Goal: Information Seeking & Learning: Learn about a topic

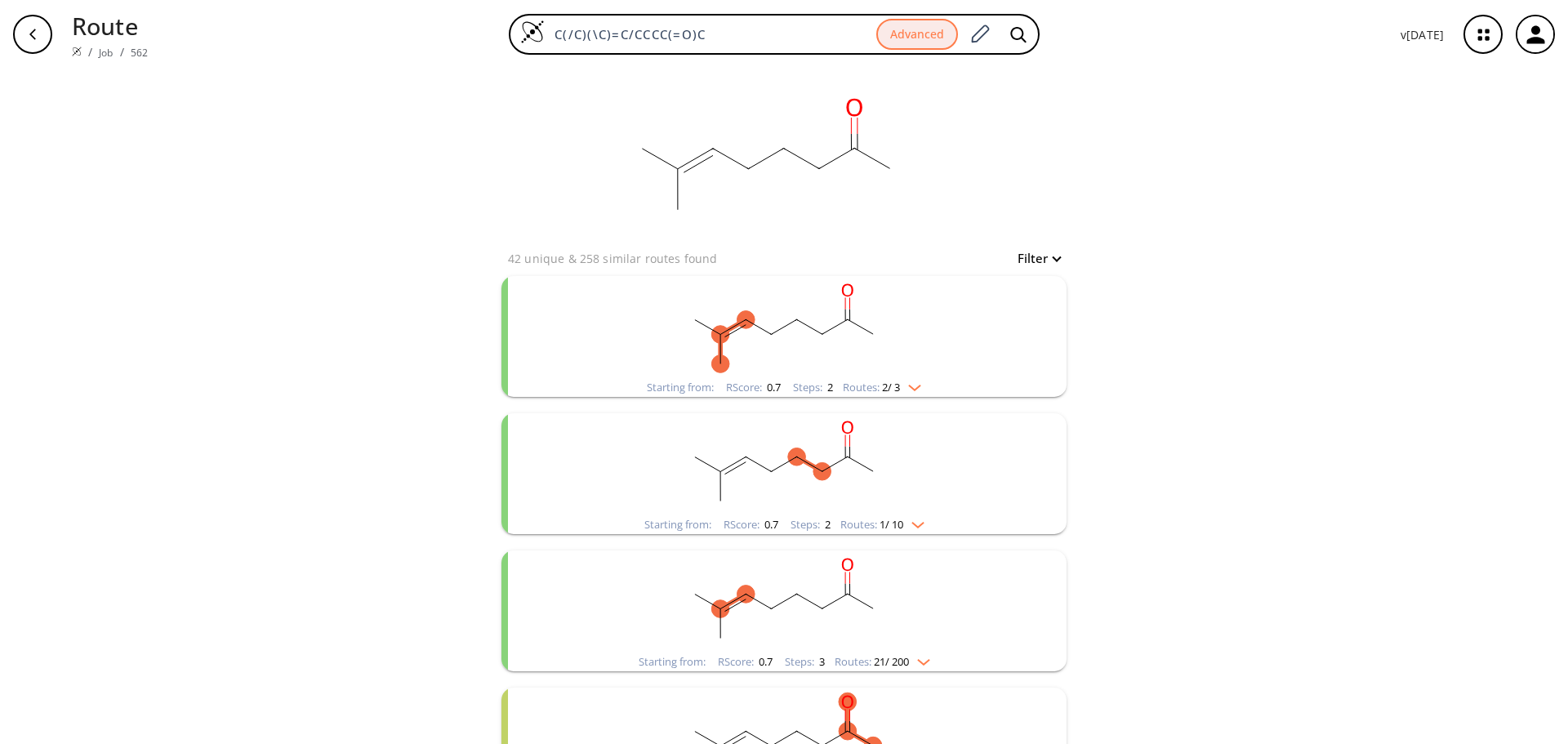
click at [1001, 310] on div "Starting from: RScore : 0.7 Steps : 2 Routes: 2 / 3" at bounding box center [784, 336] width 565 height 120
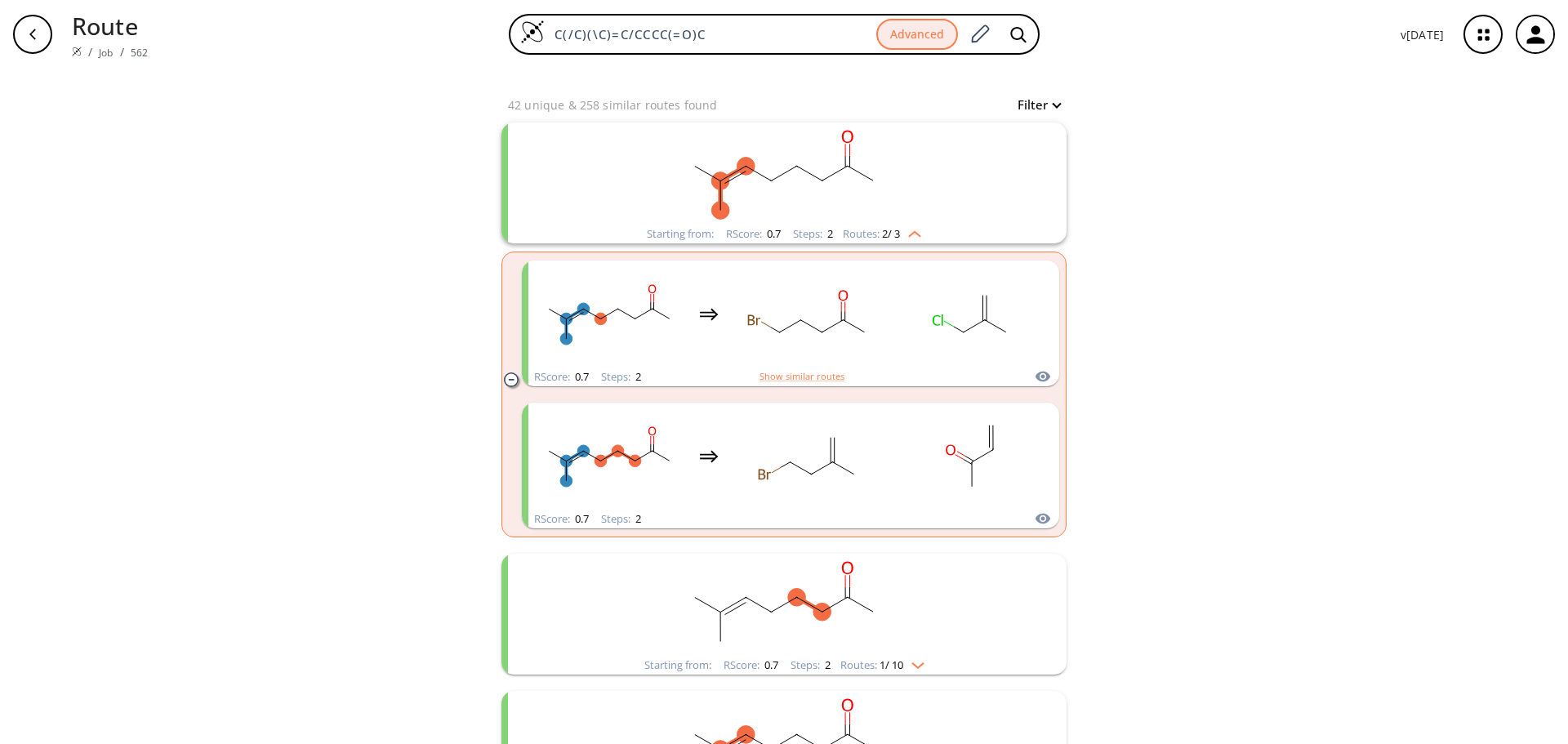
scroll to position [163, 0]
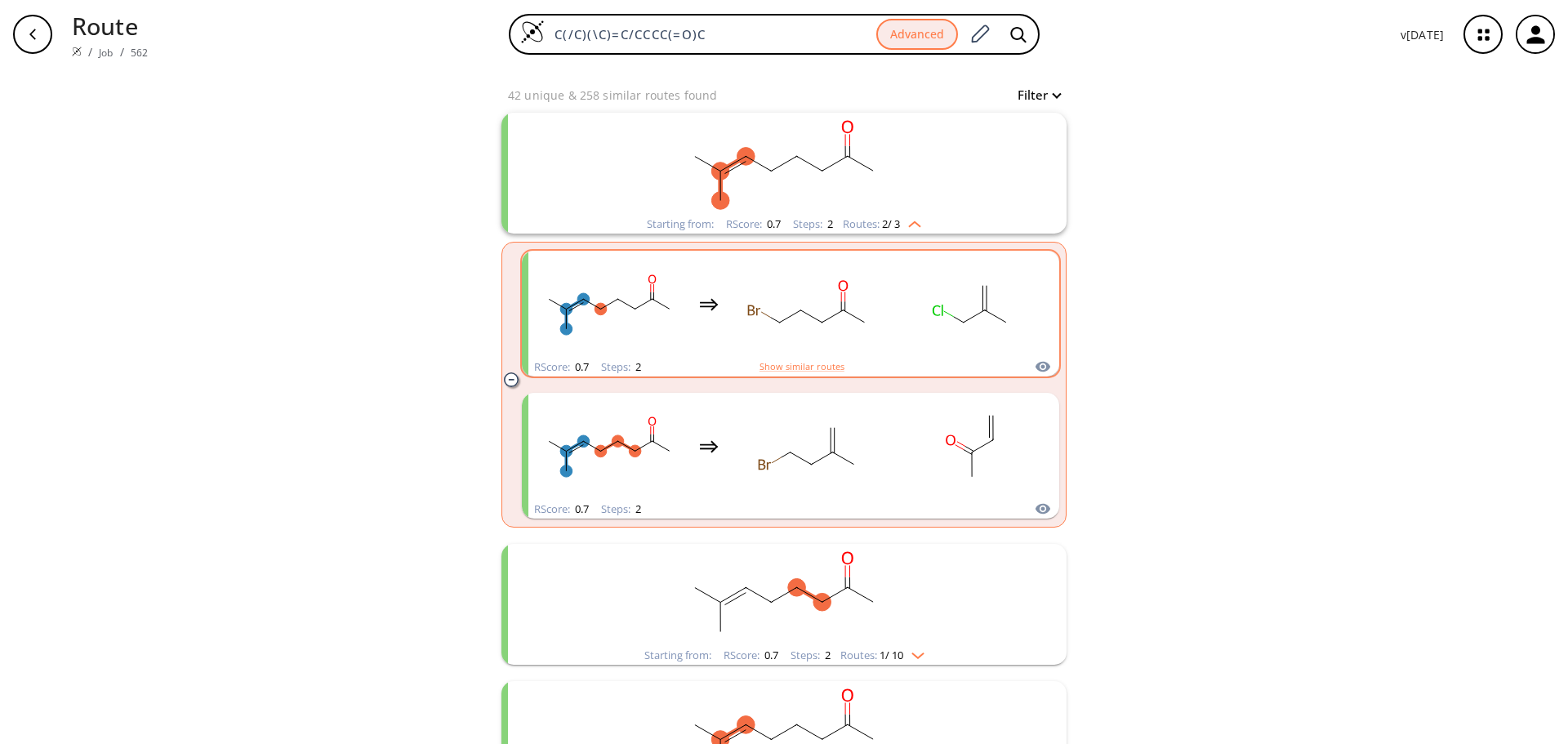
click at [833, 344] on rect "clusters" at bounding box center [808, 304] width 147 height 102
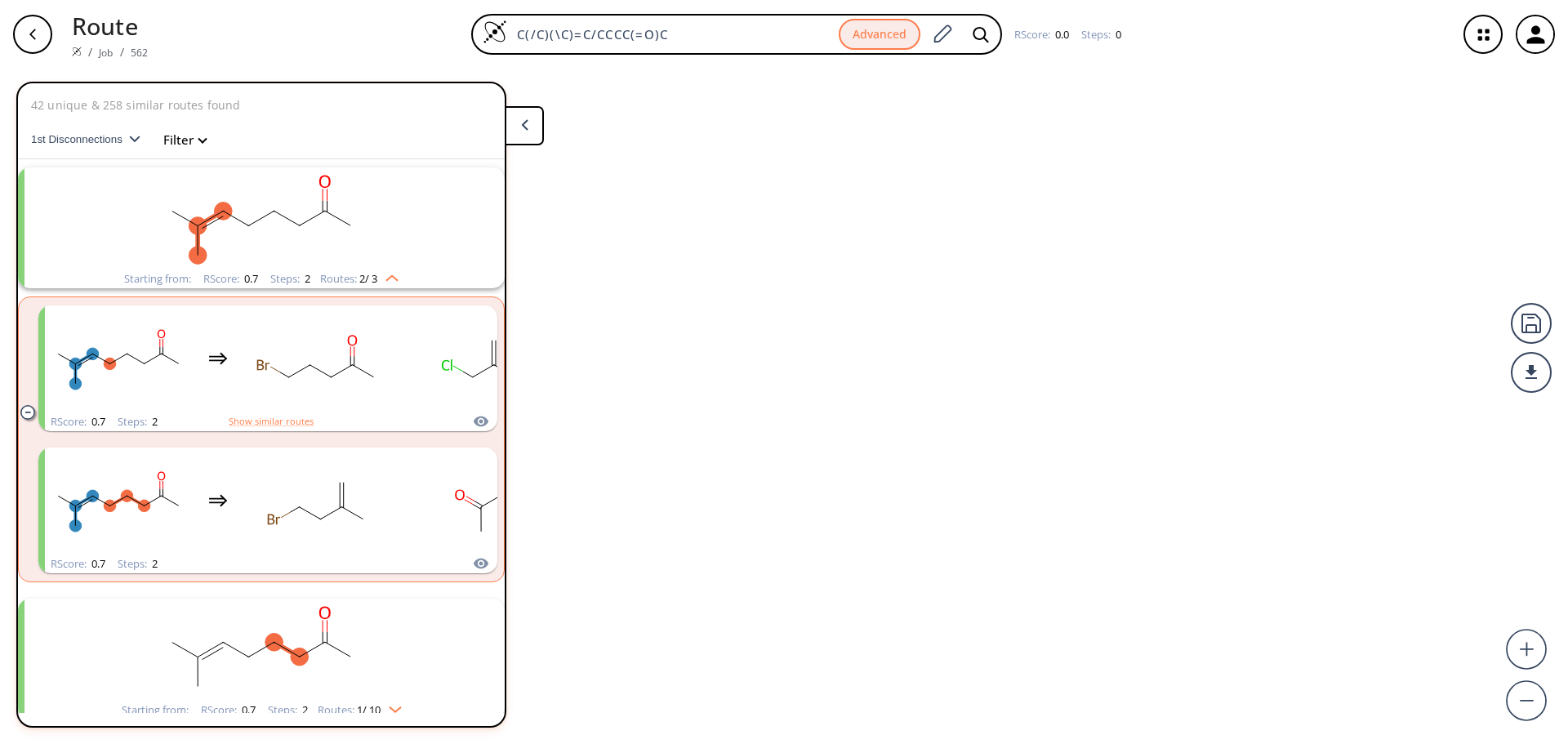
scroll to position [38, 0]
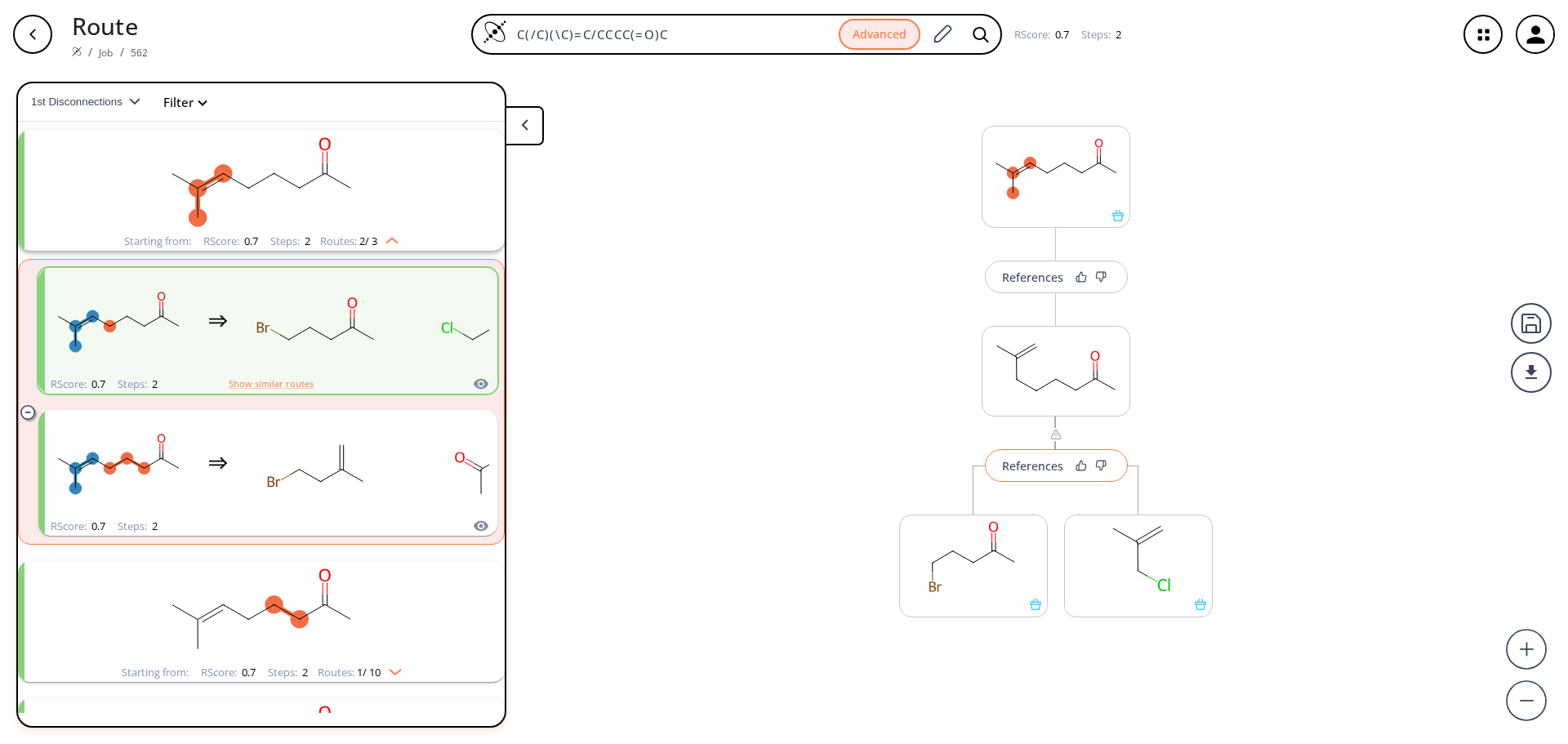
click at [1044, 469] on div "References" at bounding box center [1032, 465] width 62 height 10
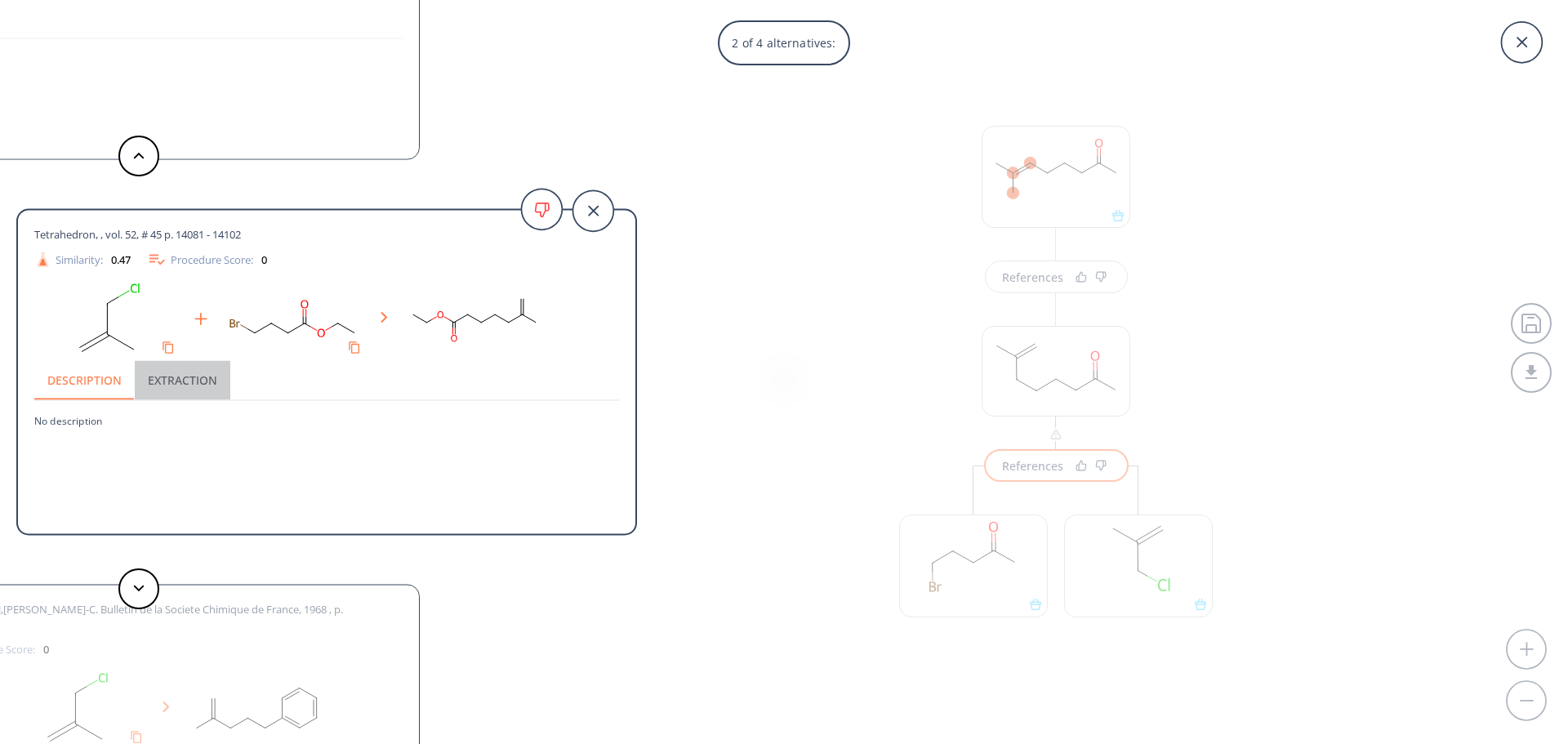
click at [157, 377] on button "Extraction" at bounding box center [182, 380] width 96 height 39
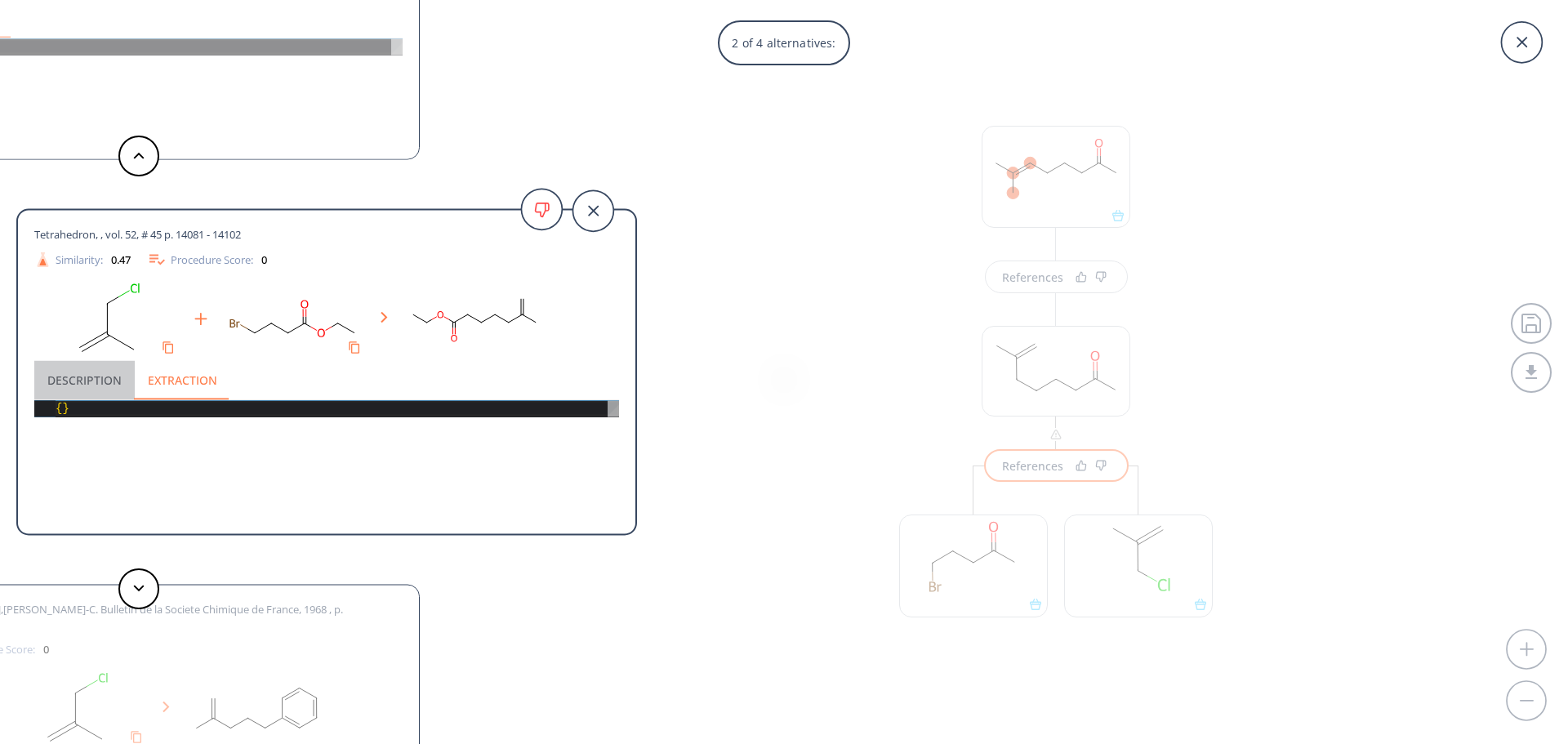
click at [103, 385] on button "Description" at bounding box center [84, 380] width 100 height 39
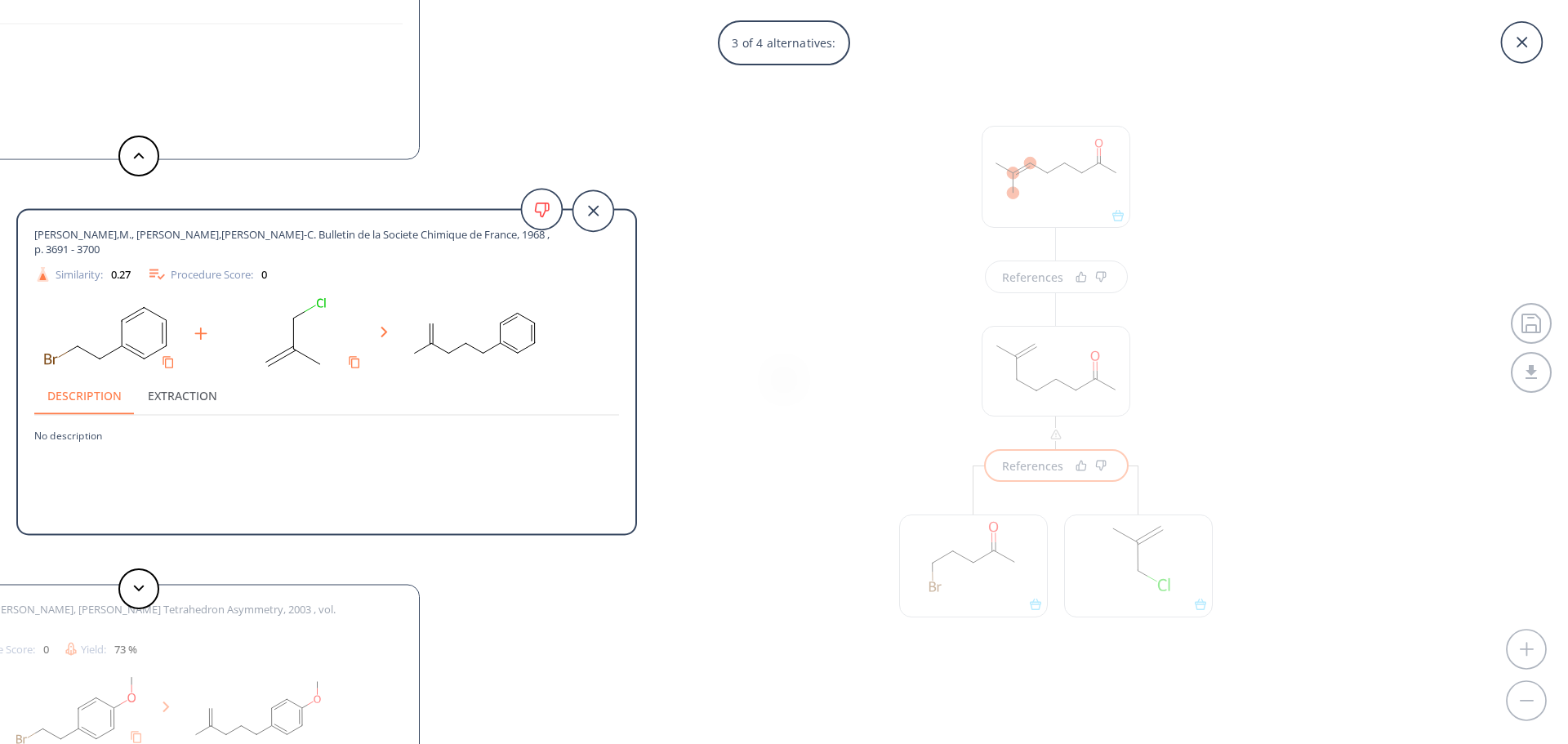
click at [1260, 414] on div "3 of 4 alternatives: Journal of Organic Chemistry USSR (English Translation), ,…" at bounding box center [784, 372] width 1568 height 744
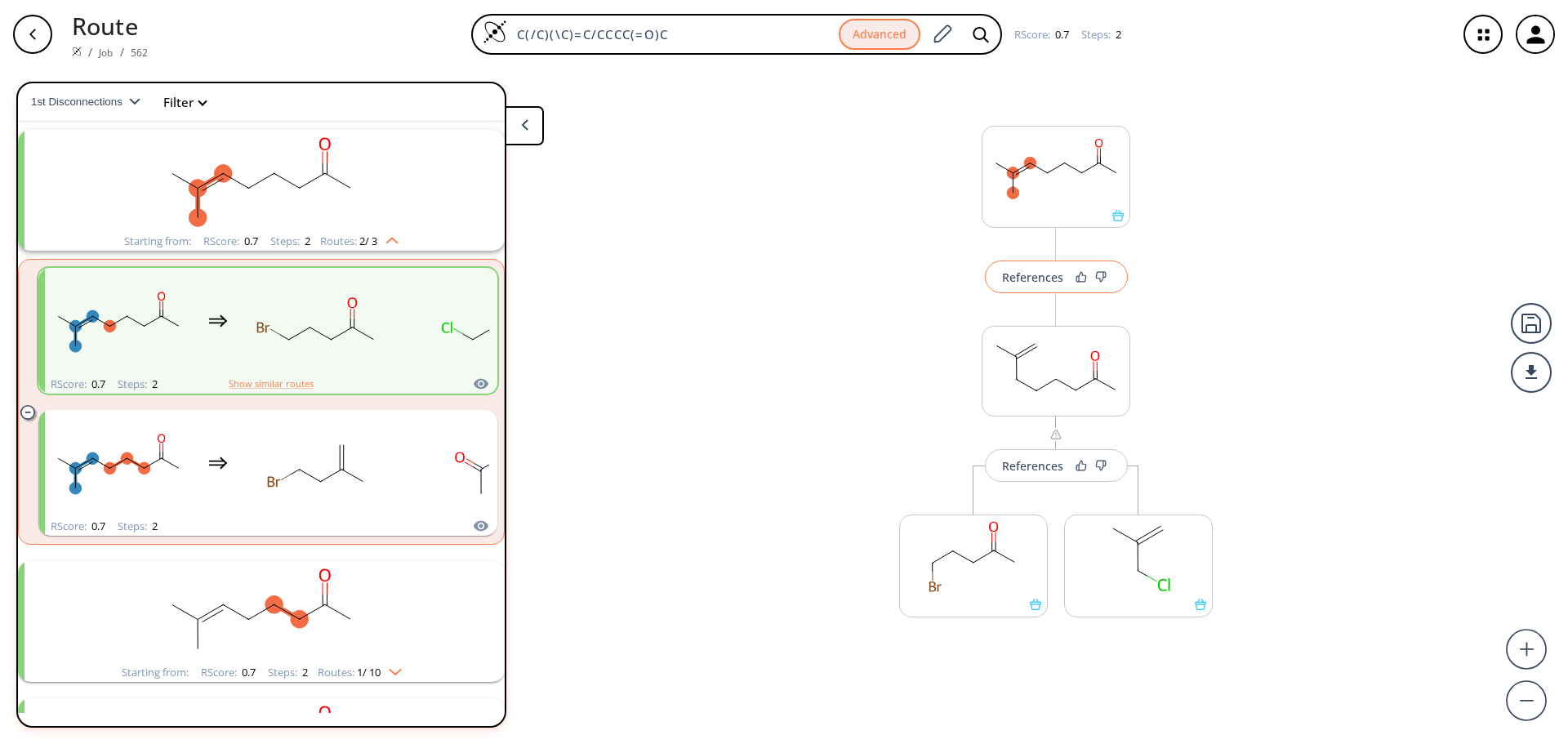
click at [1007, 268] on button "References" at bounding box center [1056, 277] width 143 height 32
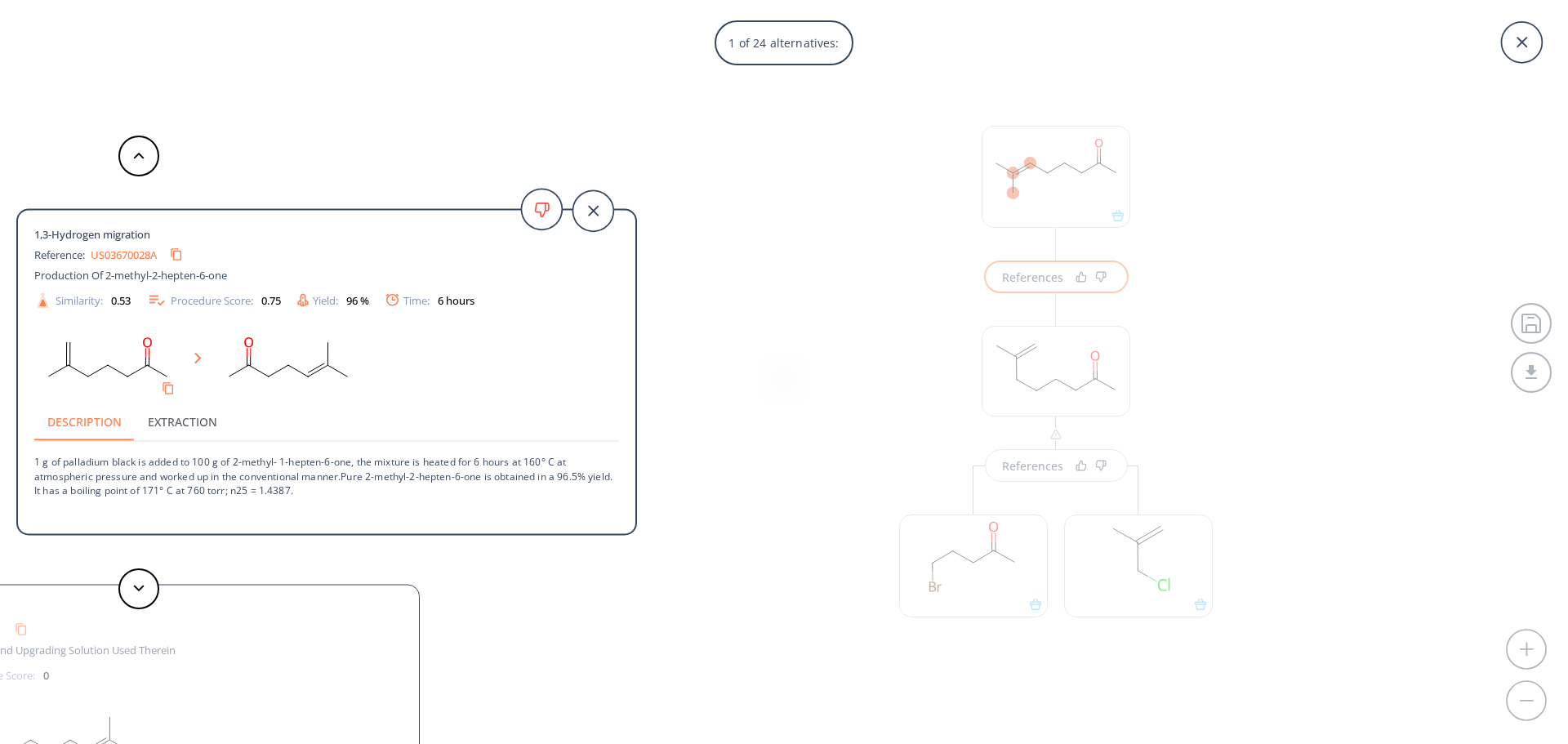
click at [708, 369] on div "1 of 24 alternatives: 1,3-Hydrogen migration Reference: US03670028A Production …" at bounding box center [784, 372] width 1568 height 744
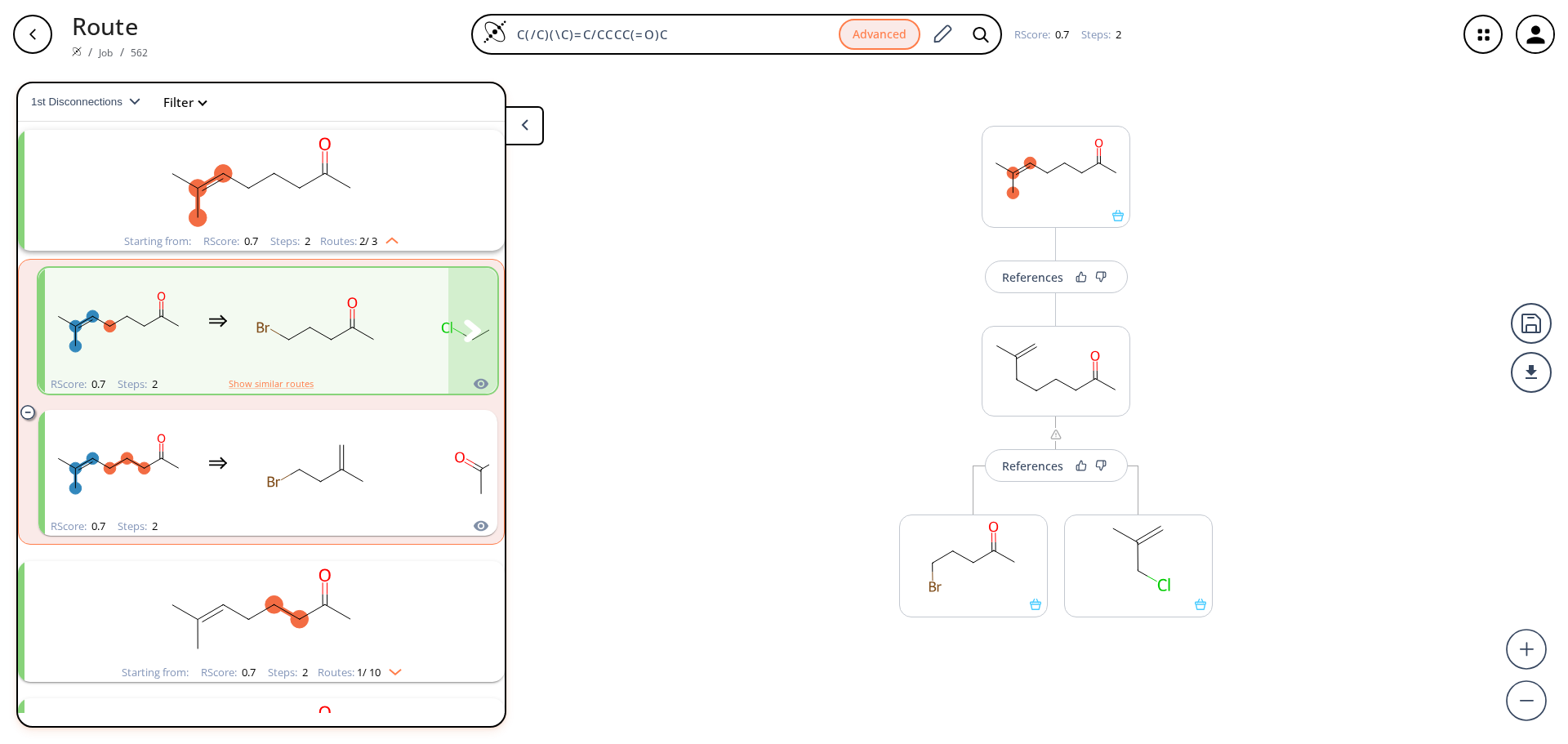
click at [378, 317] on rect "clusters" at bounding box center [318, 321] width 147 height 102
click at [961, 583] on rect at bounding box center [973, 556] width 147 height 83
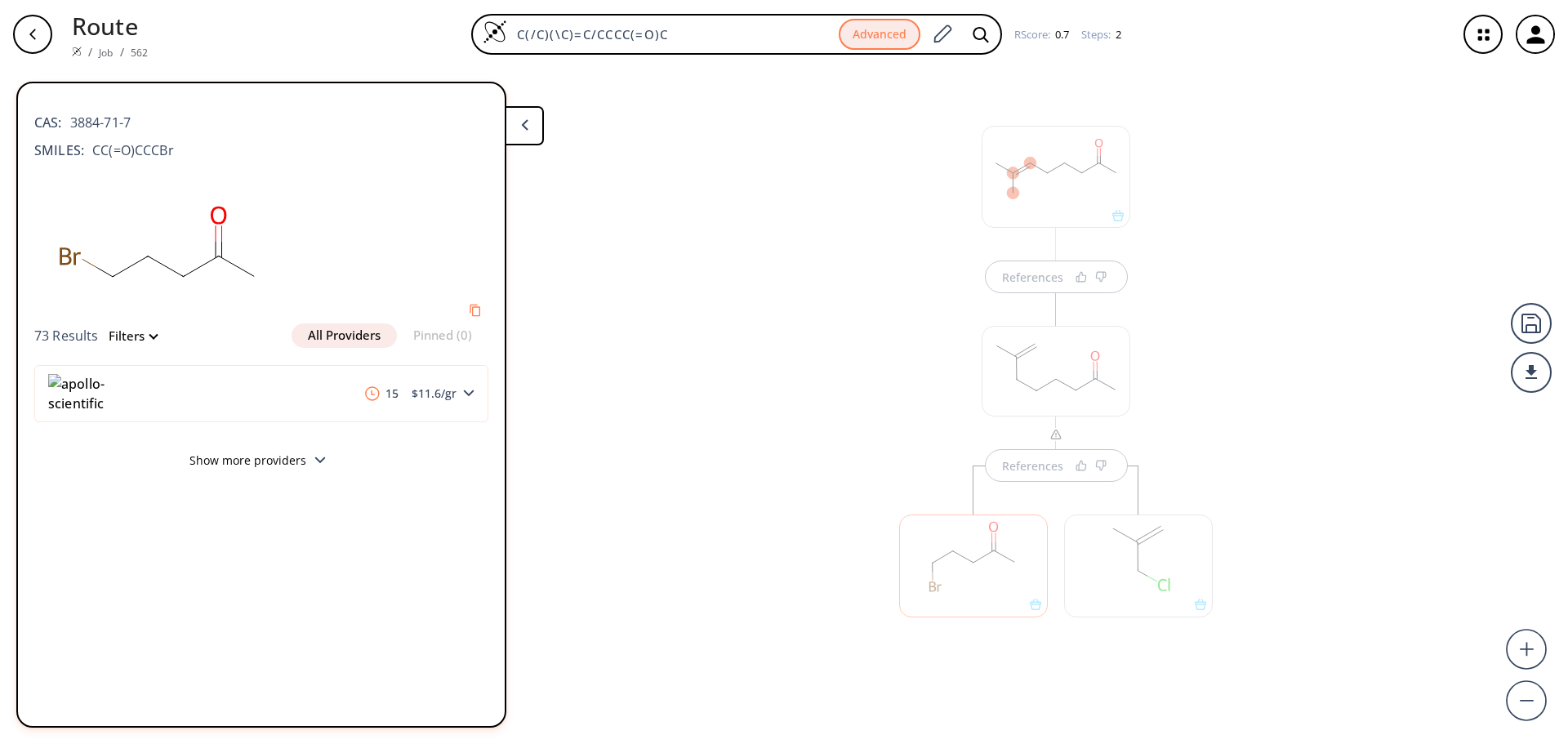
click at [1446, 437] on div "References References" at bounding box center [784, 399] width 1568 height 662
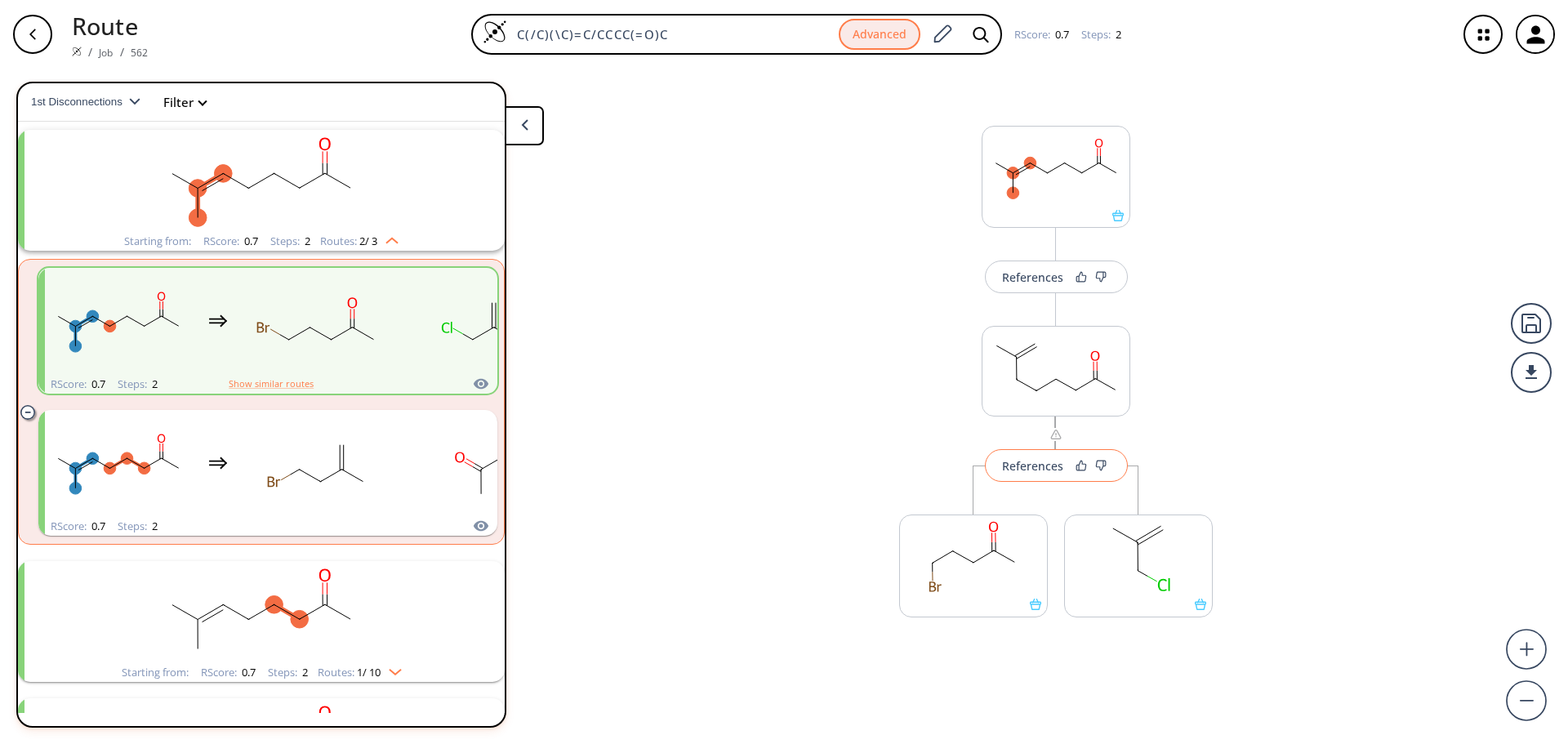
click at [1059, 468] on div "References" at bounding box center [1032, 465] width 62 height 10
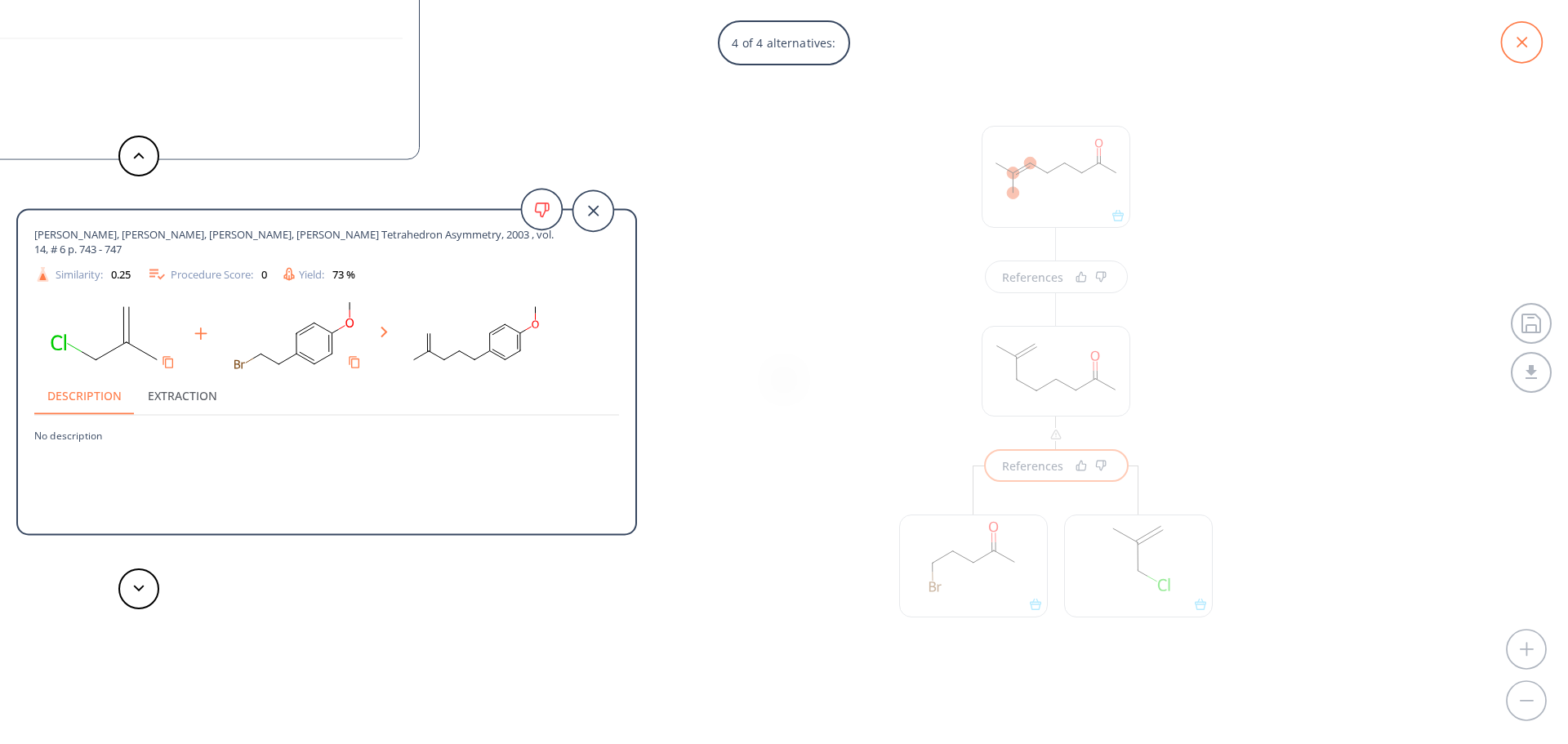
click at [1534, 30] on icon at bounding box center [1521, 42] width 41 height 41
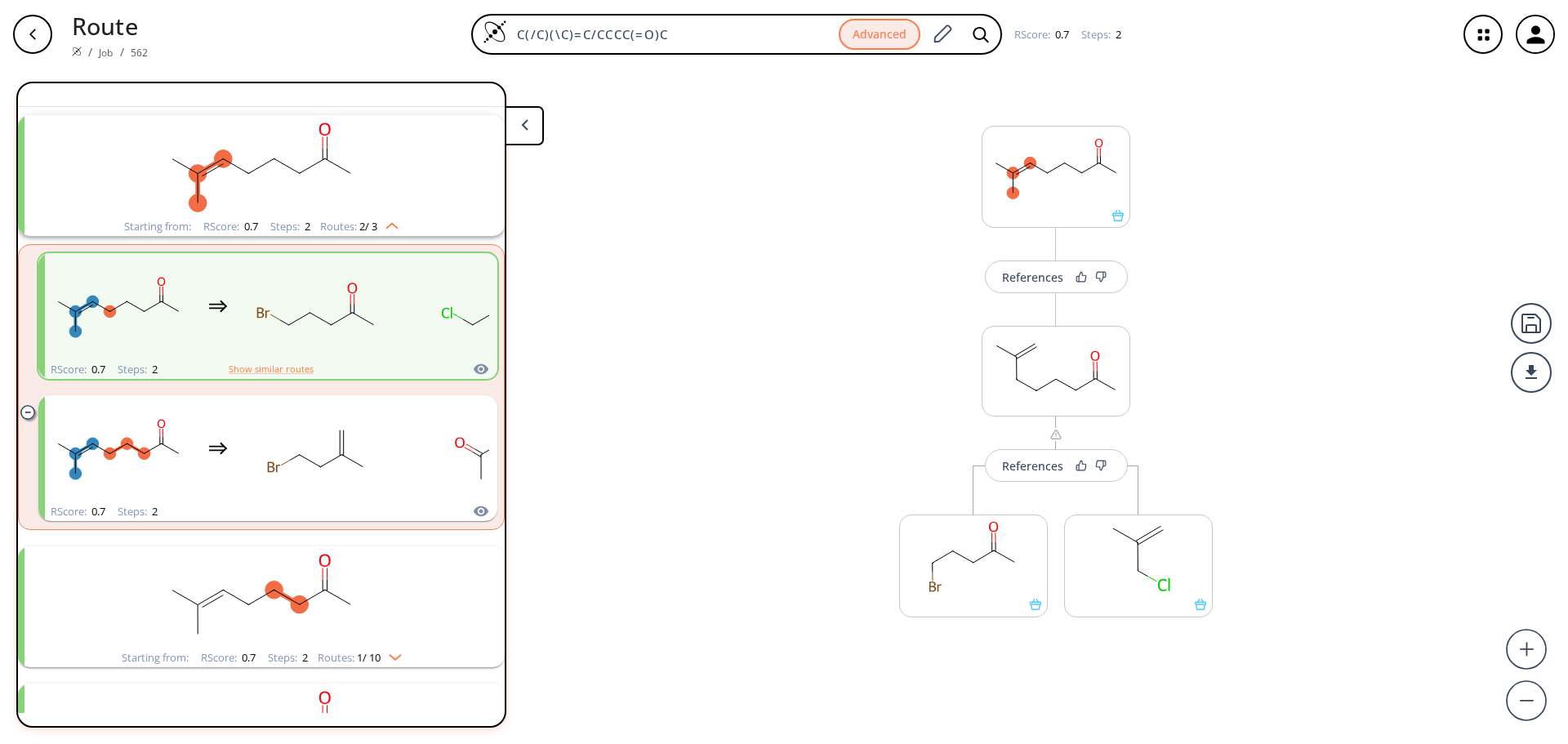
scroll to position [82, 0]
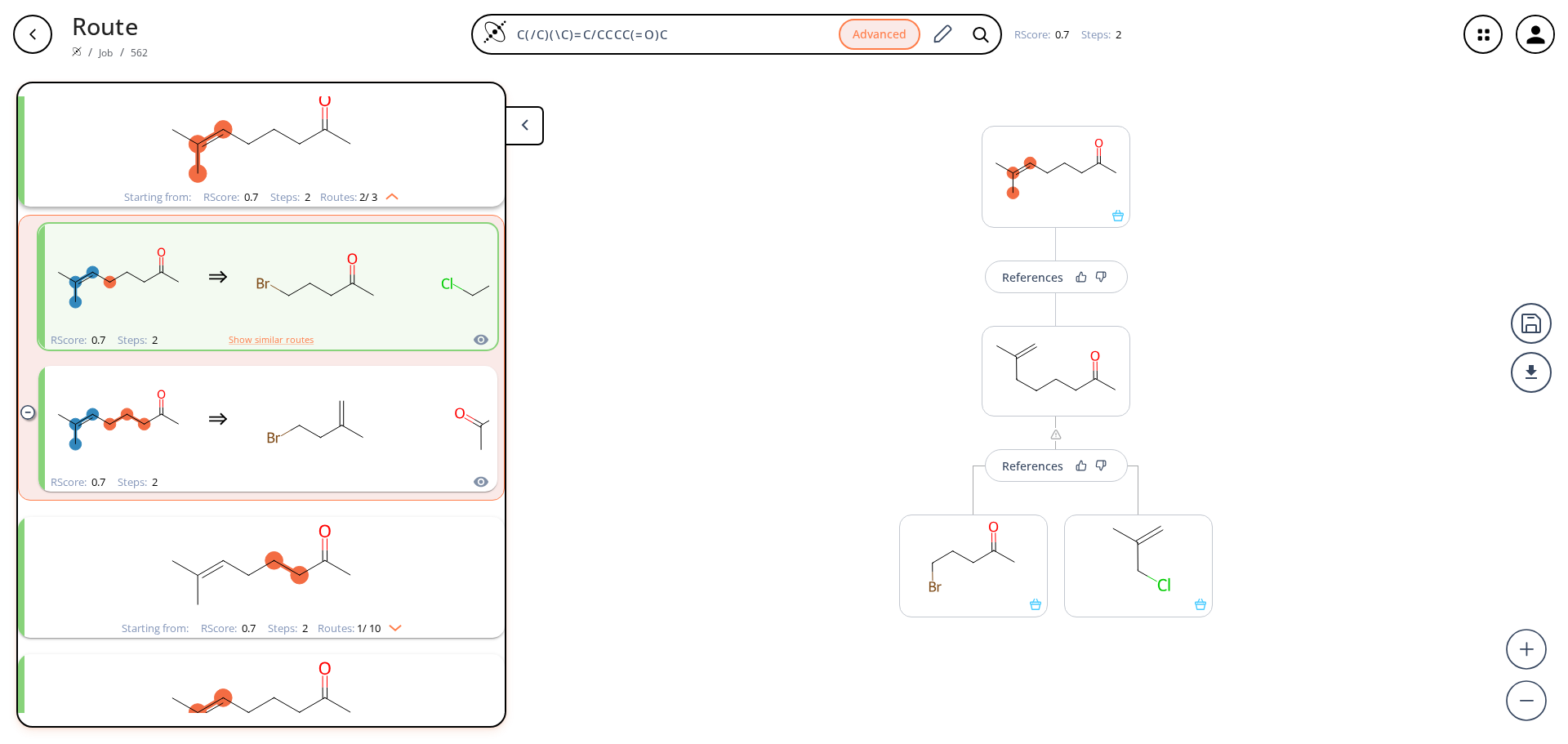
click at [49, 33] on div "button" at bounding box center [32, 34] width 39 height 39
click at [33, 31] on icon "button" at bounding box center [32, 33] width 7 height 10
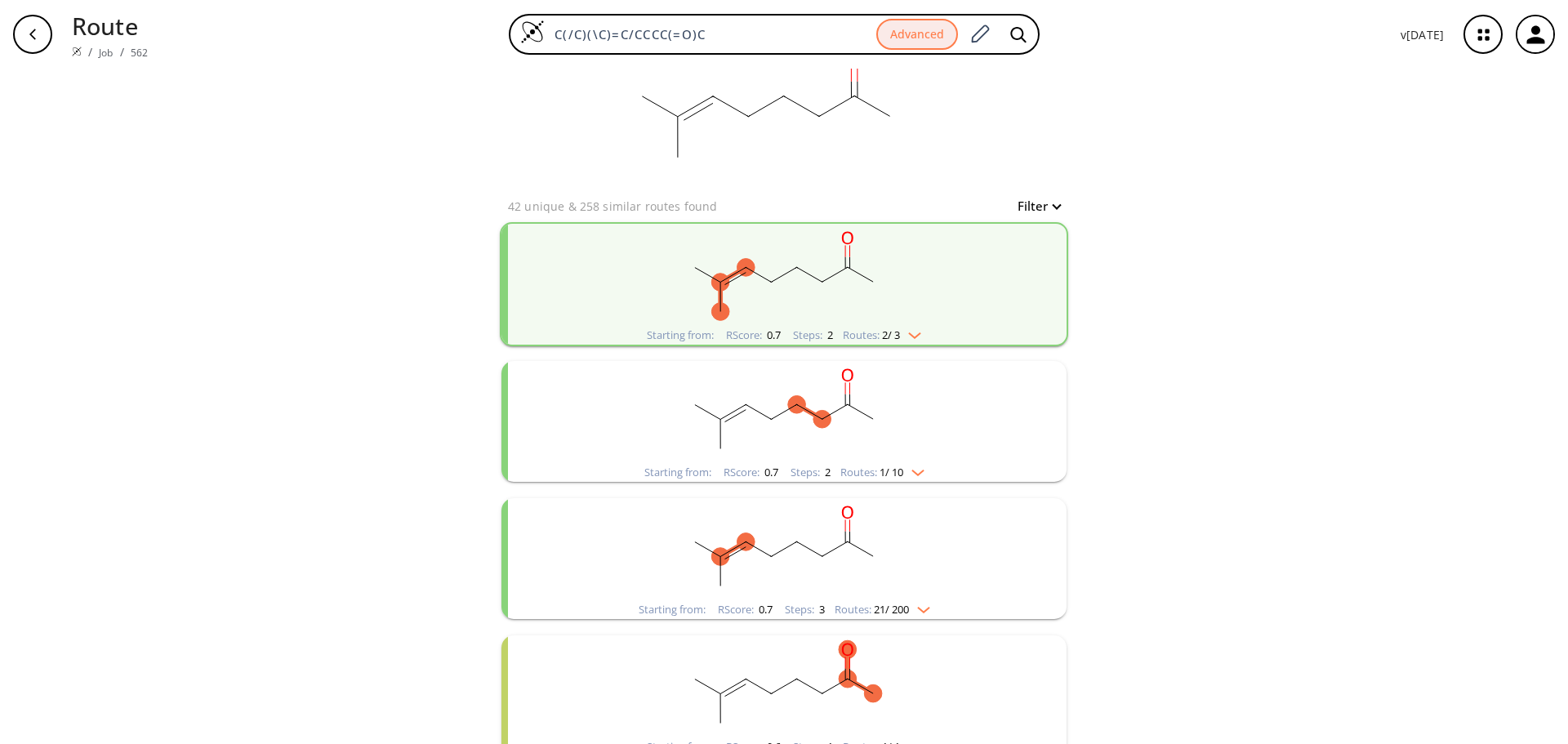
scroll to position [82, 0]
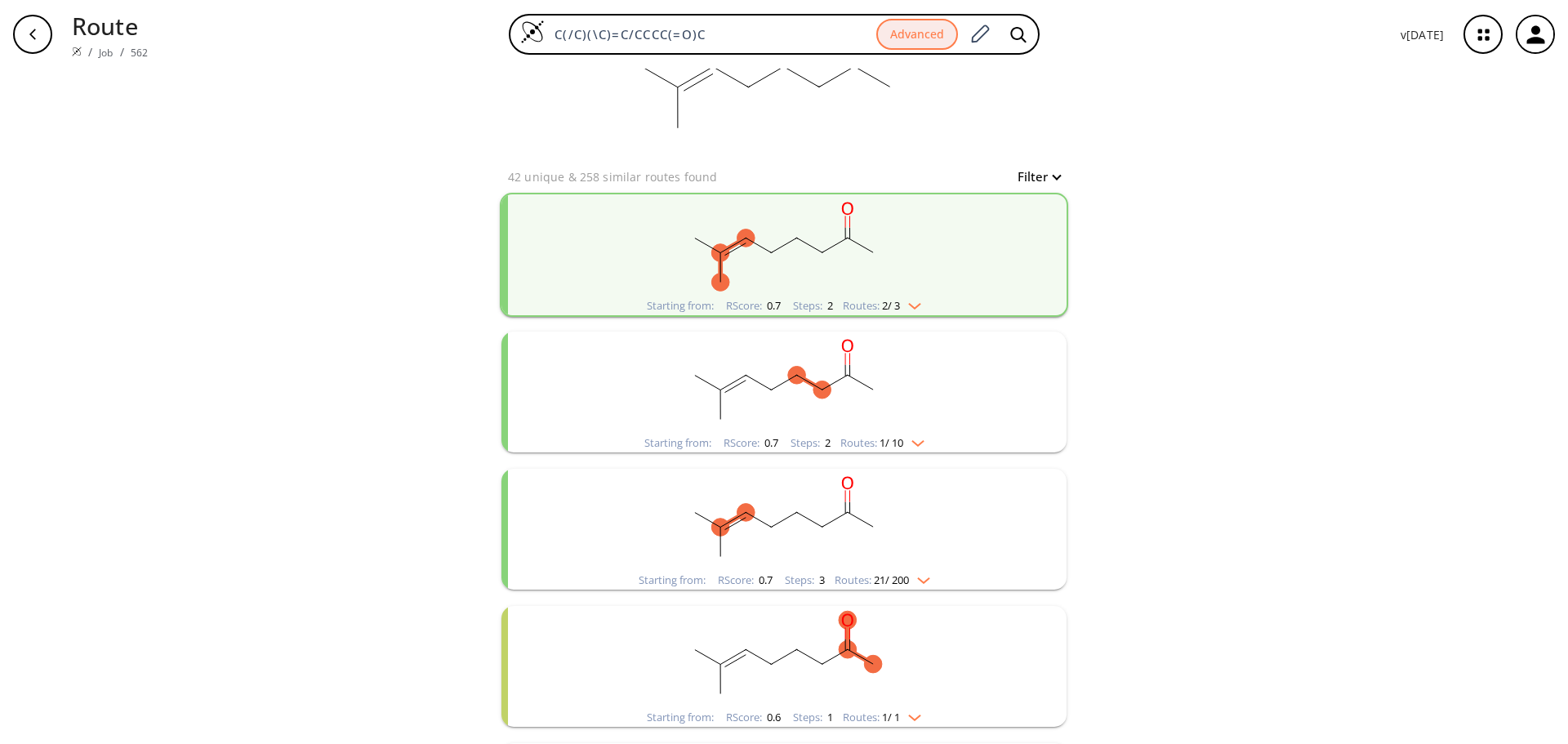
click at [934, 253] on rect "clusters" at bounding box center [784, 245] width 425 height 102
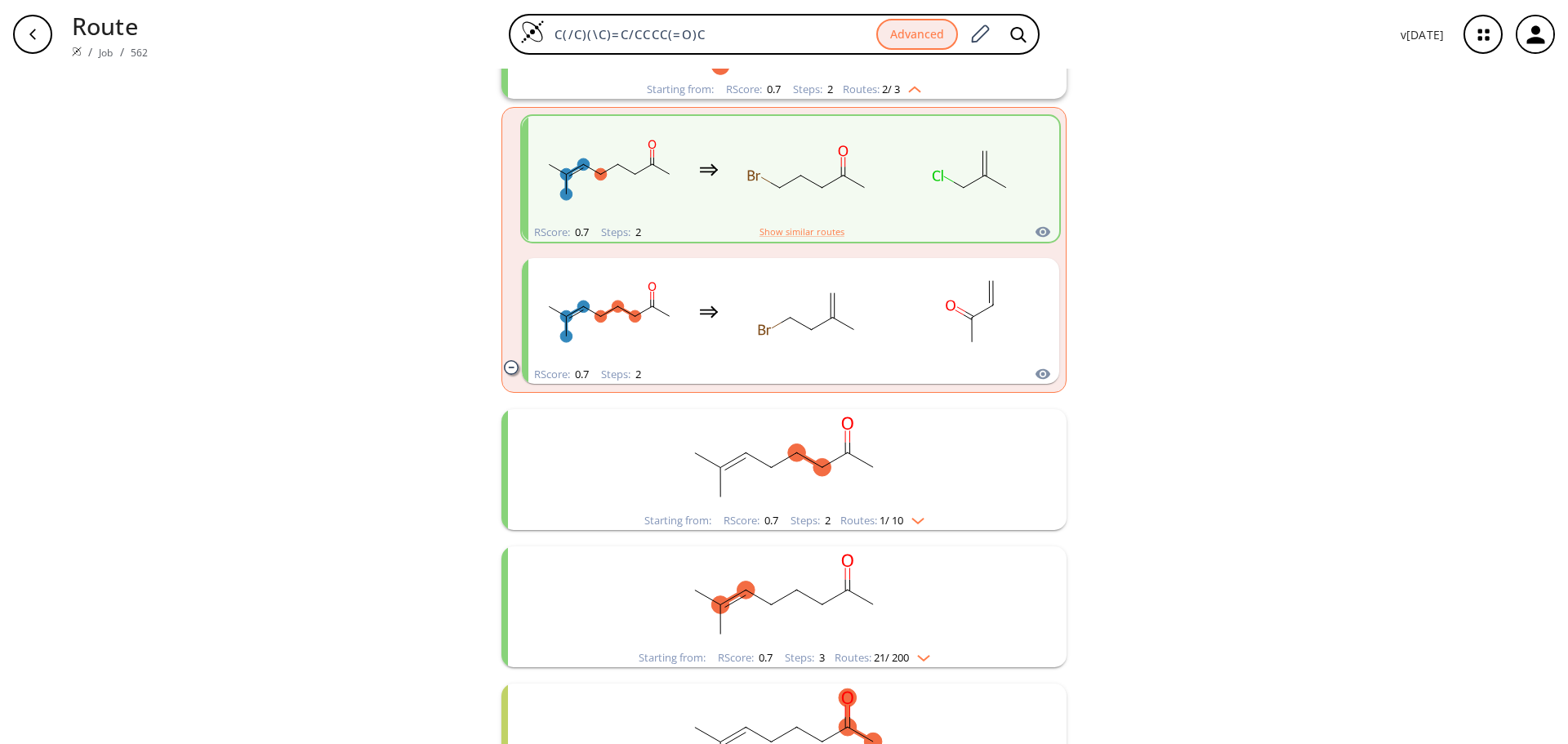
scroll to position [327, 0]
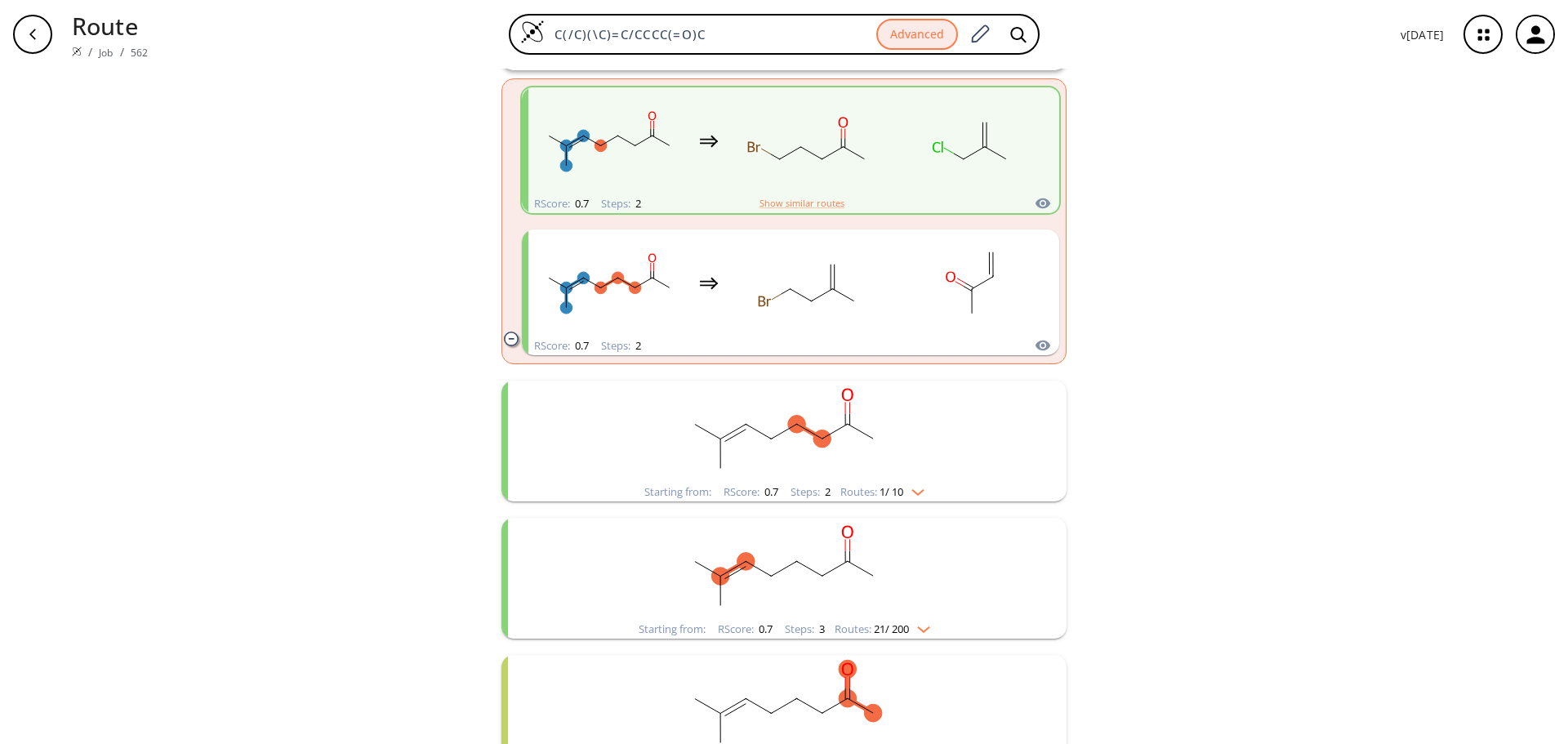
click at [860, 445] on rect "clusters" at bounding box center [784, 431] width 425 height 102
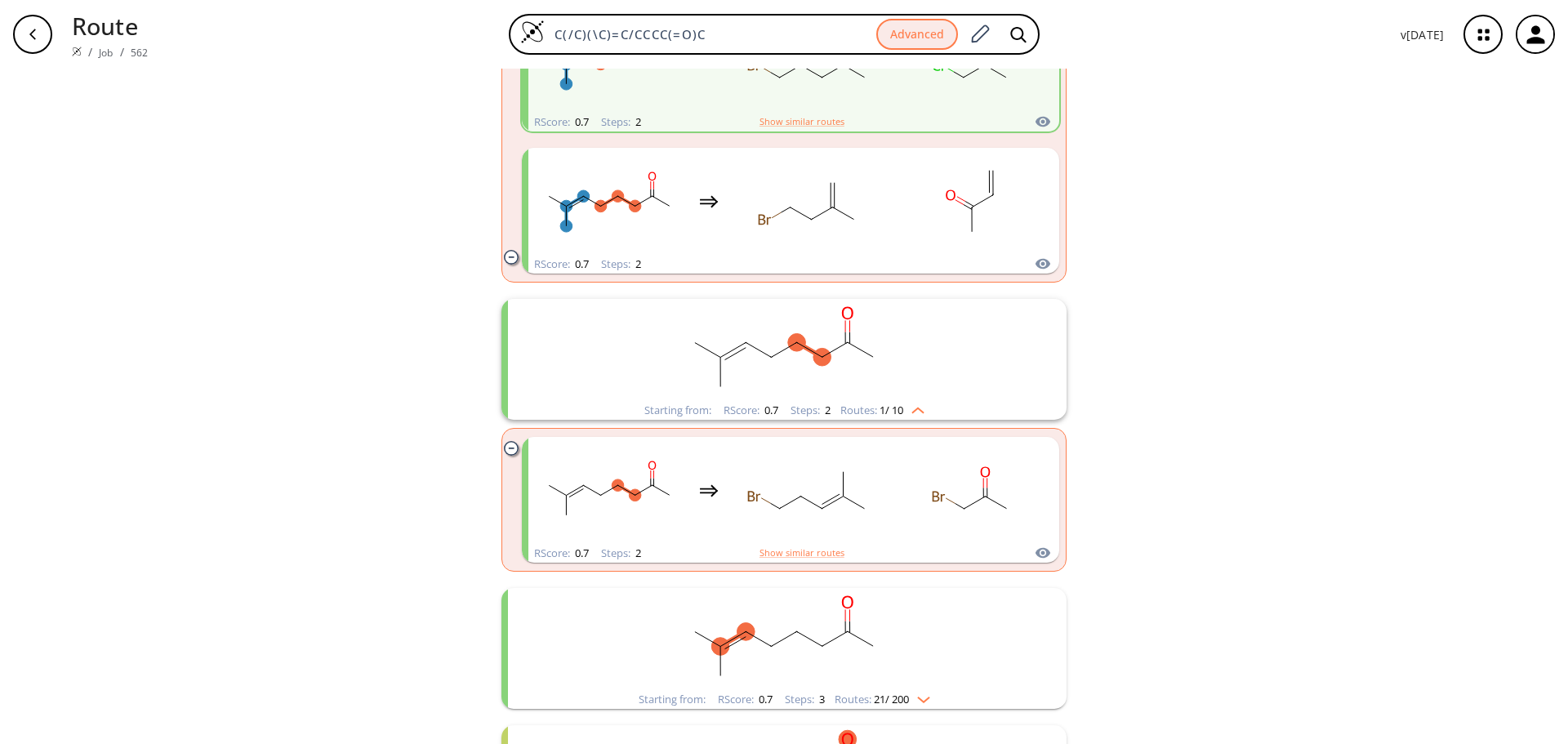
scroll to position [490, 0]
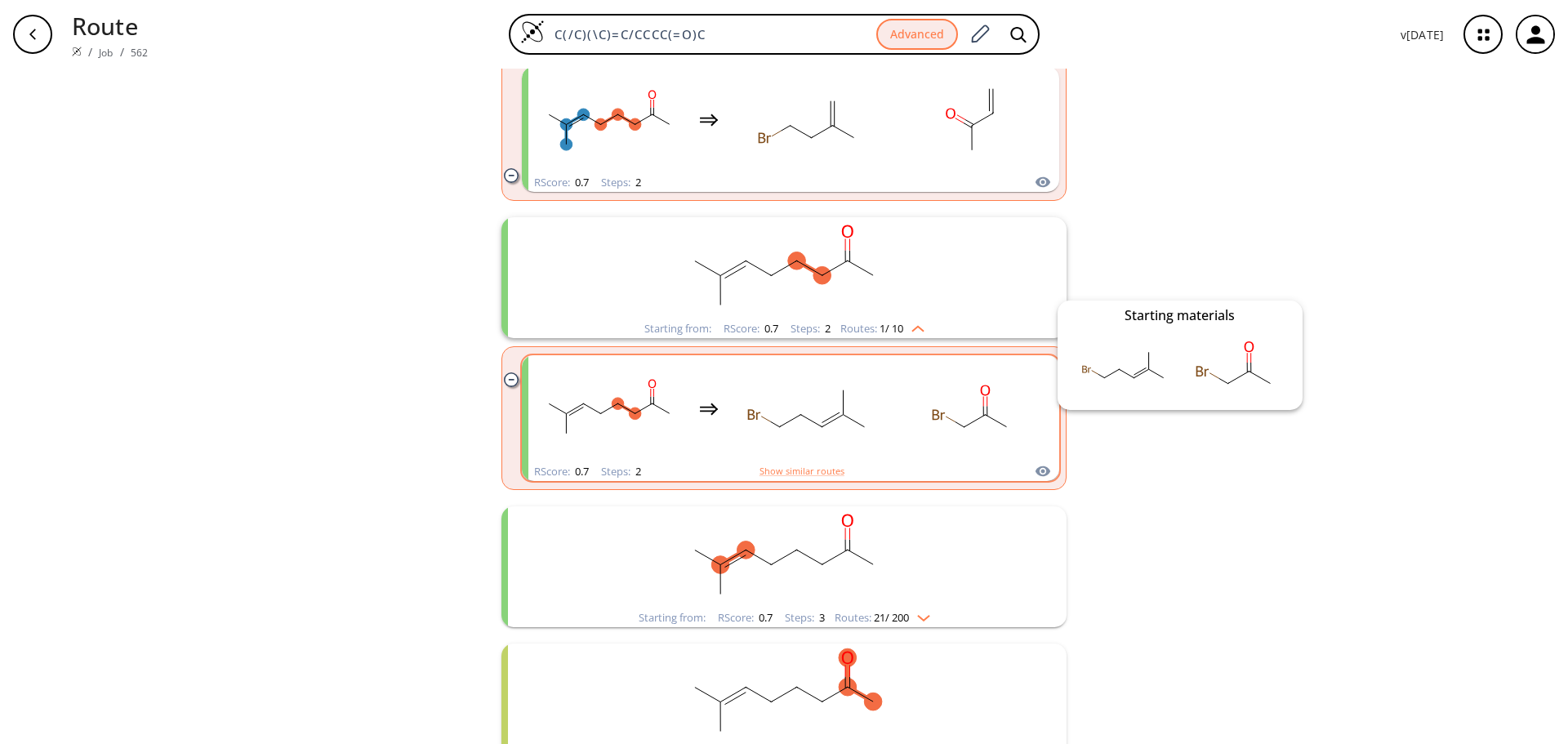
click at [1043, 469] on icon "clusters" at bounding box center [1043, 471] width 15 height 10
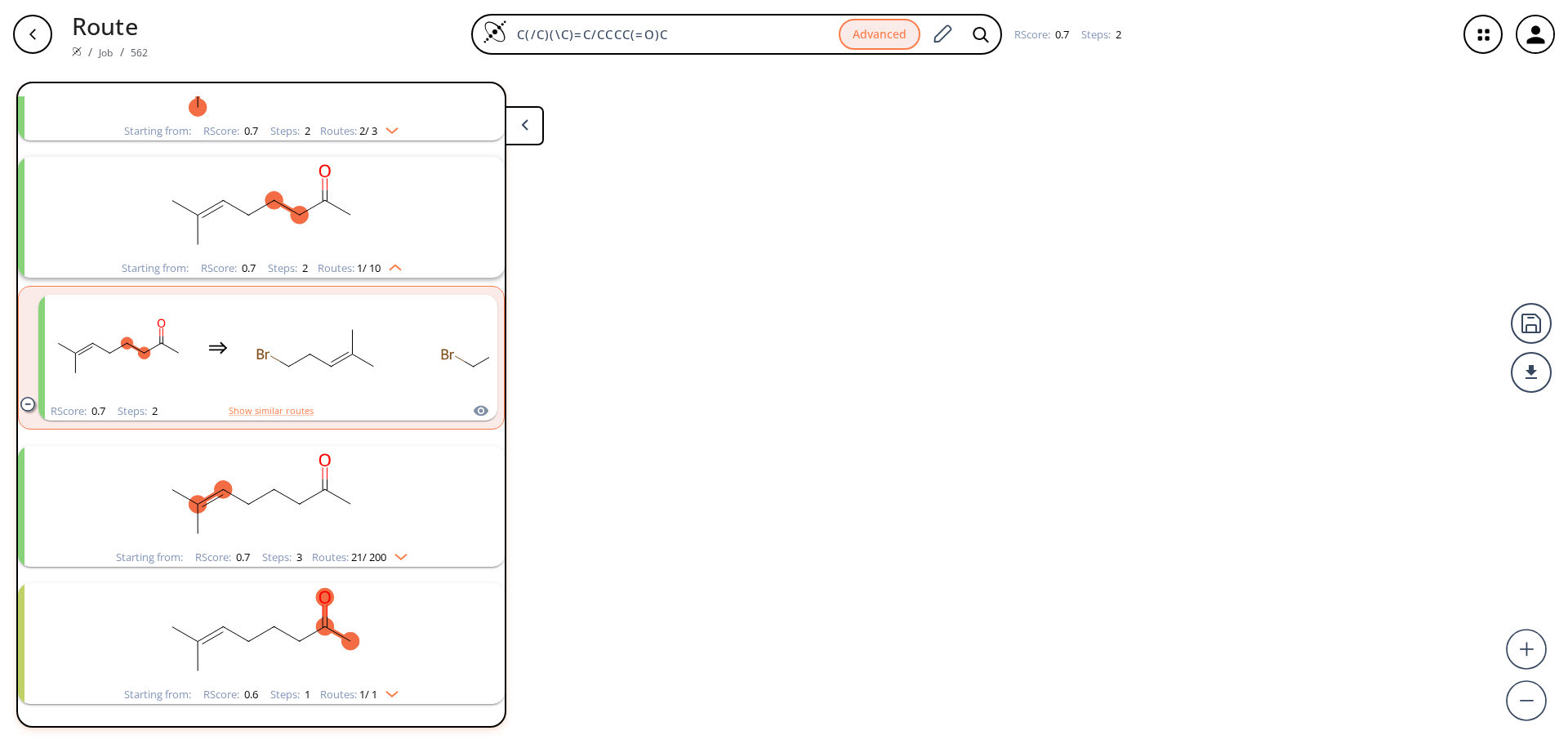
scroll to position [174, 0]
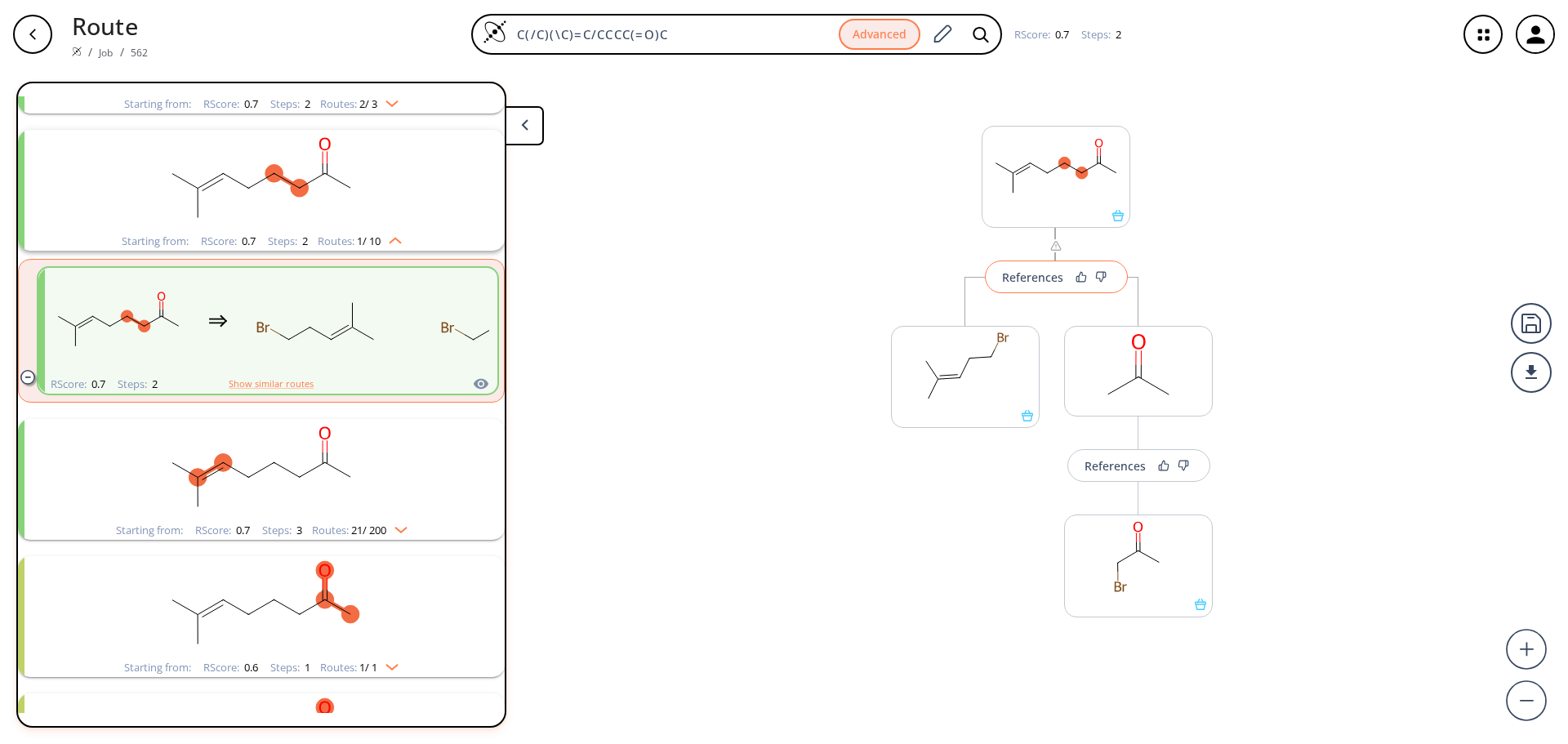
click at [1057, 281] on div "References" at bounding box center [1032, 277] width 62 height 10
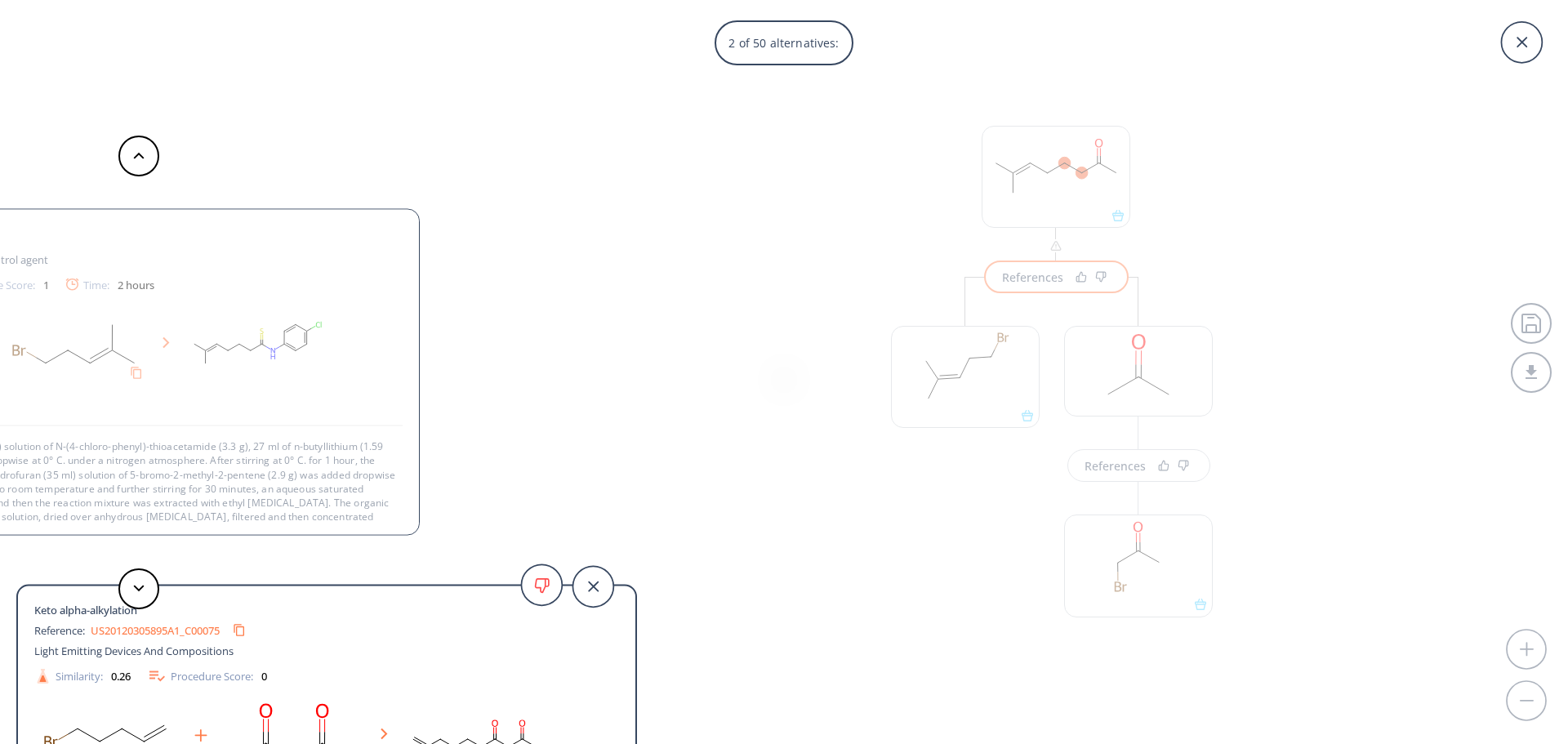
scroll to position [29, 0]
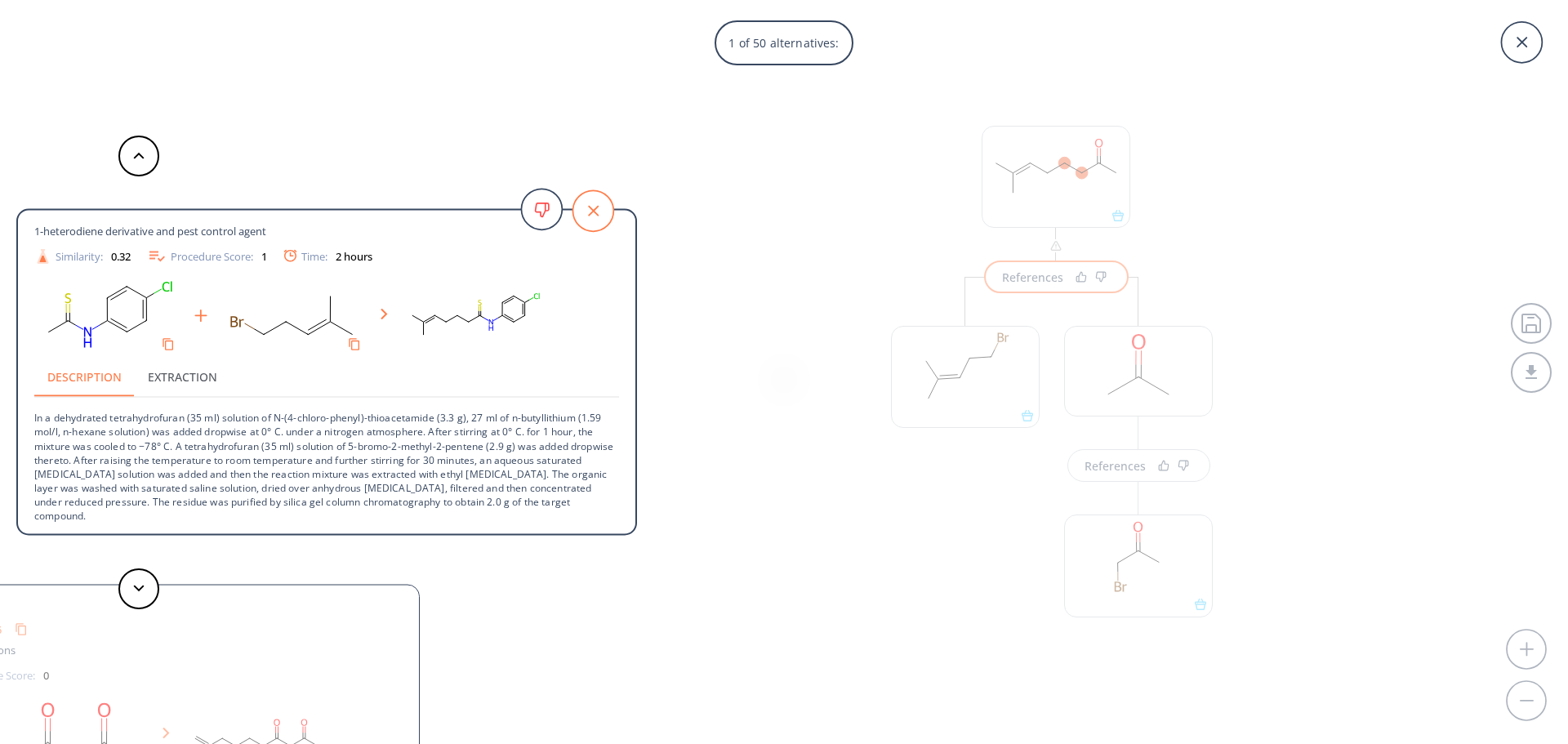
click at [593, 202] on icon at bounding box center [593, 210] width 41 height 41
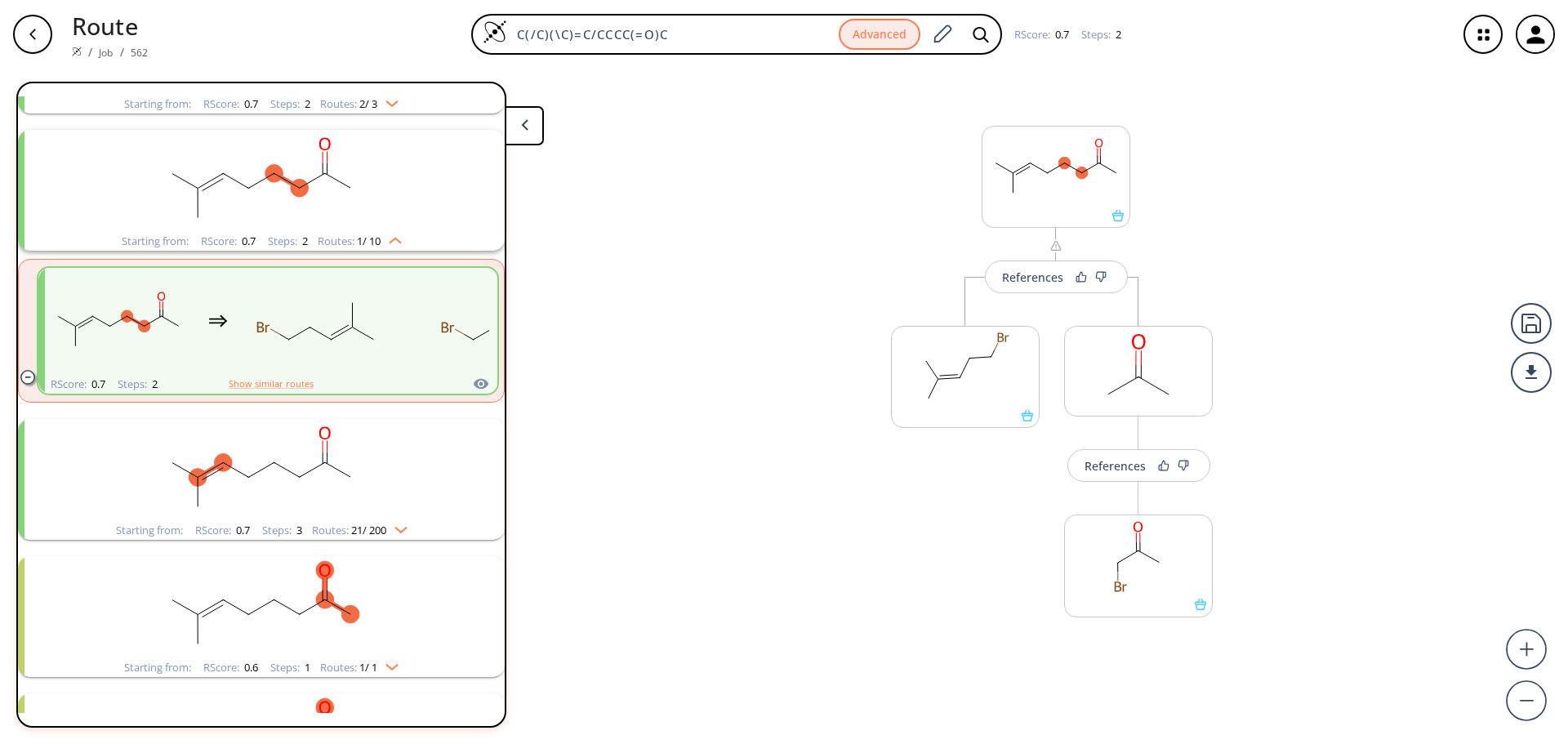
click at [43, 19] on div "button" at bounding box center [32, 34] width 39 height 39
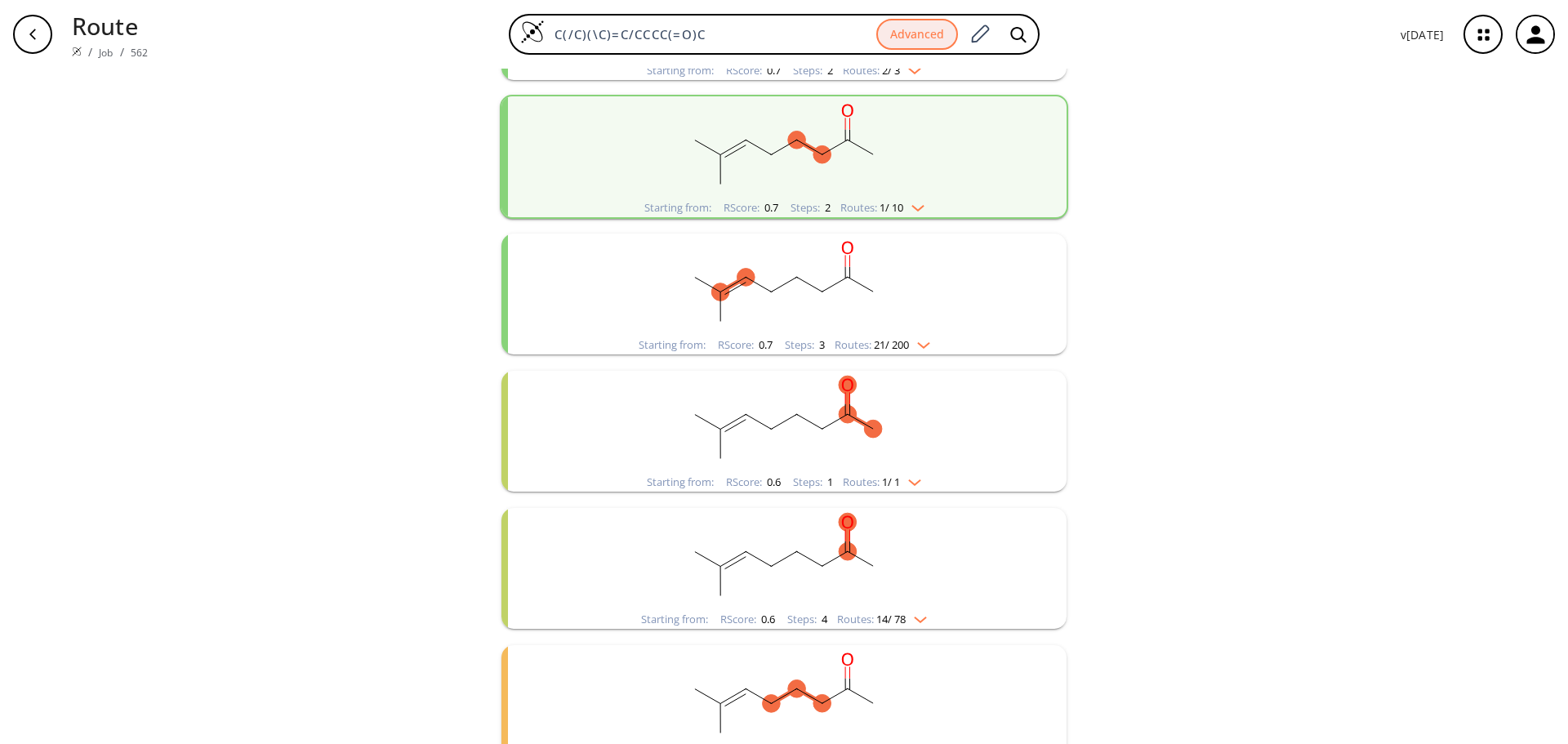
scroll to position [327, 0]
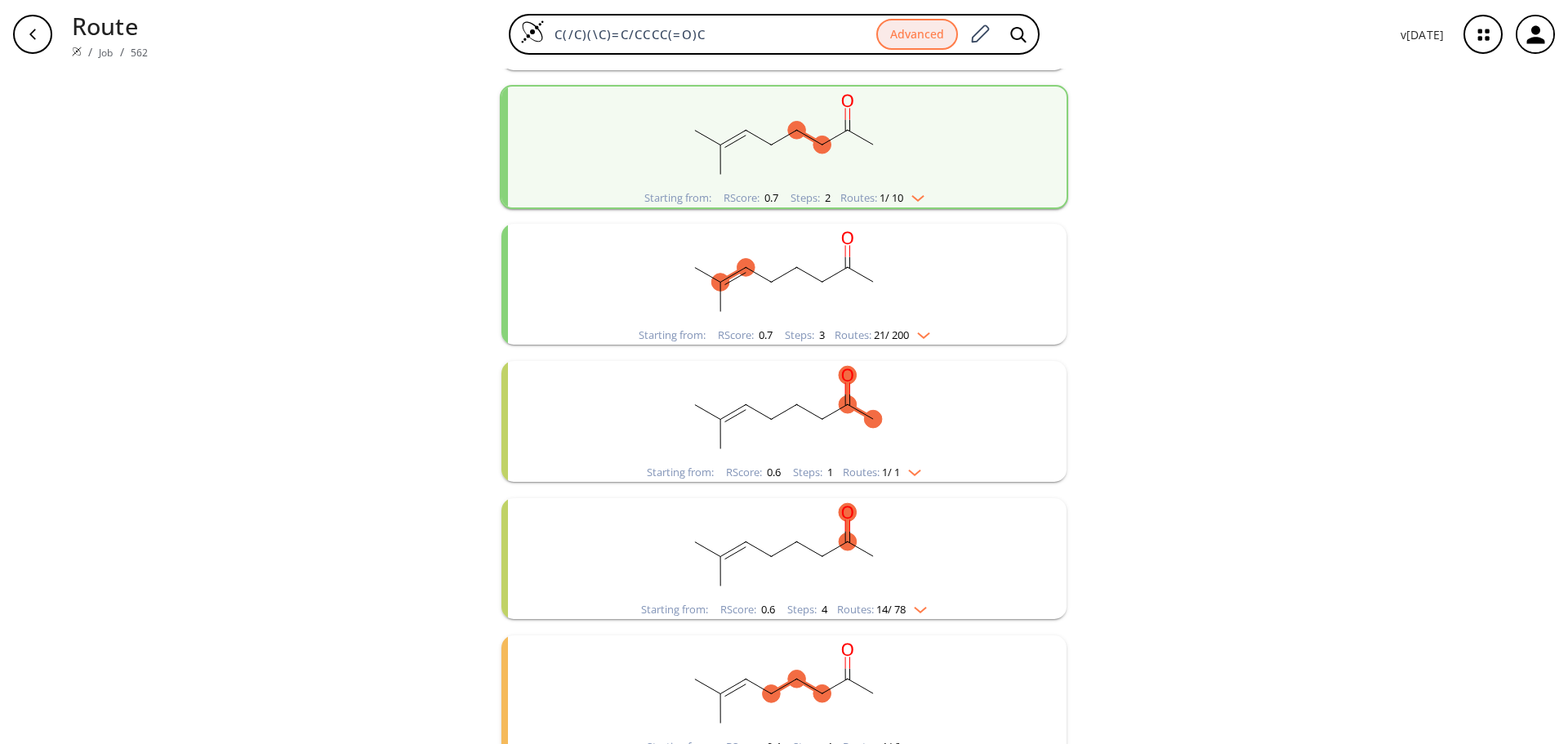
click at [959, 397] on rect "clusters" at bounding box center [784, 412] width 425 height 102
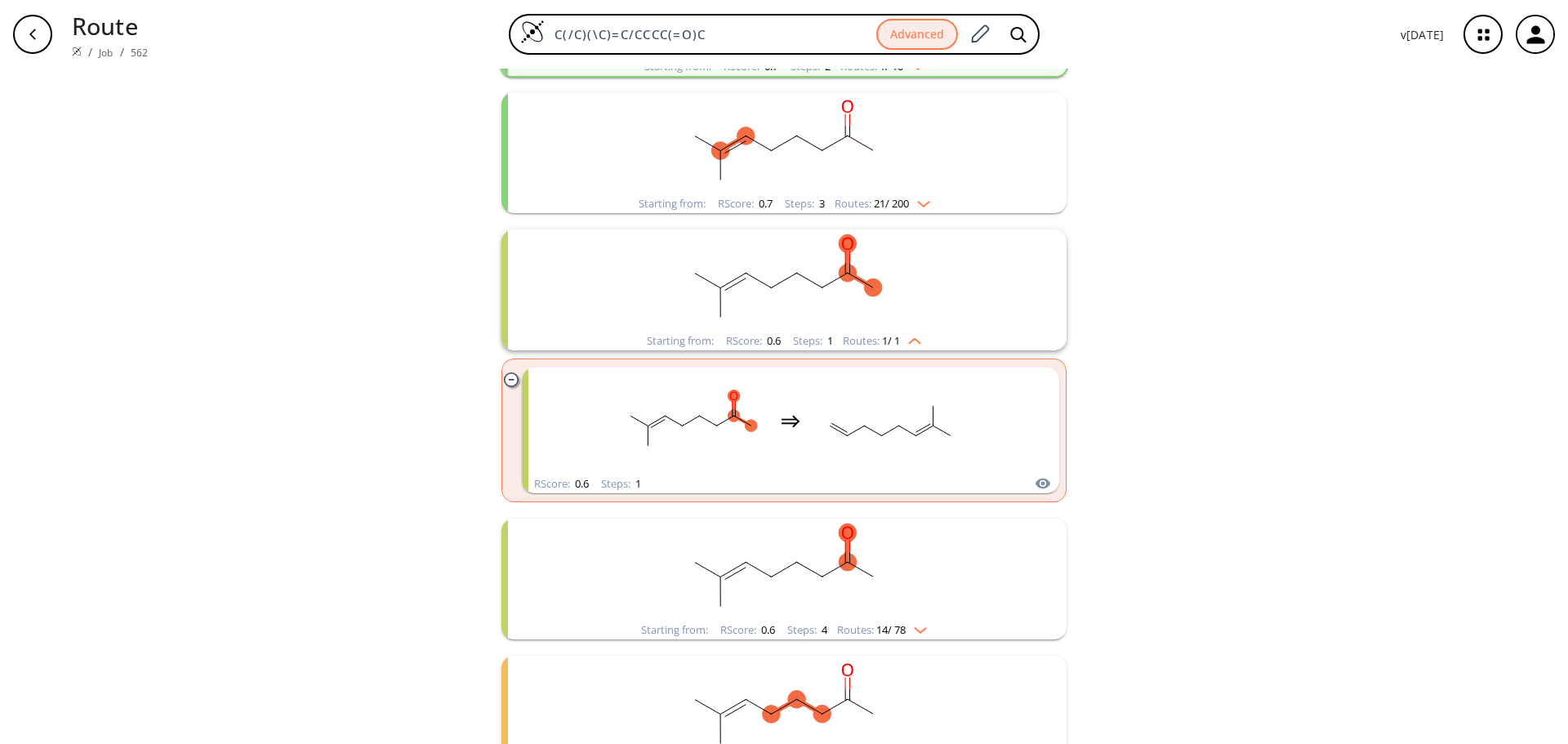
scroll to position [490, 0]
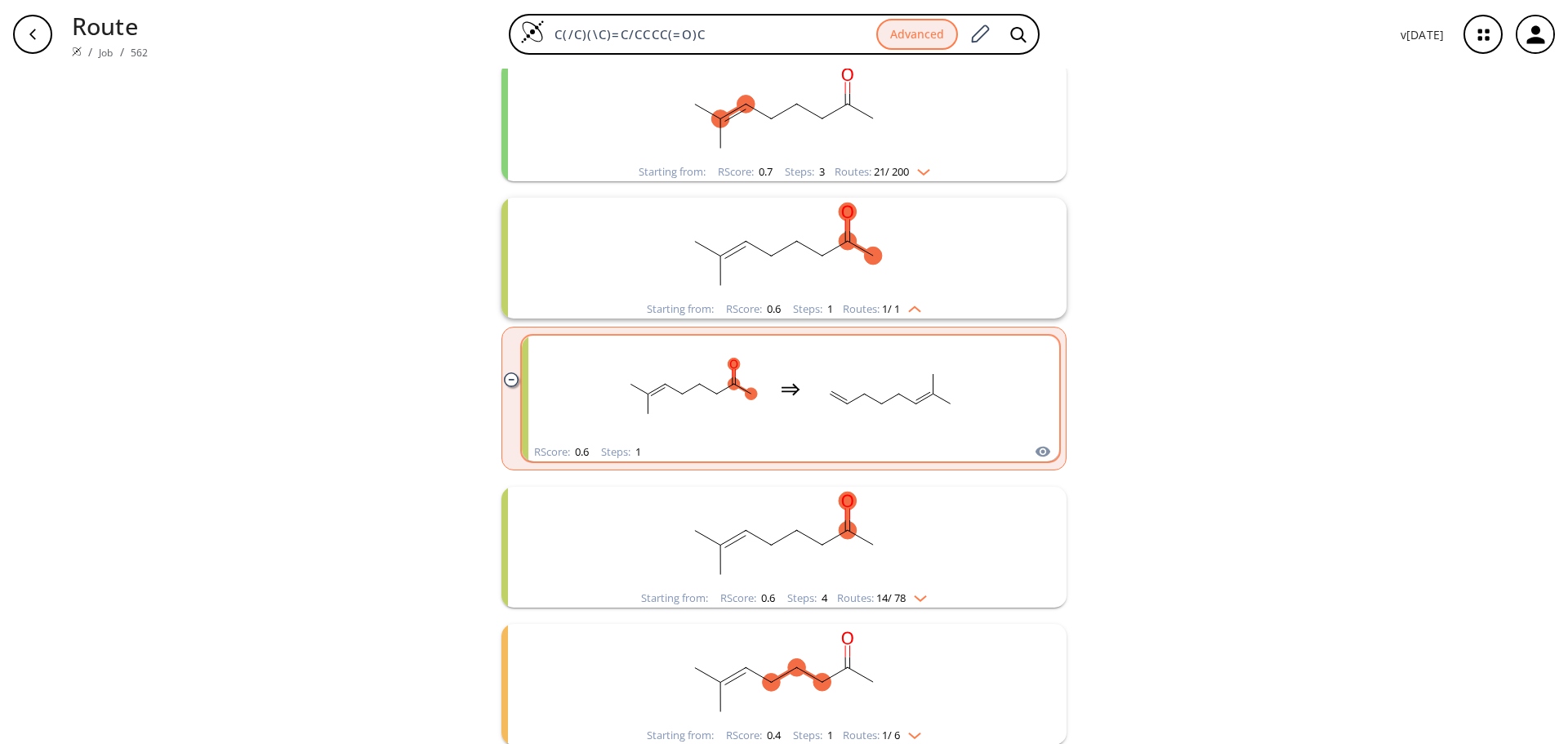
click at [851, 404] on rect "clusters" at bounding box center [889, 390] width 147 height 102
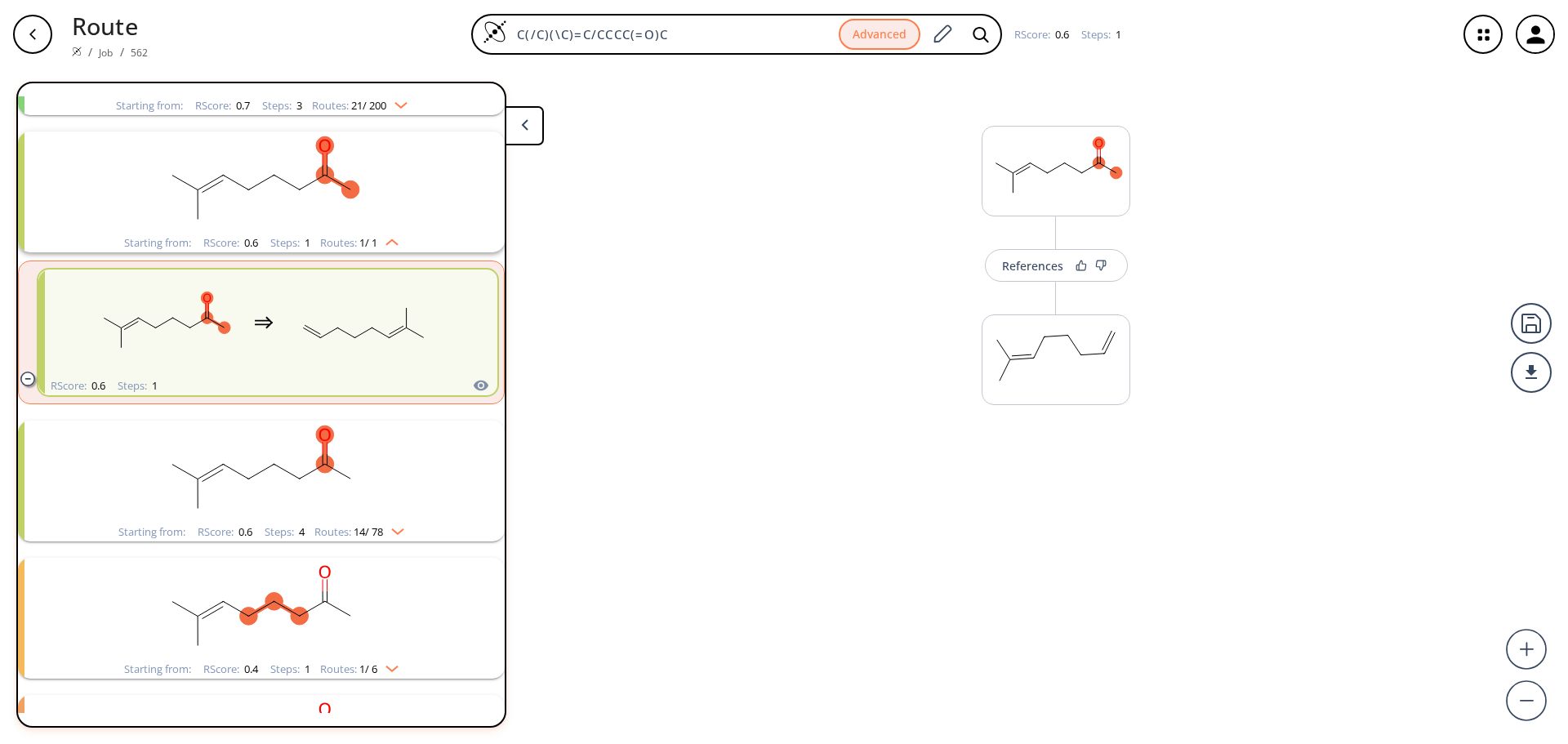
scroll to position [449, 0]
click at [1041, 340] on ellipse at bounding box center [1044, 336] width 14 height 14
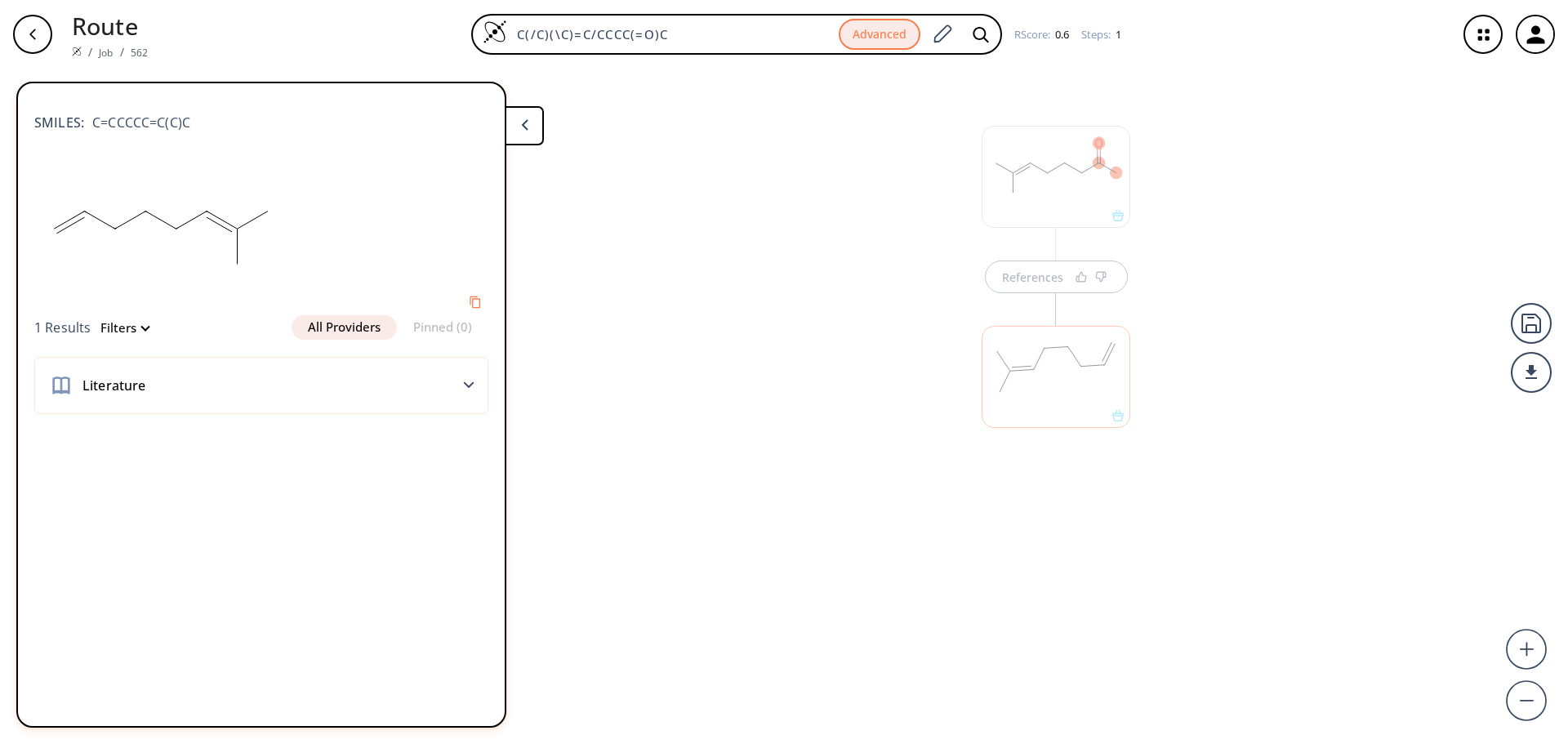
click at [1198, 349] on div "References" at bounding box center [784, 399] width 1568 height 662
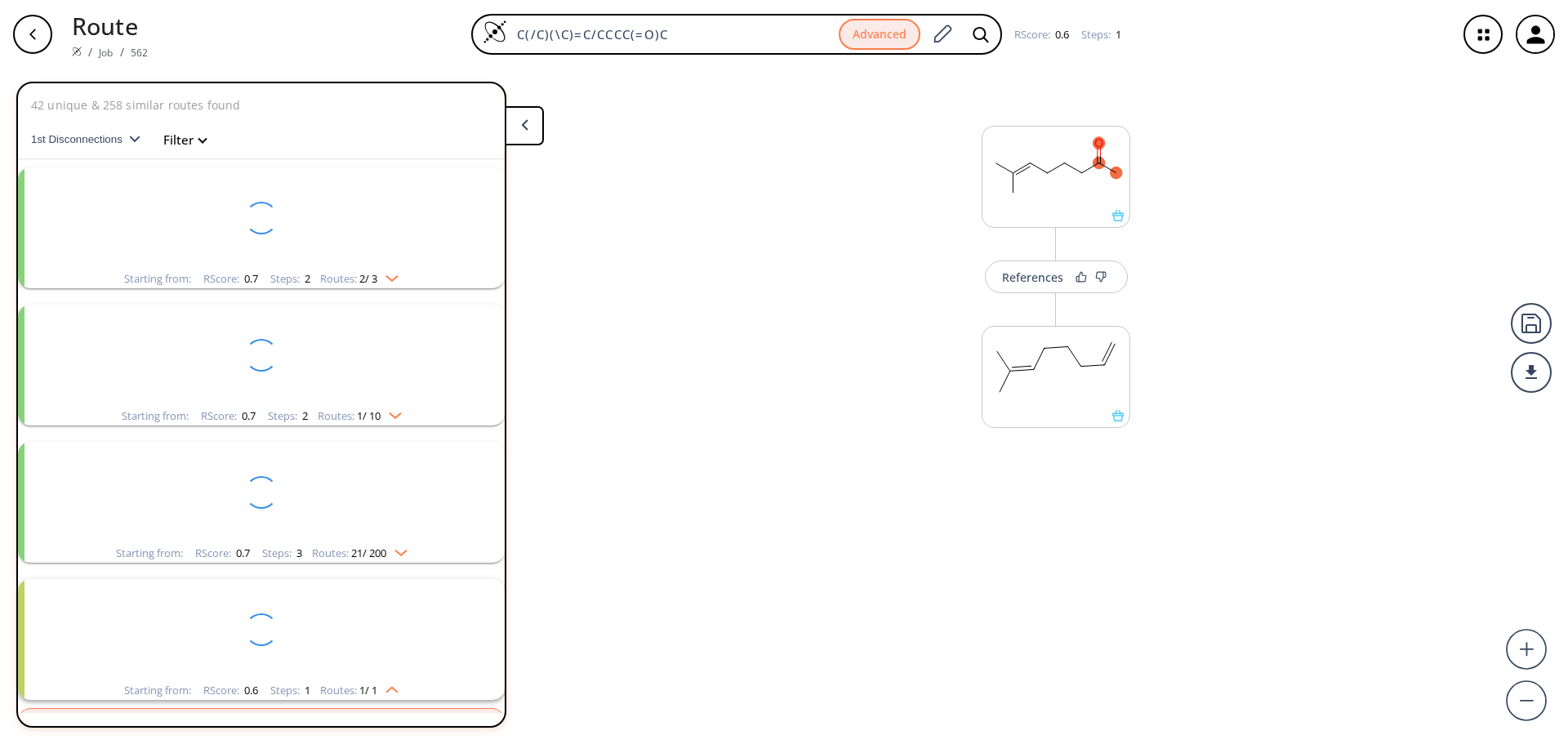
scroll to position [449, 0]
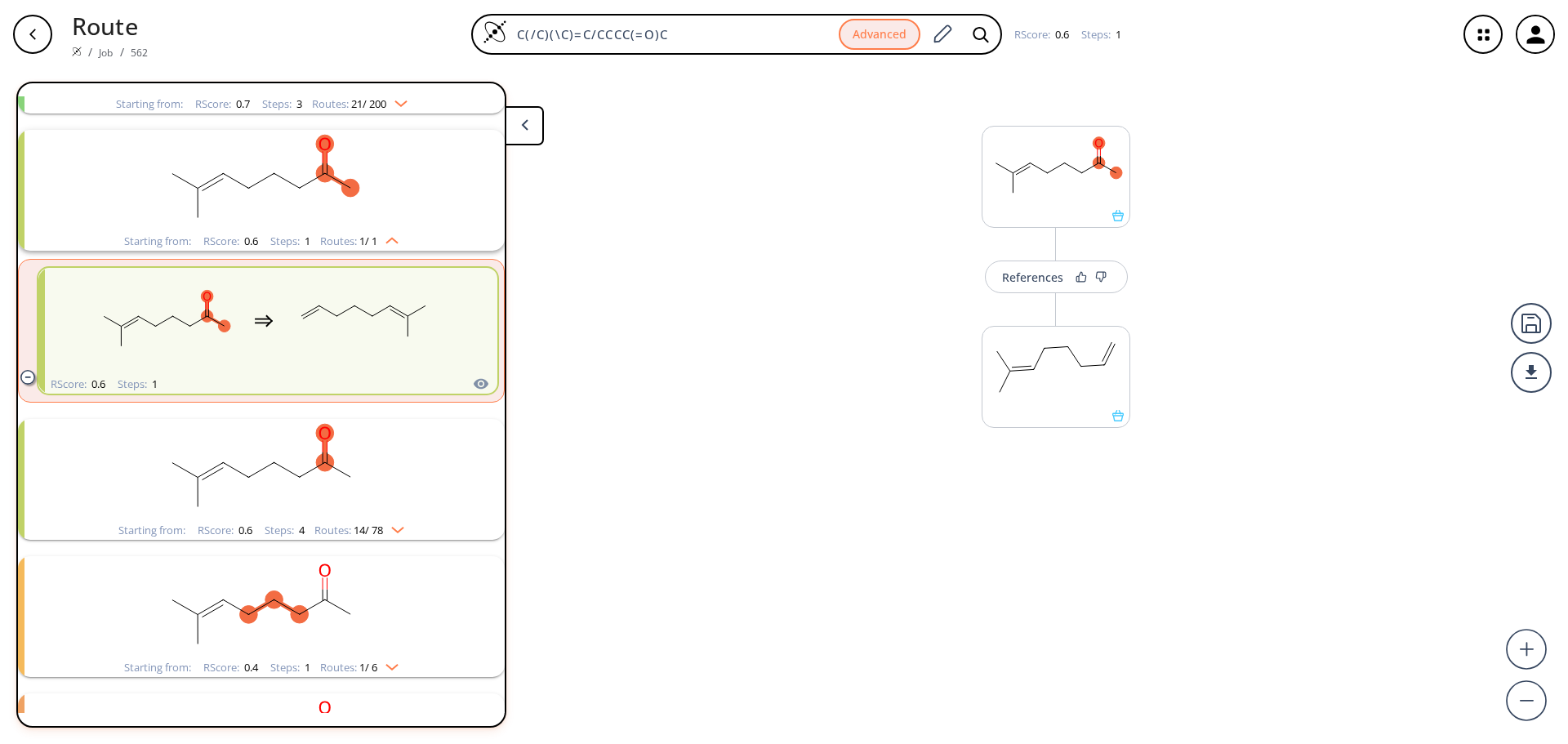
click at [40, 27] on div "button" at bounding box center [32, 34] width 39 height 39
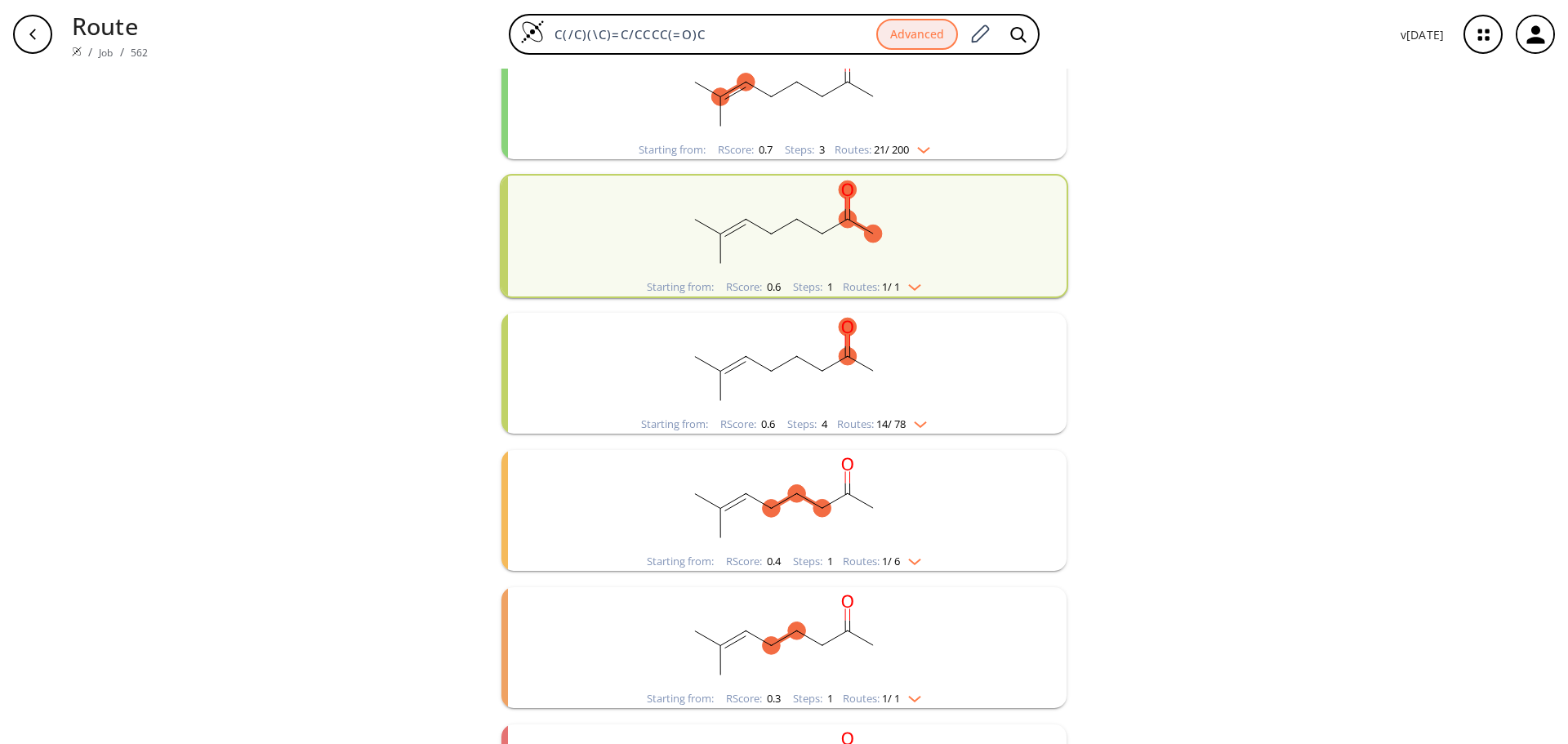
scroll to position [458, 0]
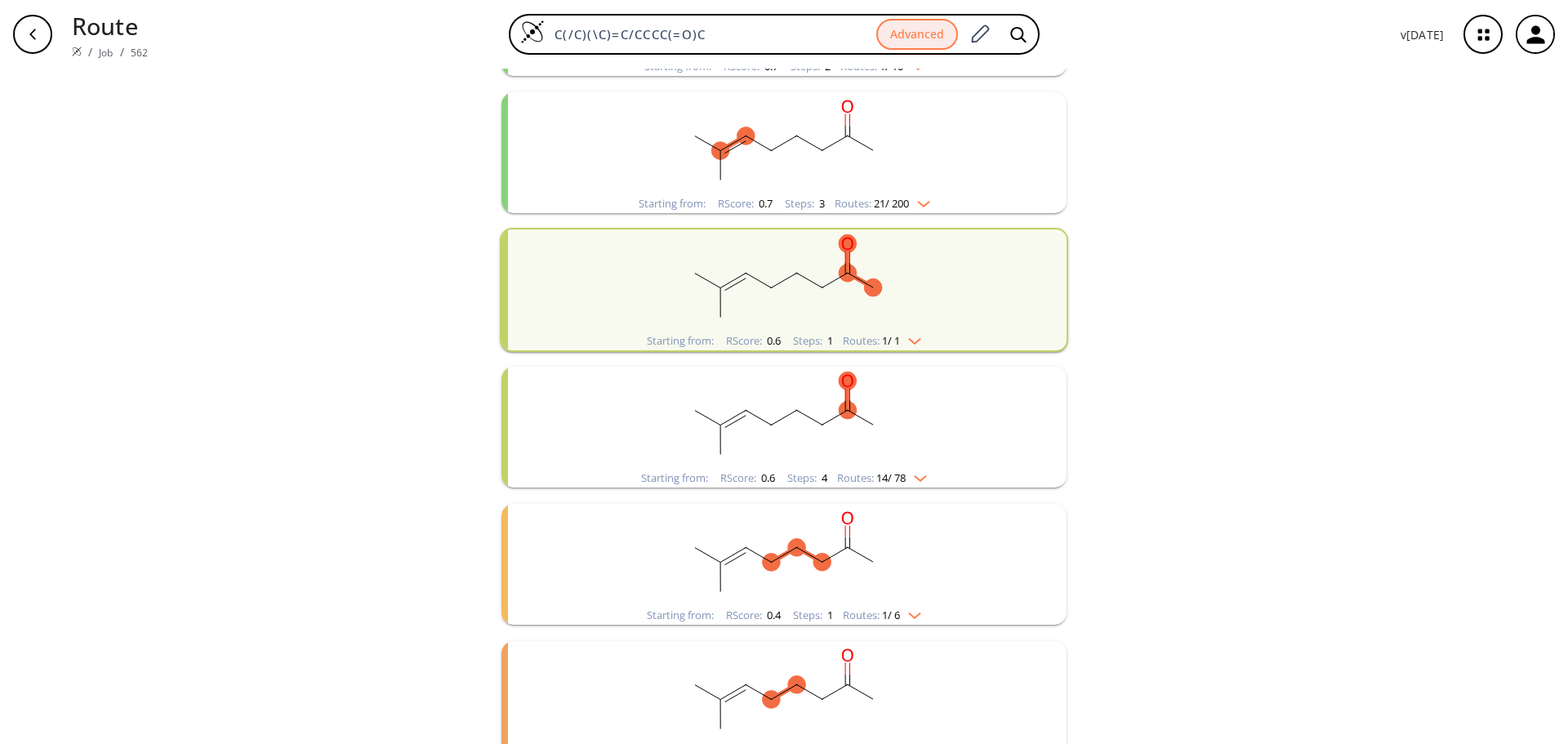
click at [955, 536] on rect "clusters" at bounding box center [784, 554] width 425 height 102
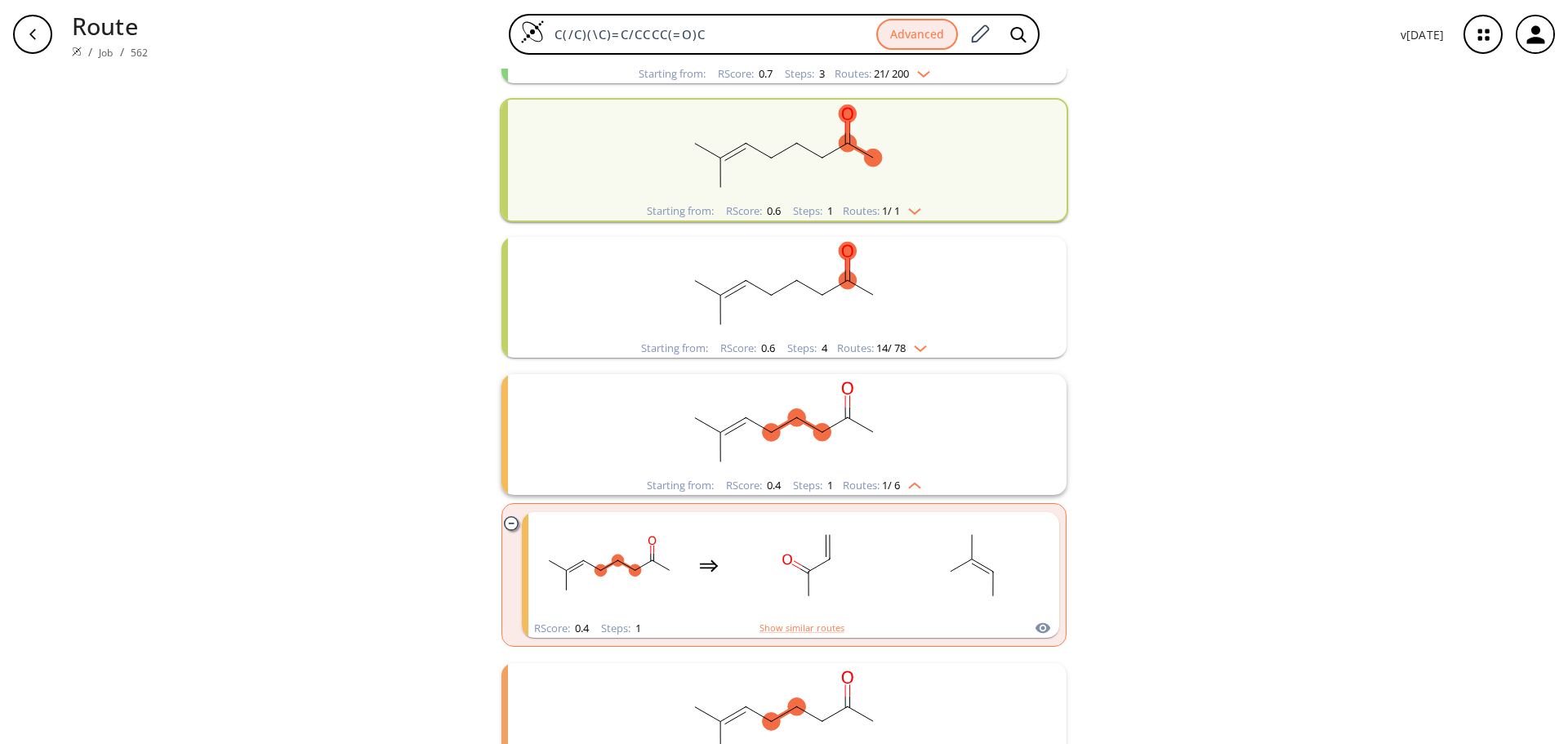
scroll to position [703, 0]
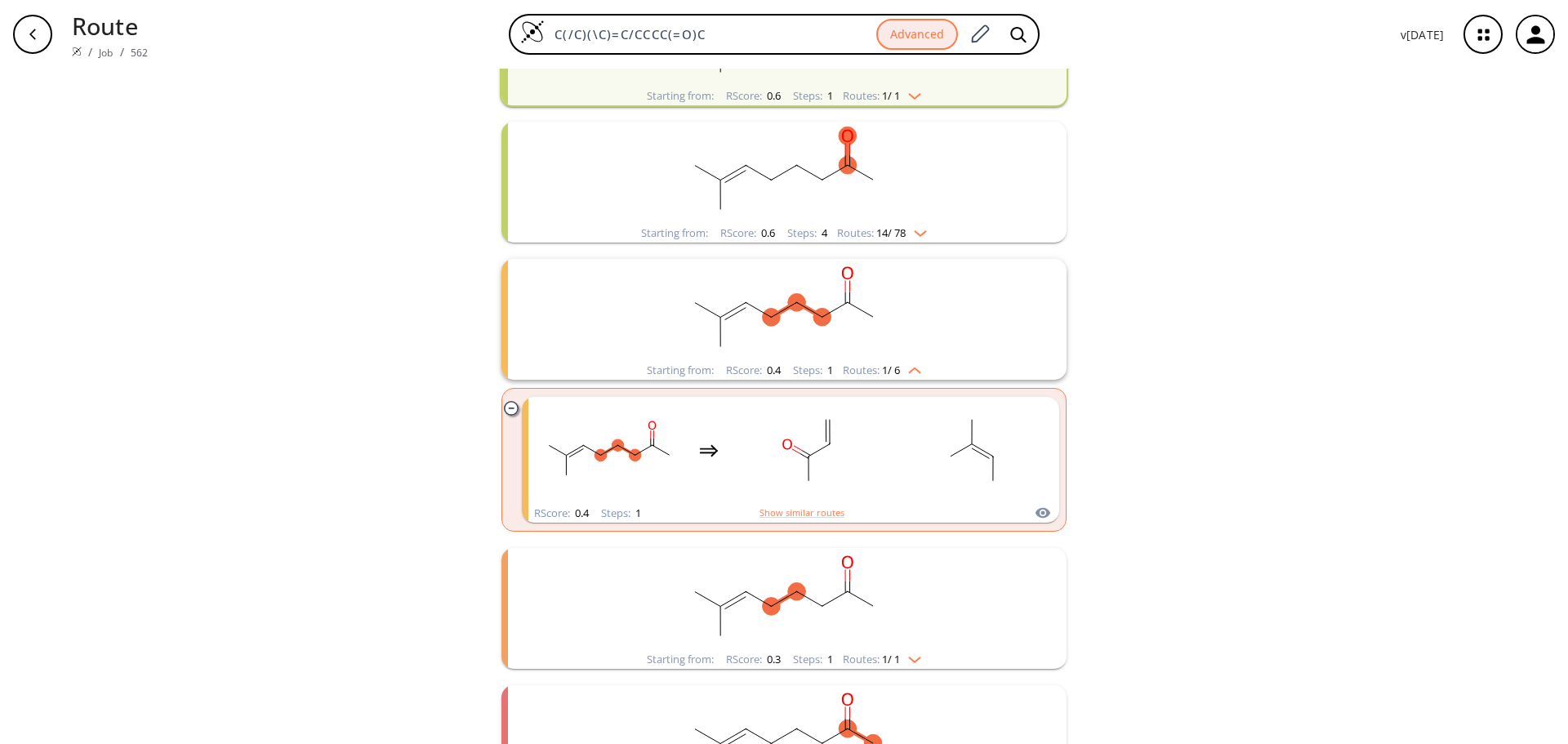
click at [939, 199] on rect "clusters" at bounding box center [784, 172] width 425 height 102
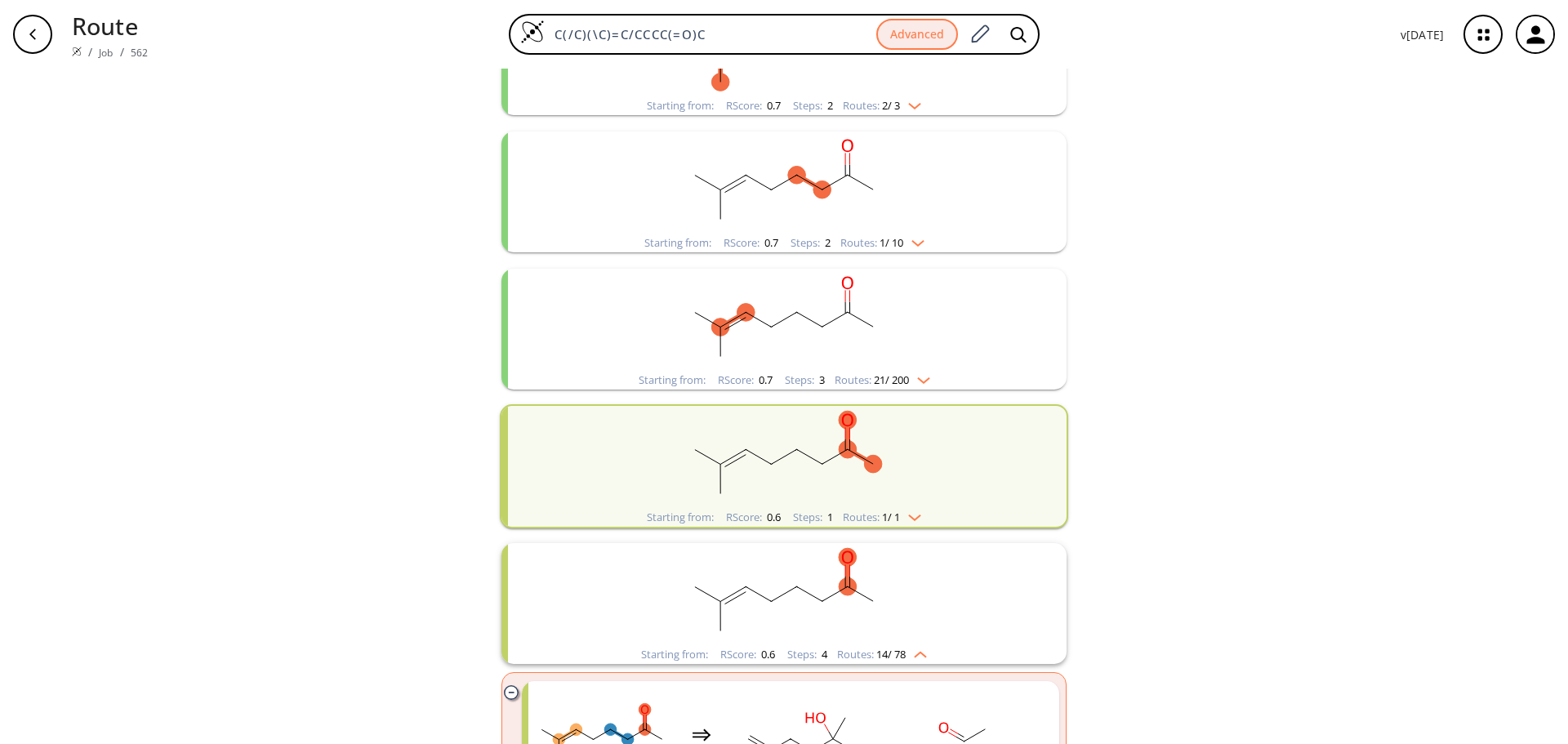
scroll to position [376, 0]
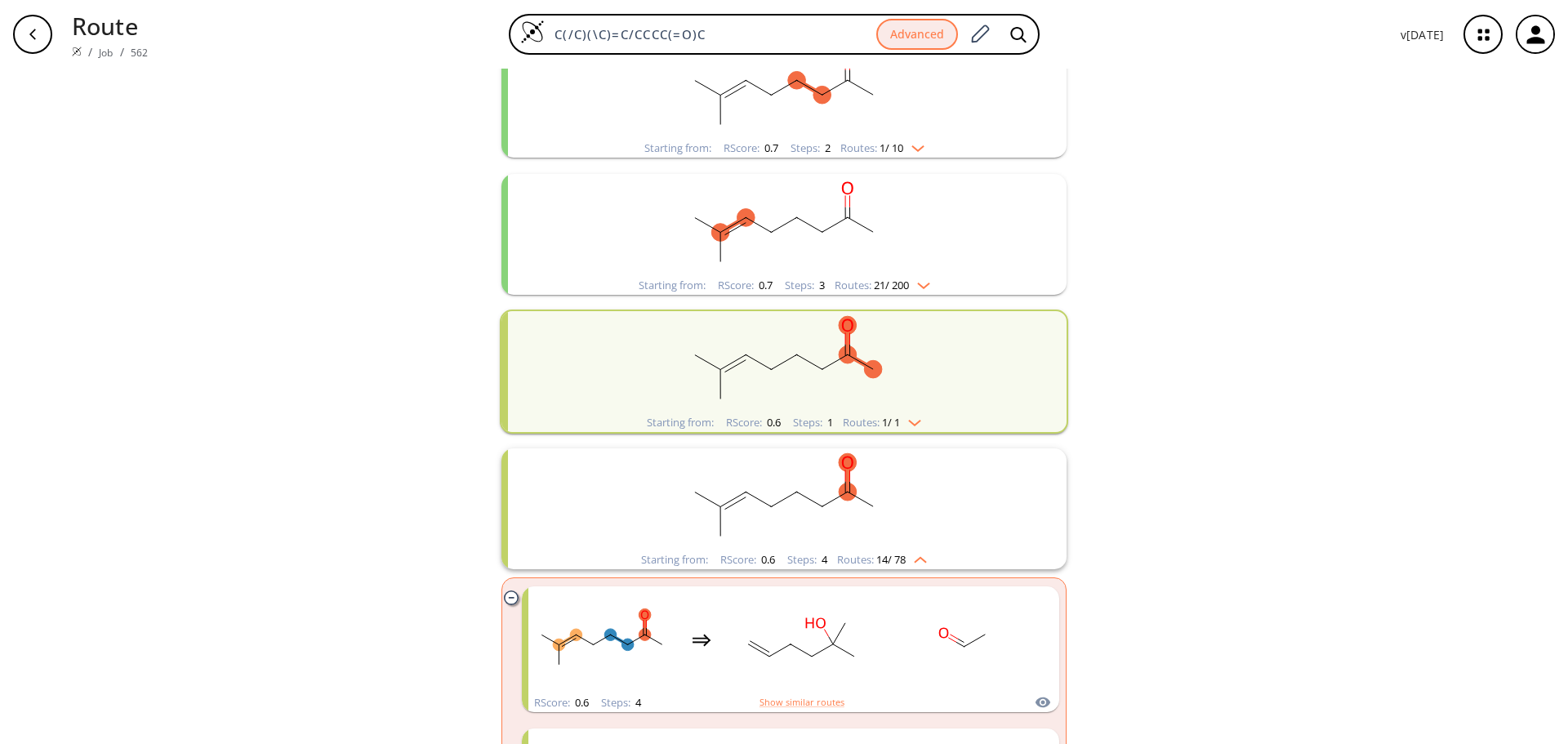
click at [506, 599] on icon "clusters" at bounding box center [510, 597] width 14 height 14
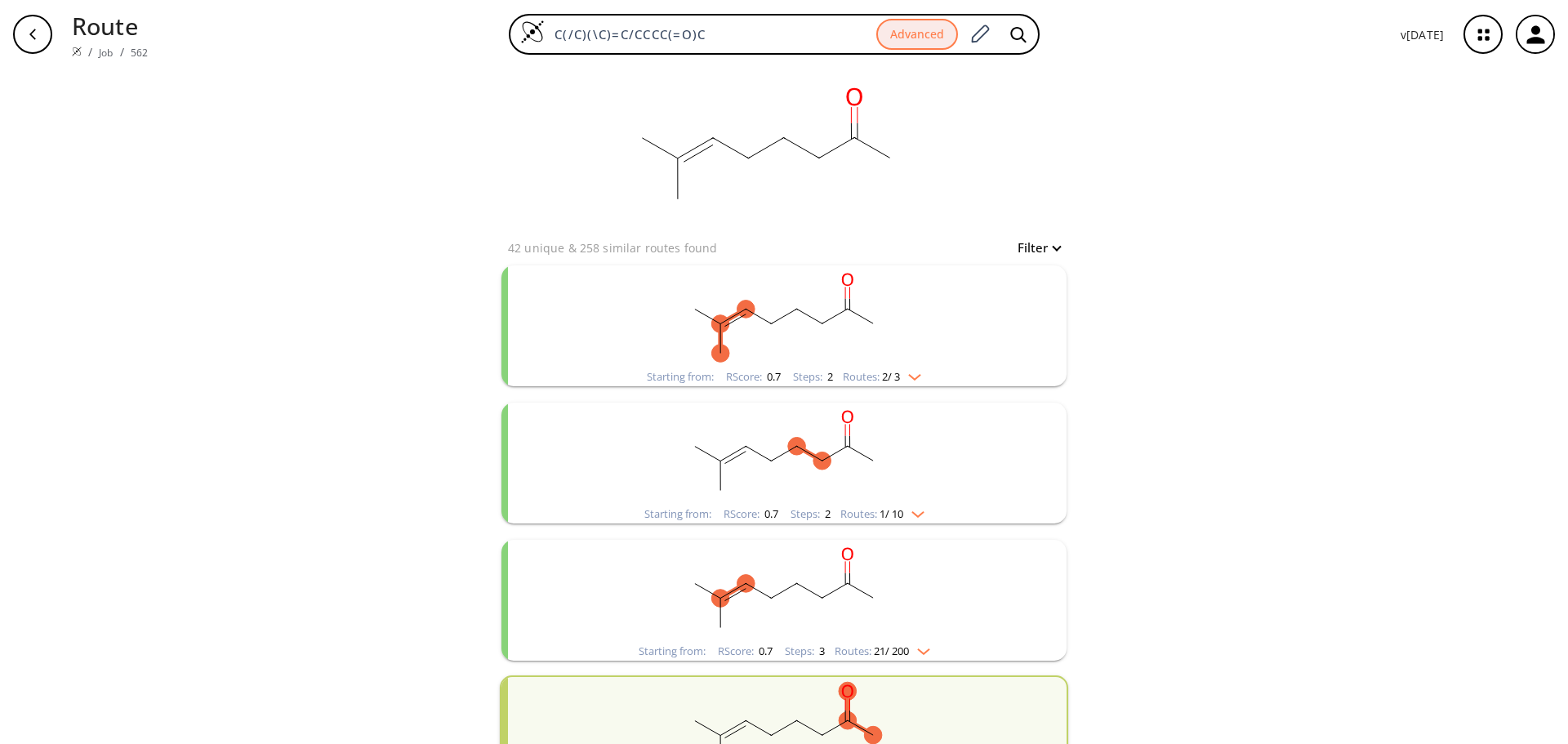
scroll to position [0, 0]
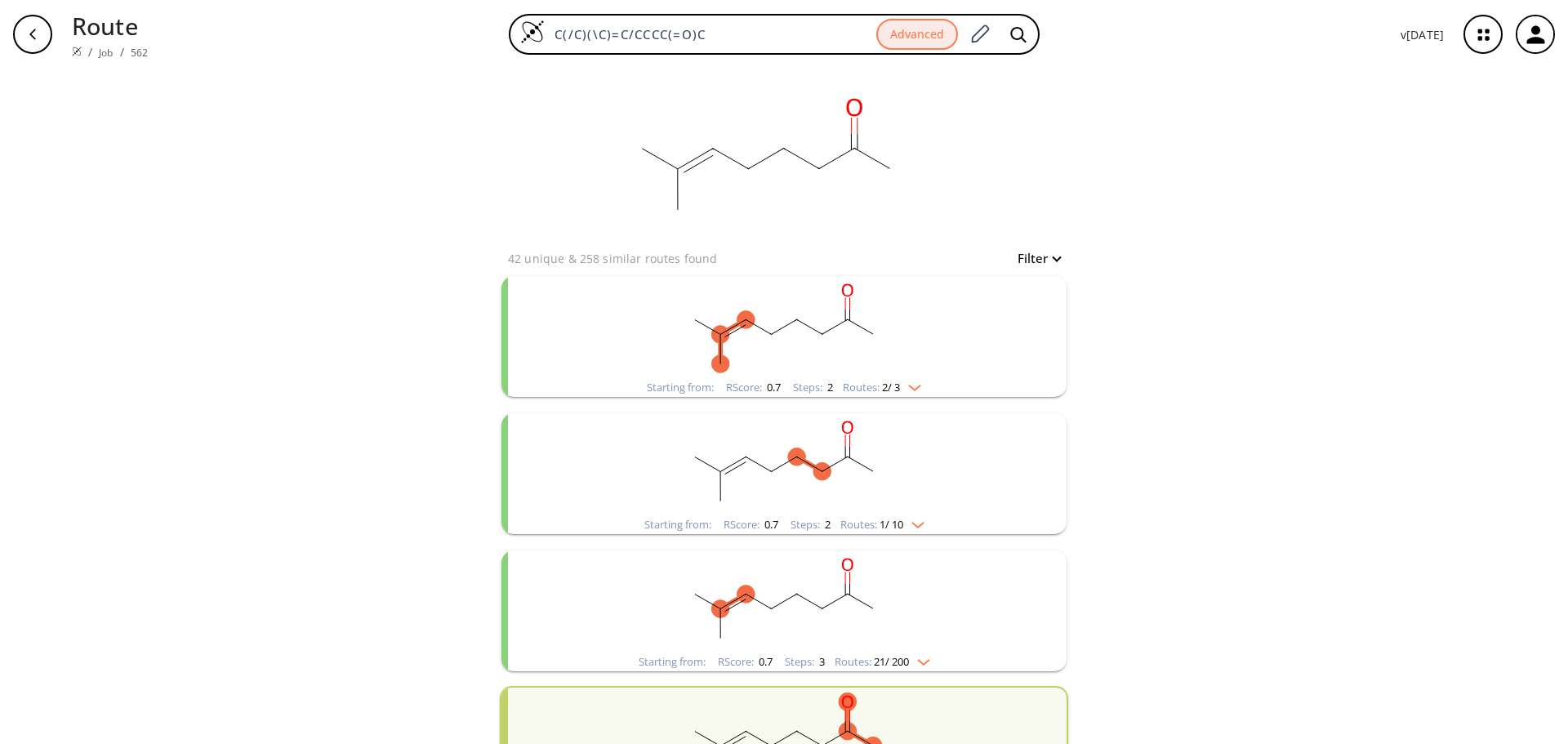
click at [720, 581] on rect "clusters" at bounding box center [784, 602] width 425 height 102
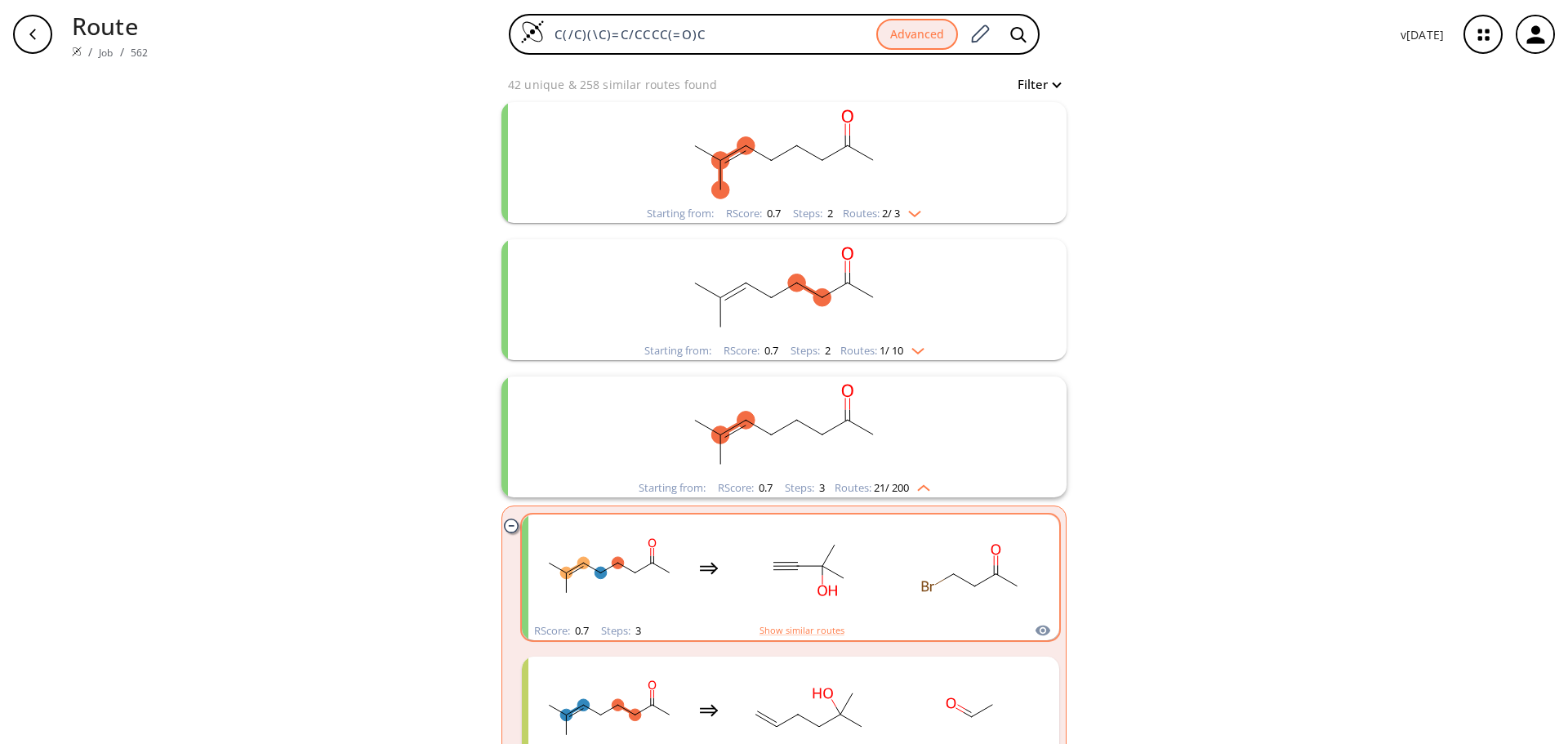
scroll to position [163, 0]
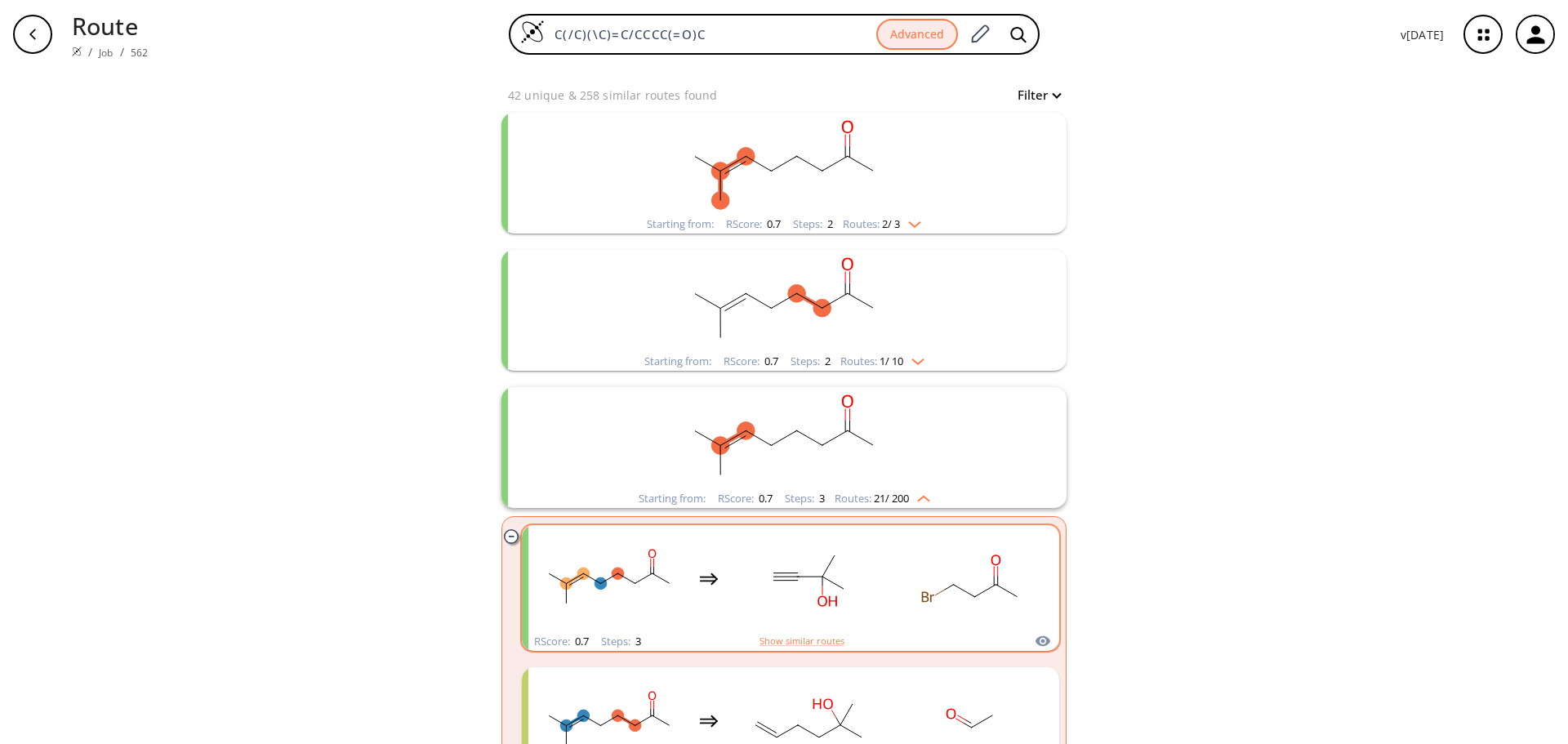
click at [922, 403] on rect "clusters" at bounding box center [784, 438] width 425 height 102
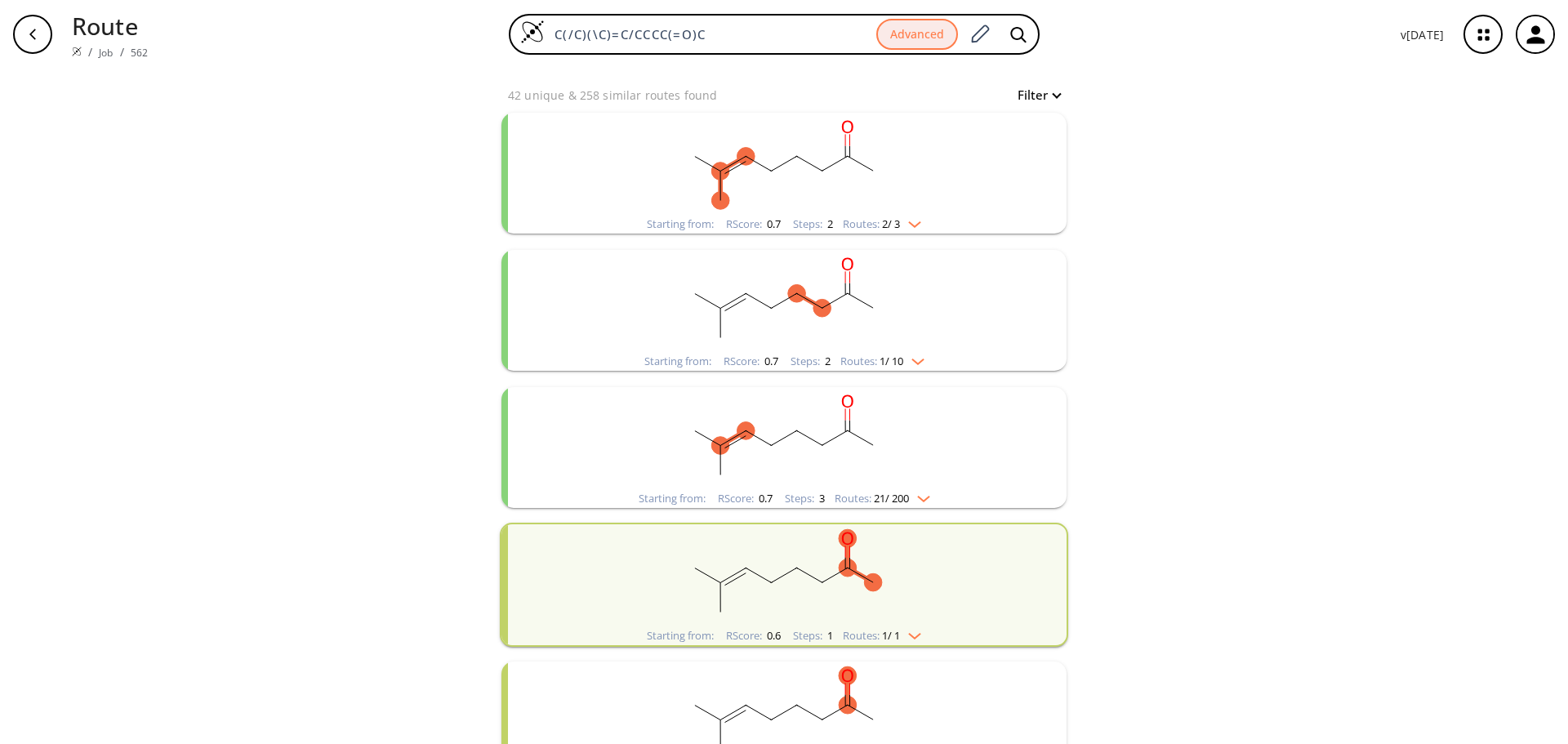
click at [922, 404] on rect "clusters" at bounding box center [784, 438] width 425 height 102
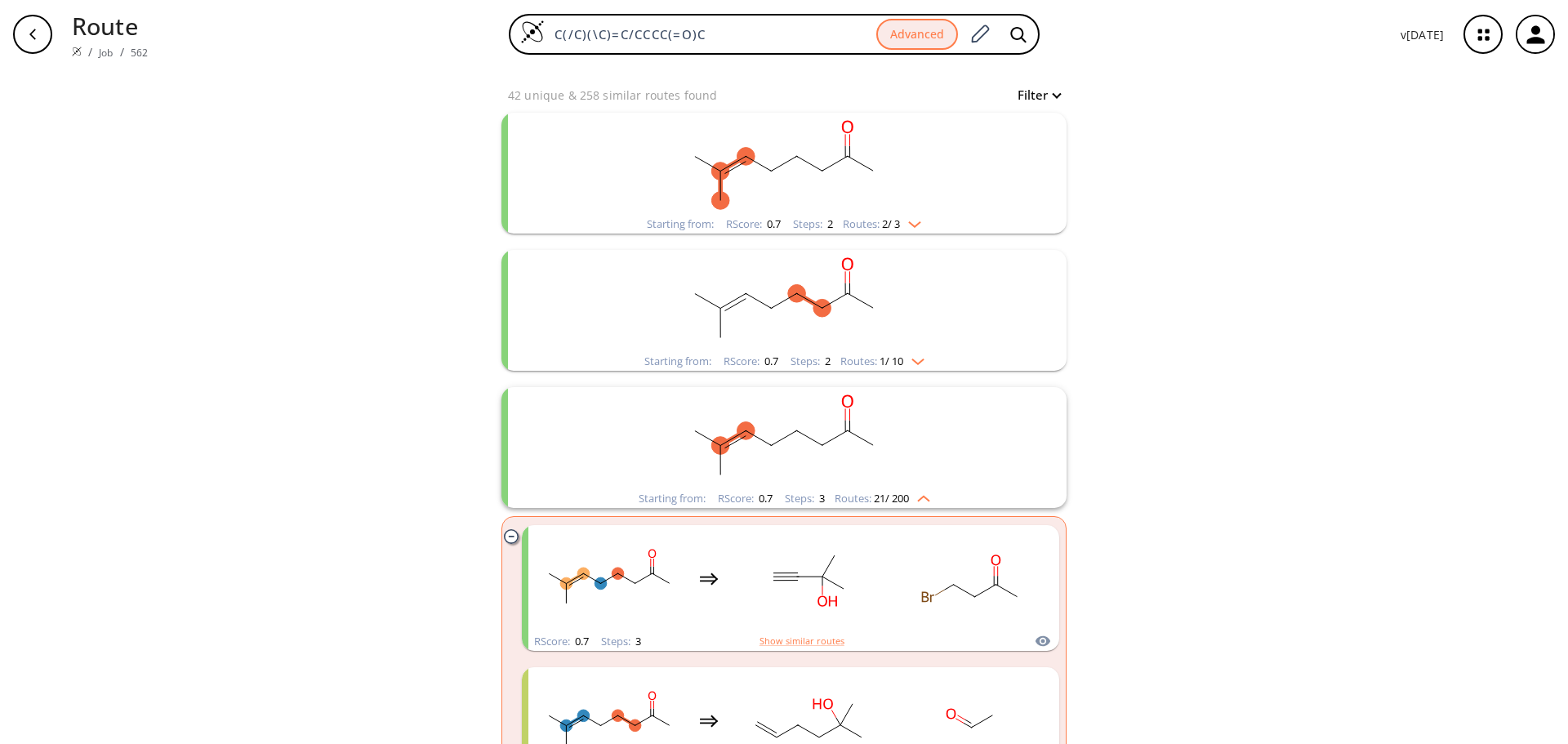
click at [921, 404] on rect "clusters" at bounding box center [784, 438] width 425 height 102
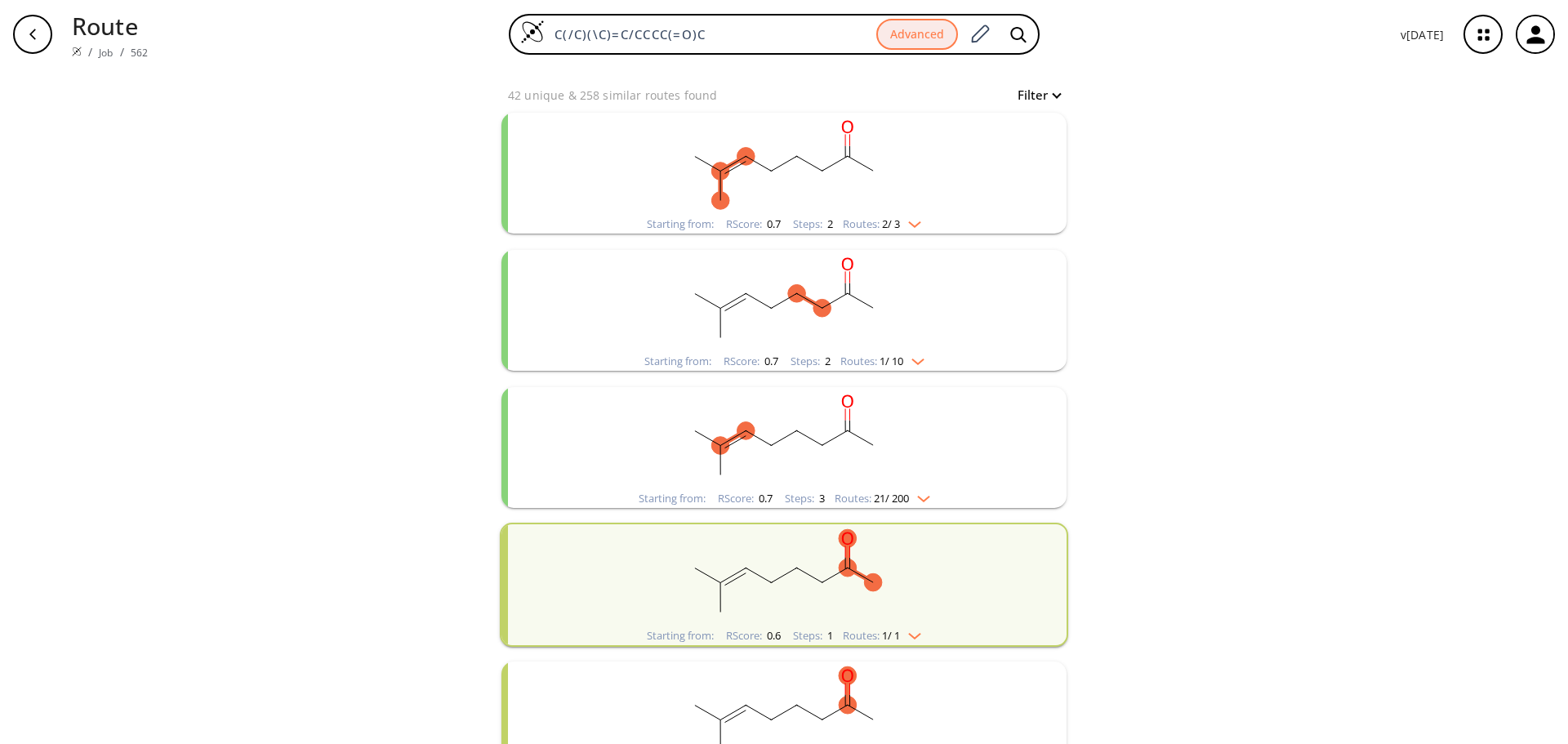
click at [901, 281] on rect "clusters" at bounding box center [784, 301] width 425 height 102
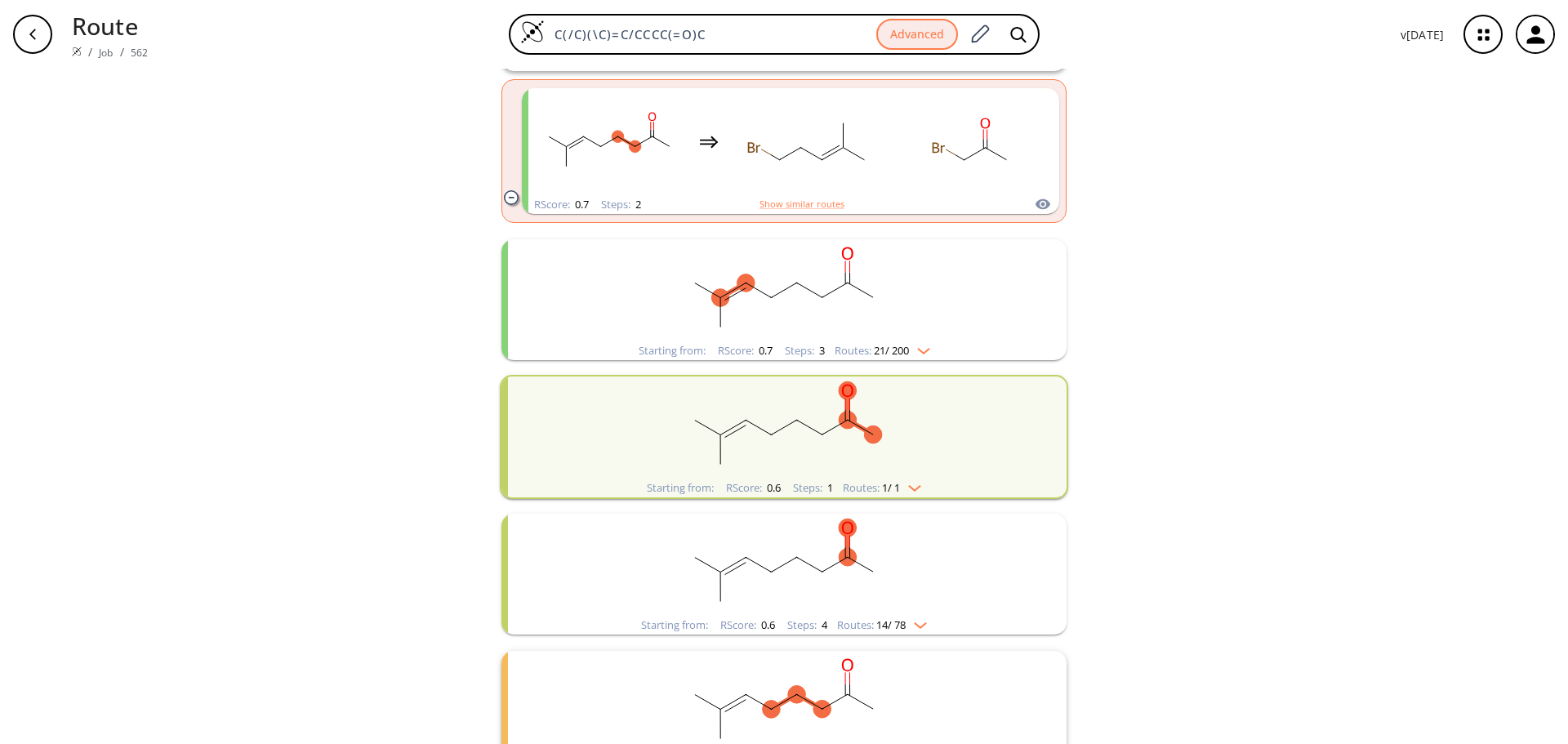
scroll to position [490, 0]
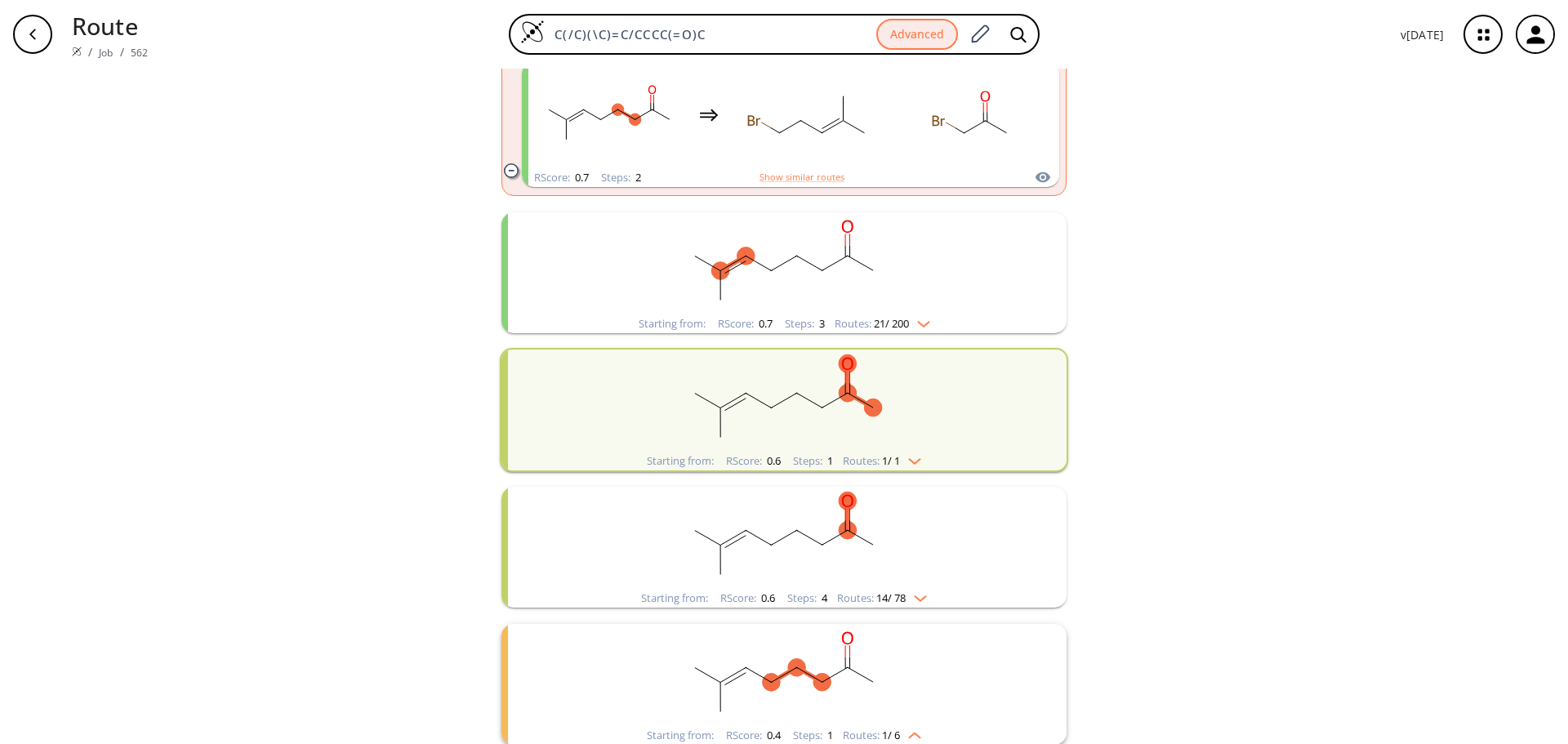
click at [44, 28] on div "button" at bounding box center [32, 34] width 39 height 39
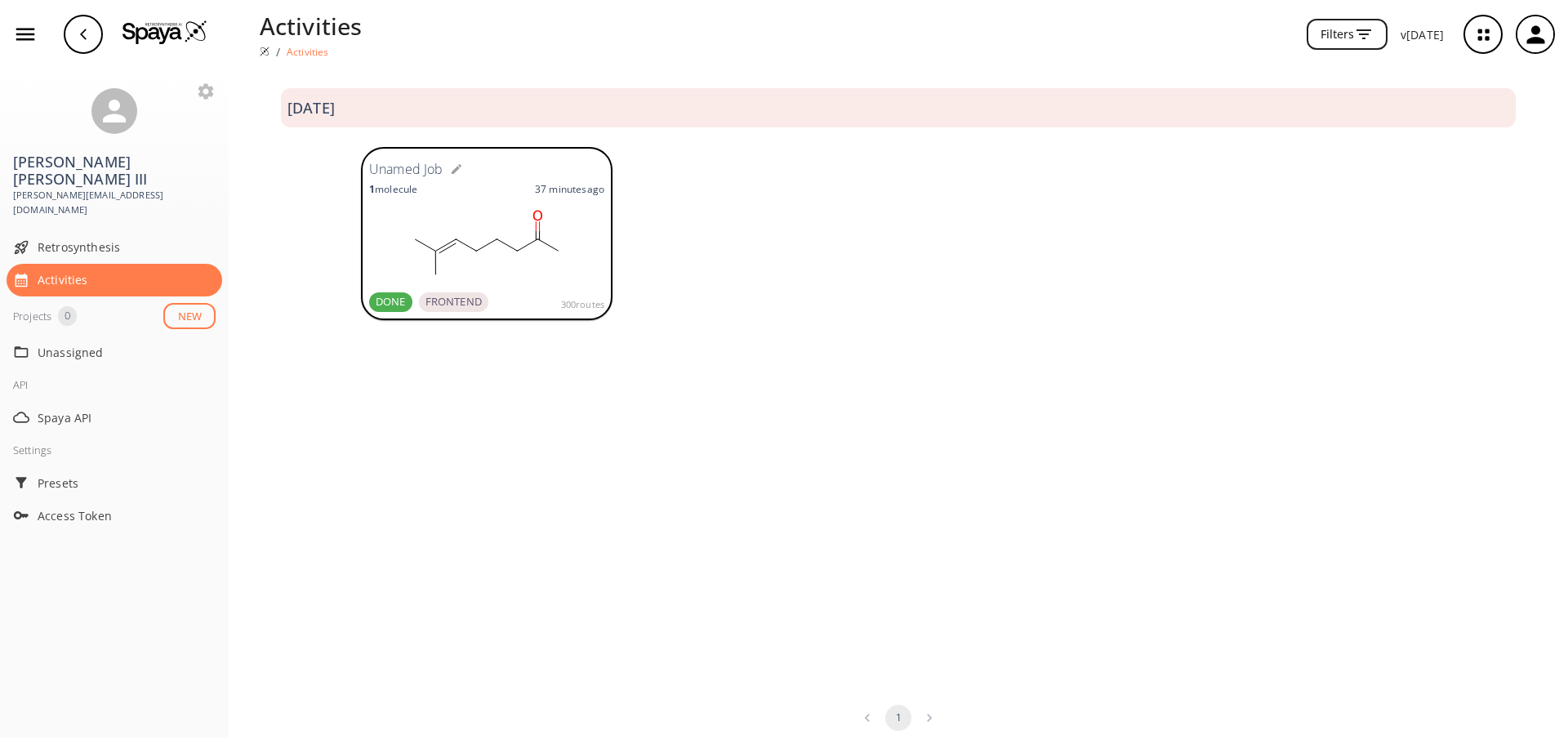
click at [518, 234] on rect at bounding box center [486, 245] width 235 height 82
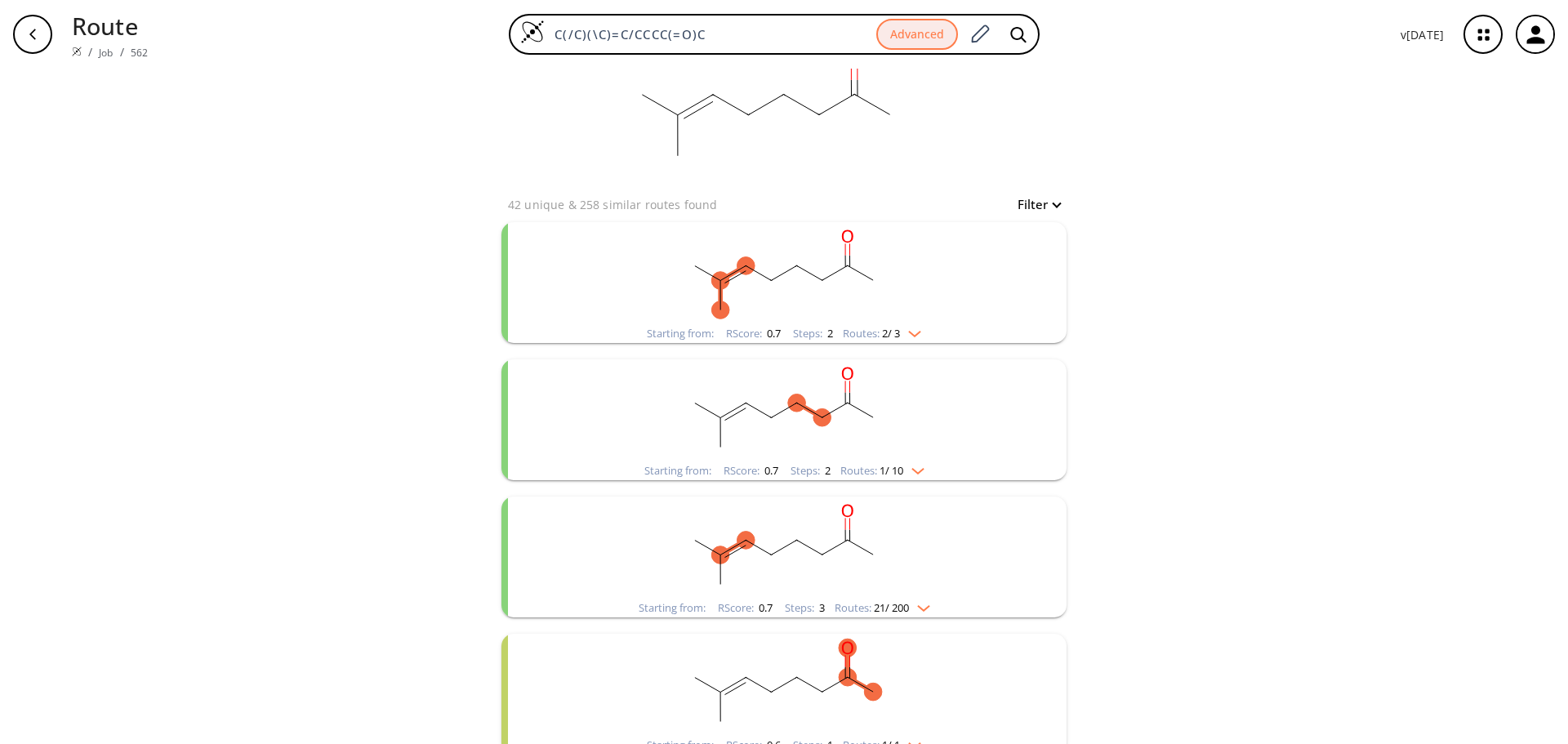
scroll to position [82, 0]
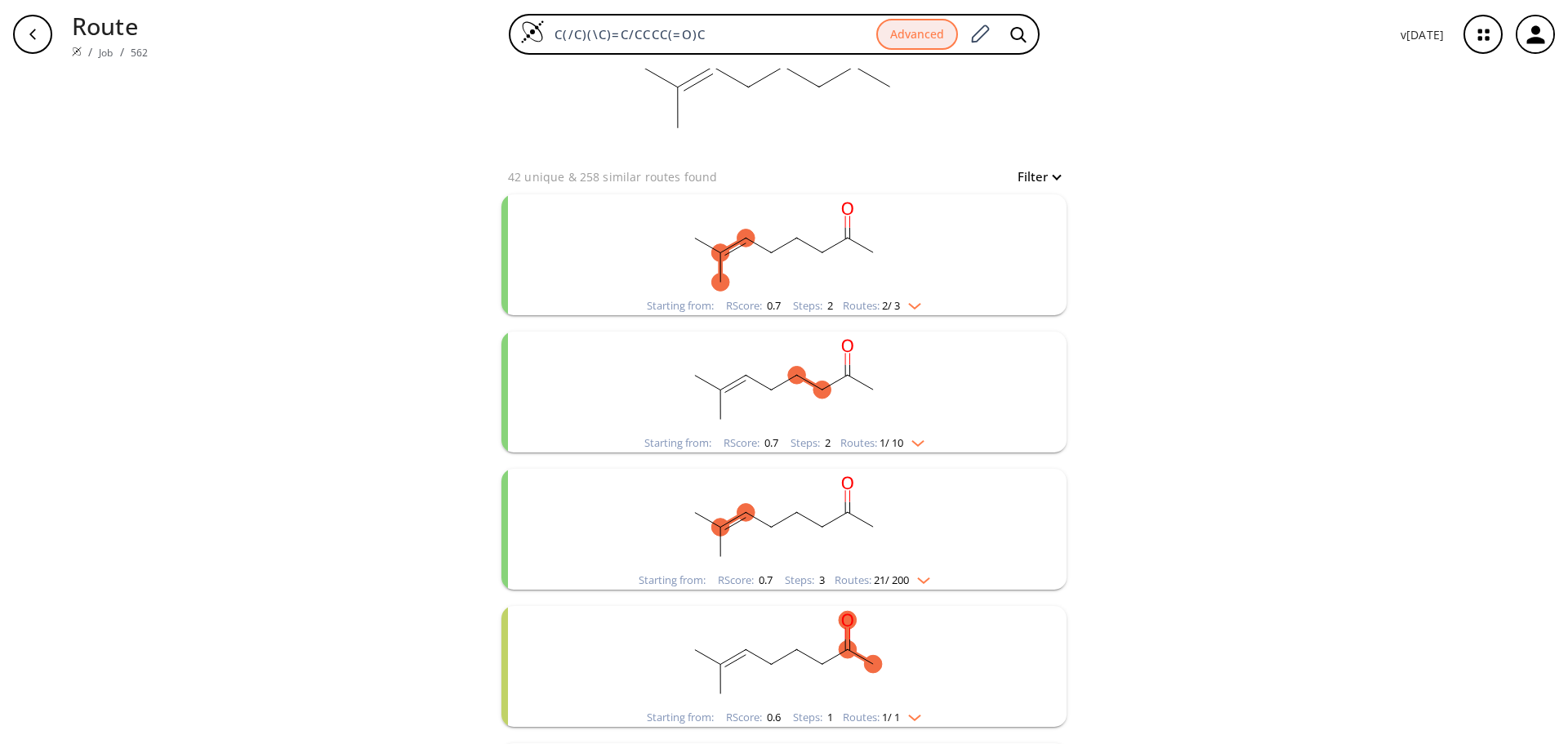
click at [868, 252] on ellipse "clusters" at bounding box center [872, 252] width 18 height 18
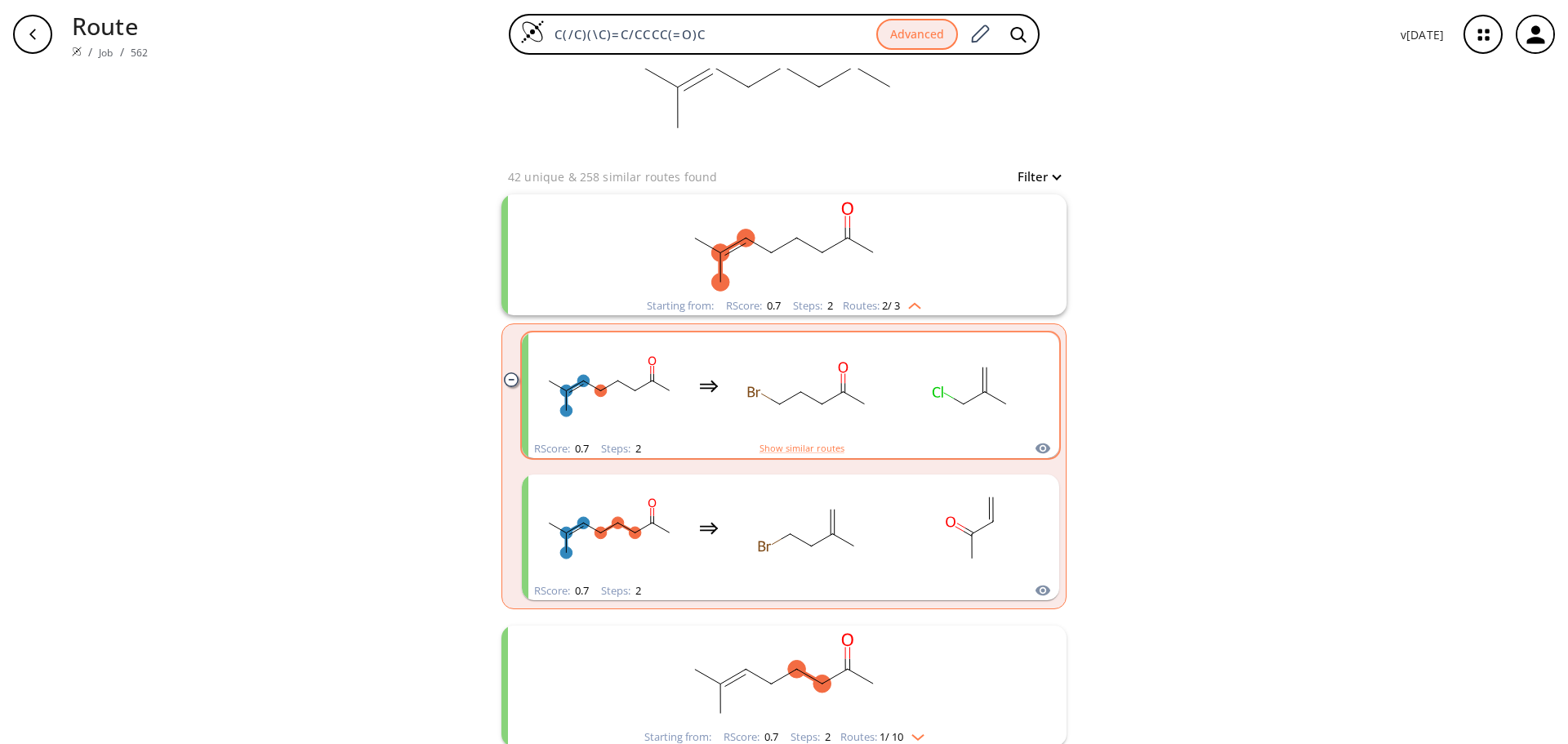
click at [785, 391] on rect "clusters" at bounding box center [808, 386] width 147 height 102
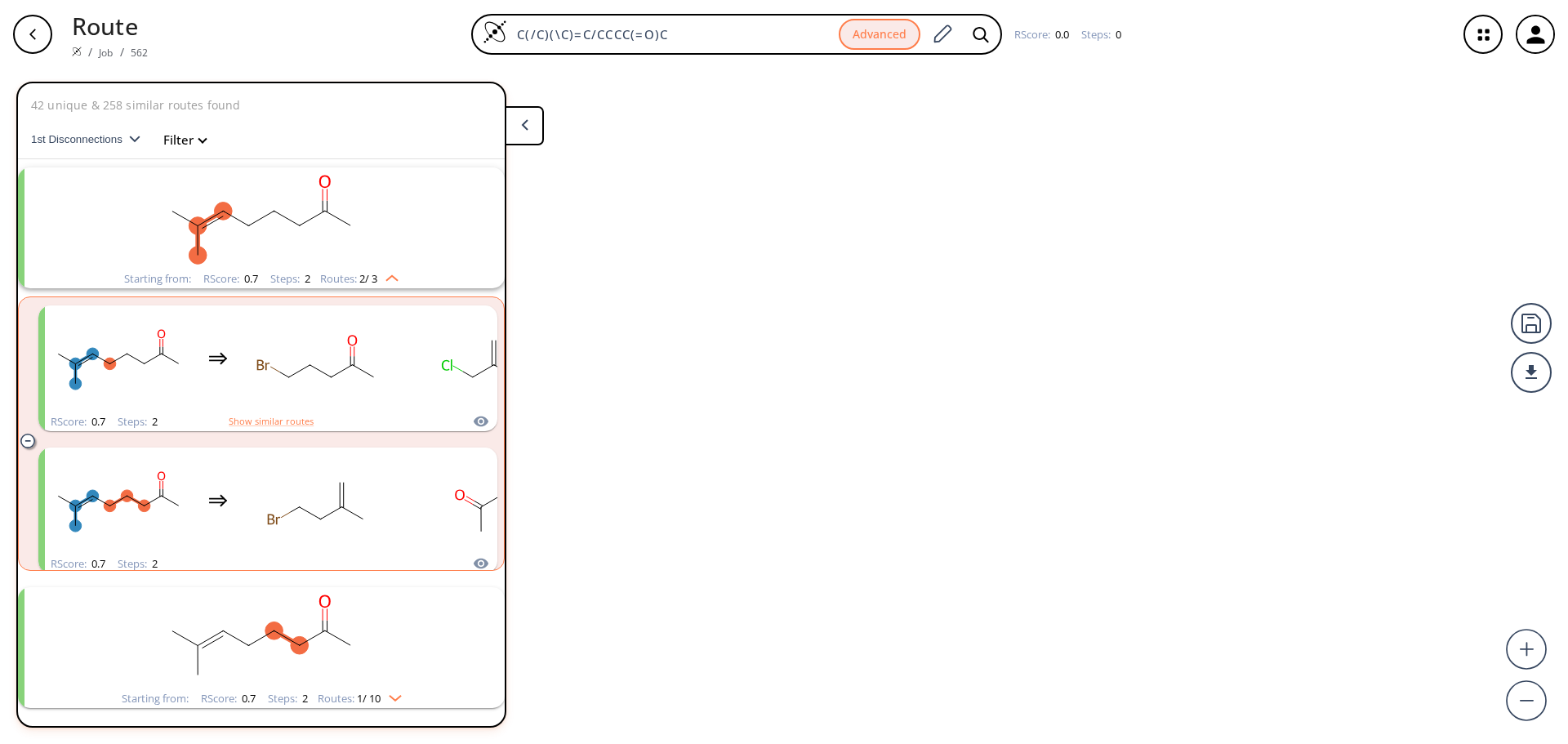
scroll to position [38, 0]
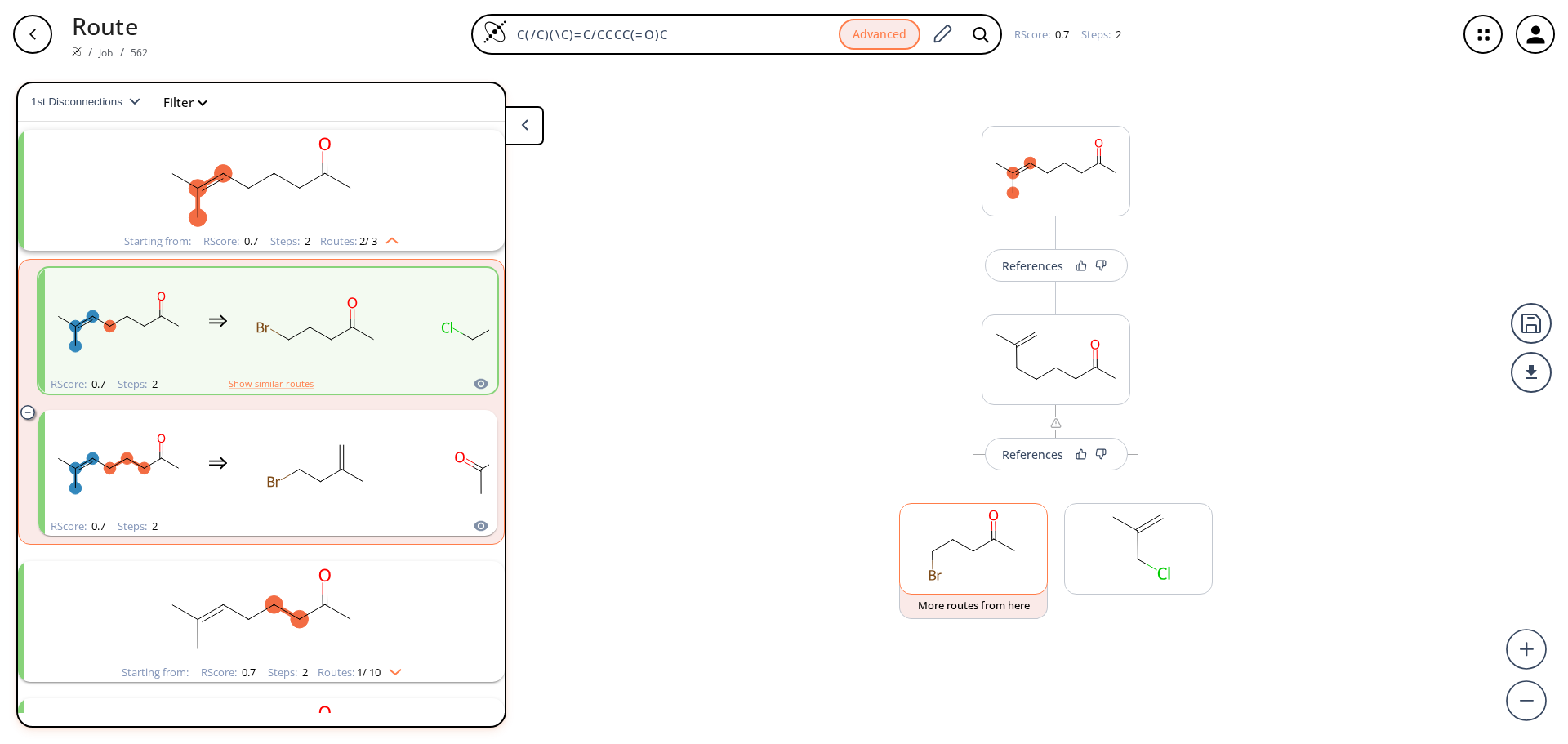
click at [980, 555] on rect at bounding box center [973, 545] width 147 height 83
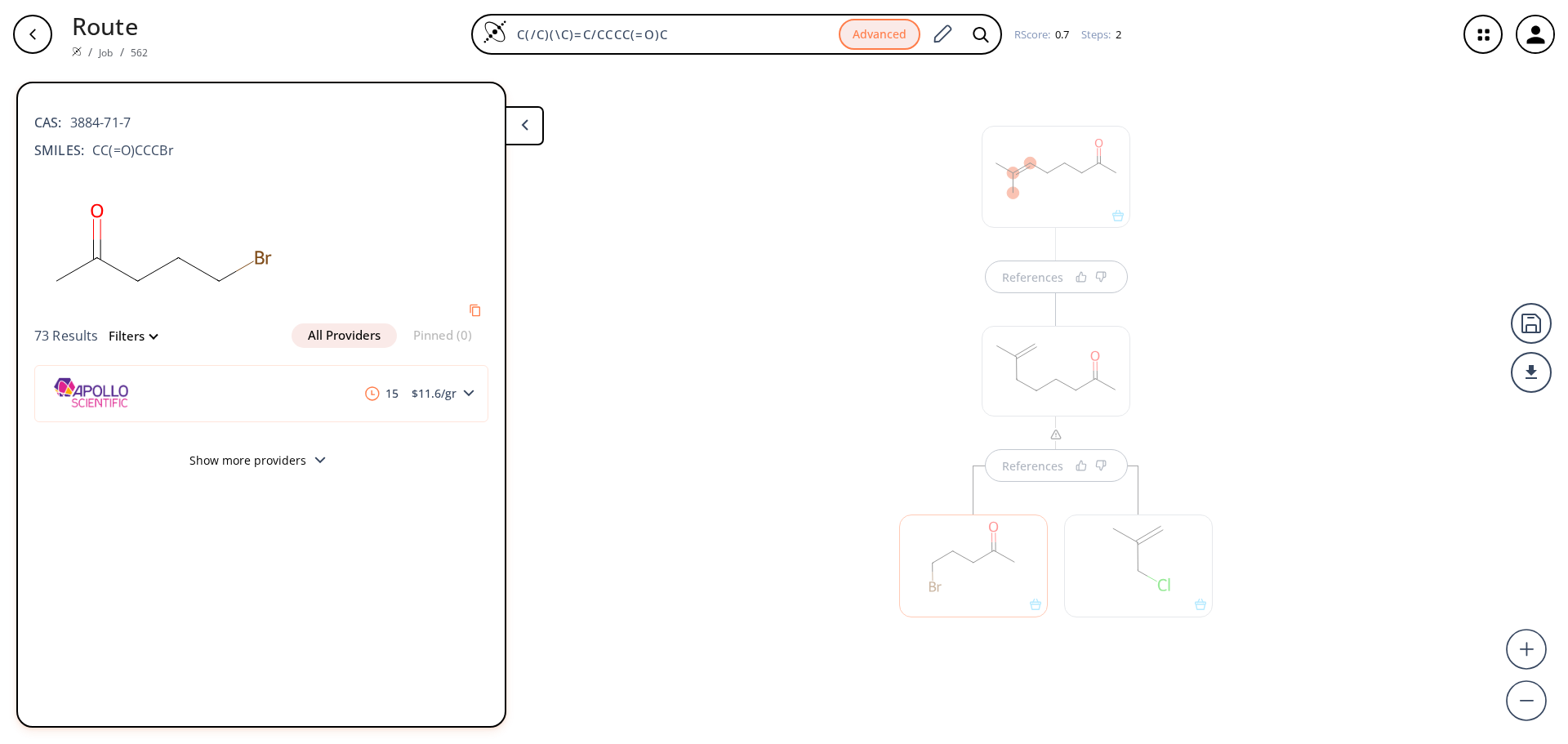
click at [329, 330] on button "All Providers" at bounding box center [343, 336] width 105 height 25
click at [475, 391] on div "15 $ 11.6 /gr" at bounding box center [261, 393] width 454 height 57
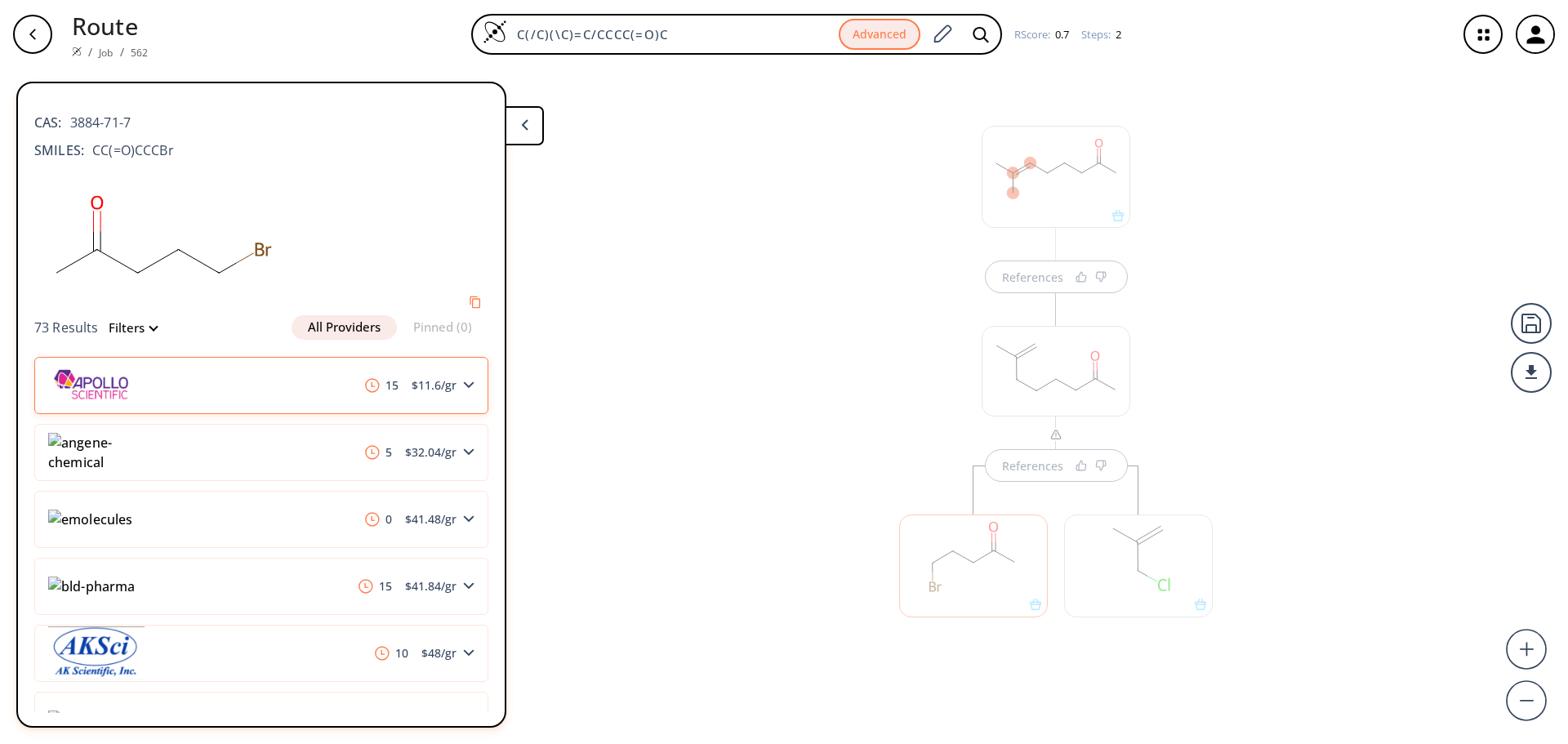
click at [475, 391] on div "15 $ 11.6 /gr" at bounding box center [261, 385] width 454 height 57
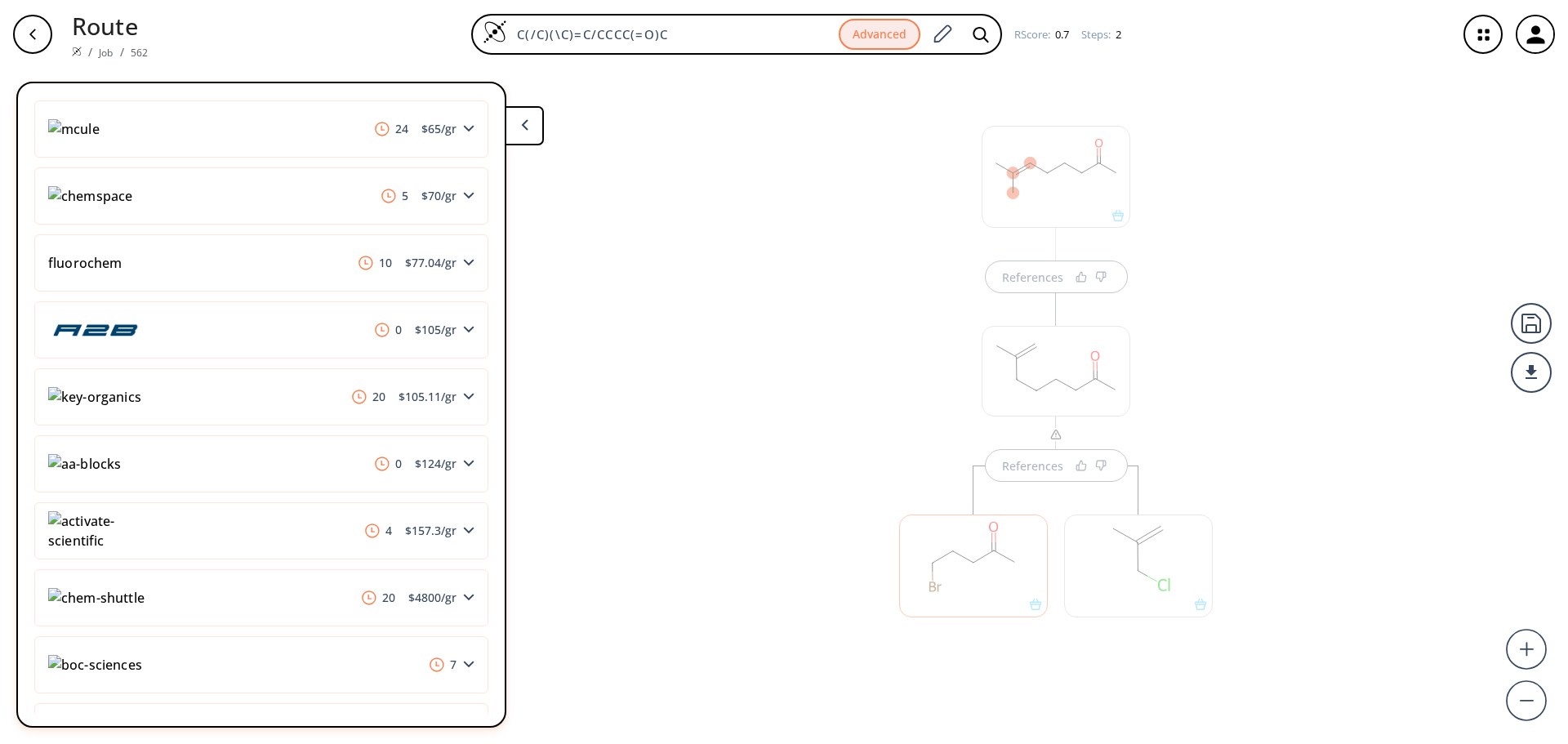
scroll to position [1642, 0]
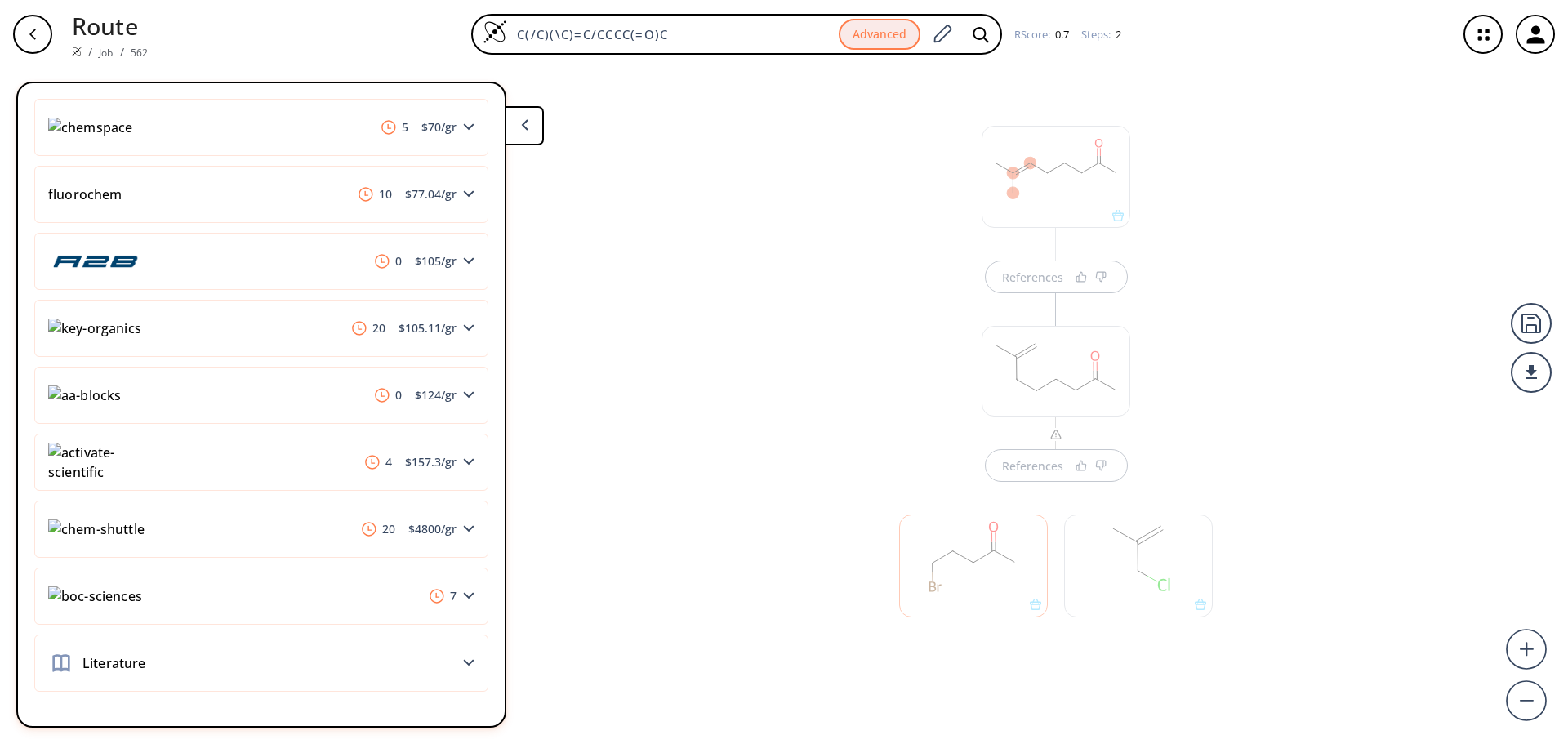
click at [759, 338] on div "References References" at bounding box center [784, 399] width 1568 height 662
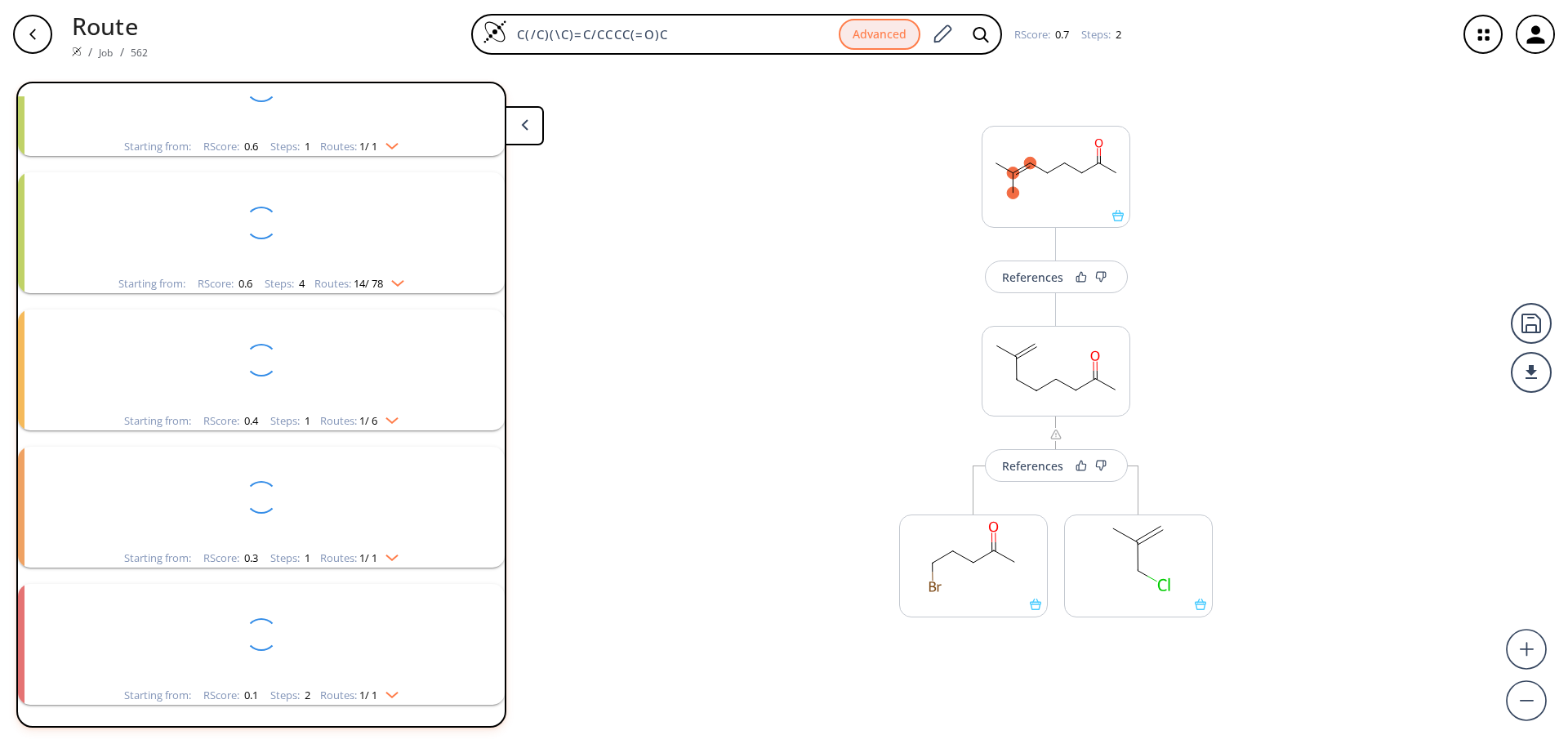
scroll to position [38, 0]
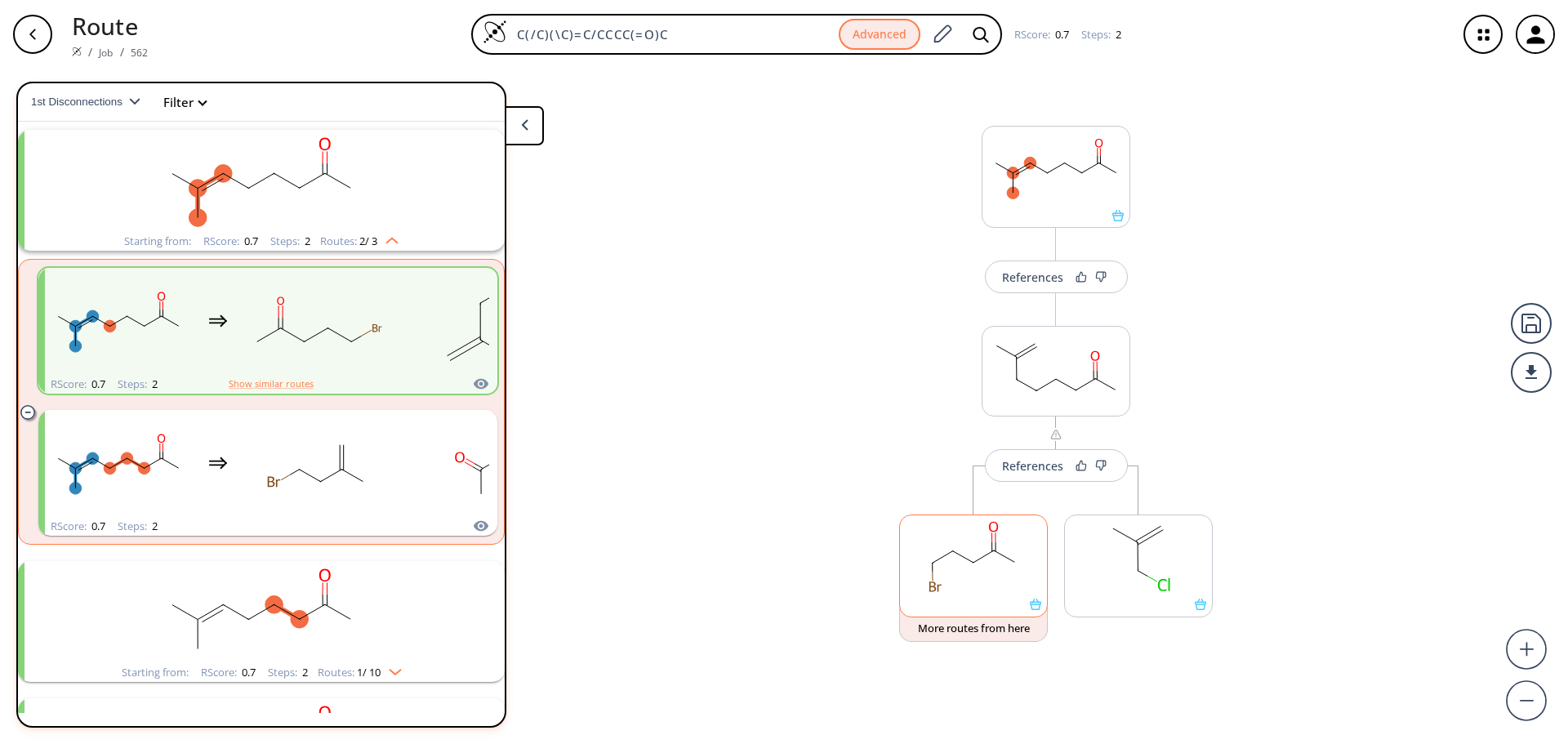
click at [959, 564] on rect at bounding box center [973, 556] width 147 height 83
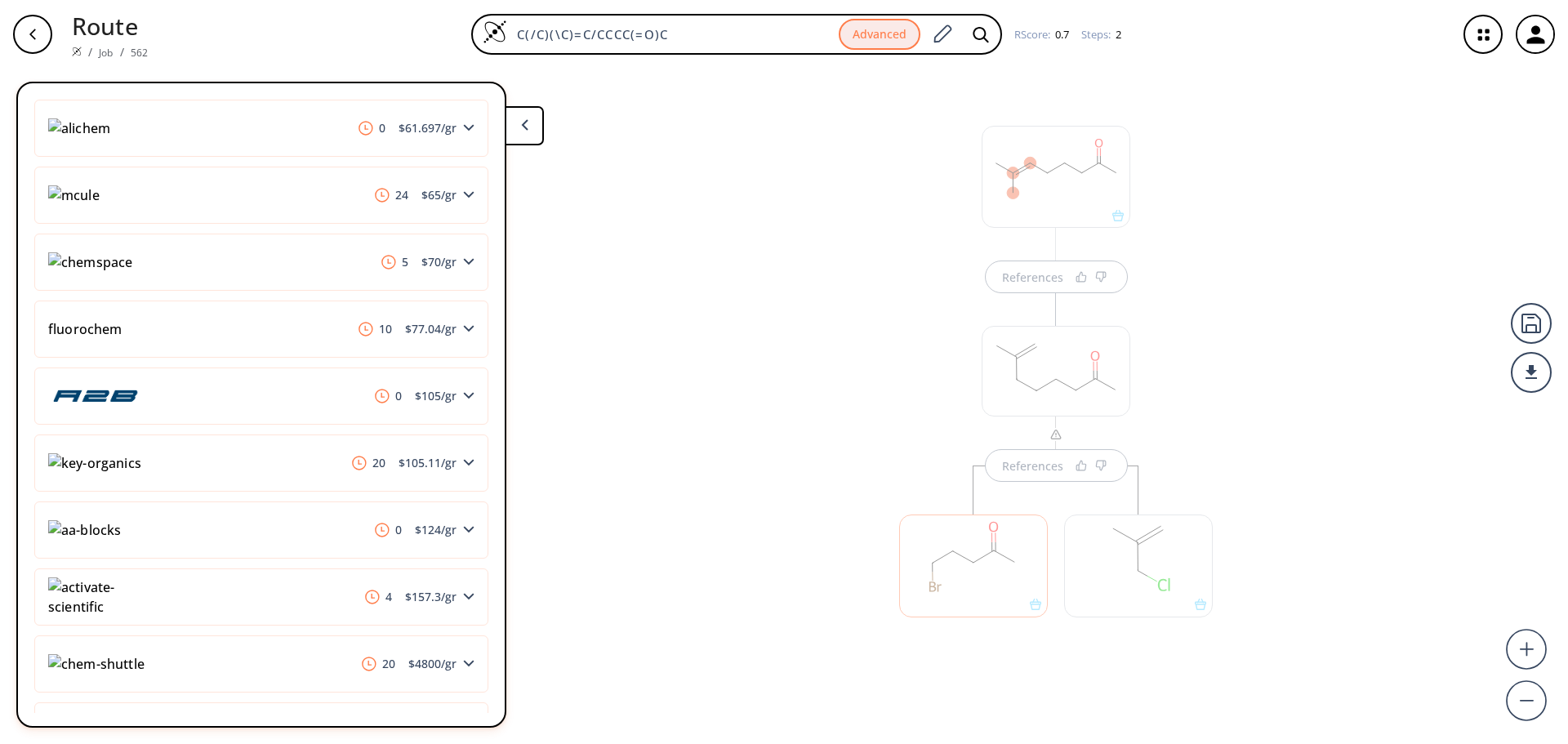
scroll to position [861, 0]
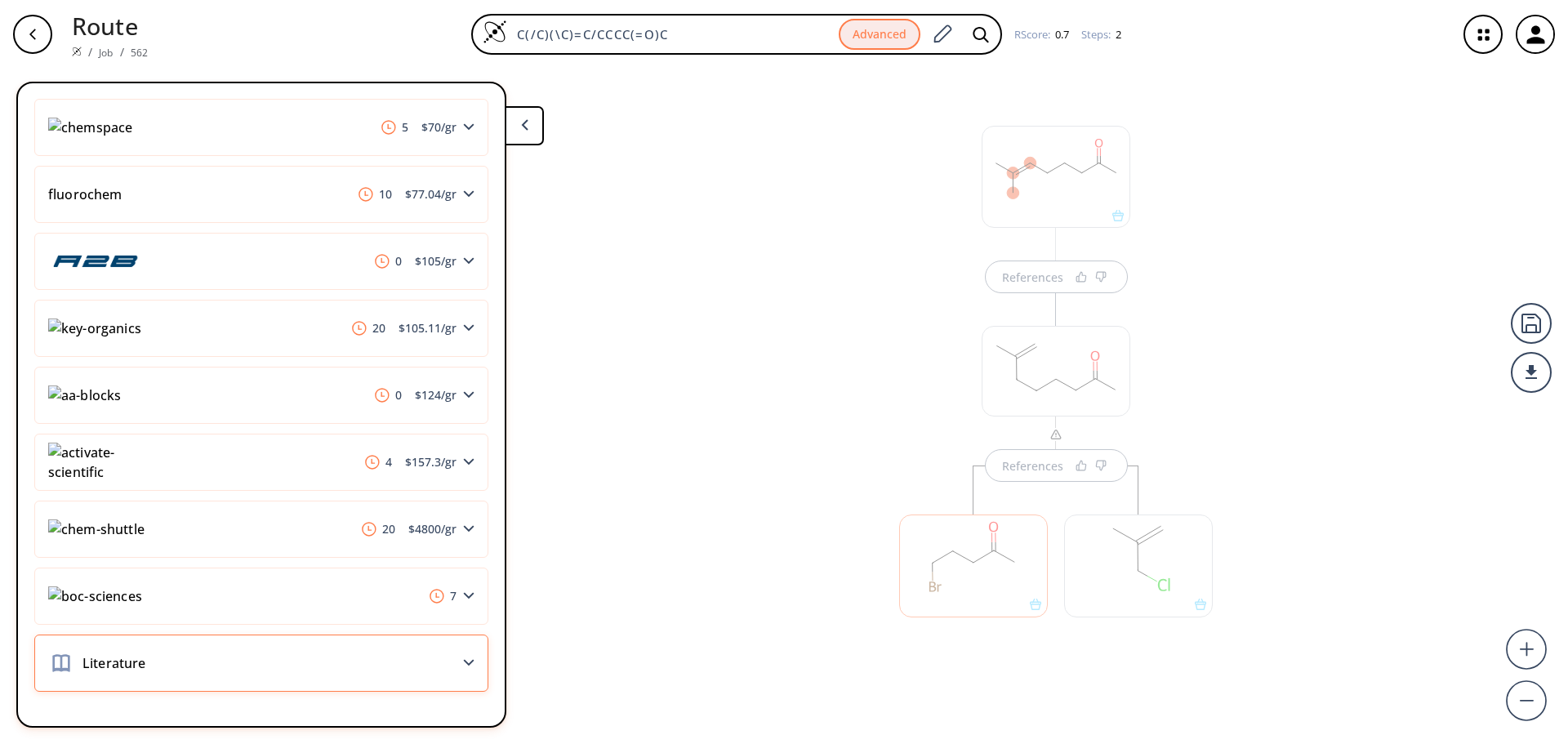
click at [145, 662] on span "Literature" at bounding box center [110, 662] width 72 height 20
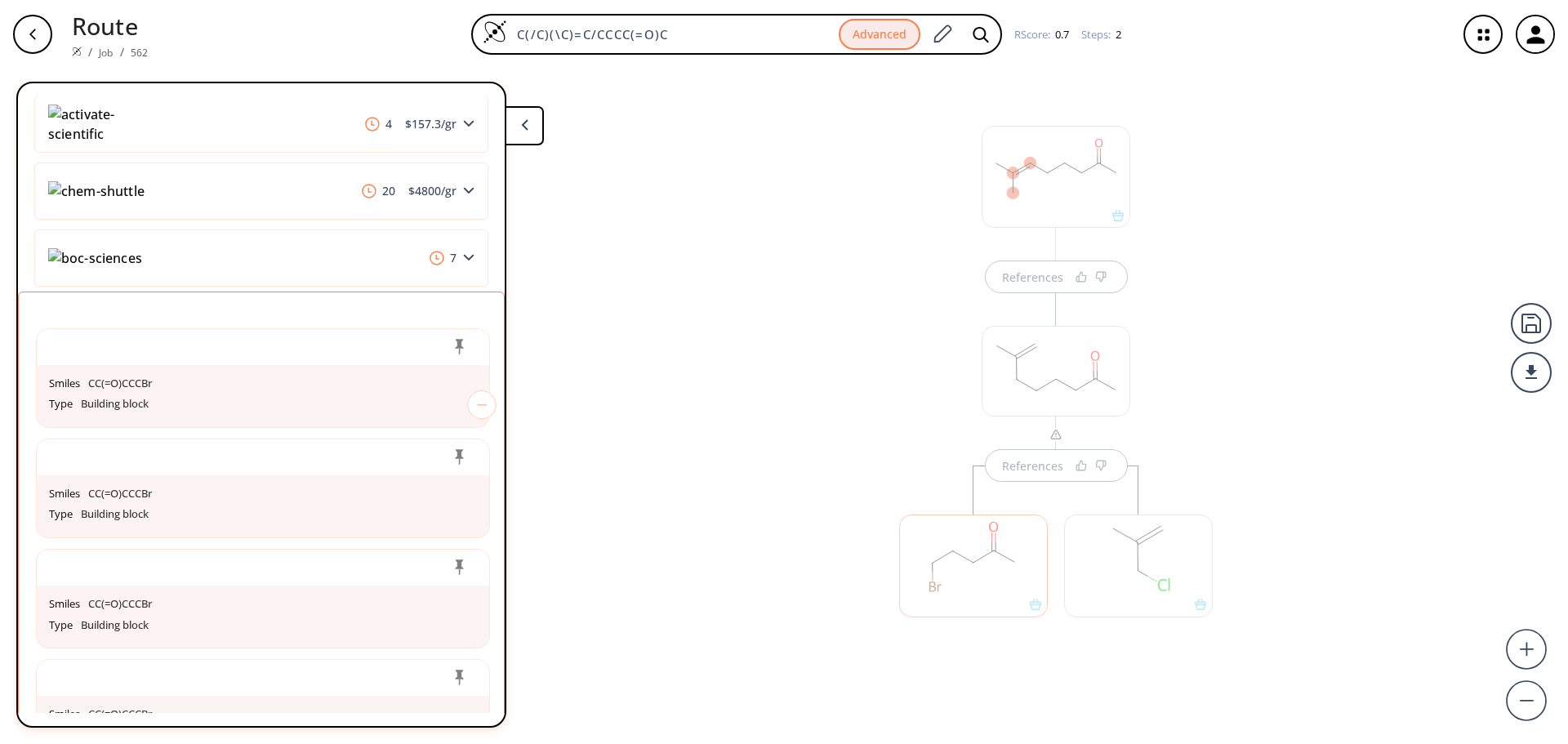
scroll to position [1187, 0]
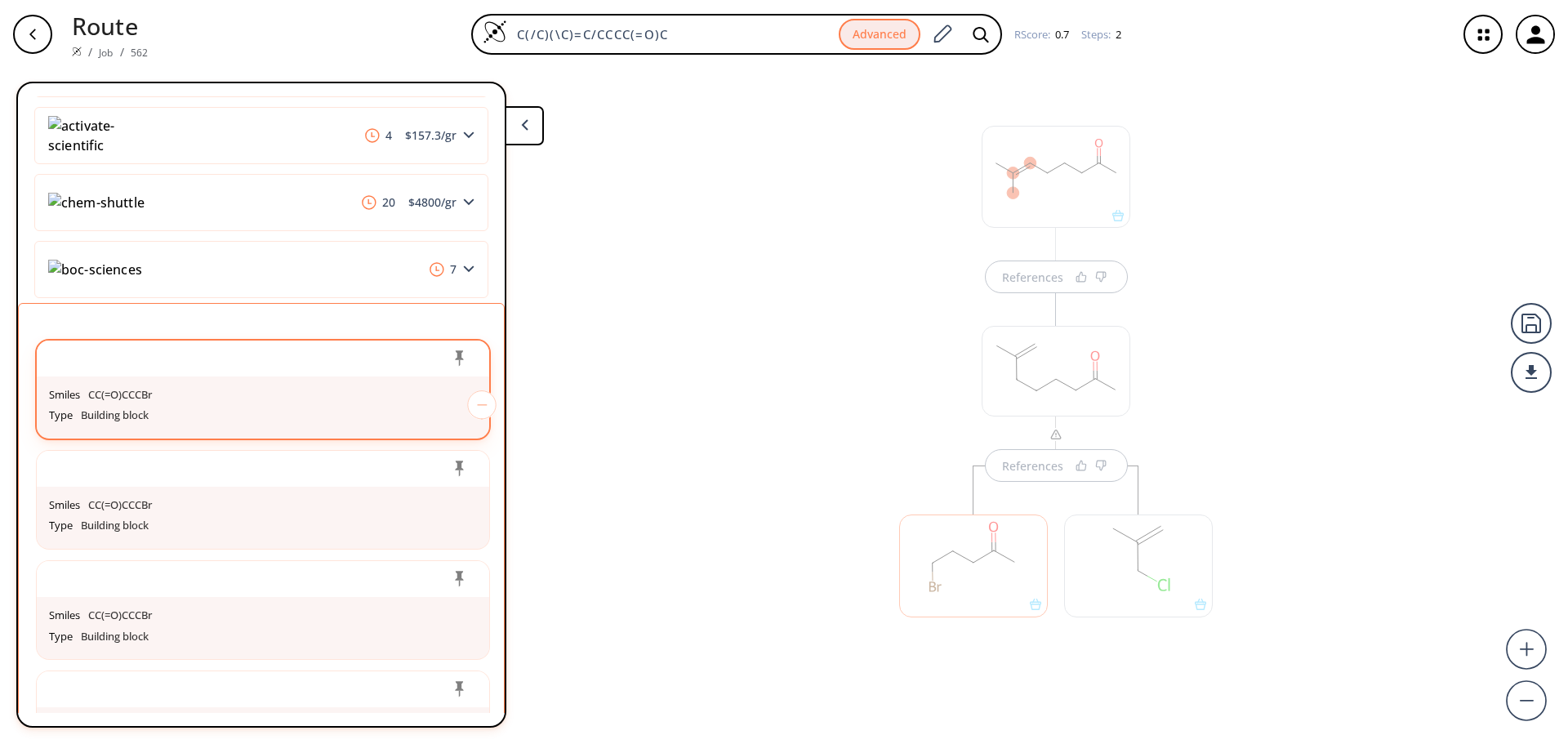
click at [291, 385] on div "Smiles CC(=O)CCCBr" at bounding box center [263, 395] width 428 height 21
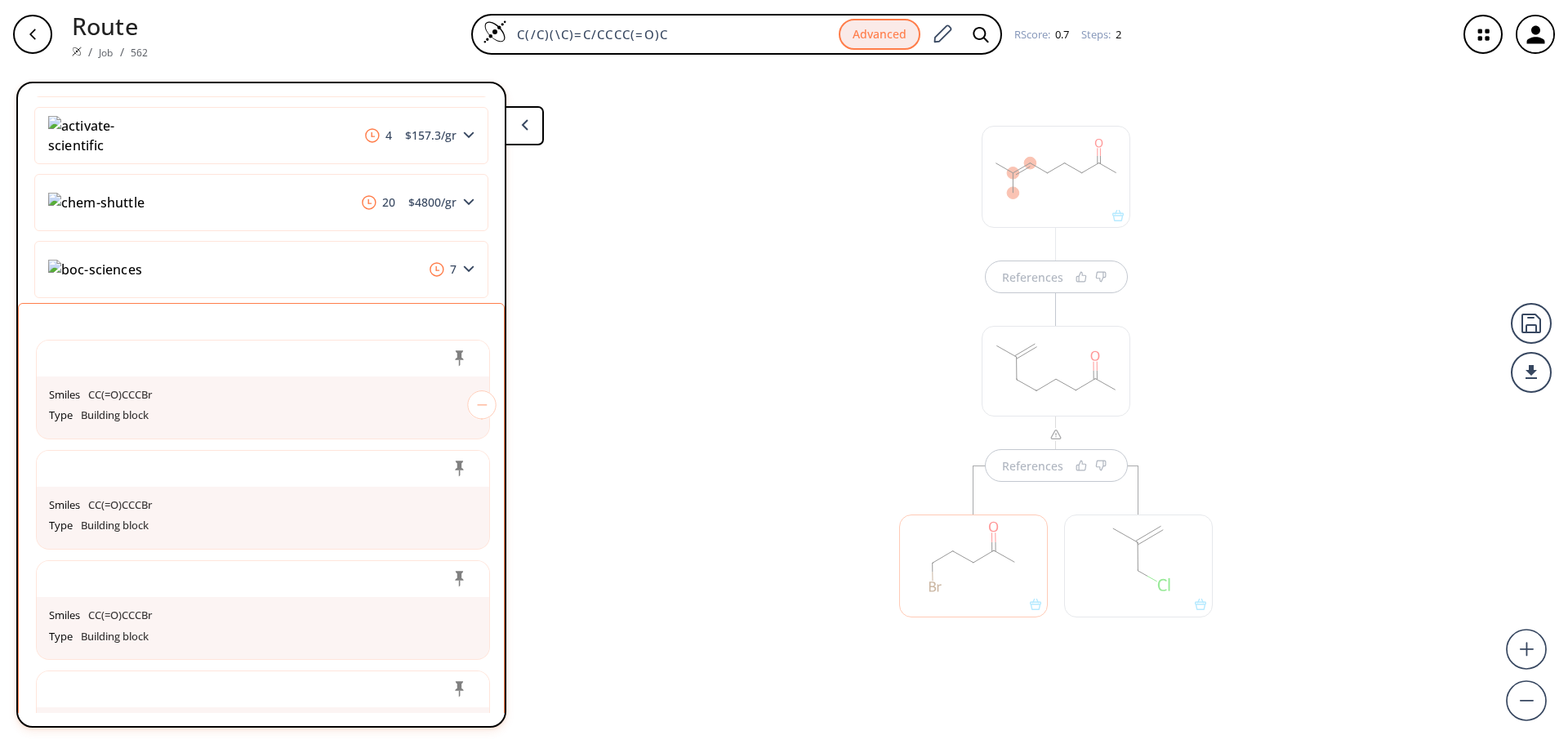
click at [820, 364] on div "References References" at bounding box center [784, 399] width 1568 height 662
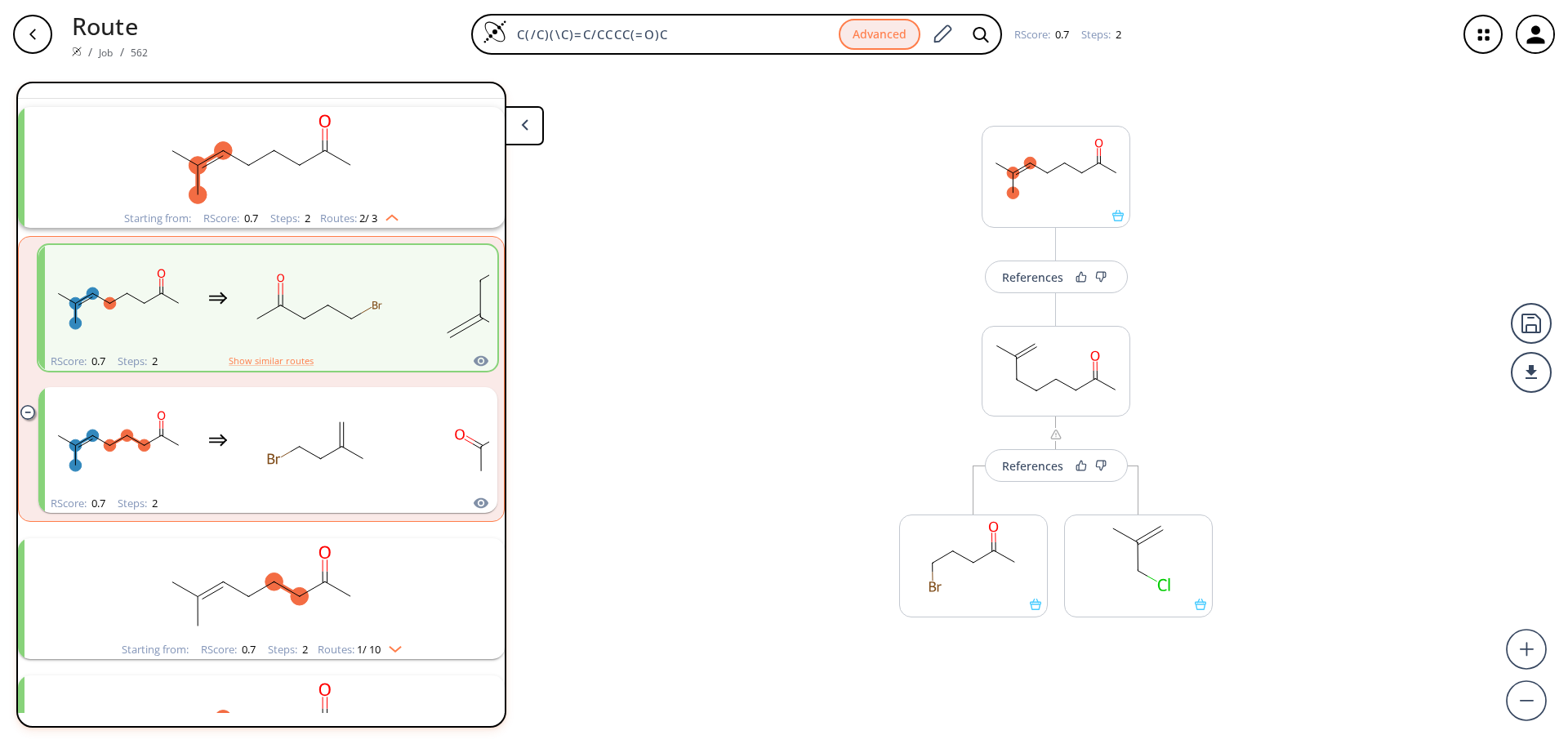
scroll to position [0, 0]
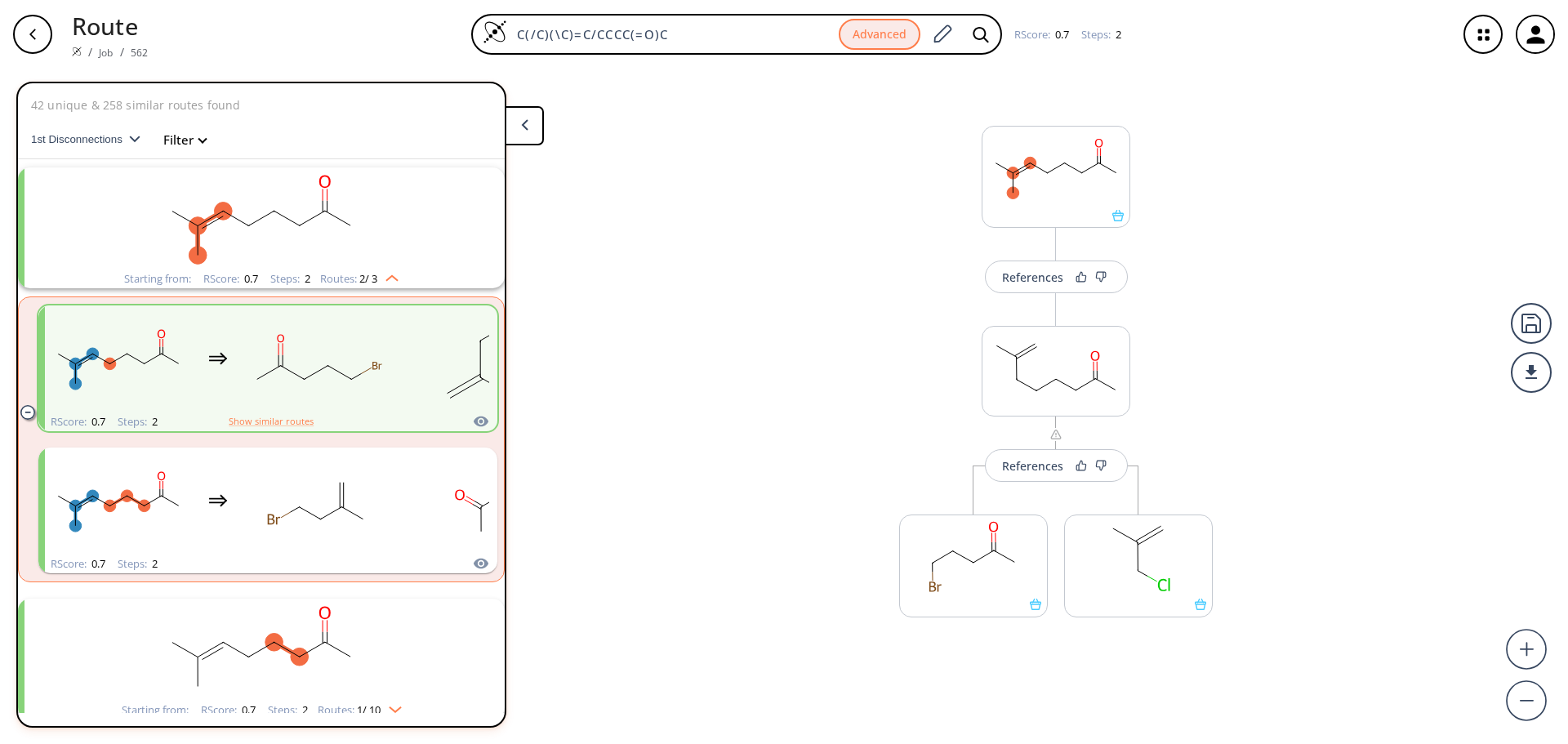
click at [362, 248] on rect "clusters" at bounding box center [262, 219] width 425 height 102
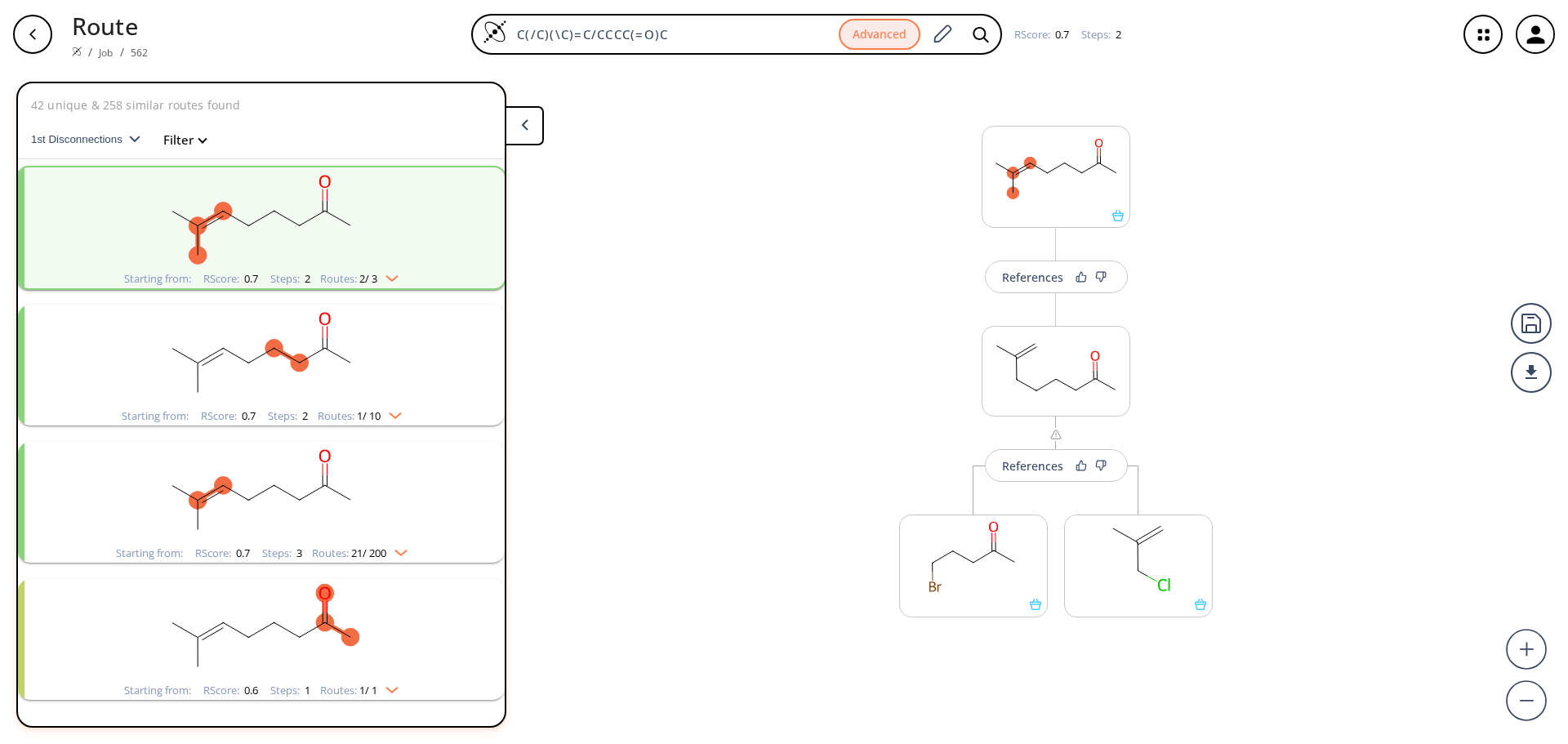
click at [362, 248] on rect "clusters" at bounding box center [262, 219] width 425 height 102
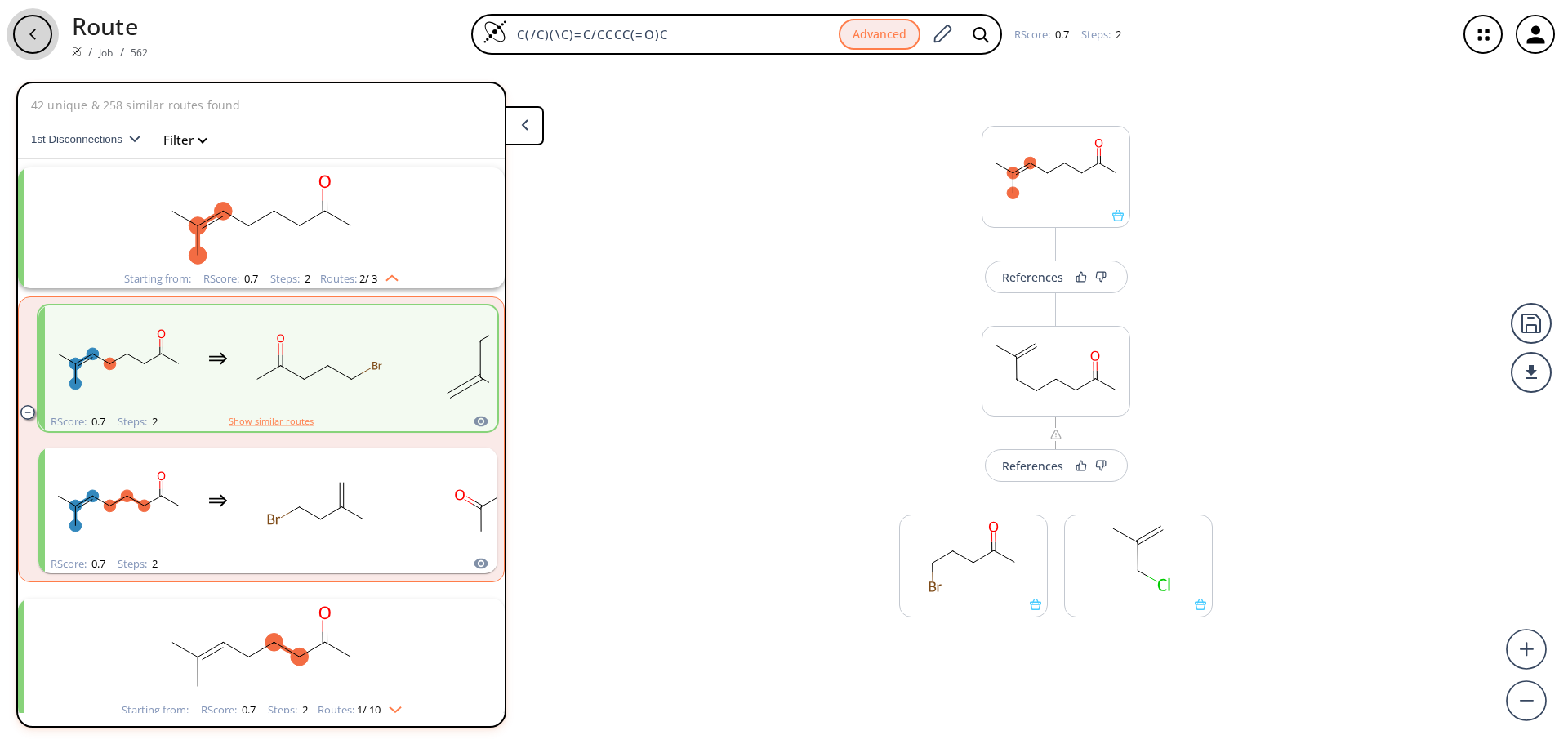
click at [45, 38] on div "button" at bounding box center [32, 34] width 39 height 39
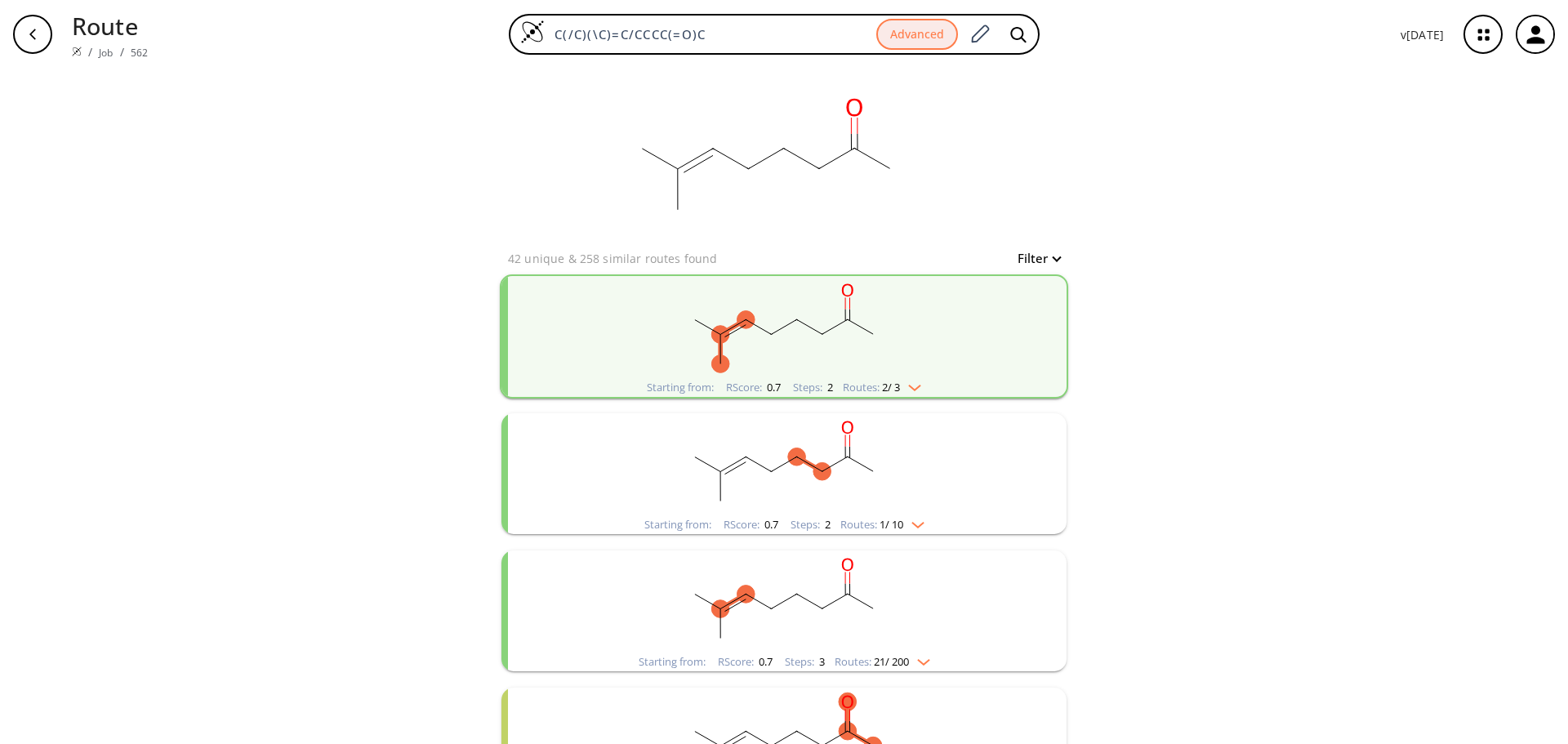
click at [916, 387] on img "clusters" at bounding box center [910, 385] width 21 height 13
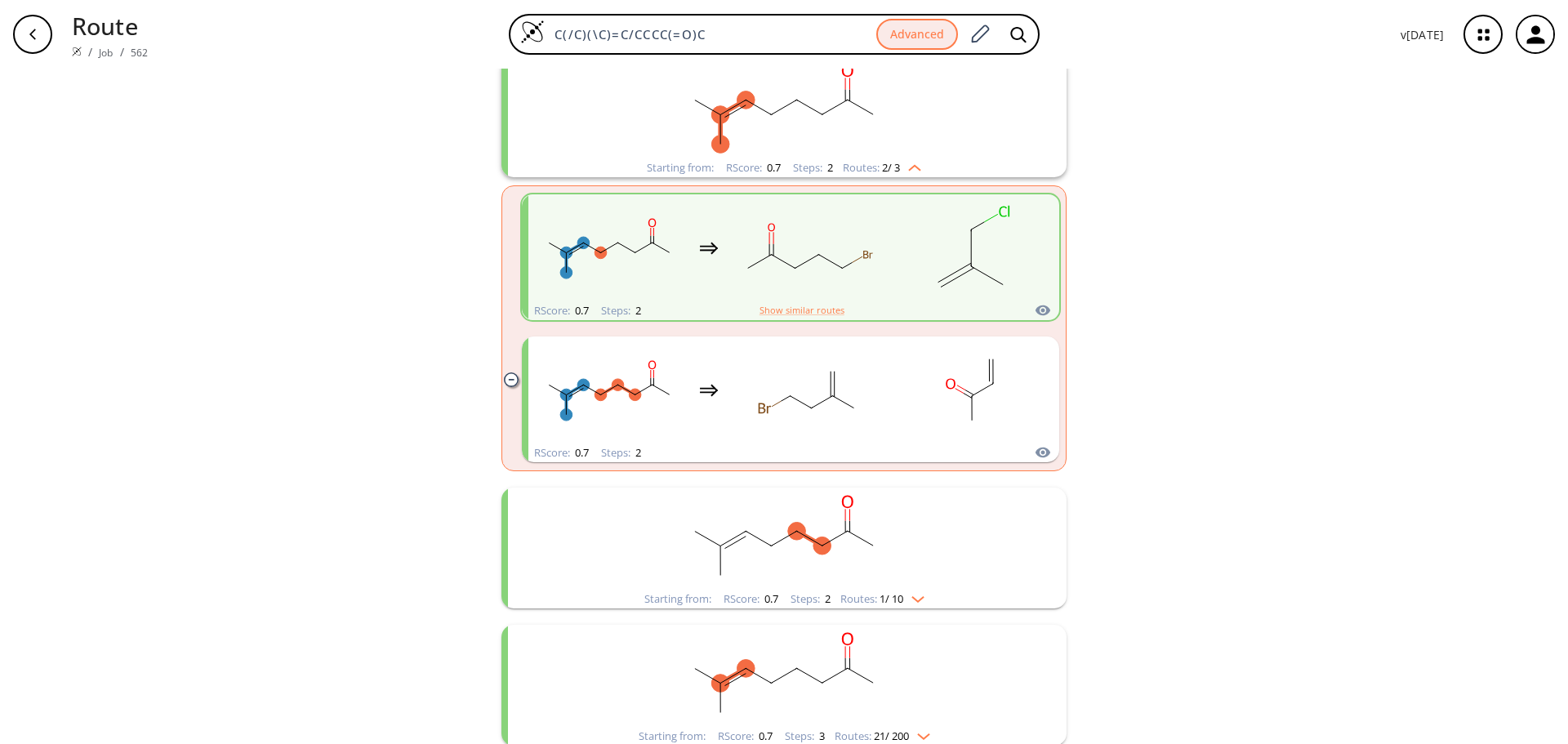
scroll to position [245, 0]
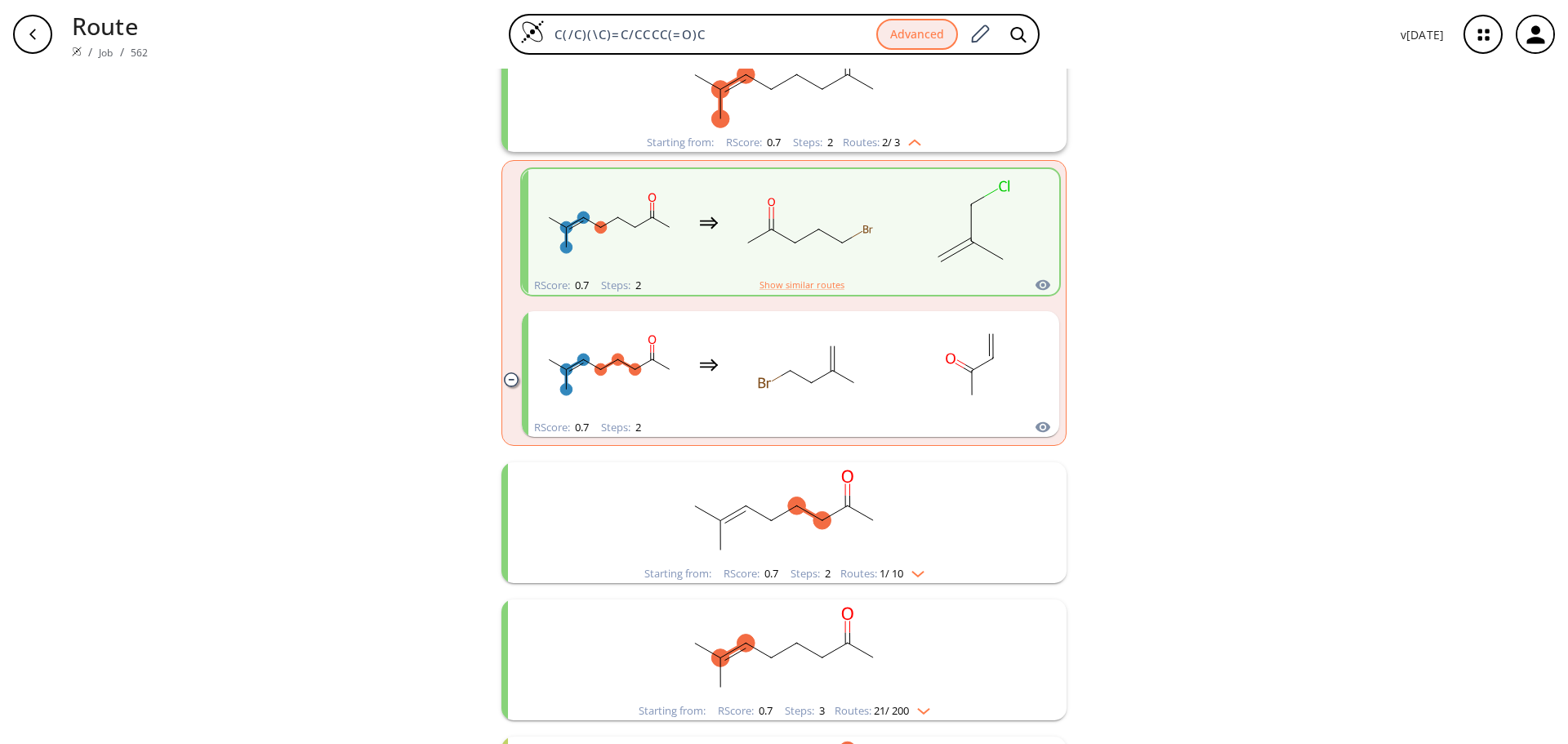
click at [509, 384] on icon "clusters" at bounding box center [510, 379] width 14 height 14
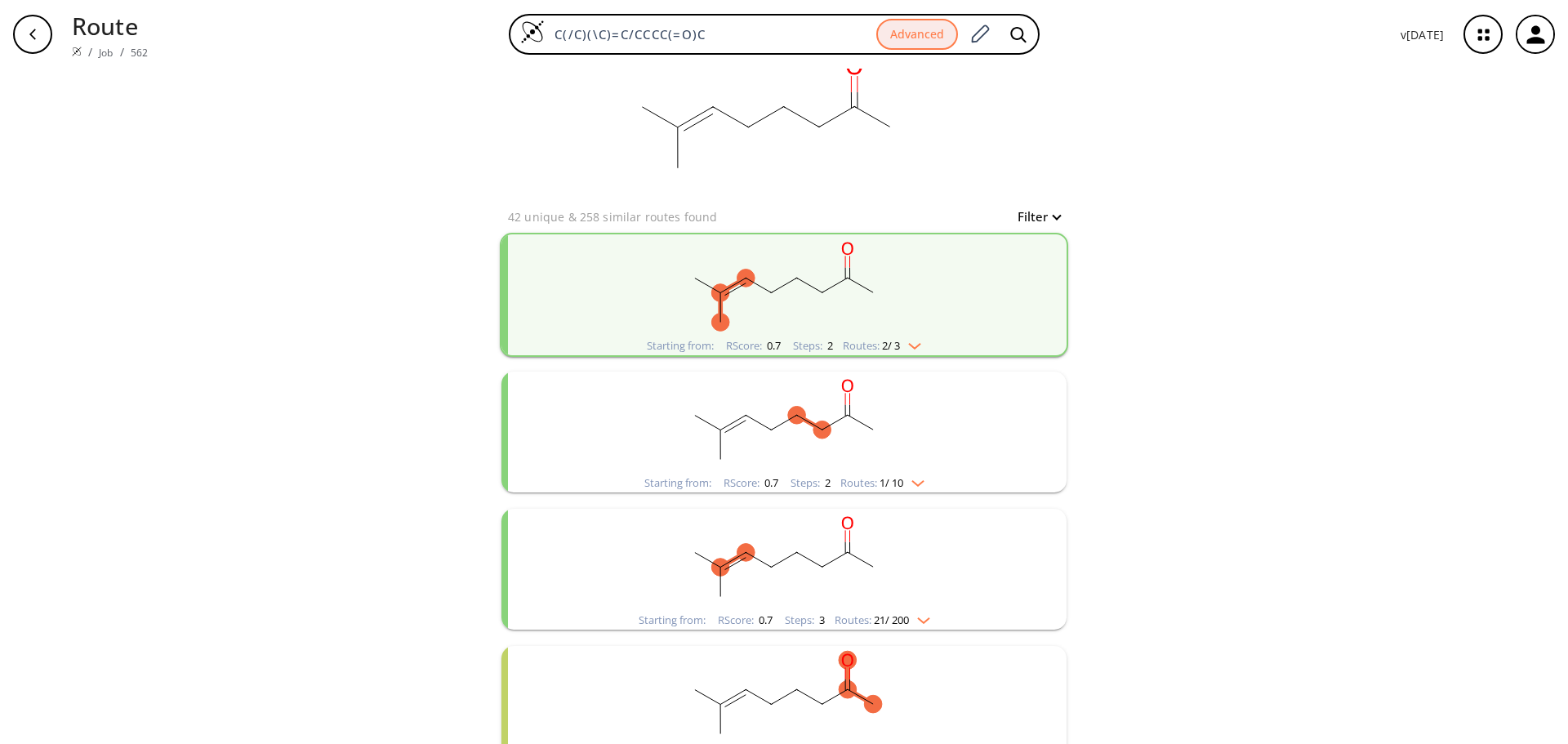
scroll to position [0, 0]
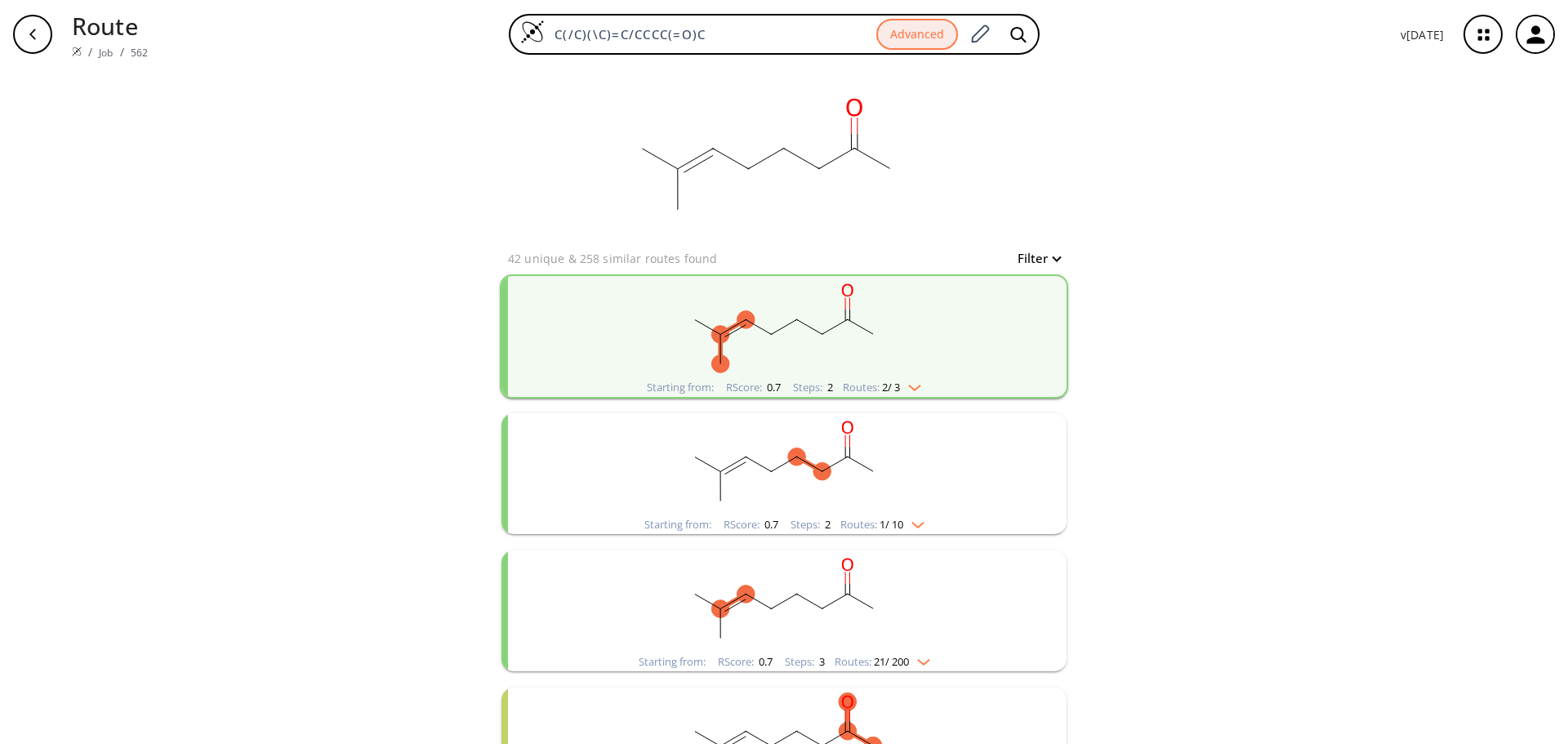
click at [783, 476] on rect "clusters" at bounding box center [784, 464] width 425 height 102
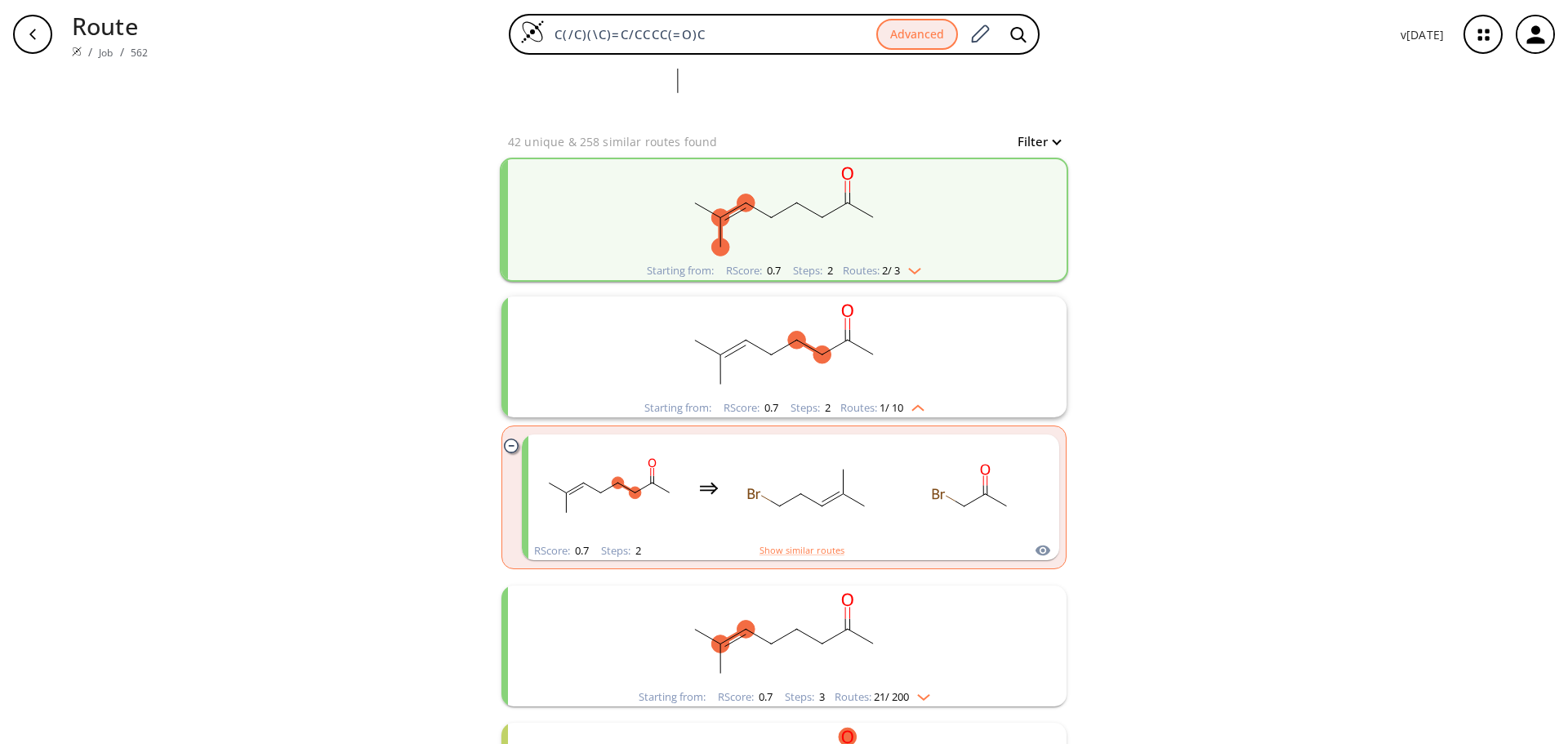
scroll to position [163, 0]
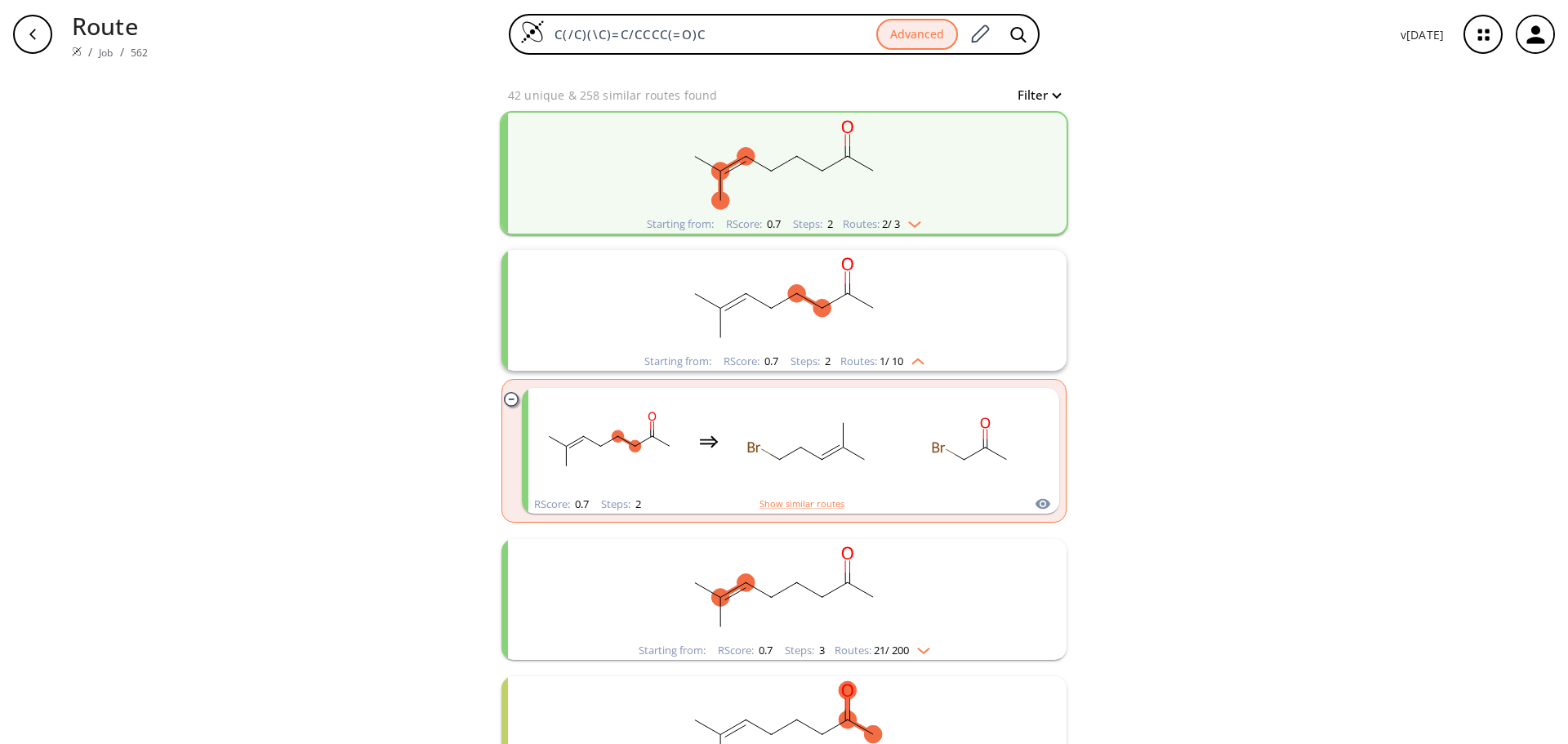
click at [965, 338] on rect "clusters" at bounding box center [784, 301] width 425 height 102
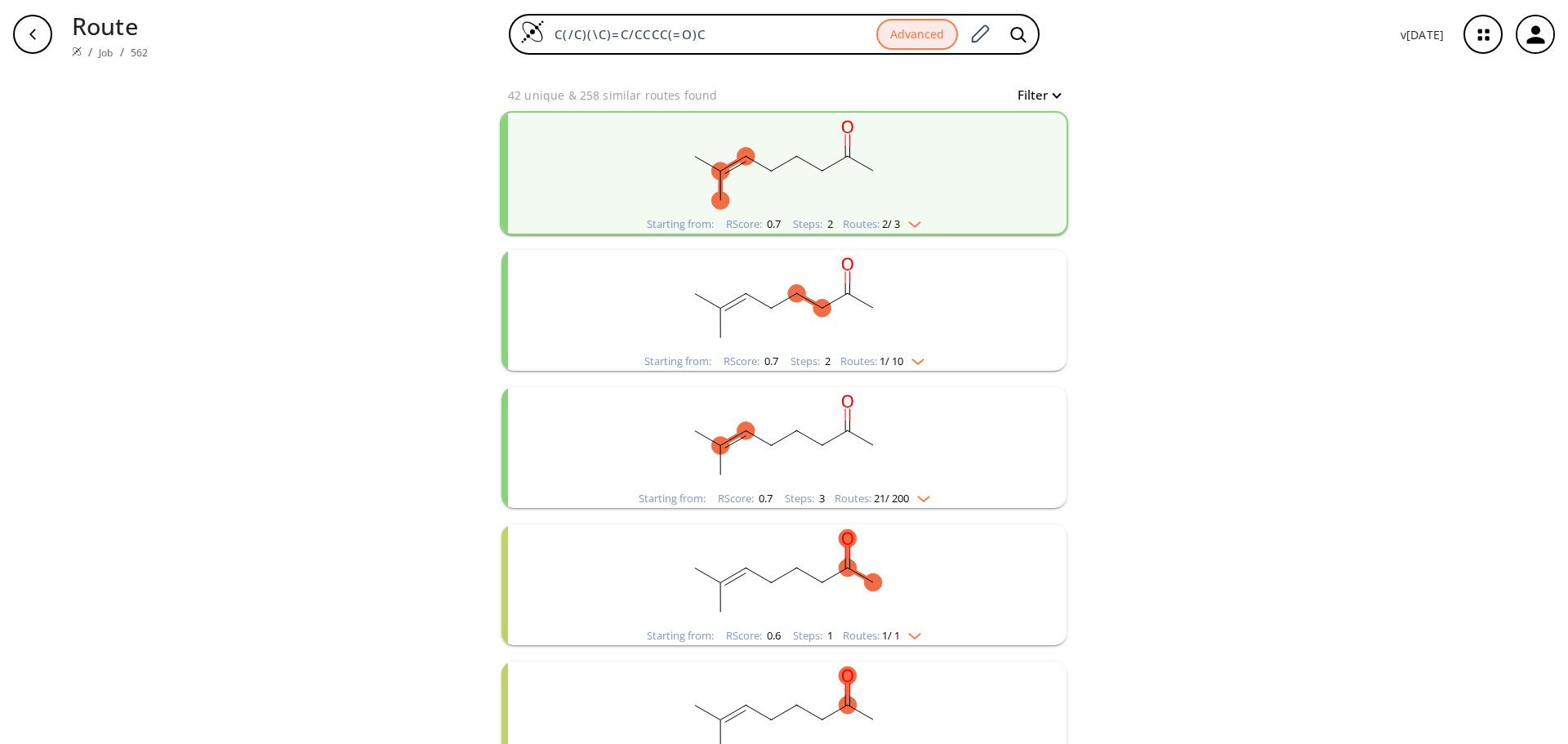
scroll to position [245, 0]
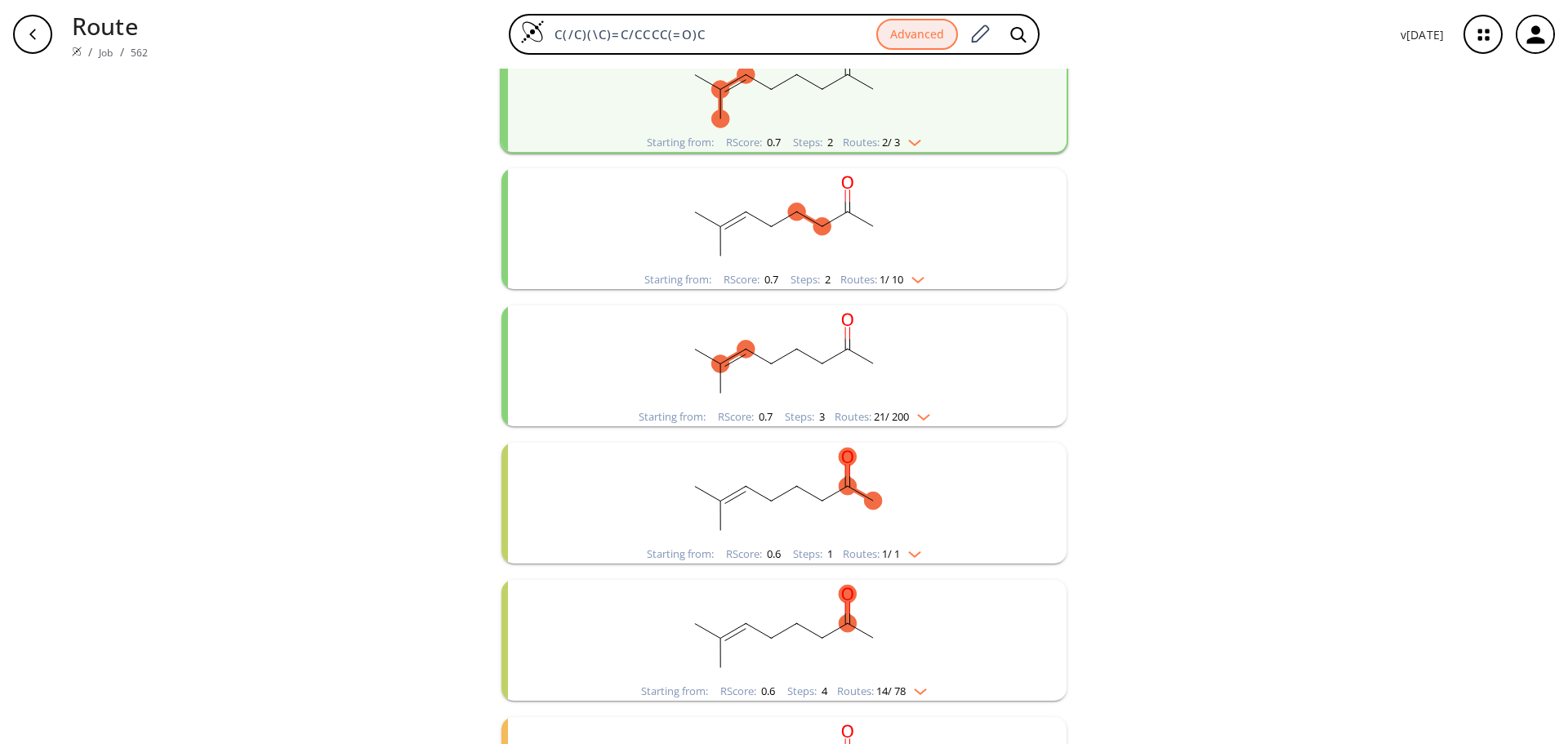
click at [998, 352] on div "Starting from: RScore : 0.7 Steps : 3 Routes: 21 / 200" at bounding box center [784, 365] width 565 height 120
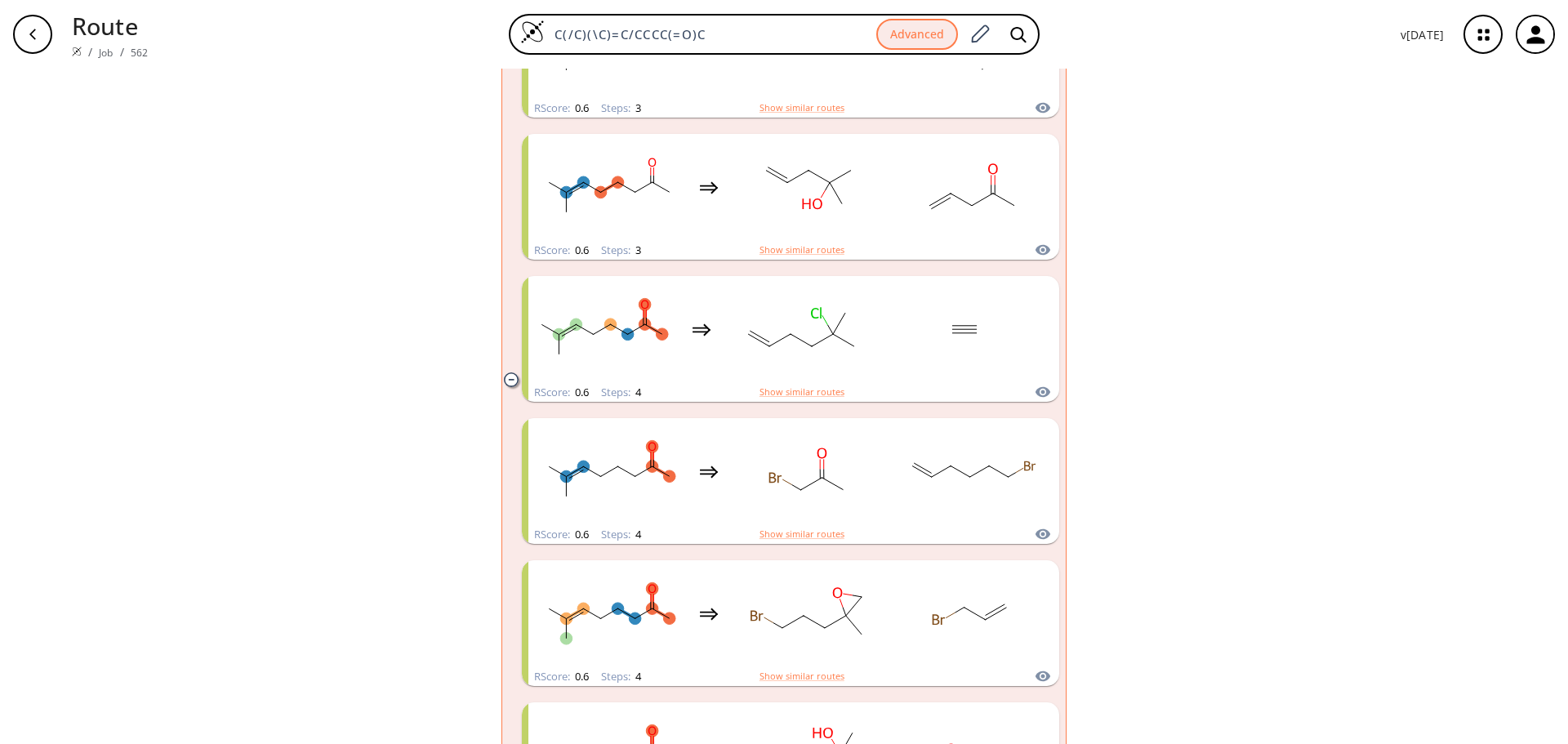
scroll to position [1143, 0]
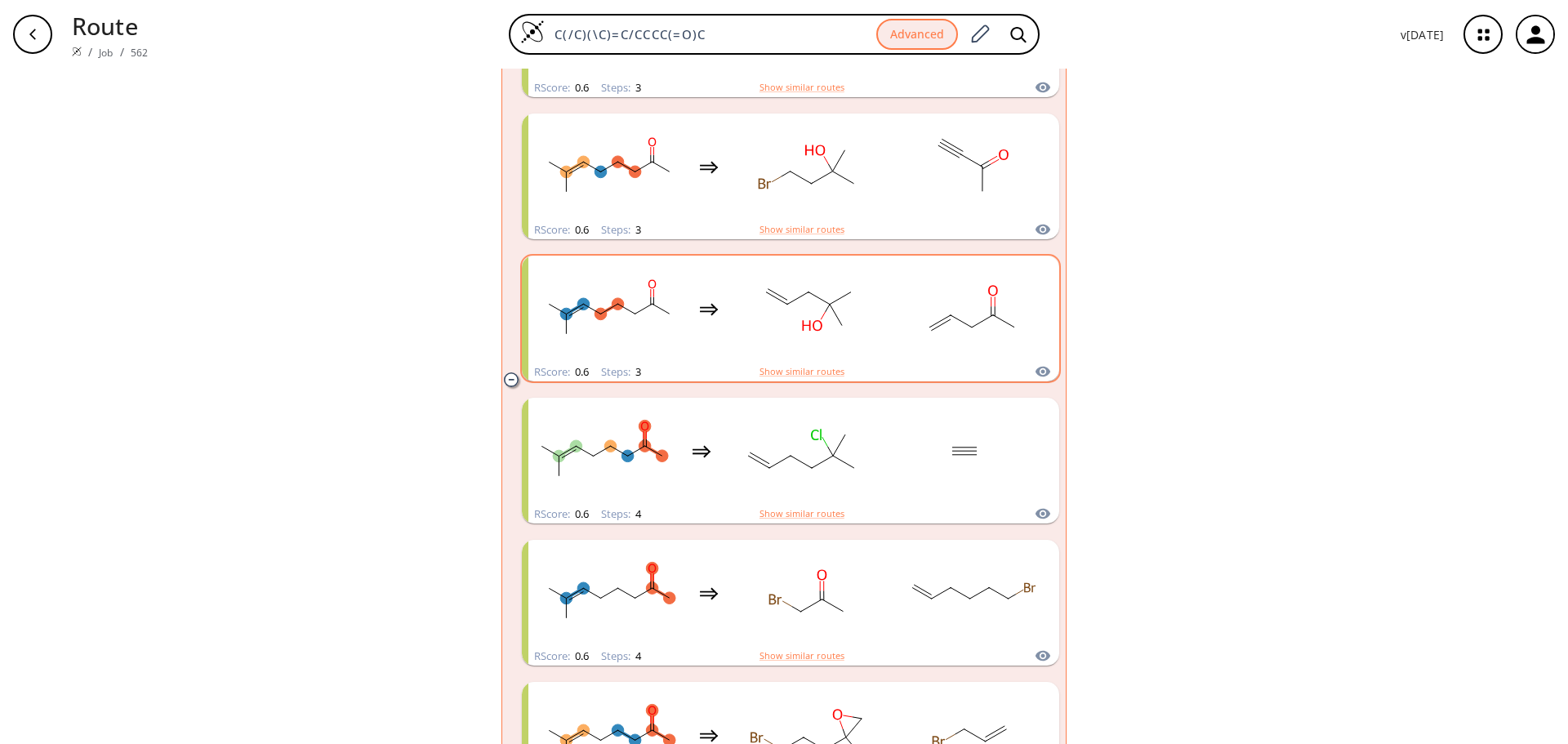
click at [768, 345] on rect "clusters" at bounding box center [808, 309] width 147 height 102
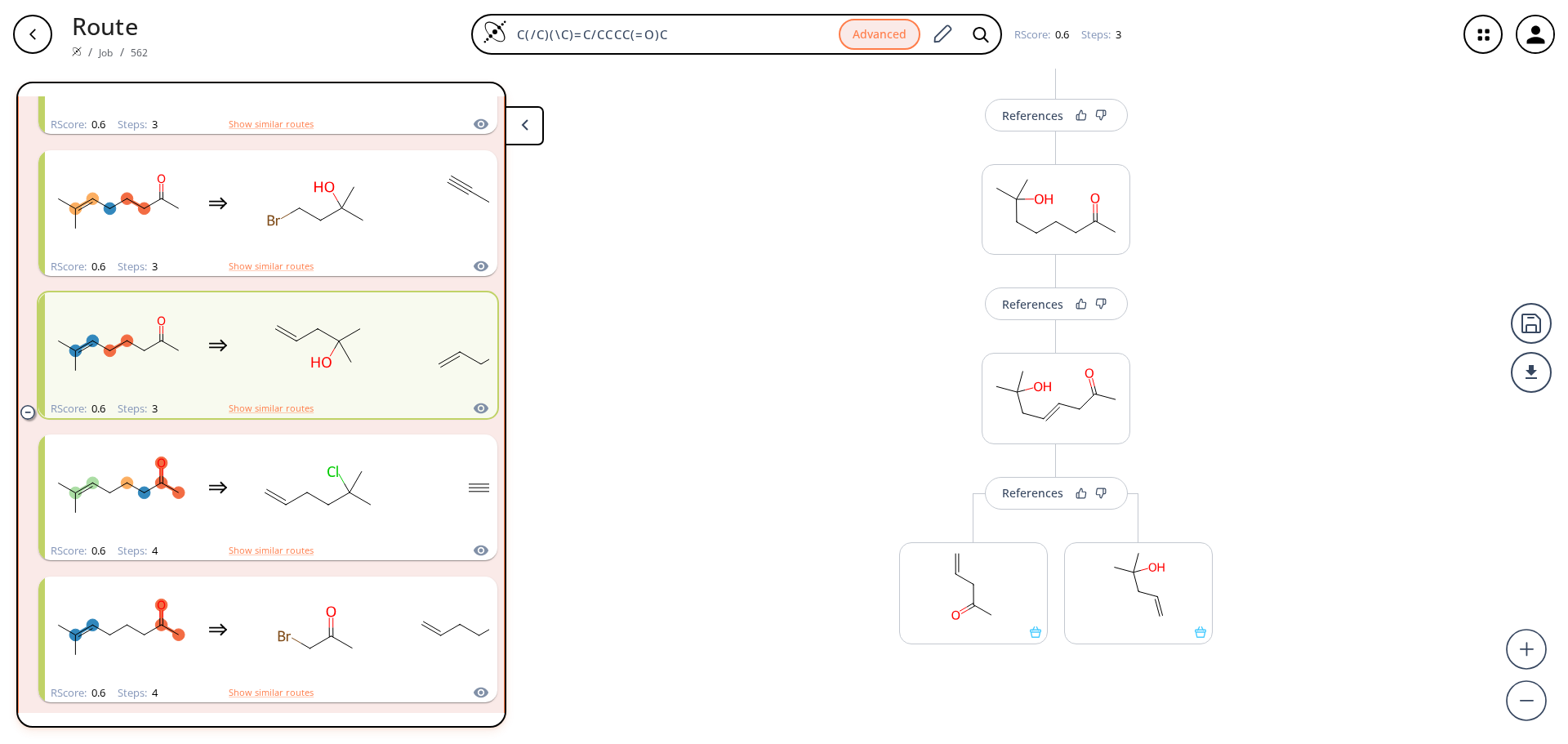
scroll to position [206, 0]
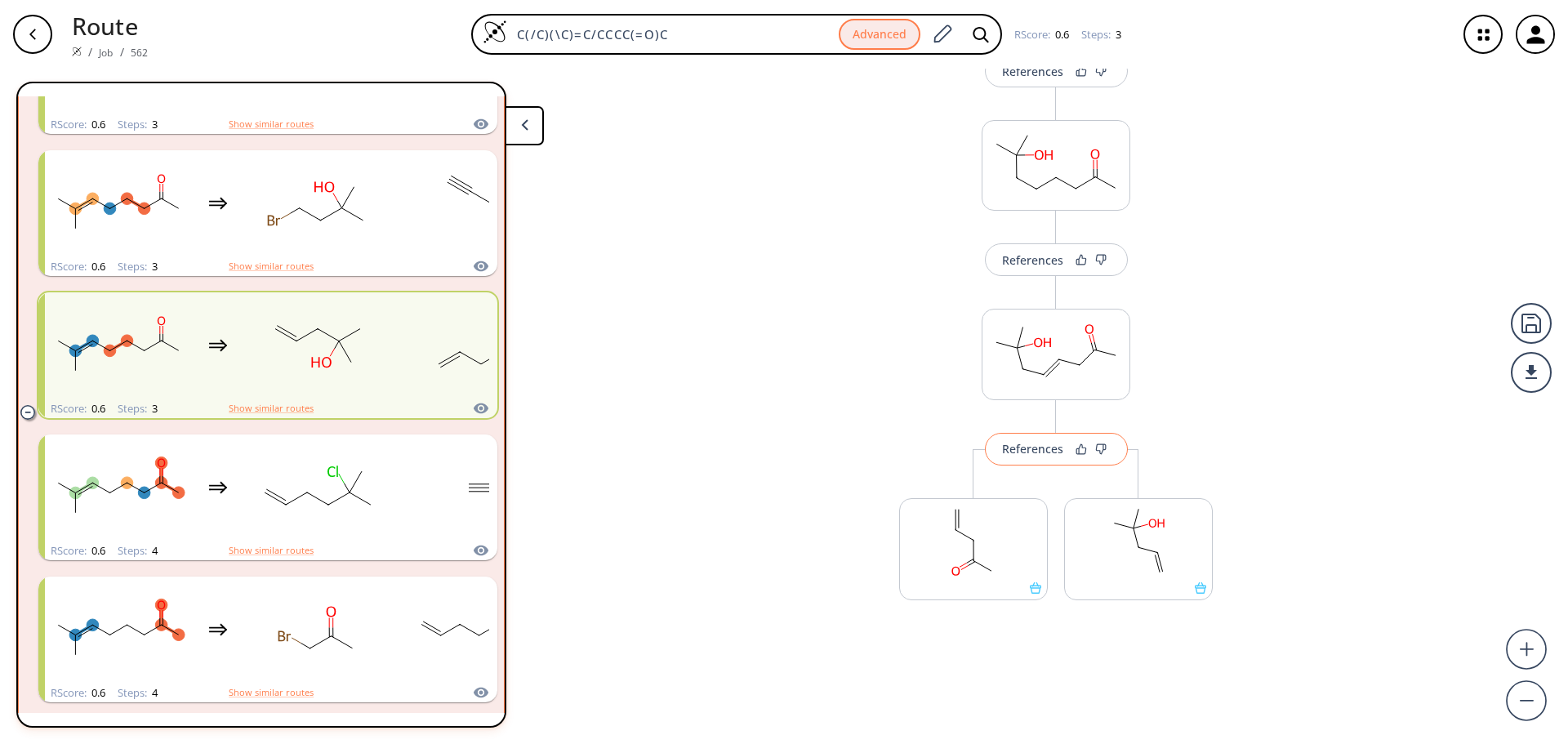
click at [1021, 456] on button "References" at bounding box center [1056, 448] width 143 height 32
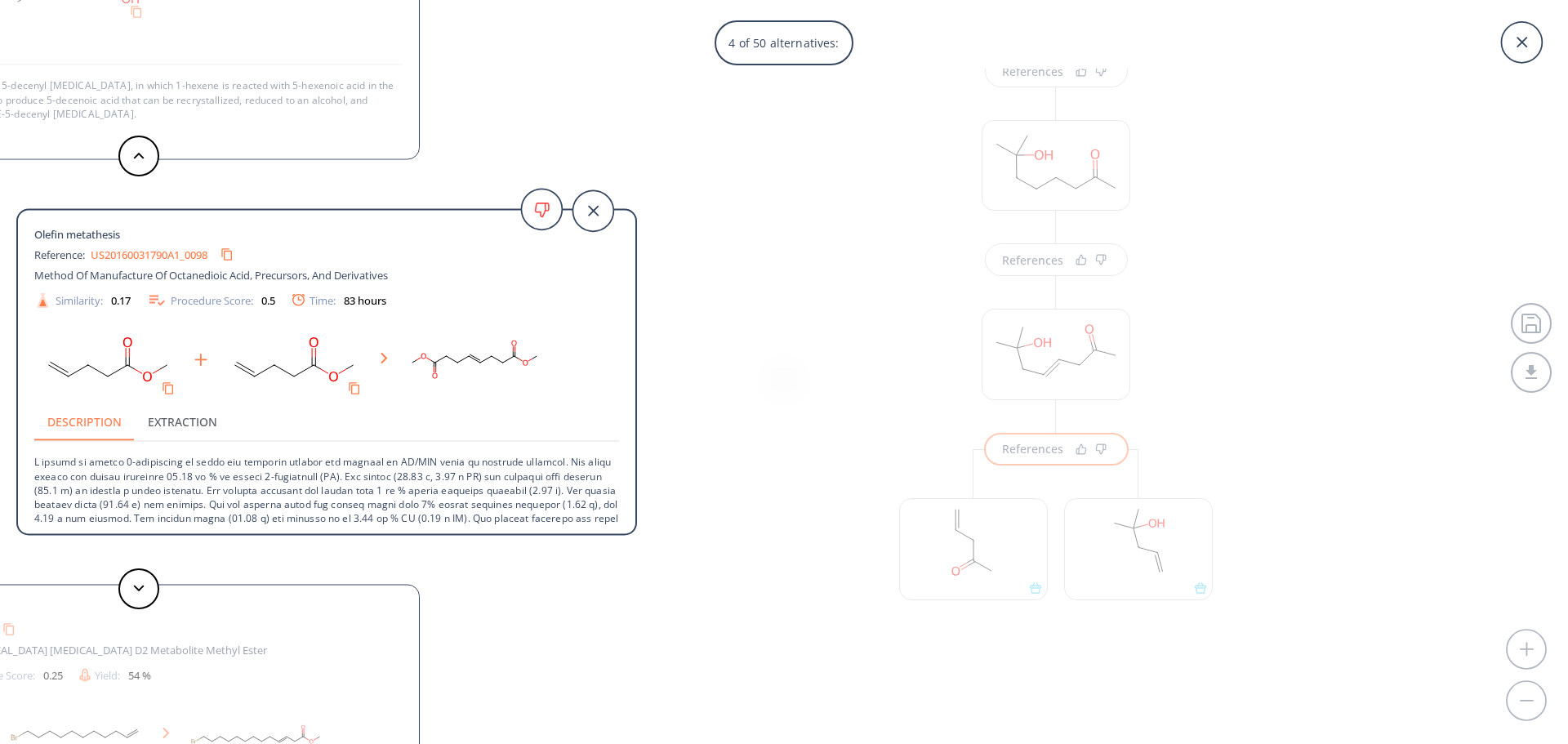
click at [663, 595] on div "4 of 50 alternatives: Olefin metathesis Reference: US20070142632A1_0149 Fluorin…" at bounding box center [784, 372] width 1568 height 744
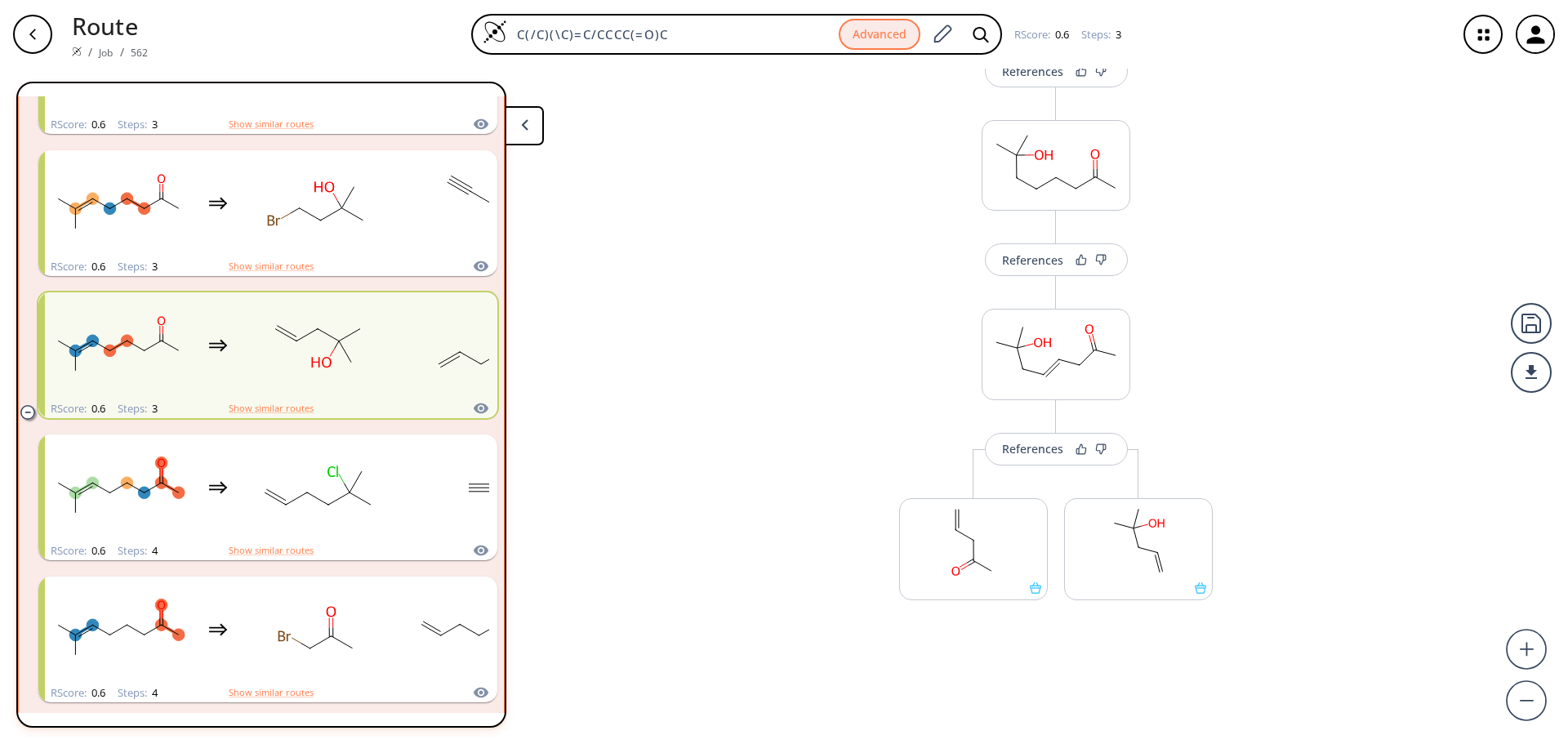
click at [43, 33] on div "button" at bounding box center [32, 34] width 39 height 39
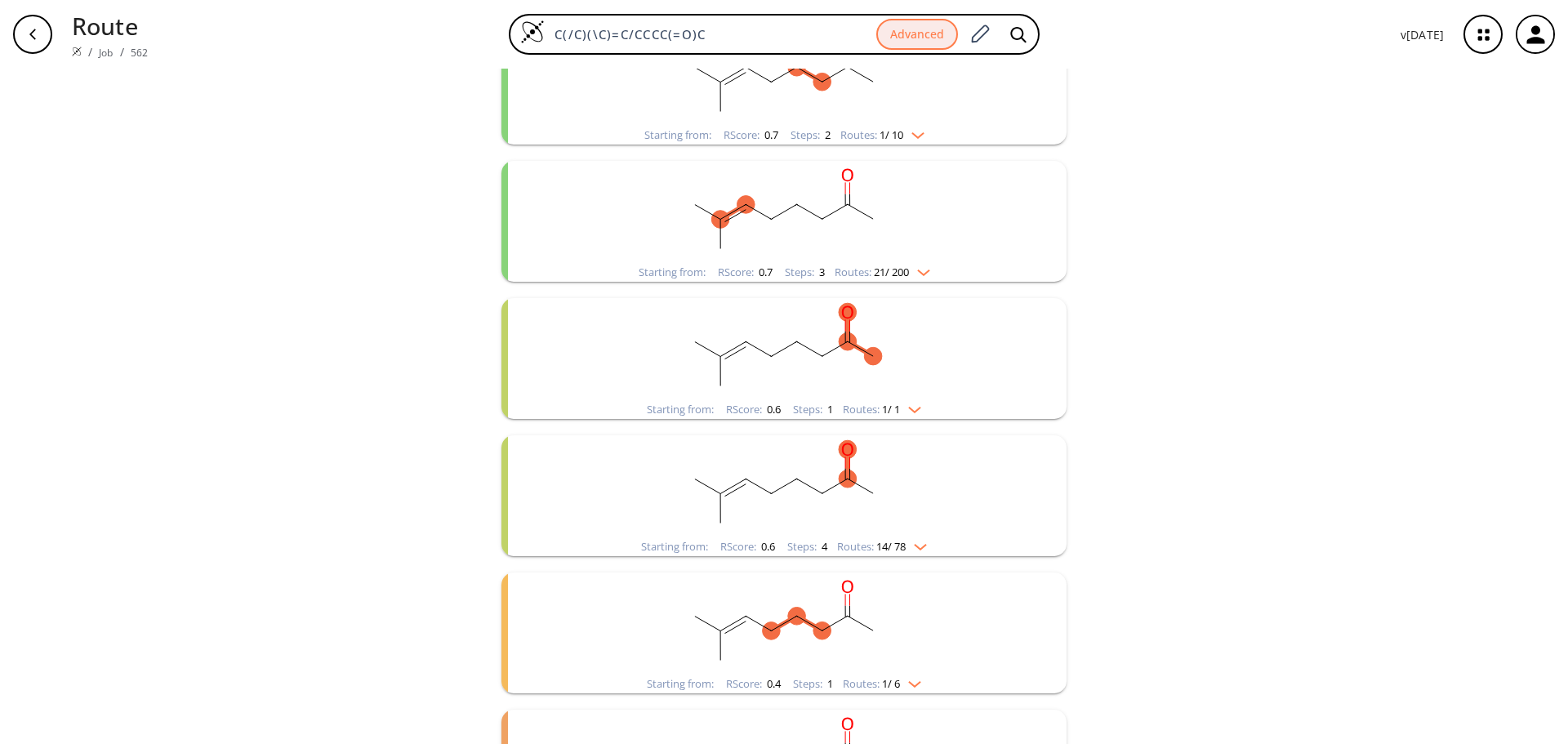
scroll to position [490, 0]
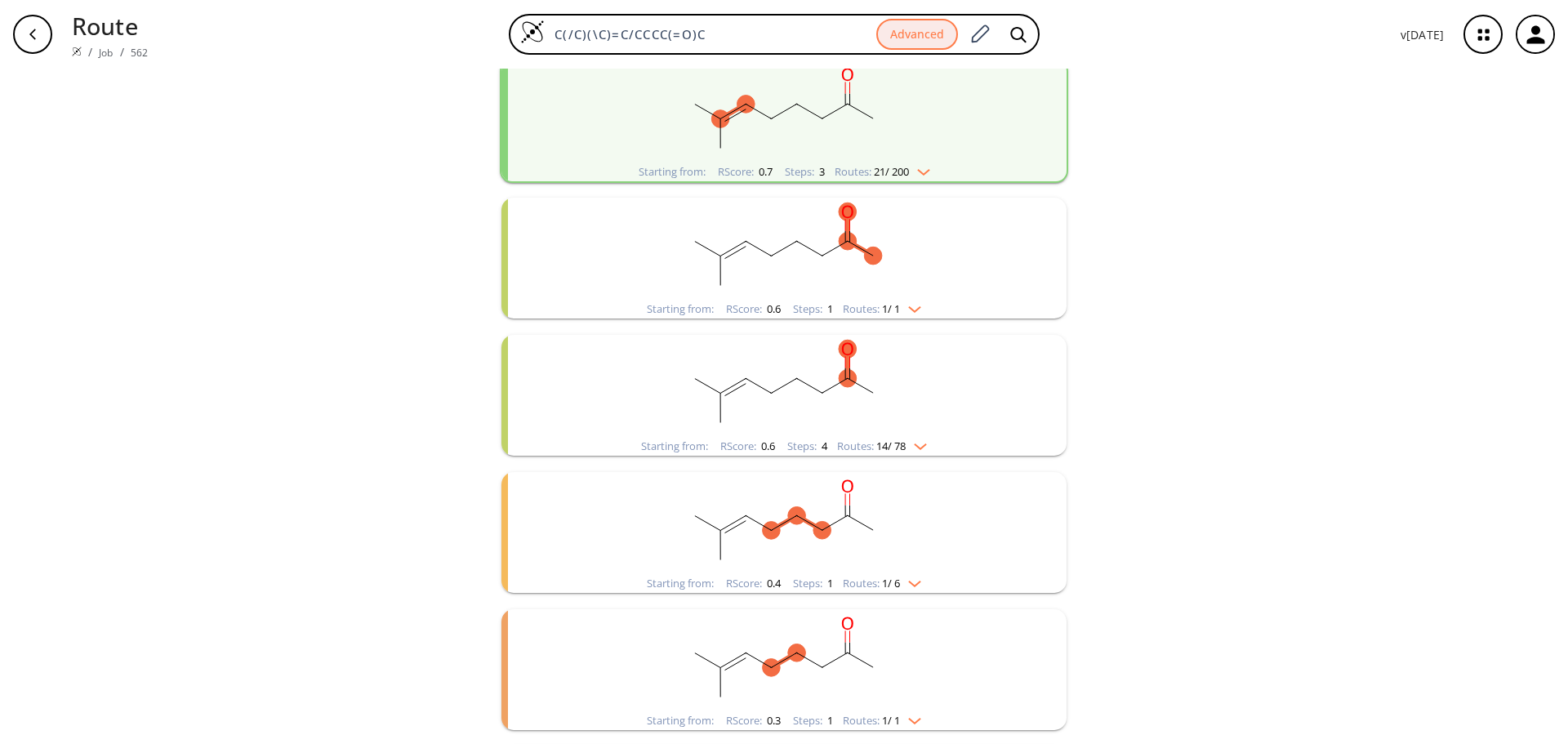
click at [927, 226] on rect "clusters" at bounding box center [784, 248] width 425 height 102
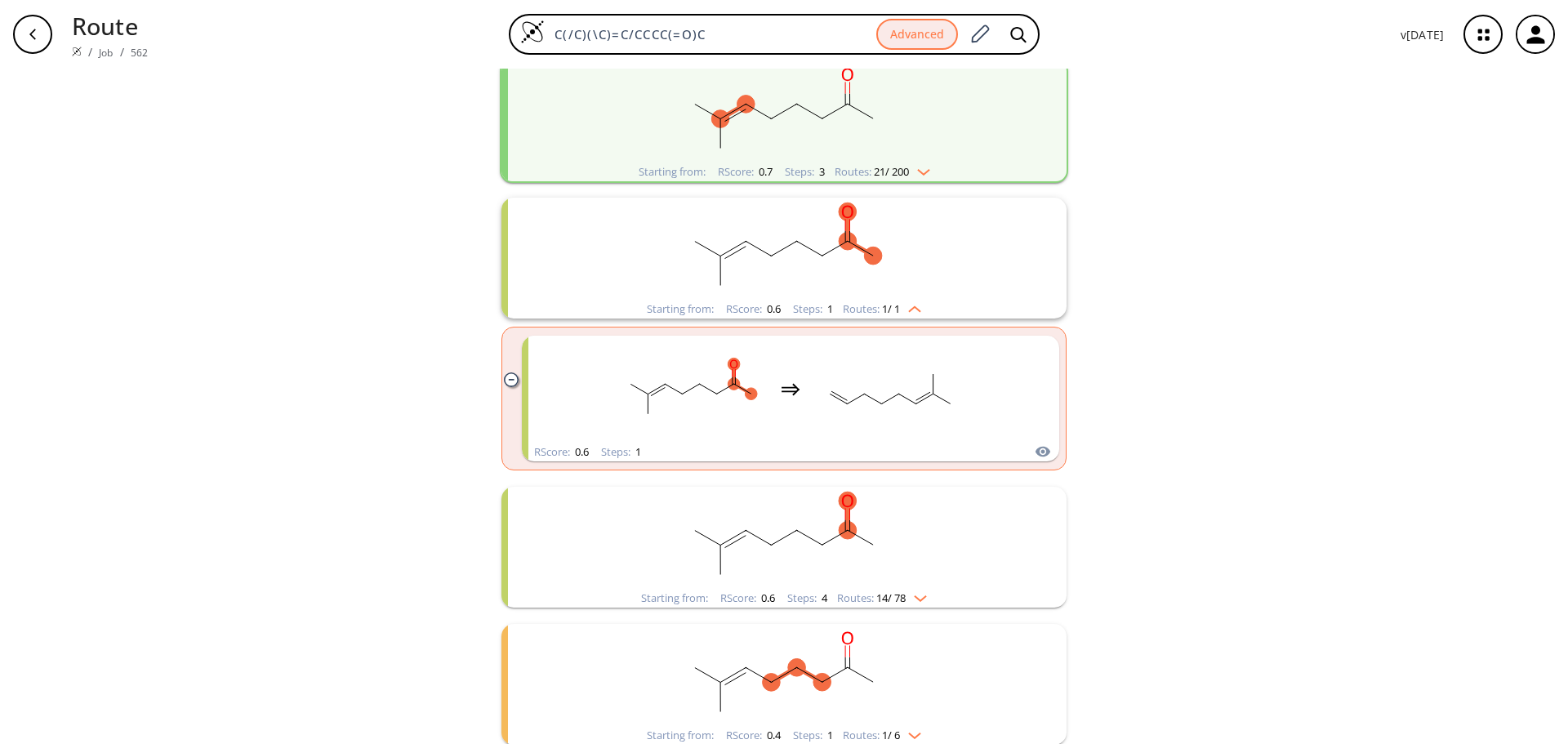
click at [930, 563] on rect "clusters" at bounding box center [784, 537] width 425 height 102
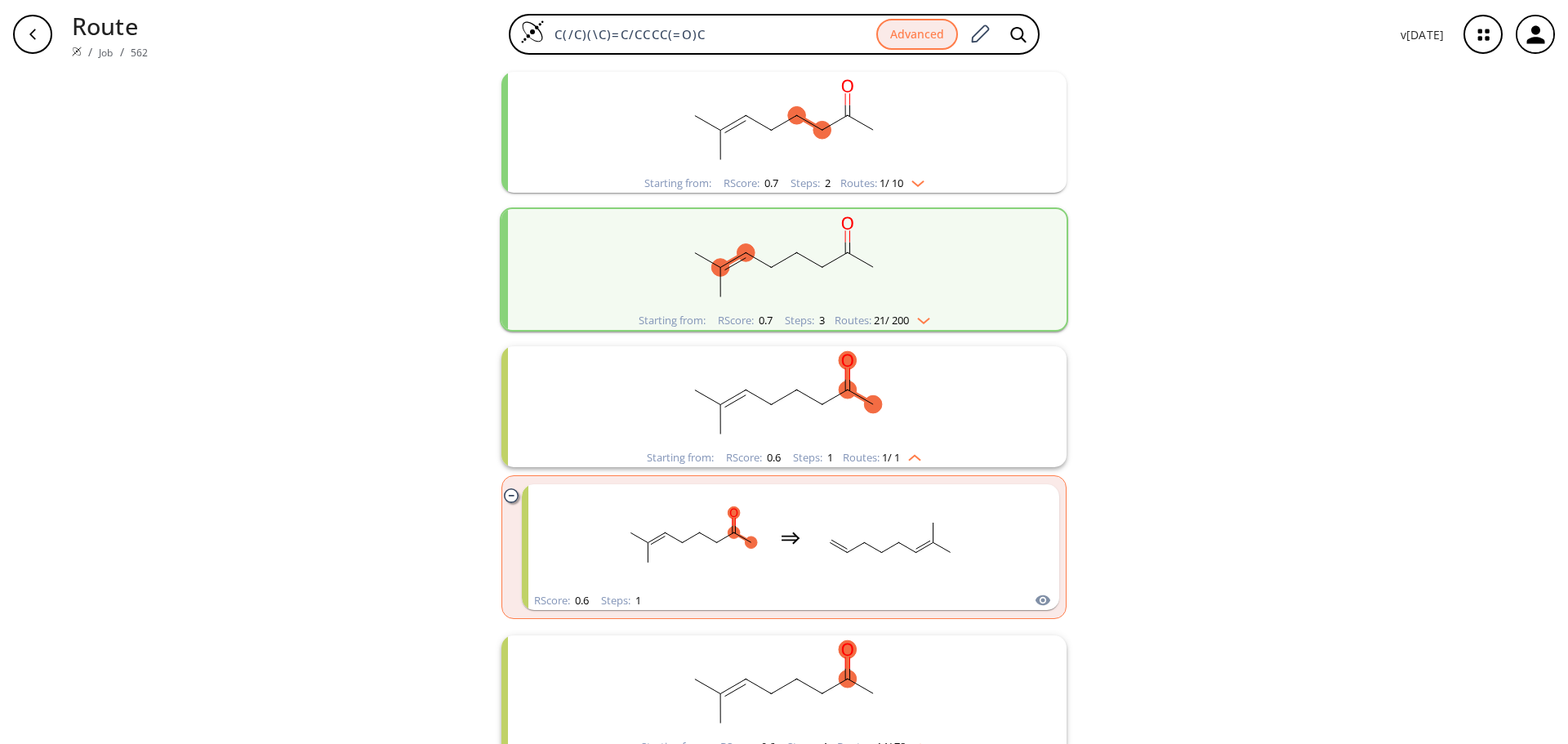
scroll to position [327, 0]
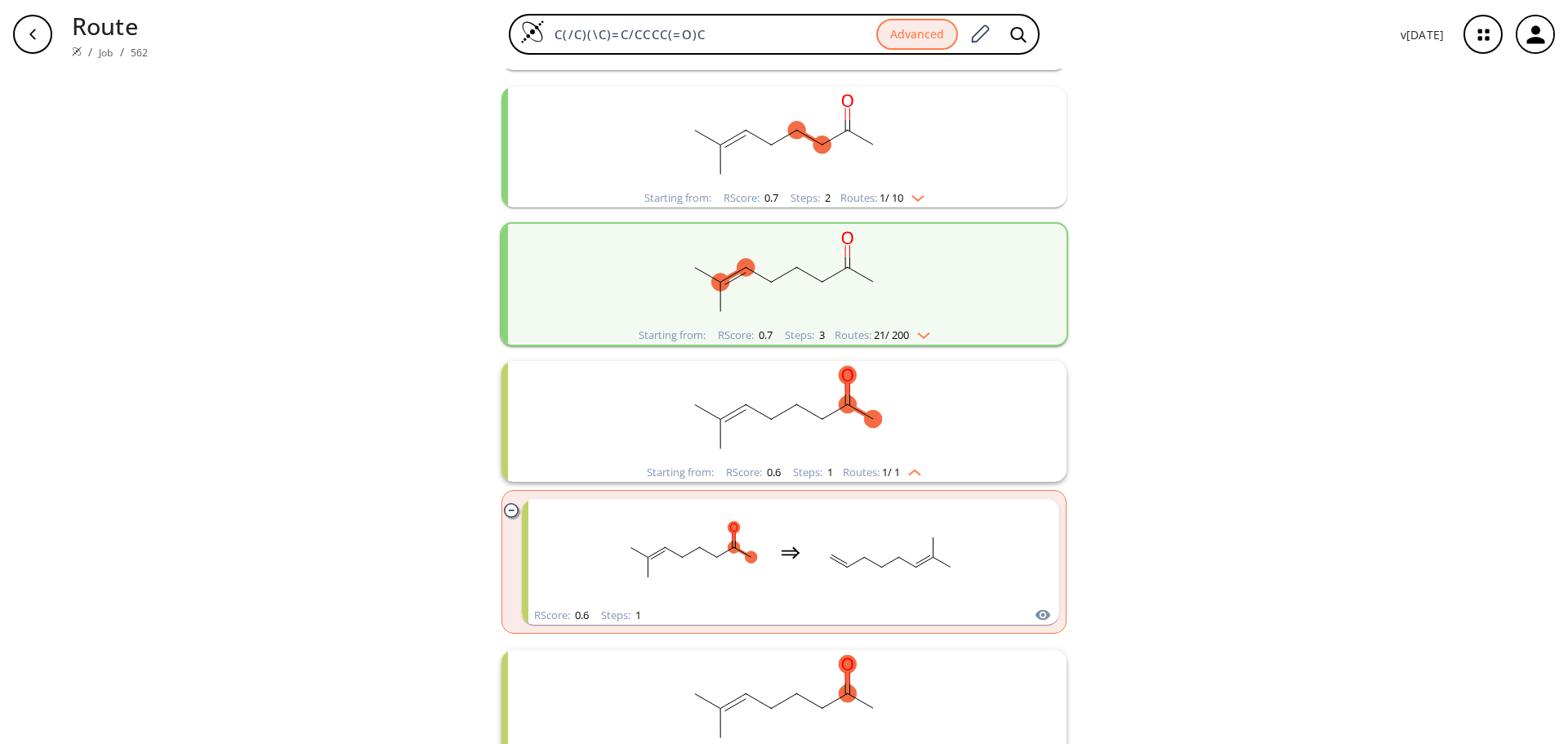
click at [995, 431] on div "Starting from: RScore : 0.6 Steps : 1 Routes: 1 / 1" at bounding box center [784, 421] width 565 height 120
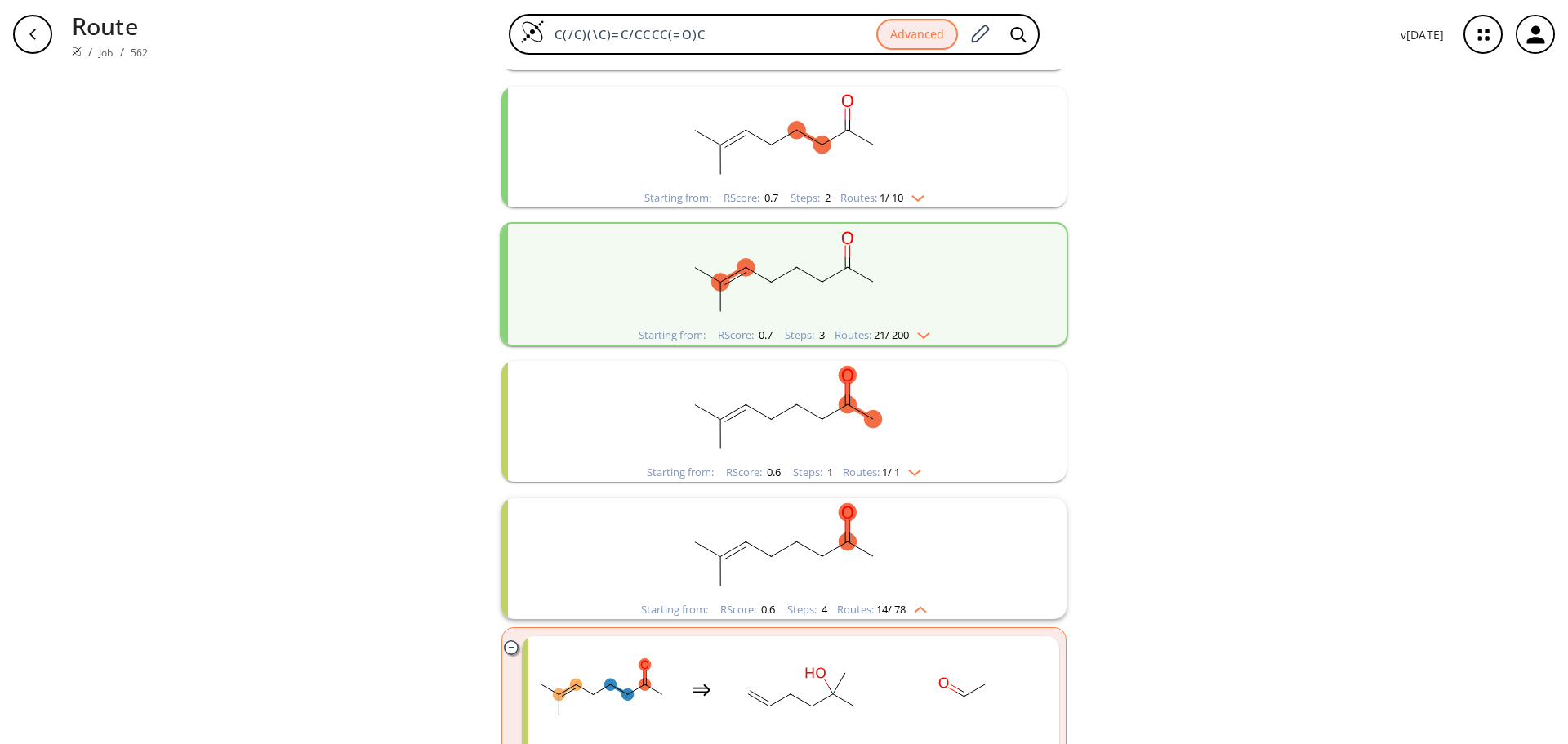
click at [1030, 438] on div "Starting from: RScore : 0.6 Steps : 1 Routes: 1 / 1" at bounding box center [784, 421] width 565 height 120
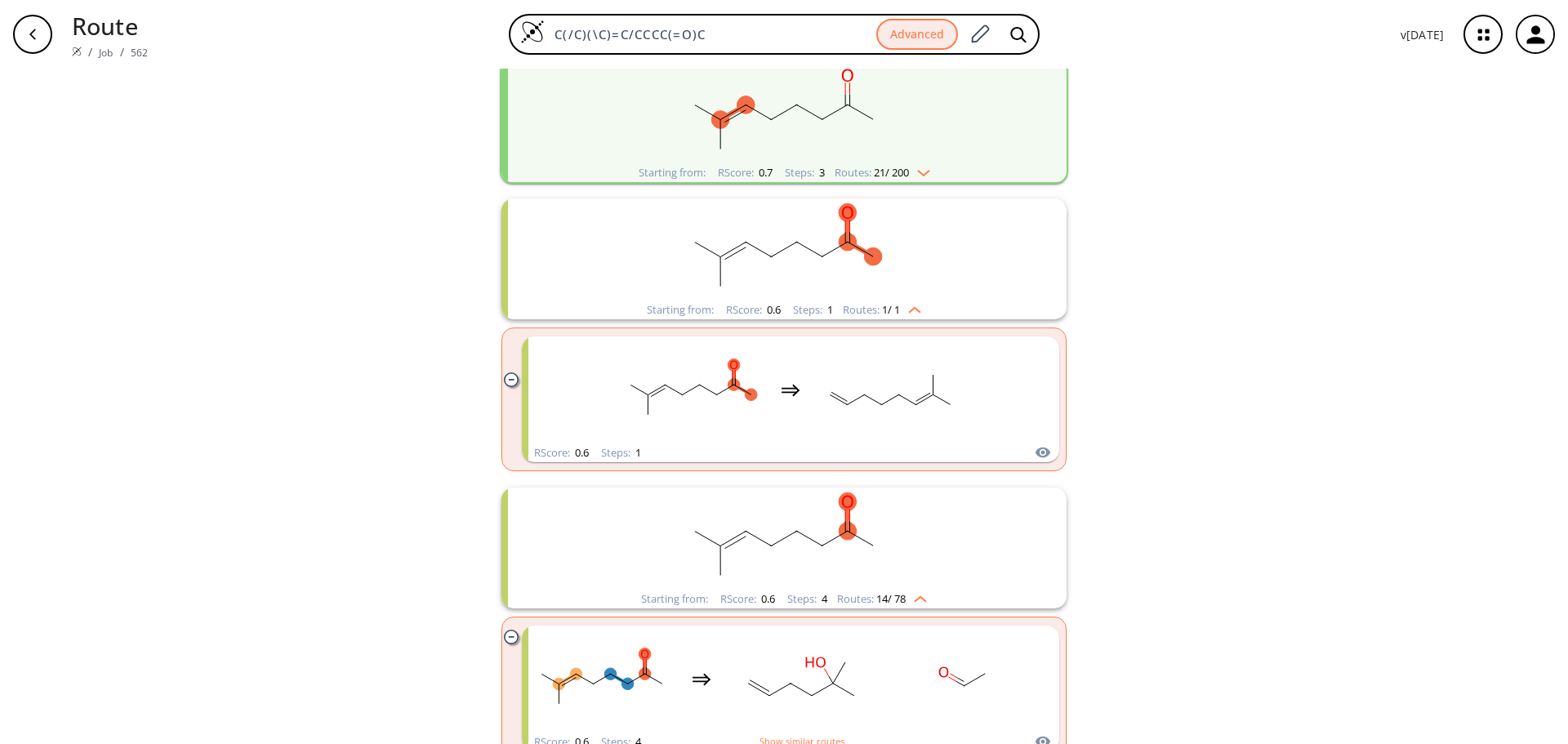
scroll to position [490, 0]
click at [933, 105] on rect "clusters" at bounding box center [784, 112] width 425 height 102
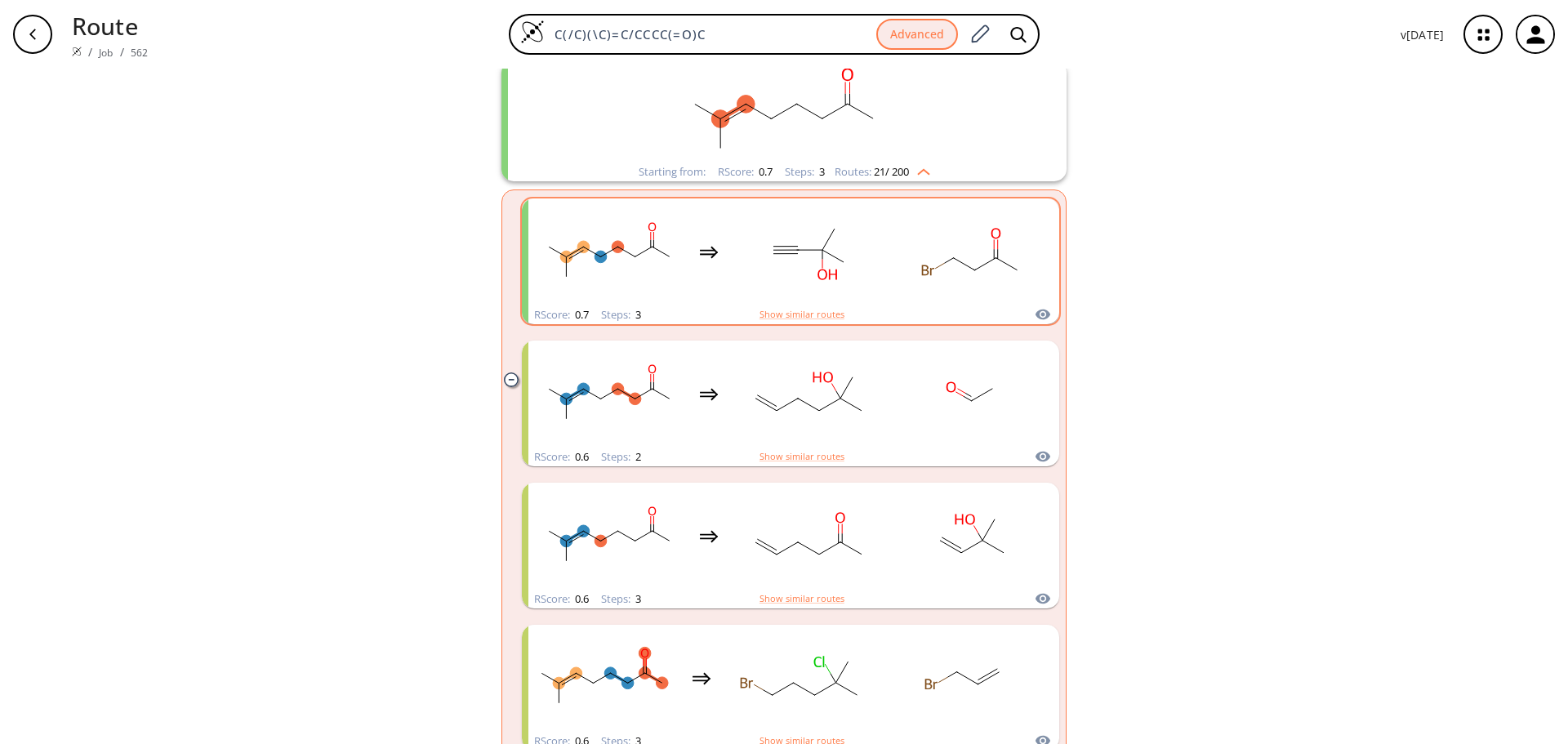
click at [822, 281] on ellipse "clusters" at bounding box center [827, 275] width 27 height 15
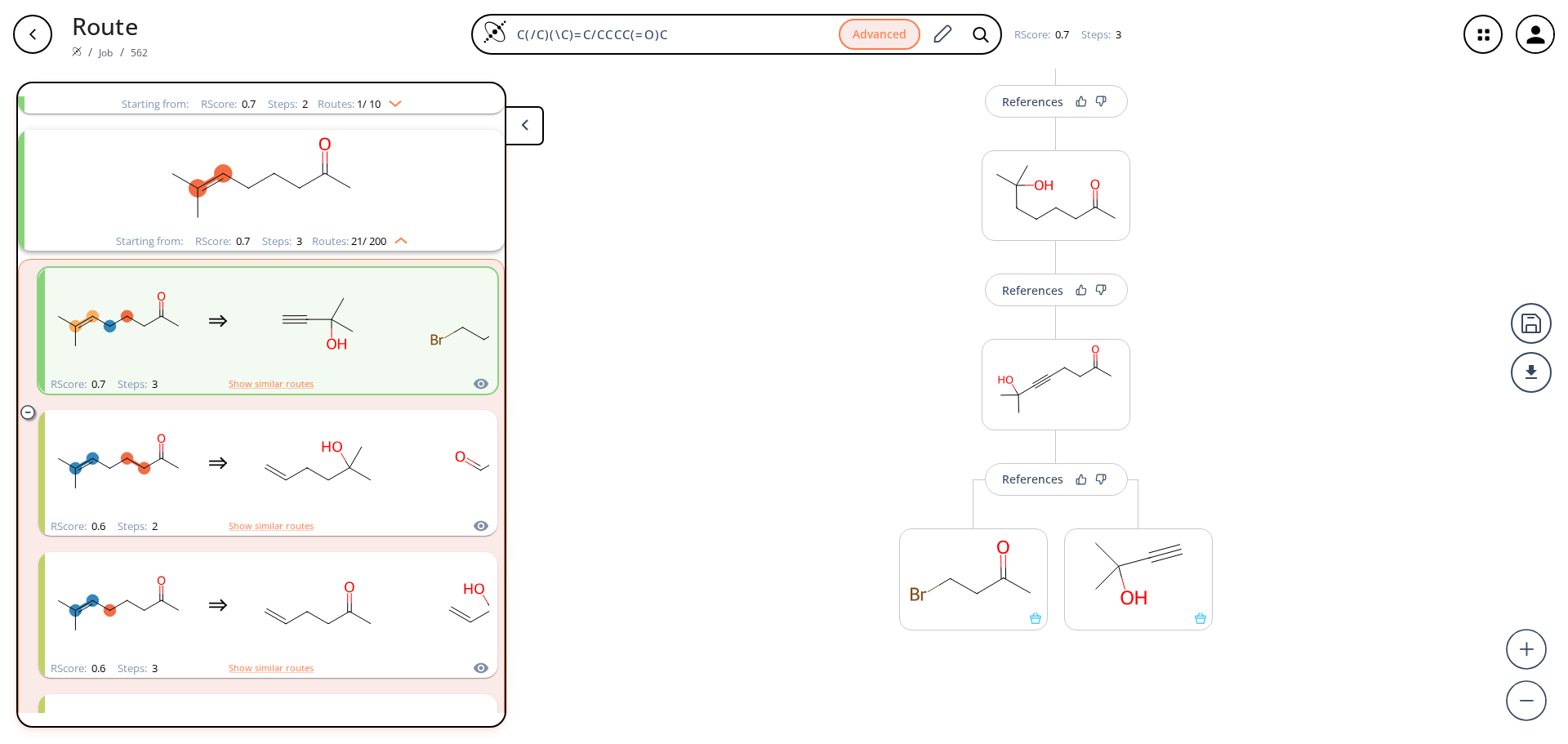
scroll to position [206, 0]
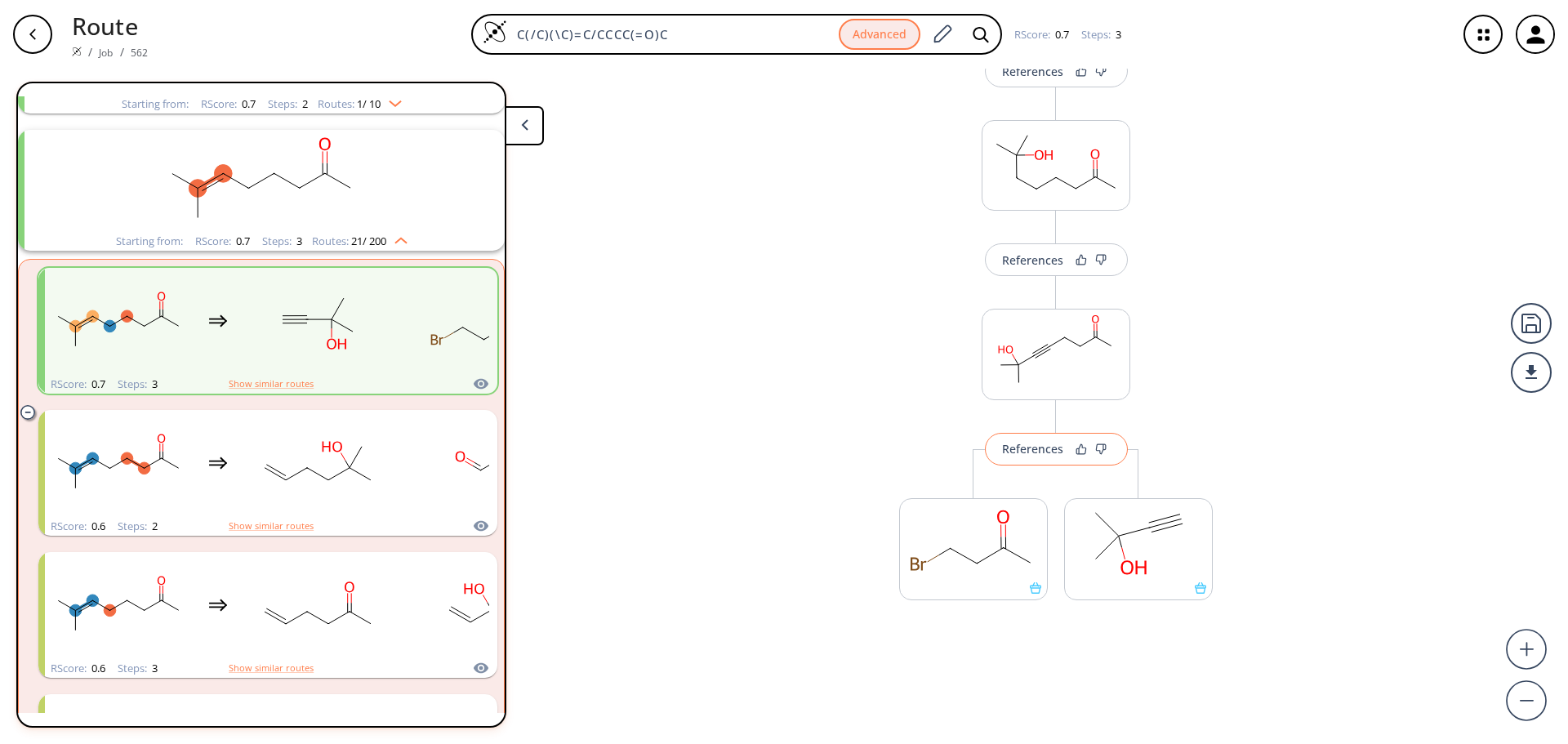
click at [1051, 457] on button "References" at bounding box center [1056, 448] width 143 height 32
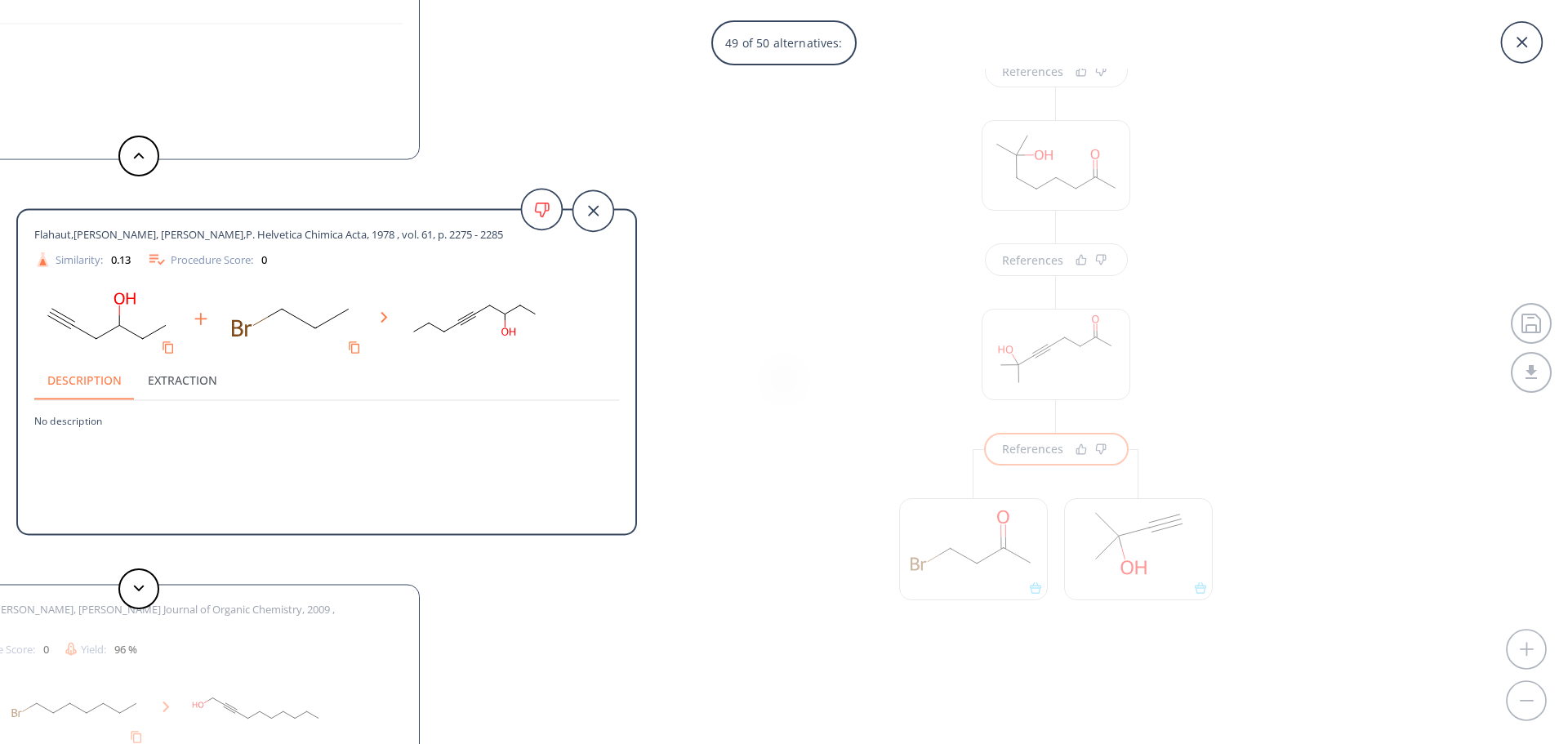
click at [1314, 378] on div "49 of 50 alternatives: [PERSON_NAME] dEngenieres,M. et al. Bulletin de la Socie…" at bounding box center [784, 372] width 1568 height 744
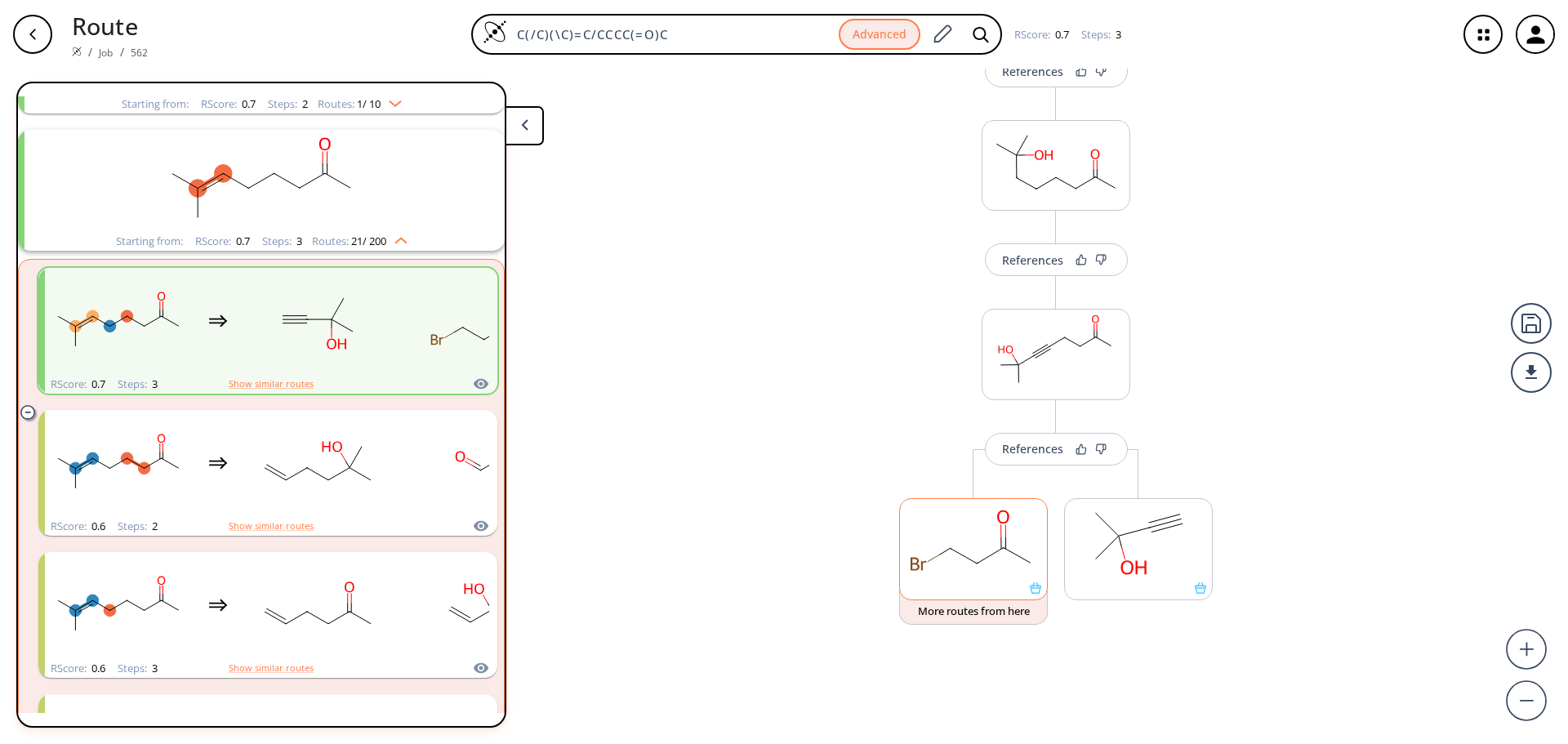
click at [1018, 541] on rect at bounding box center [973, 540] width 147 height 83
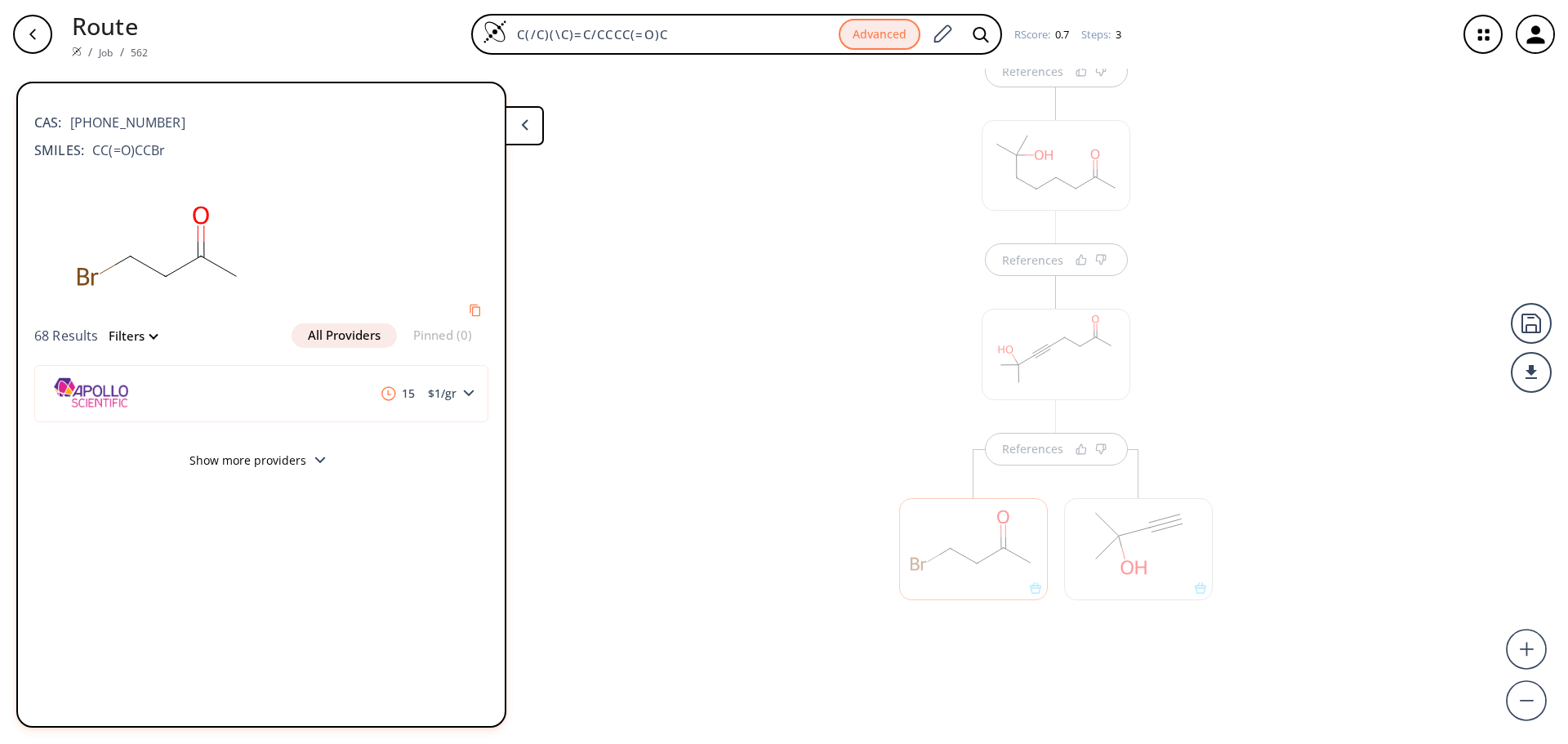
click at [300, 461] on button "Show more providers" at bounding box center [261, 463] width 454 height 38
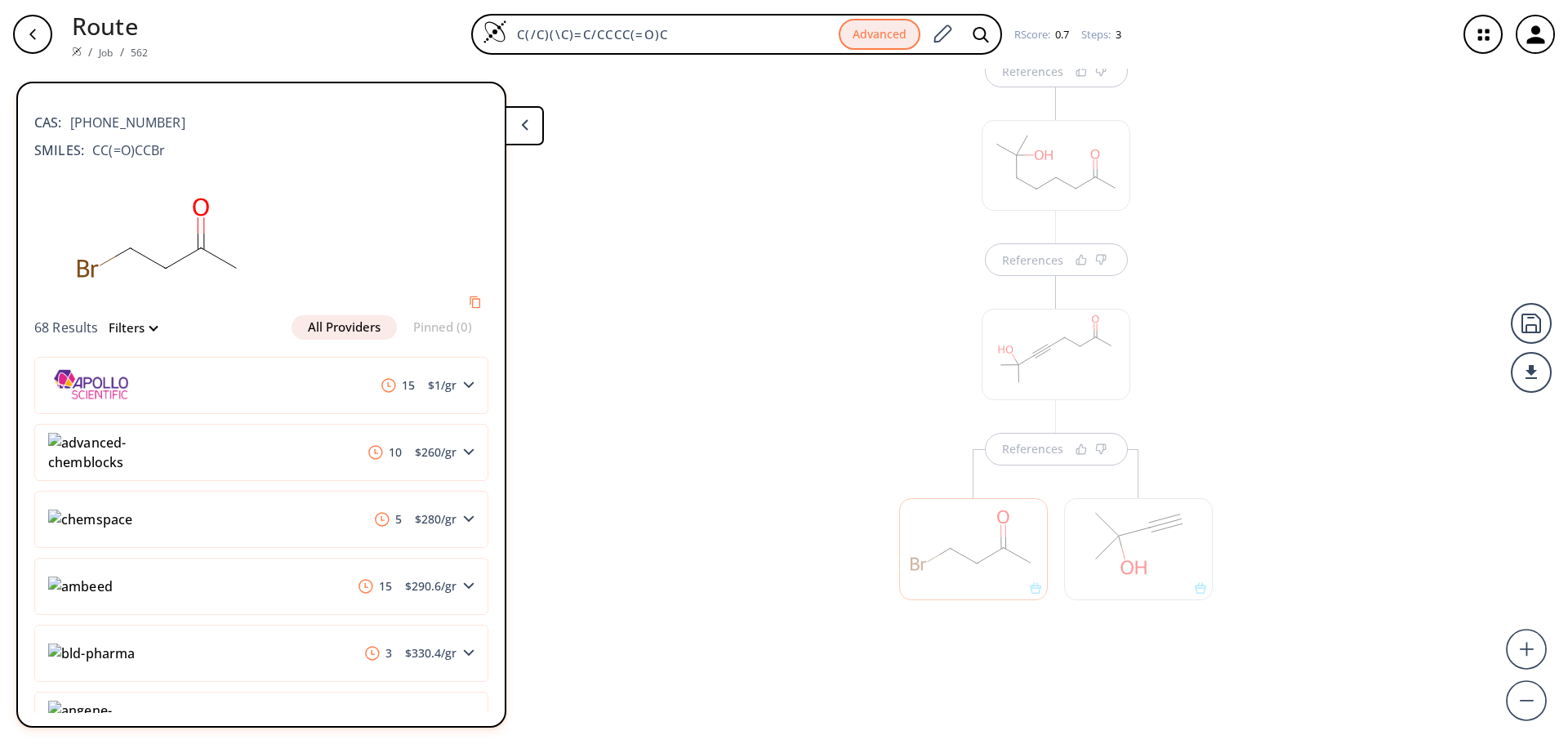
click at [1341, 456] on div "References References References" at bounding box center [784, 399] width 1568 height 662
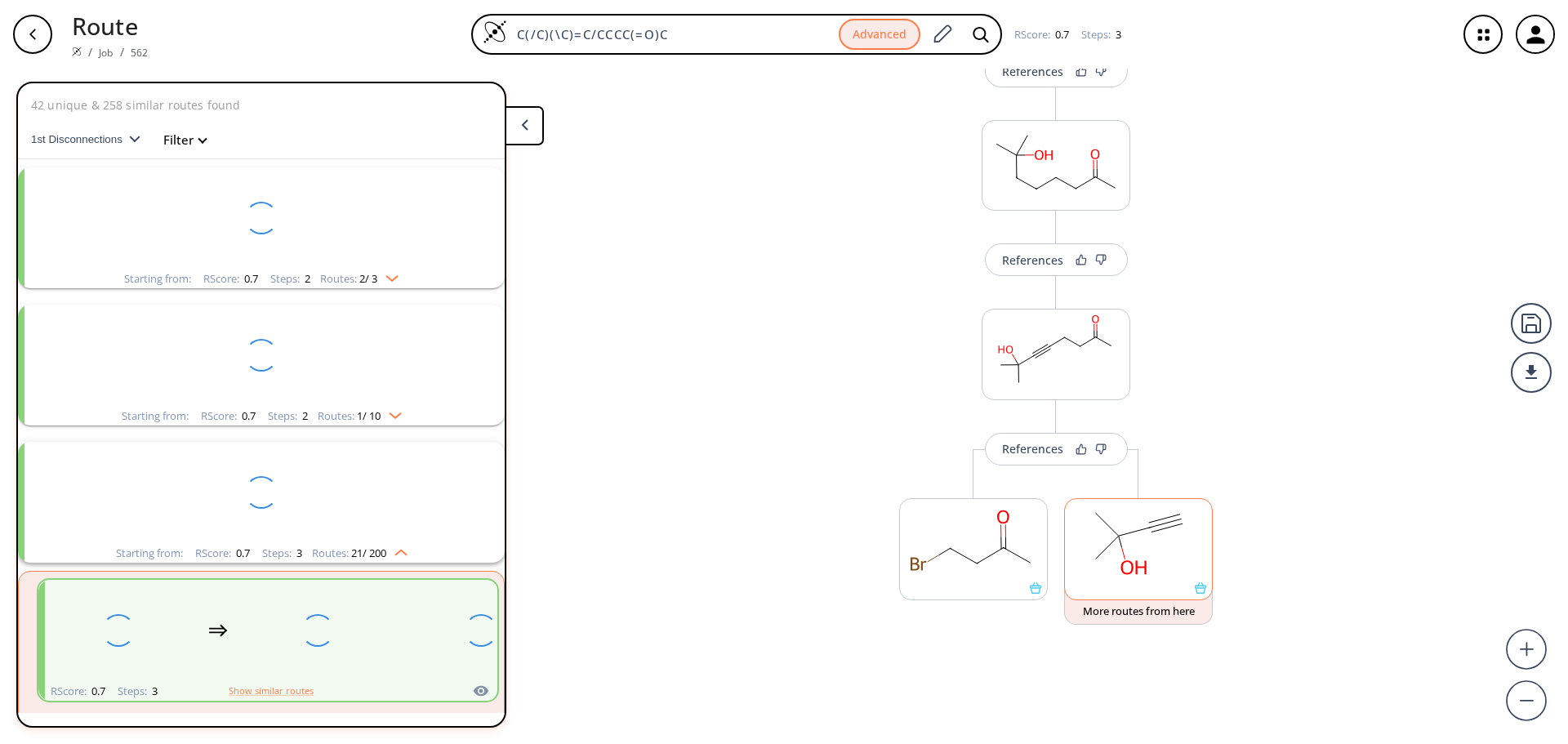
scroll to position [312, 0]
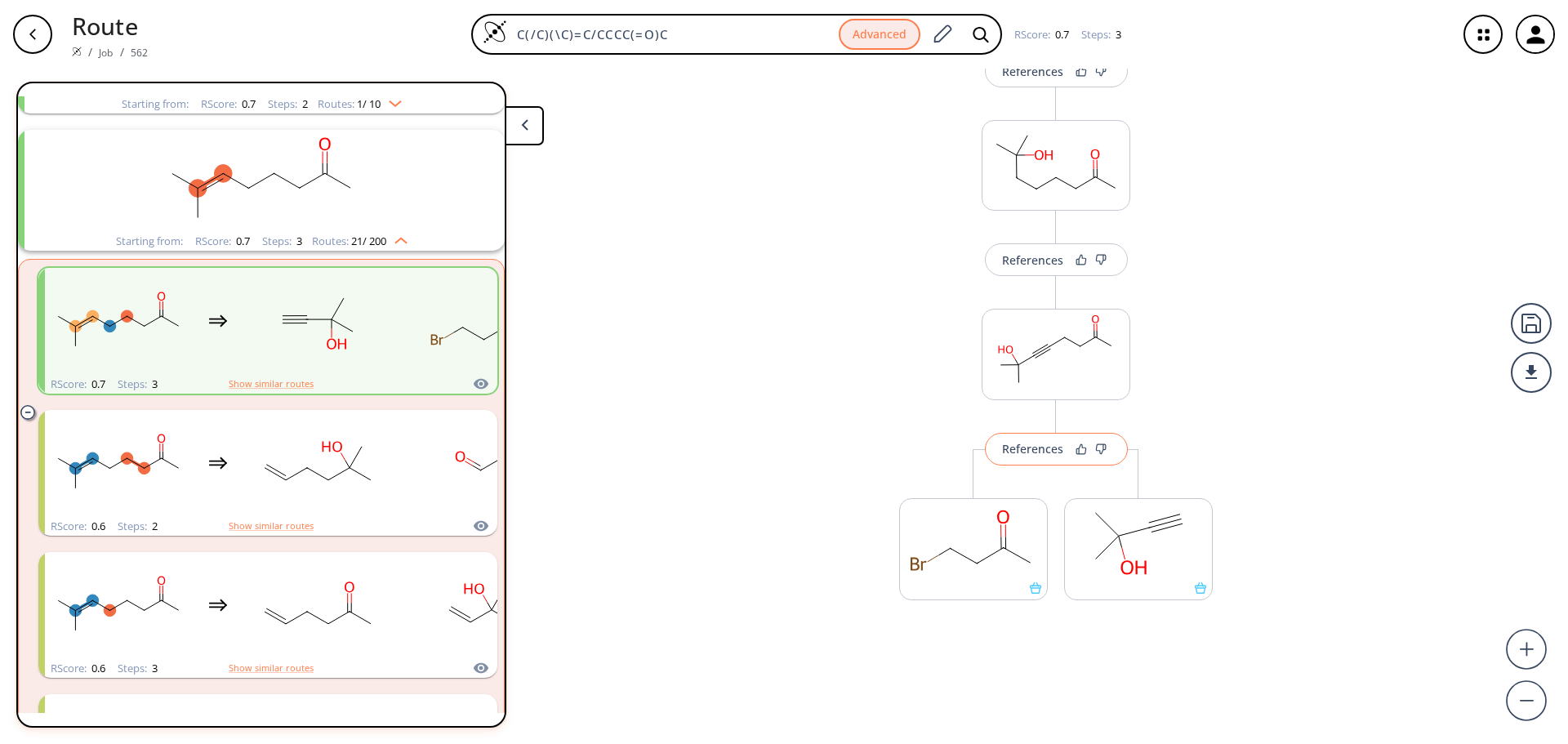
click at [1063, 461] on button "References" at bounding box center [1056, 448] width 143 height 32
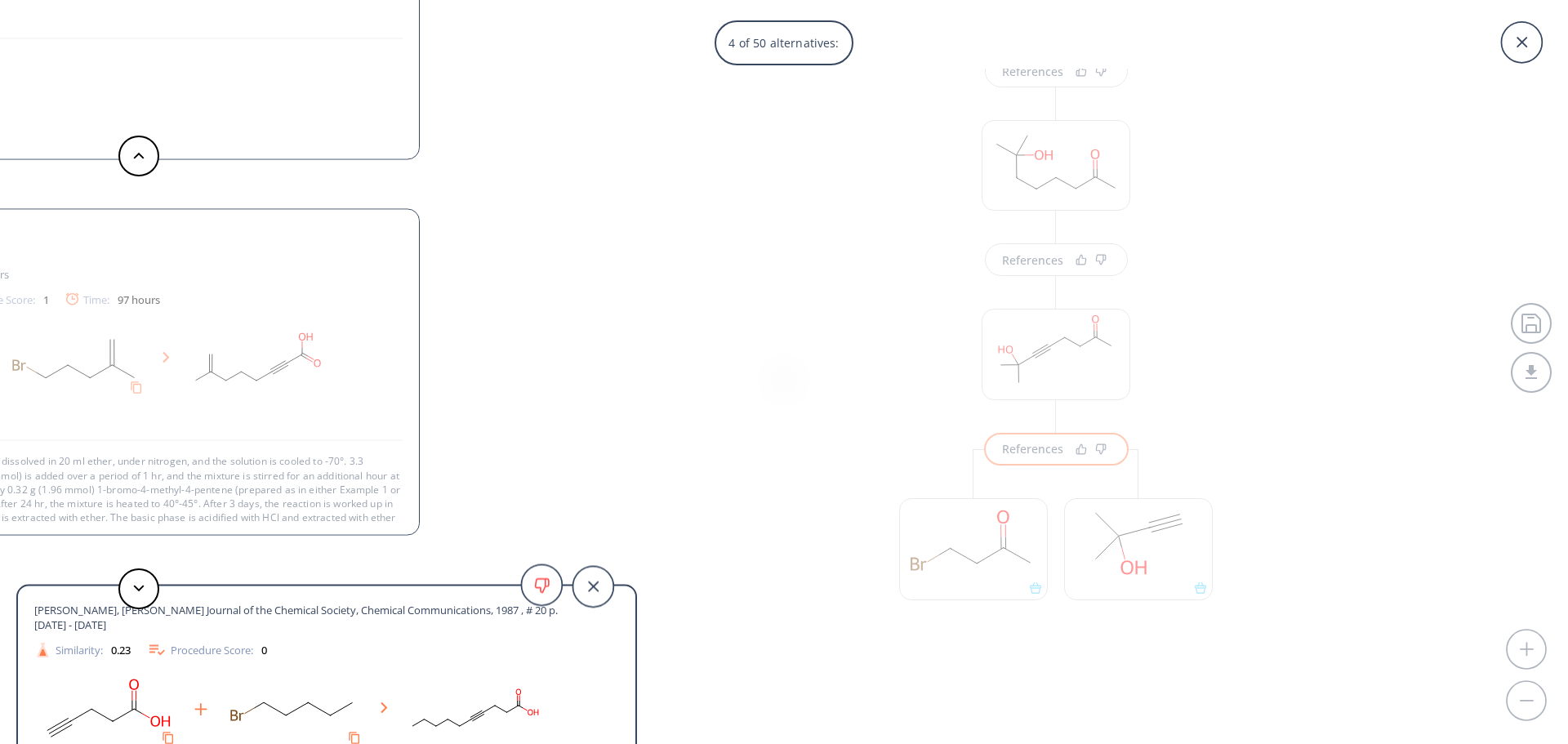
scroll to position [30, 0]
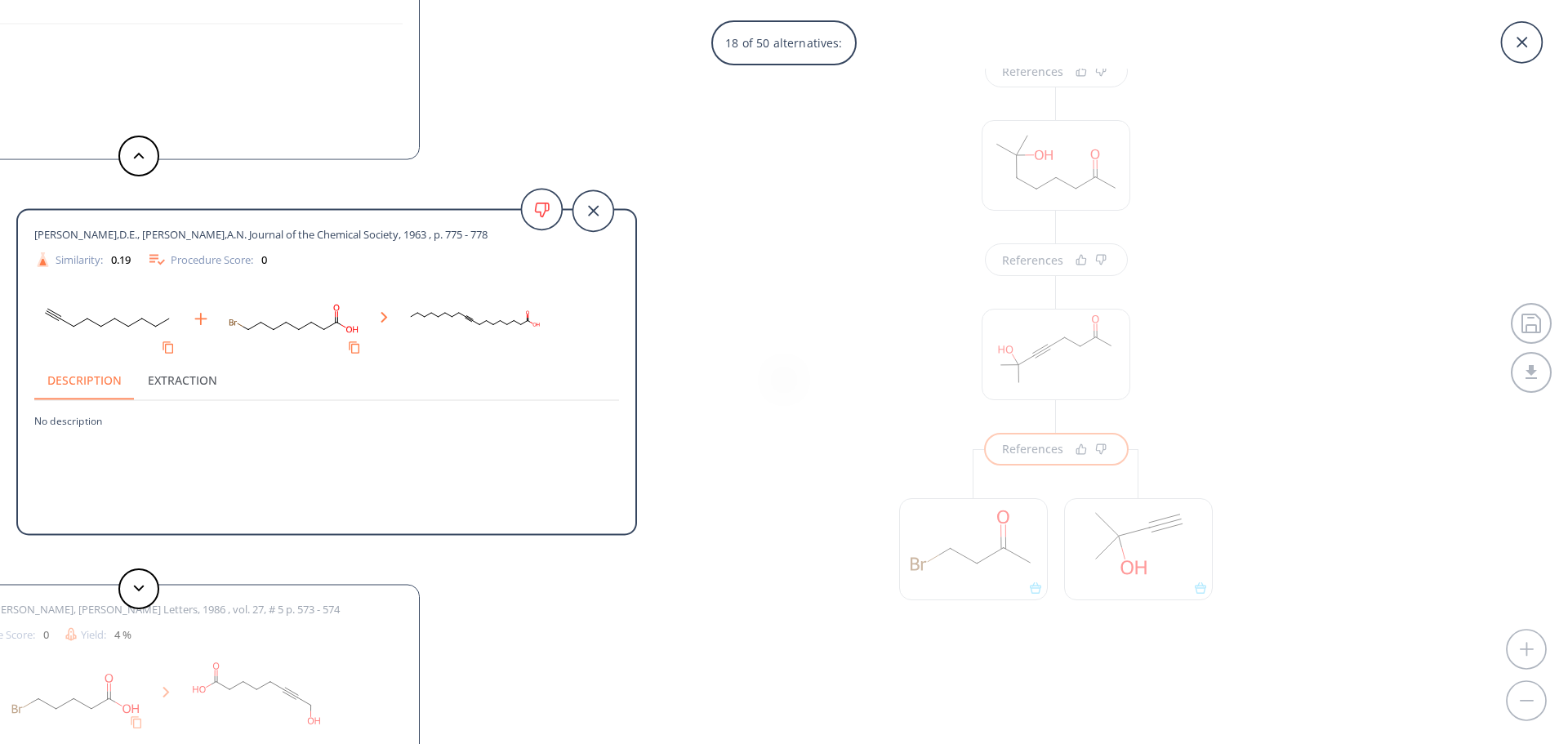
click at [709, 315] on div "18 of 50 alternatives: [PERSON_NAME] dEngenieres,M. et al. Bulletin de la Socie…" at bounding box center [784, 372] width 1568 height 744
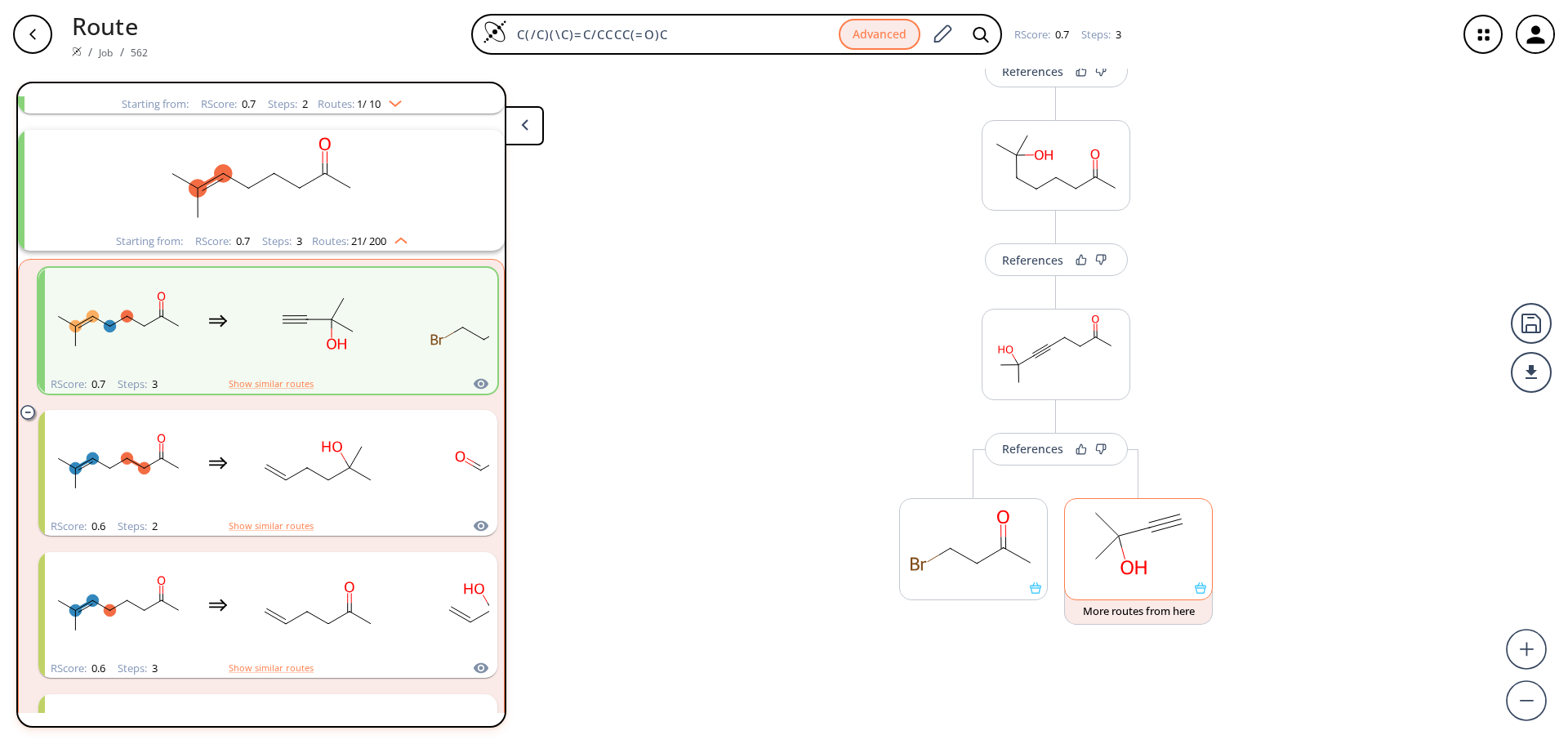
click at [1117, 543] on ellipse at bounding box center [1119, 535] width 20 height 20
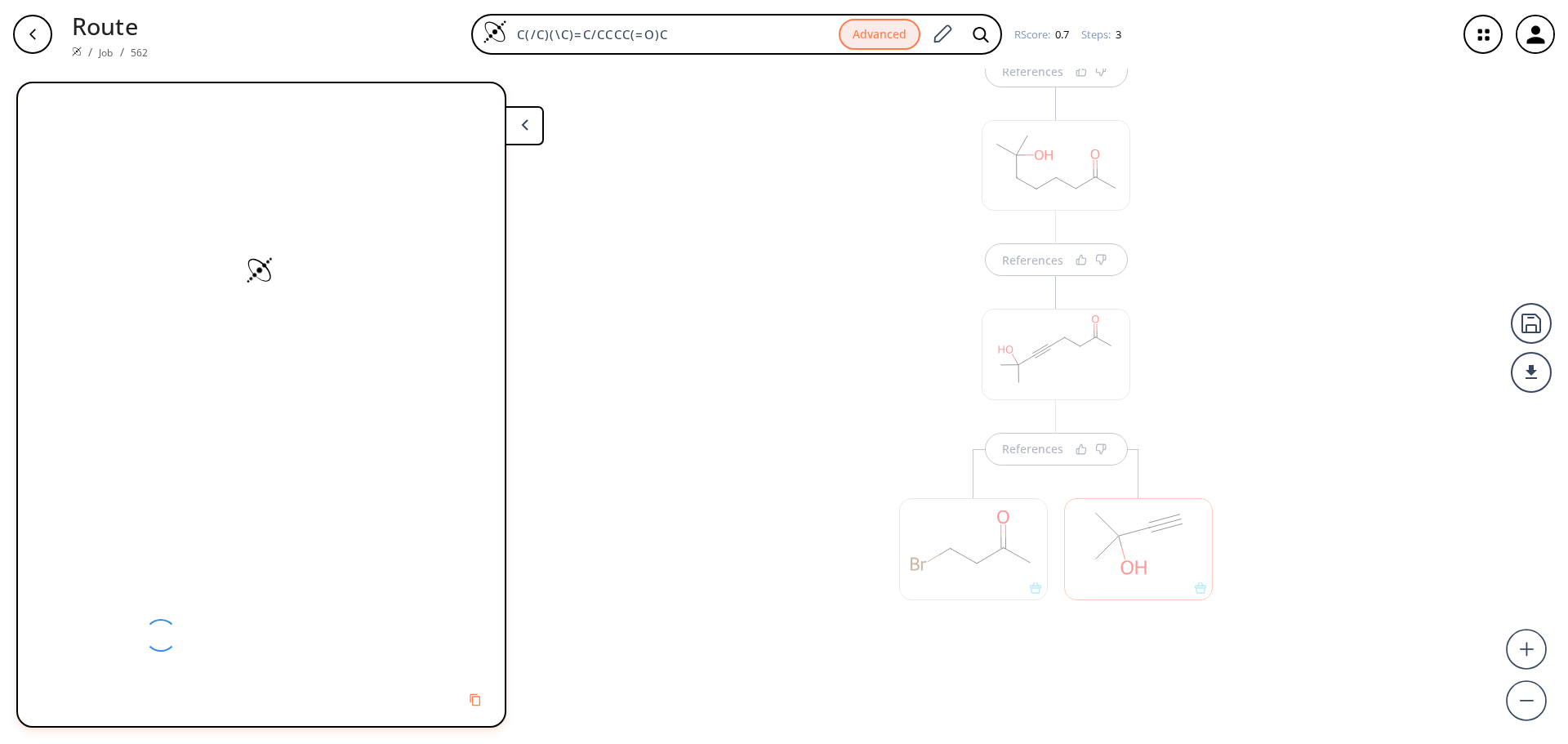
scroll to position [0, 0]
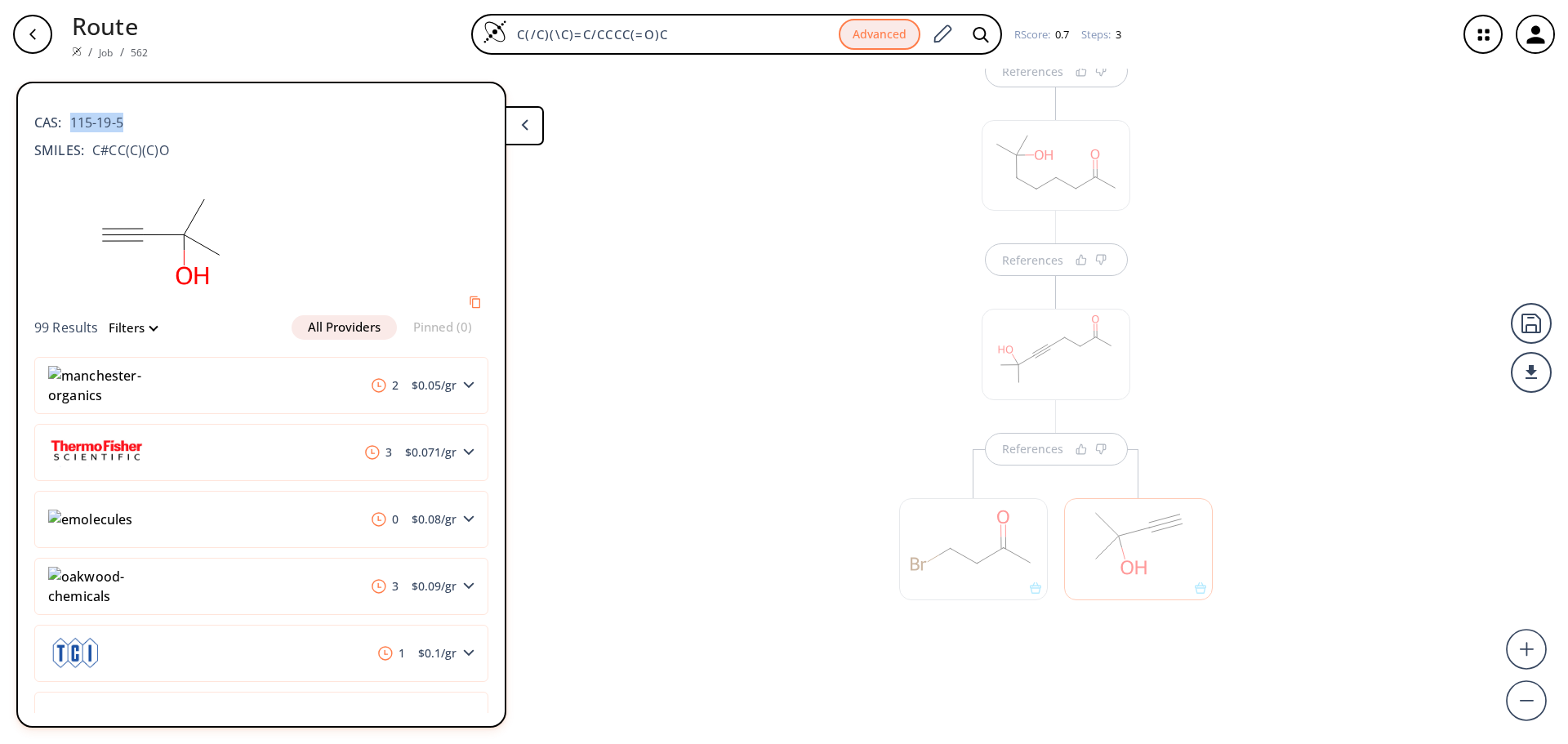
drag, startPoint x: 73, startPoint y: 124, endPoint x: 128, endPoint y: 121, distance: 55.1
click at [128, 121] on div "CAS: 115-19-5" at bounding box center [261, 115] width 454 height 36
copy span "115-19-5"
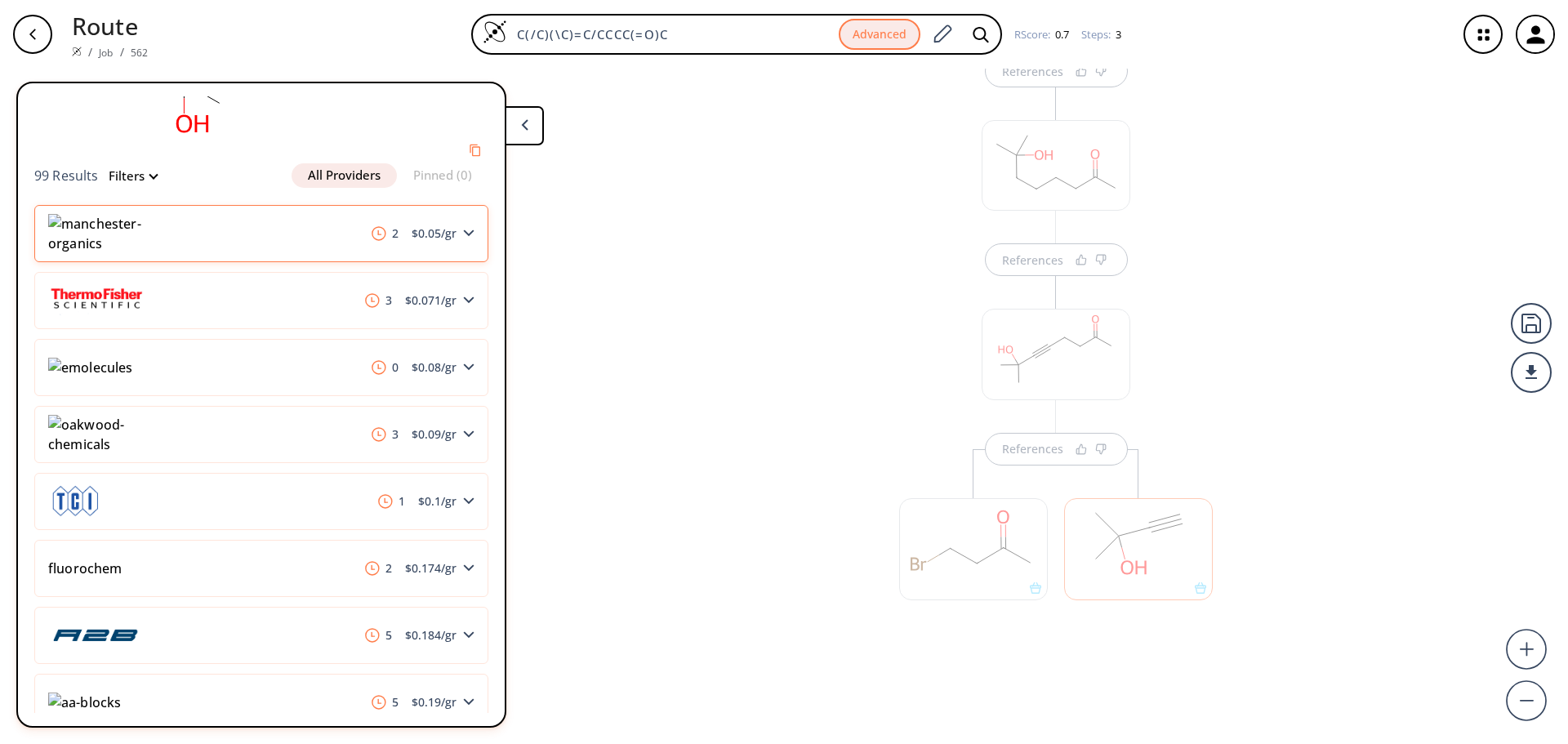
scroll to position [18, 0]
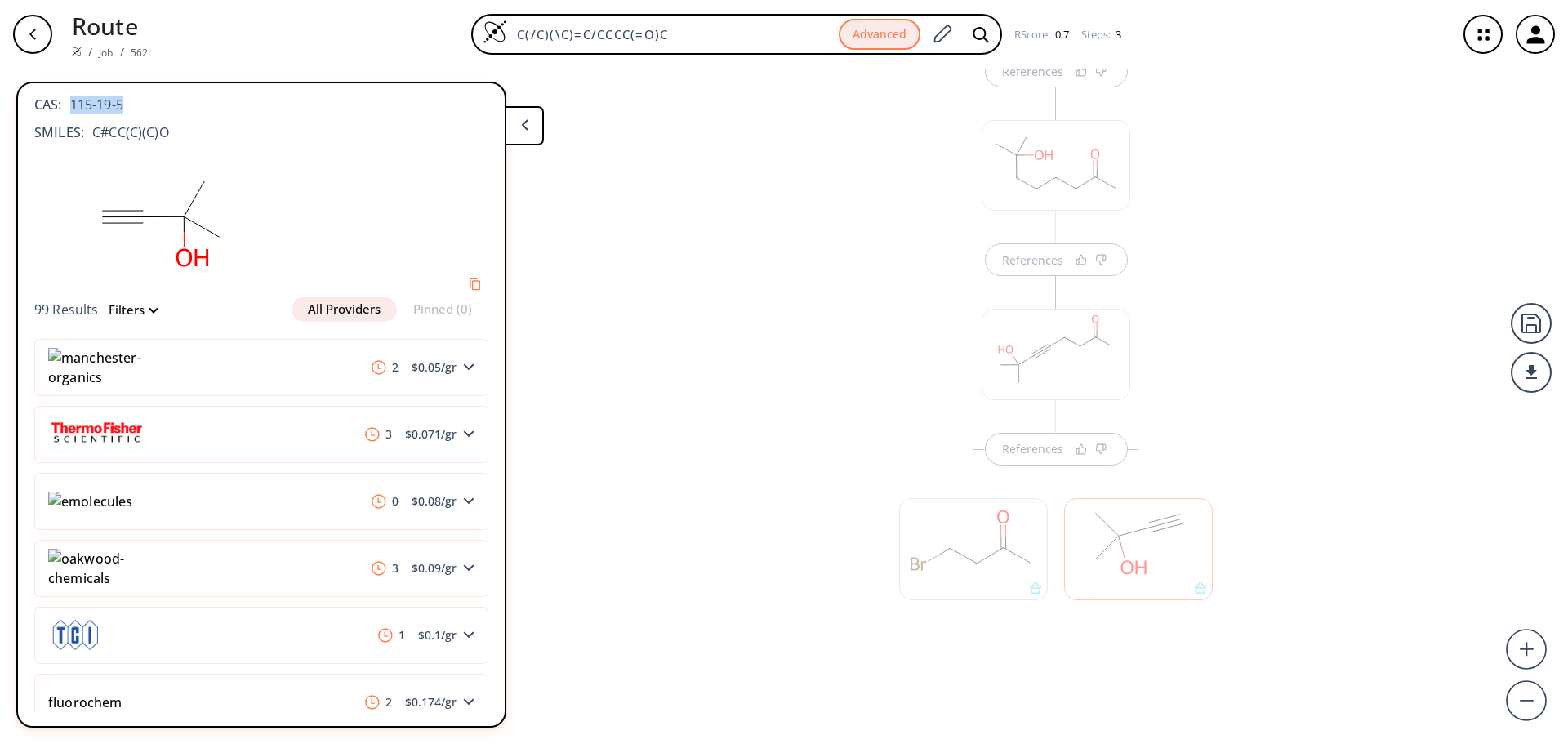
click at [658, 199] on div "References References References" at bounding box center [784, 399] width 1568 height 662
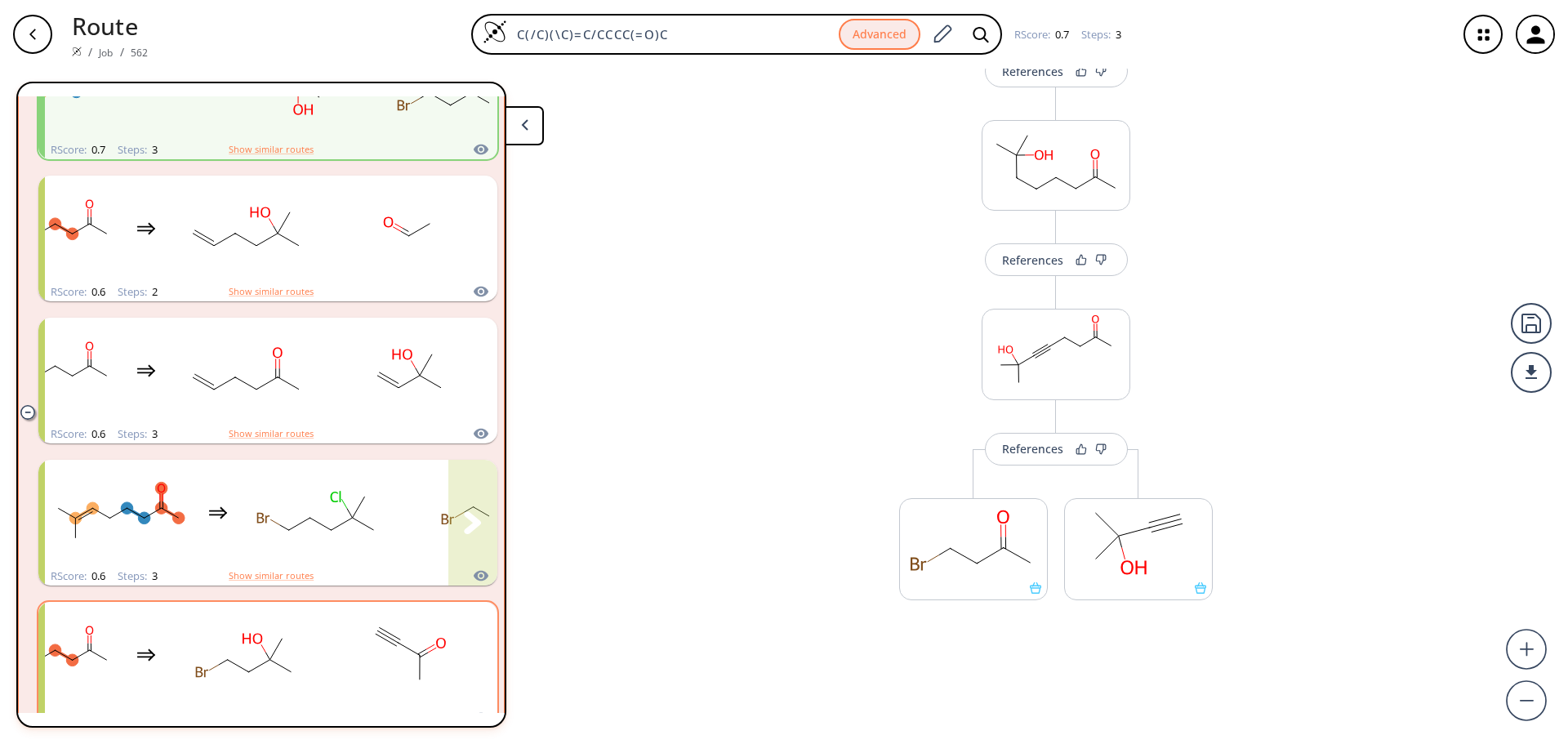
scroll to position [653, 0]
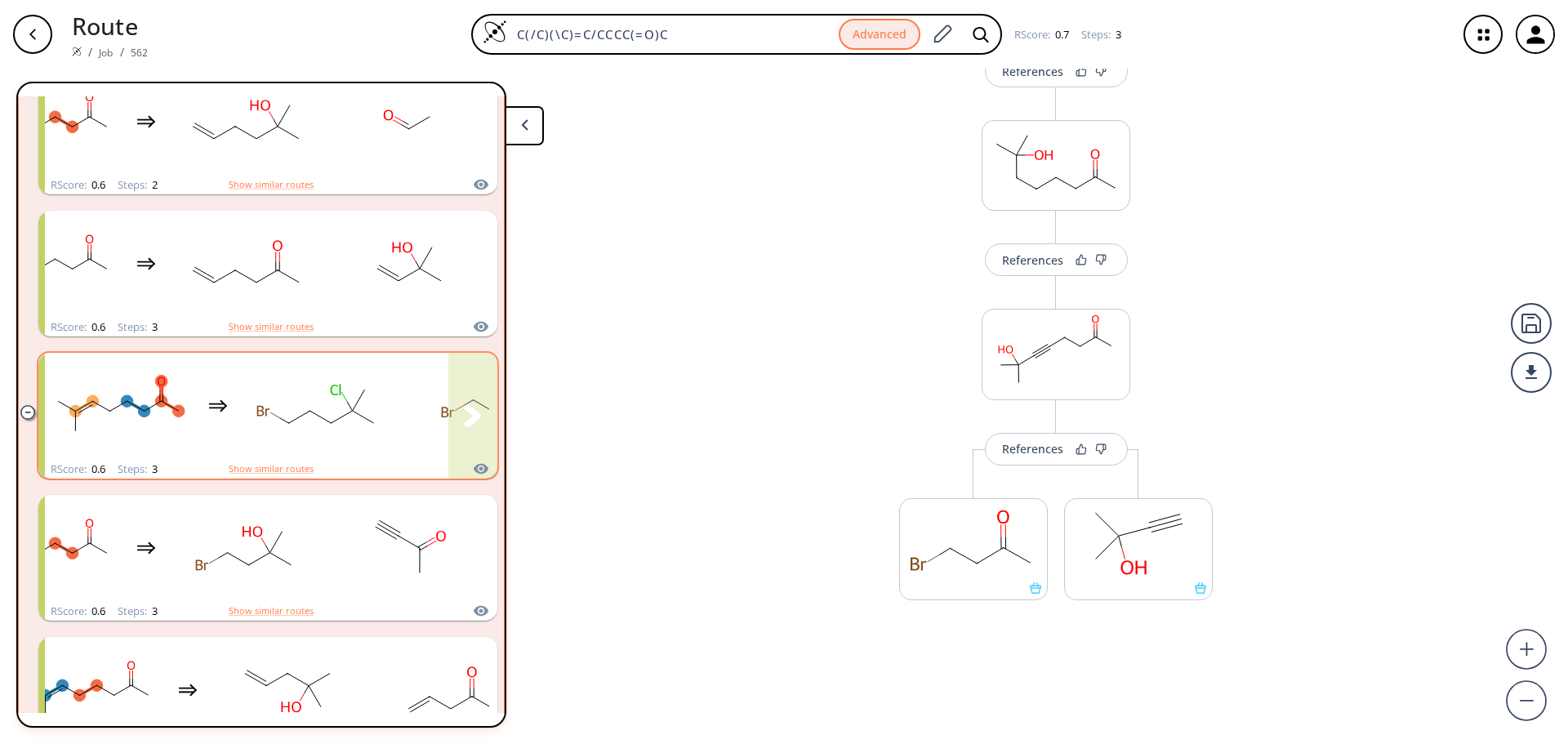
drag, startPoint x: 445, startPoint y: 455, endPoint x: 464, endPoint y: 414, distance: 45.2
click at [464, 414] on icon "clusters" at bounding box center [472, 414] width 17 height 22
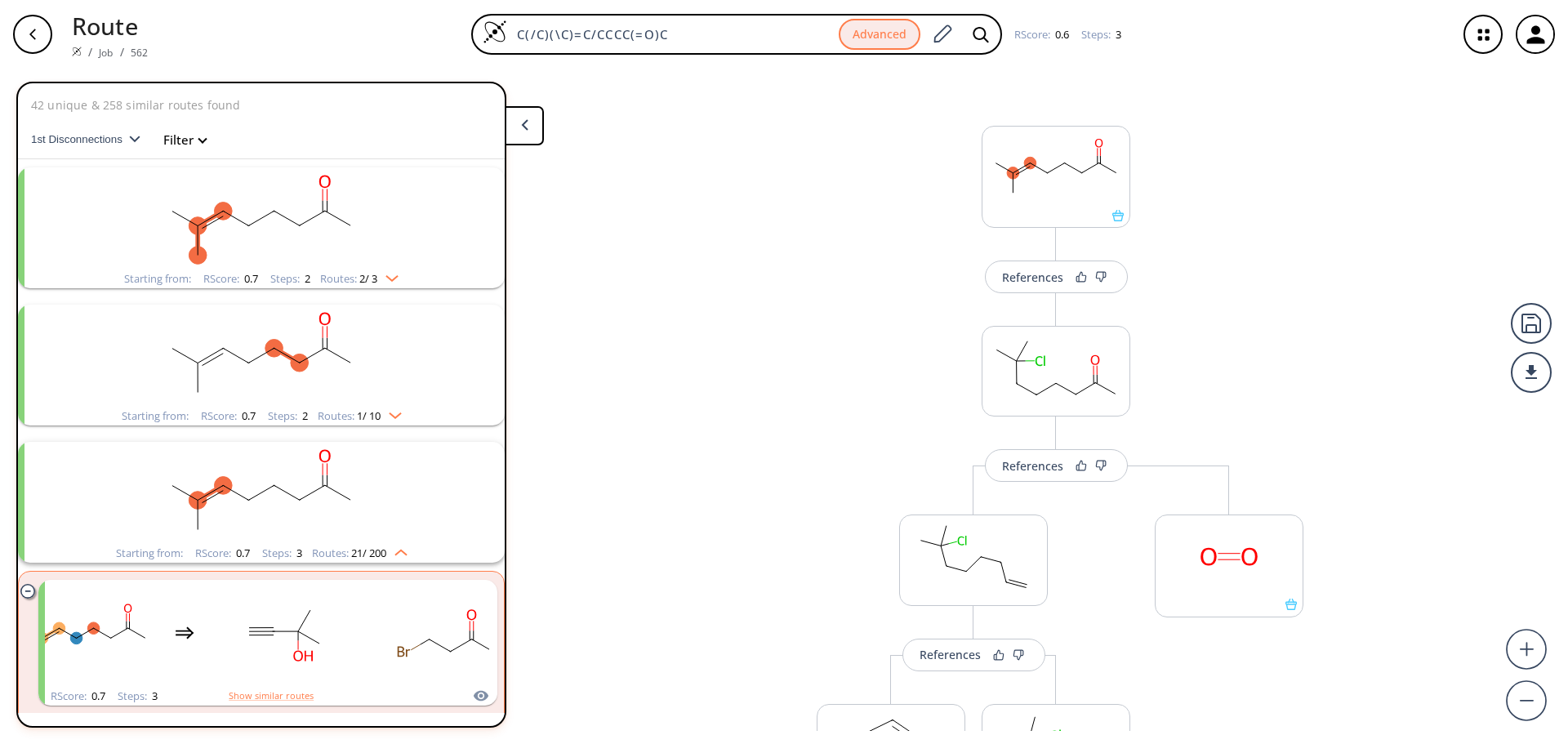
click at [294, 212] on rect "clusters" at bounding box center [262, 219] width 425 height 102
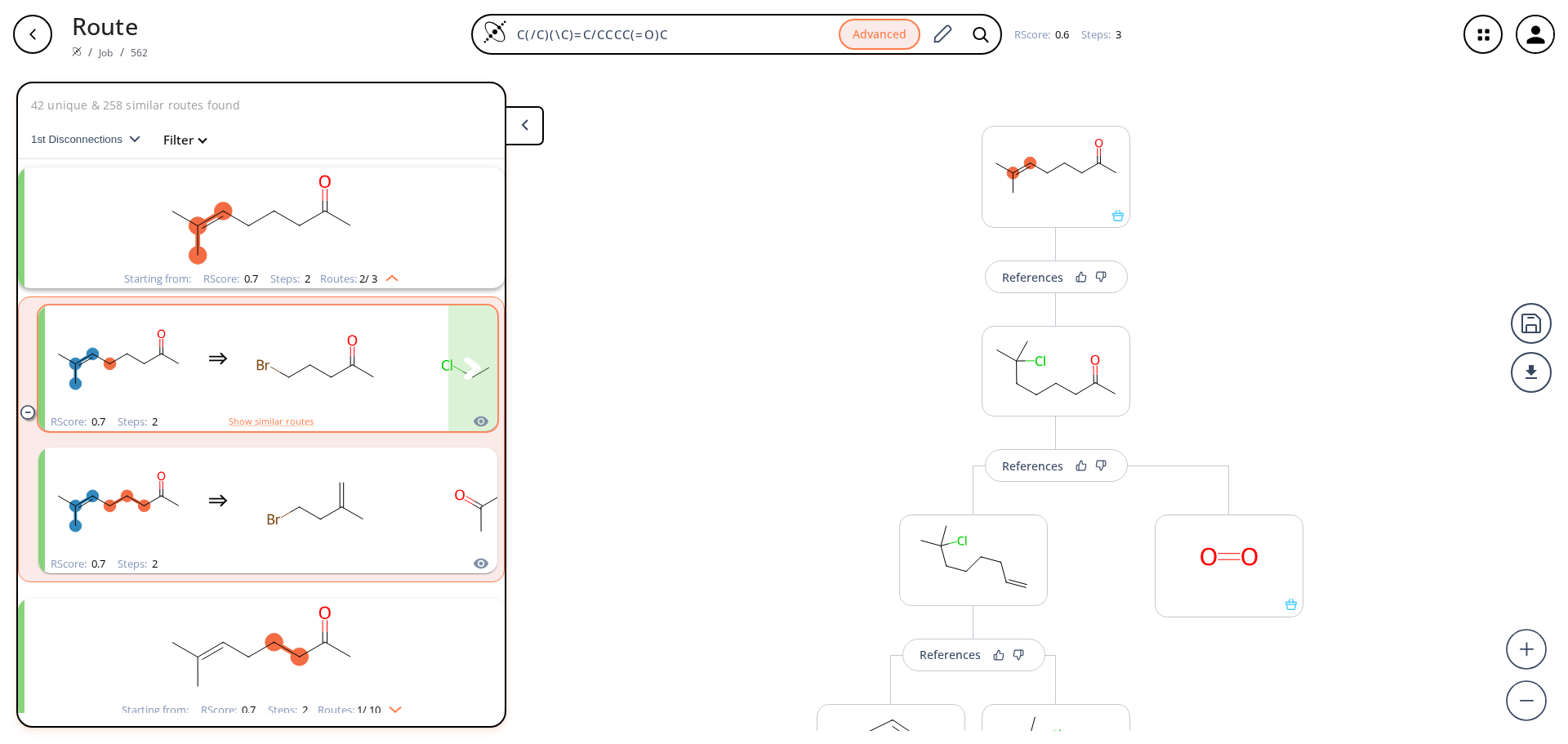
click at [356, 368] on ellipse "clusters" at bounding box center [353, 364] width 15 height 15
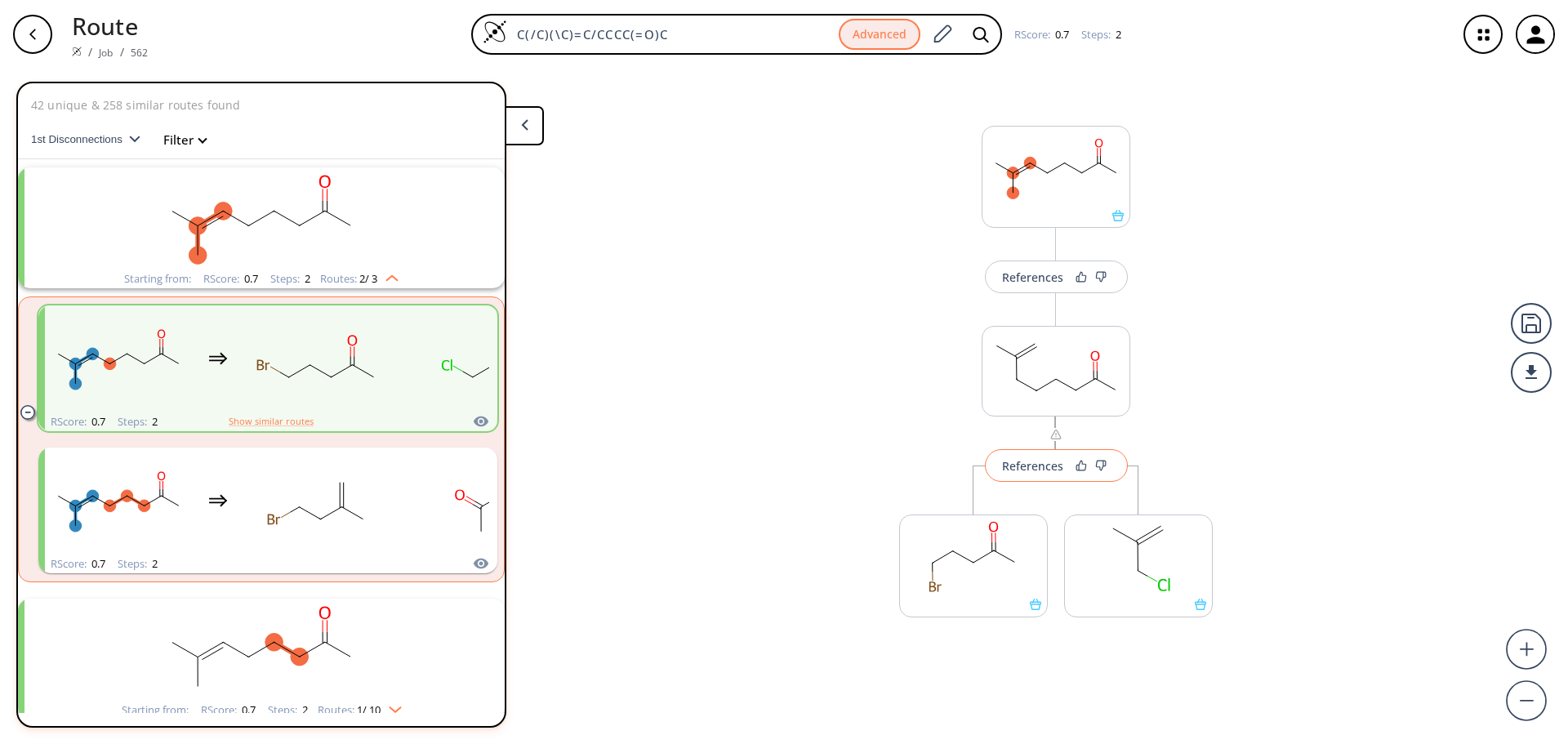
click at [1051, 470] on div "References" at bounding box center [1032, 465] width 62 height 10
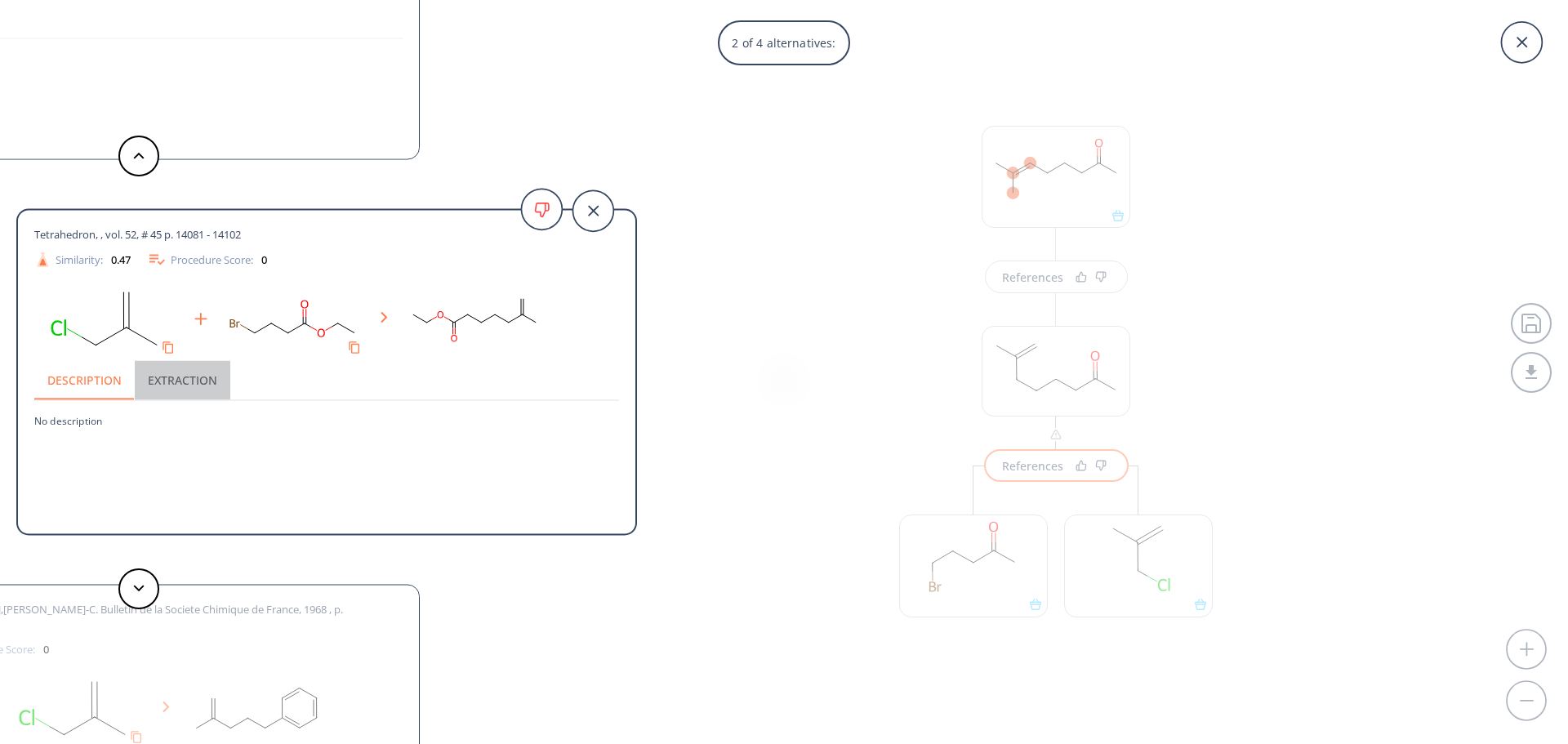
click at [182, 389] on button "Extraction" at bounding box center [182, 380] width 96 height 39
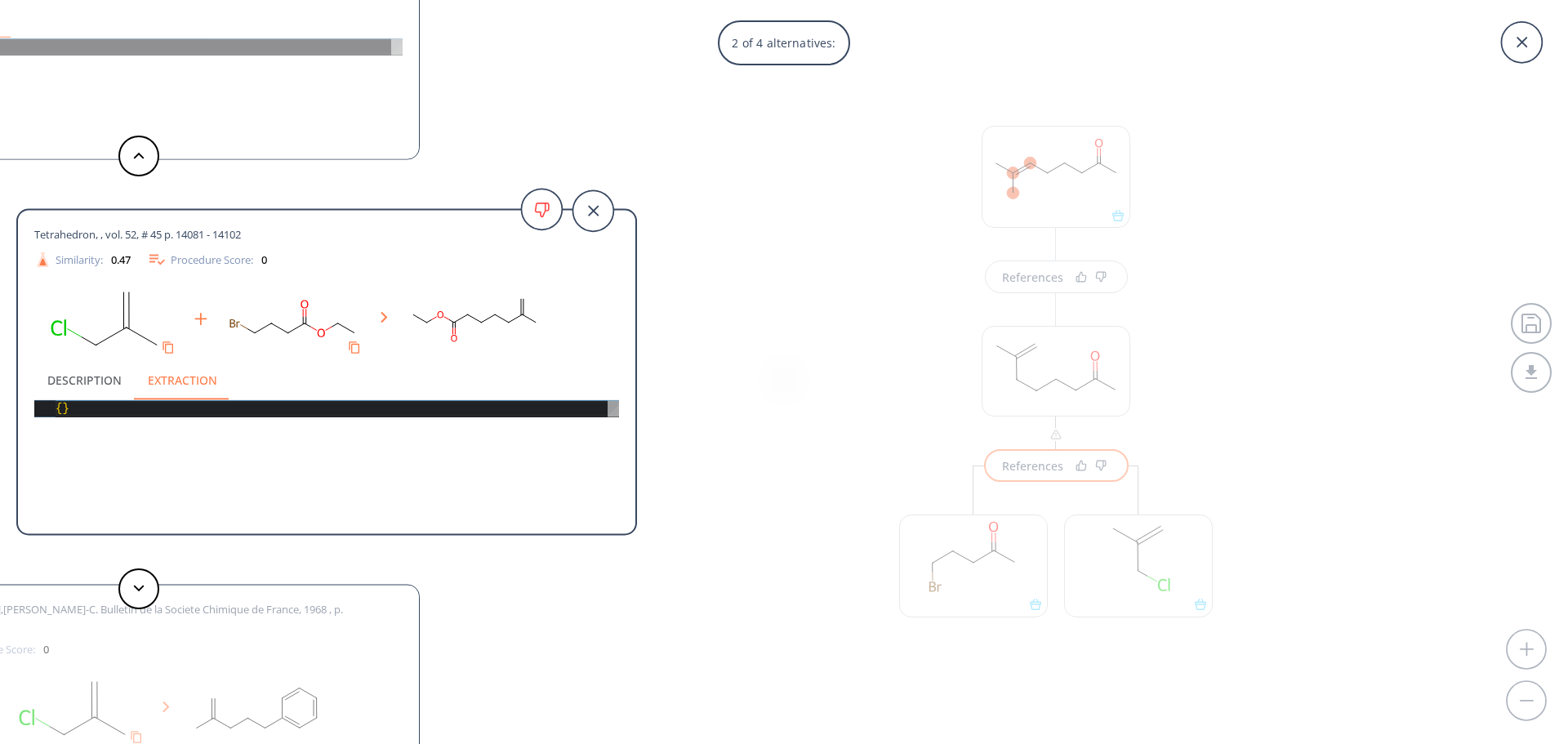
click at [58, 381] on button "Description" at bounding box center [84, 380] width 100 height 39
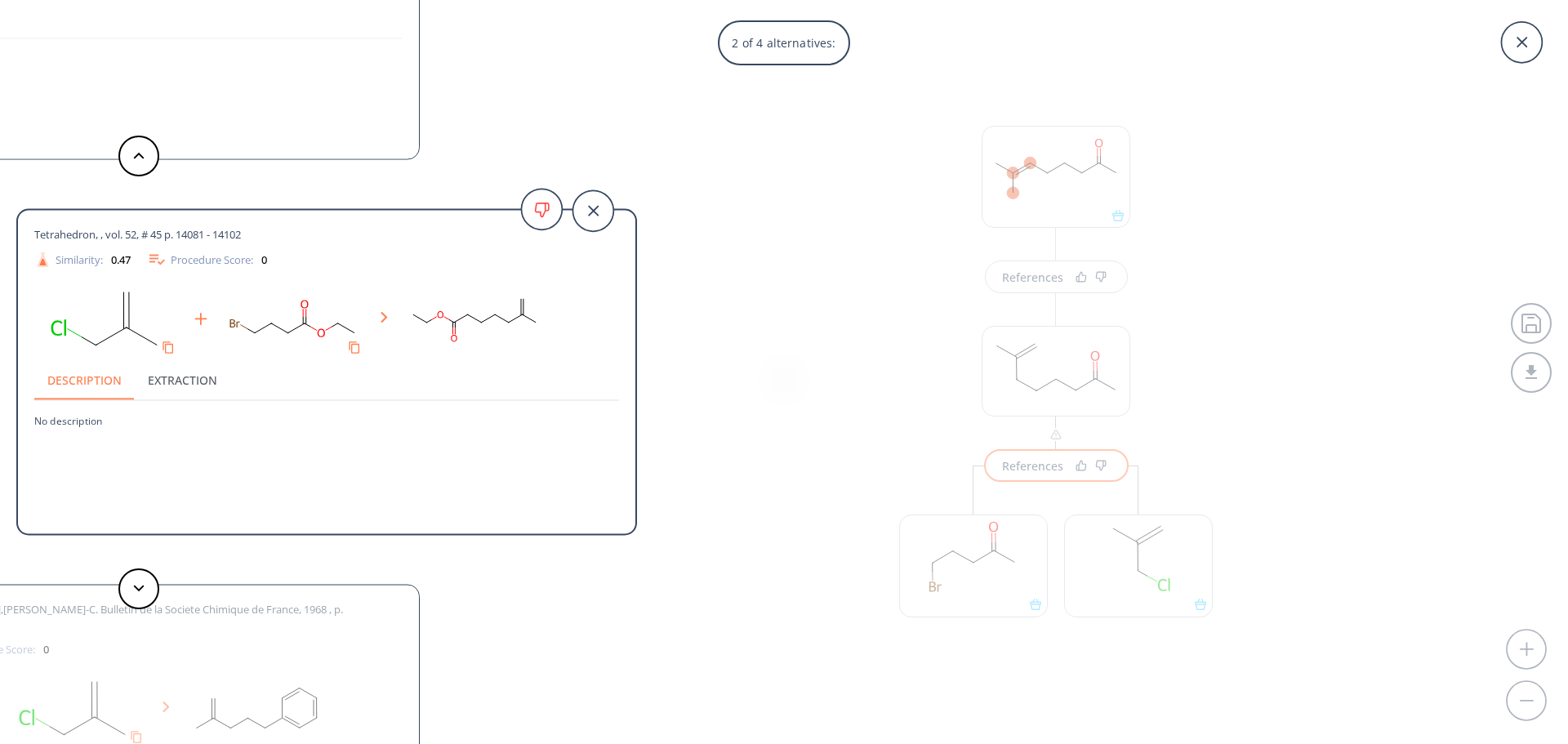
click at [145, 229] on span "Tetrahedron, , vol. 52, # 45 p. 14081 - 14102" at bounding box center [137, 234] width 207 height 15
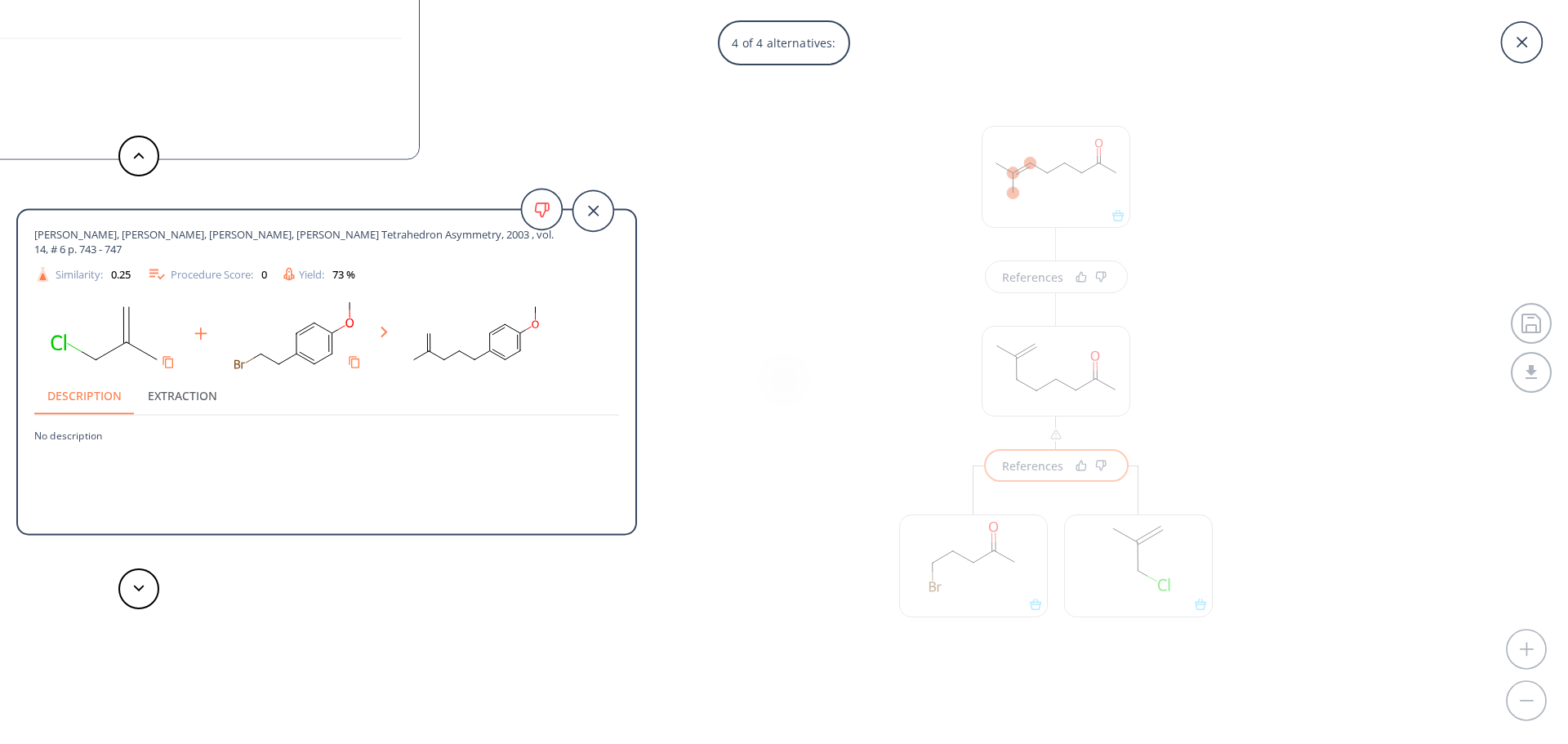
click at [775, 280] on div "4 of 4 alternatives: Journal of Organic Chemistry USSR (English Translation), ,…" at bounding box center [784, 372] width 1568 height 744
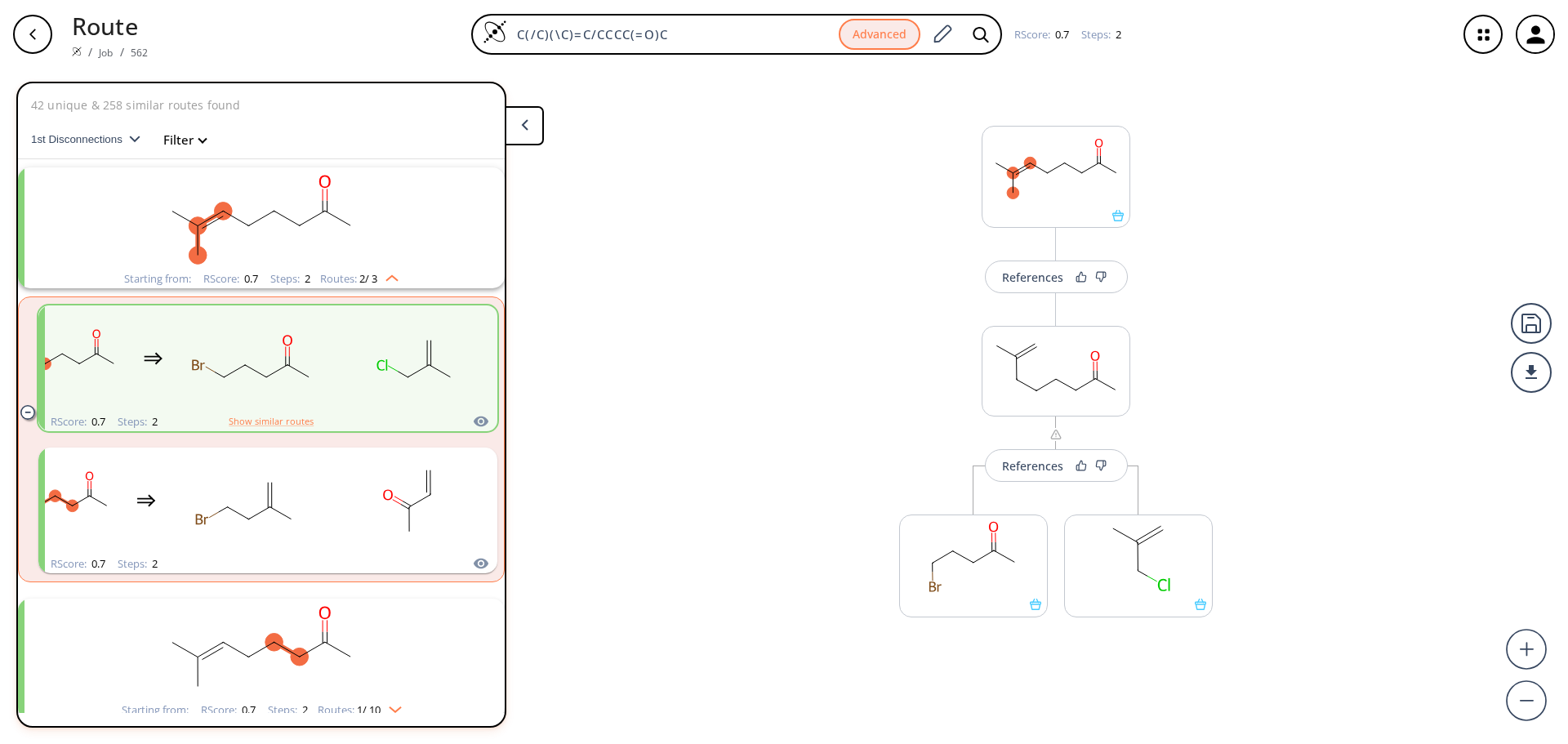
click at [342, 626] on rect "clusters" at bounding box center [262, 649] width 425 height 102
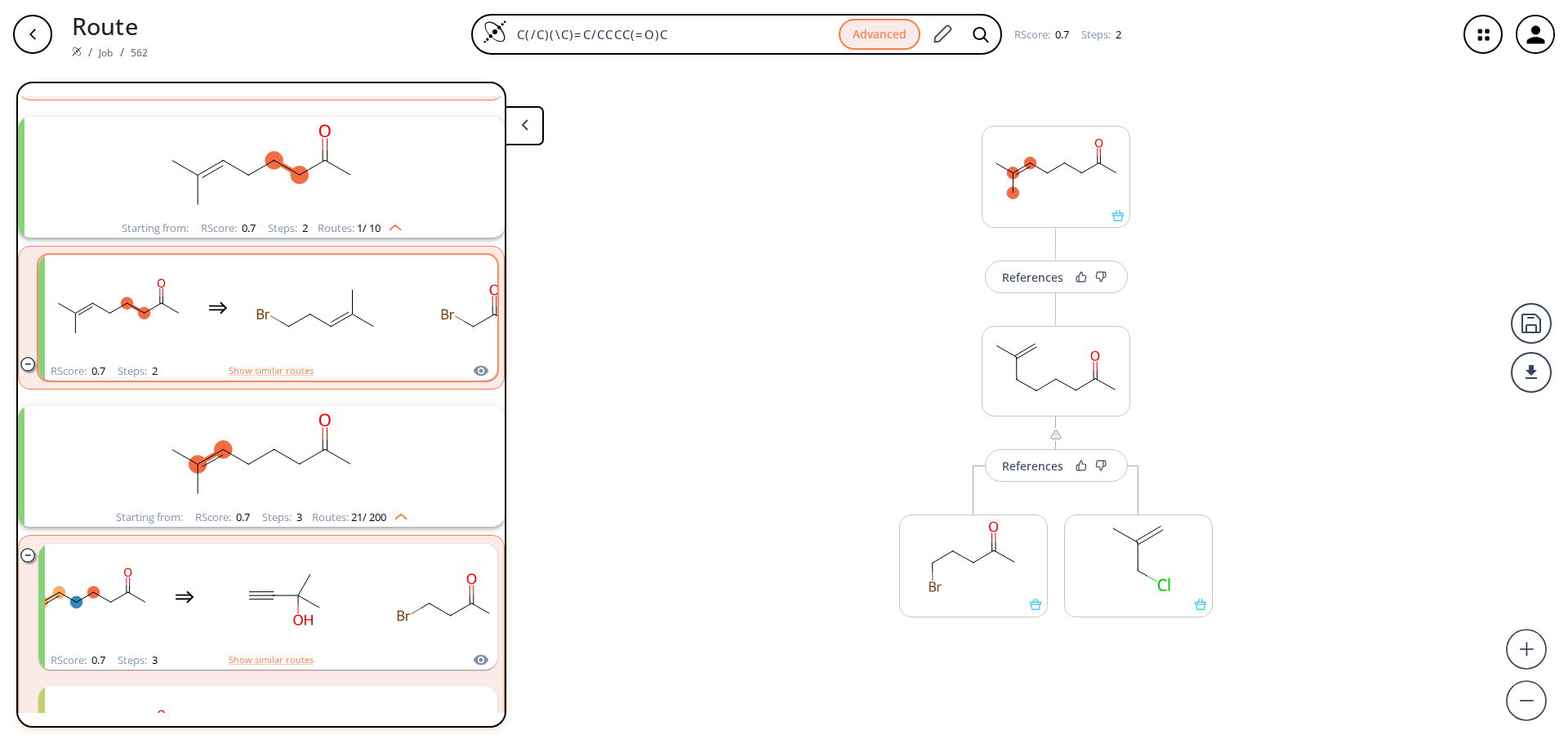
scroll to position [490, 0]
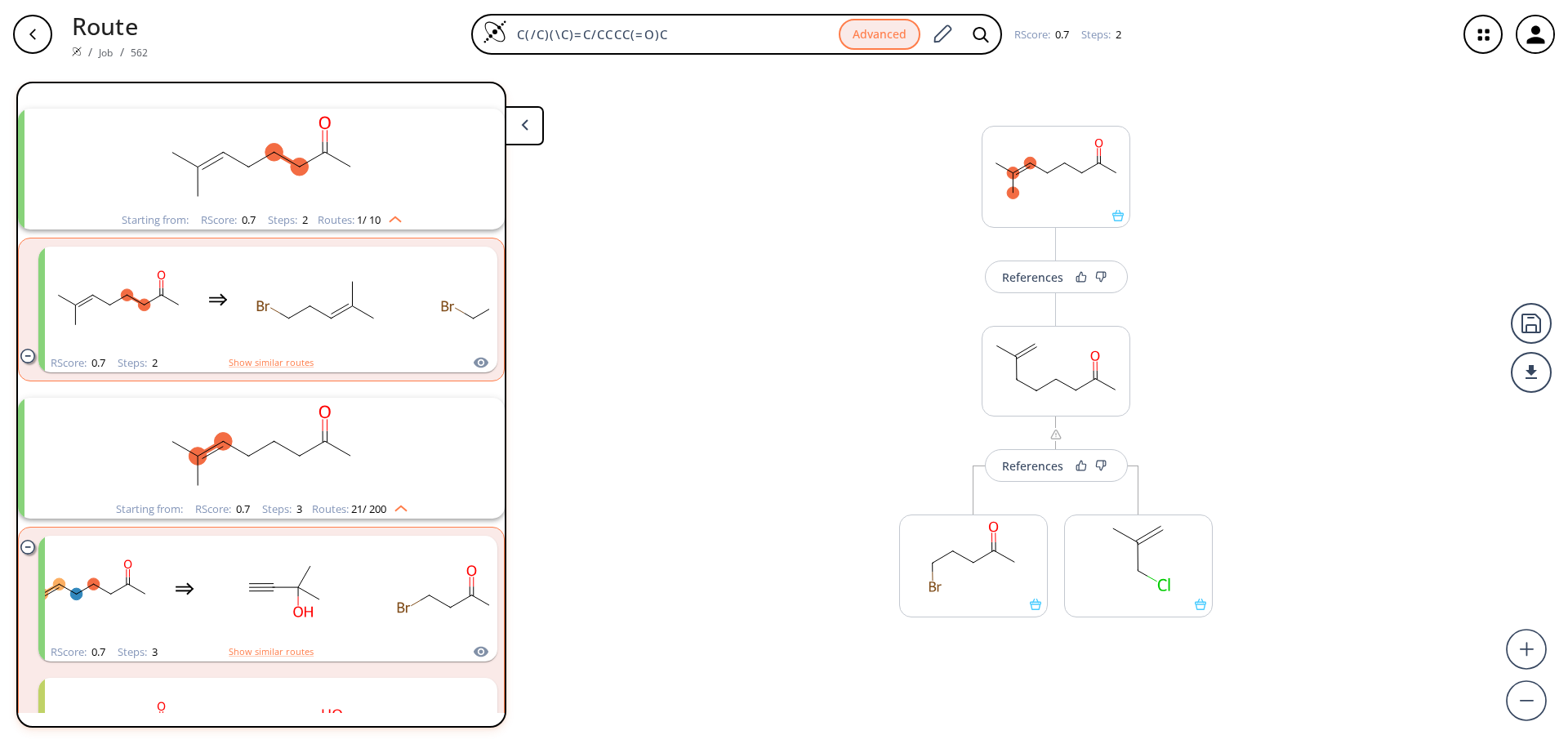
click at [345, 145] on rect "clusters" at bounding box center [262, 160] width 425 height 102
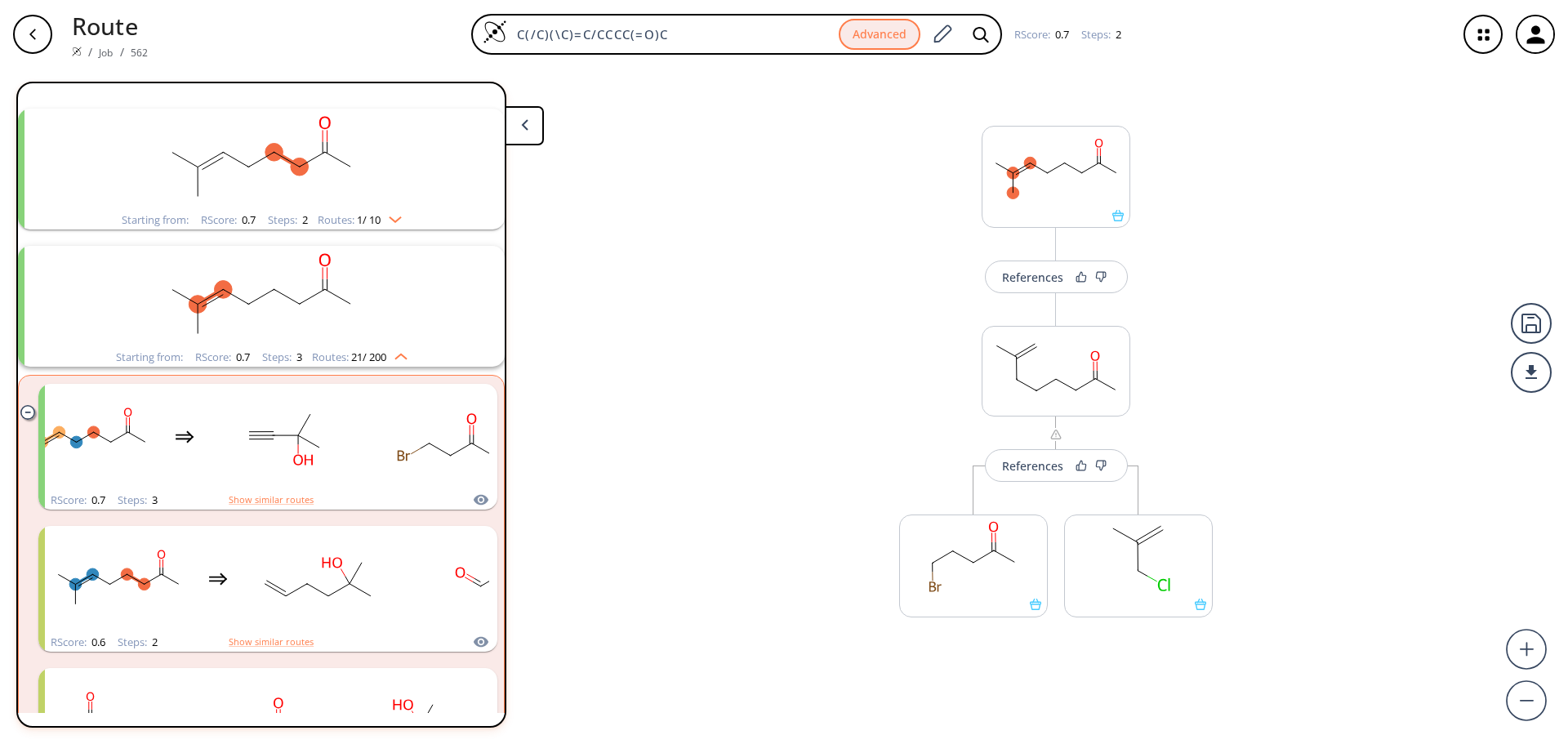
click at [345, 145] on rect "clusters" at bounding box center [262, 160] width 425 height 102
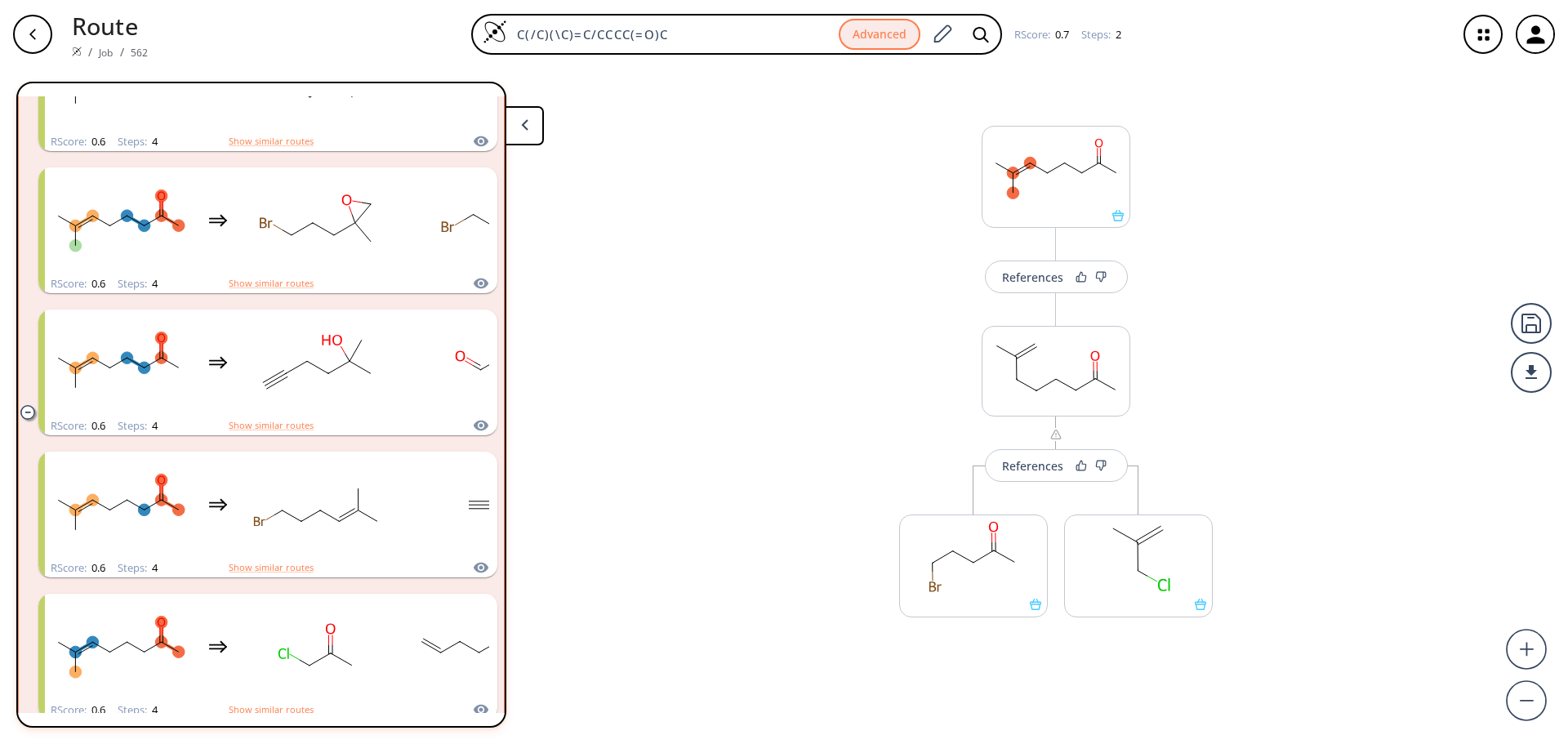
scroll to position [1959, 0]
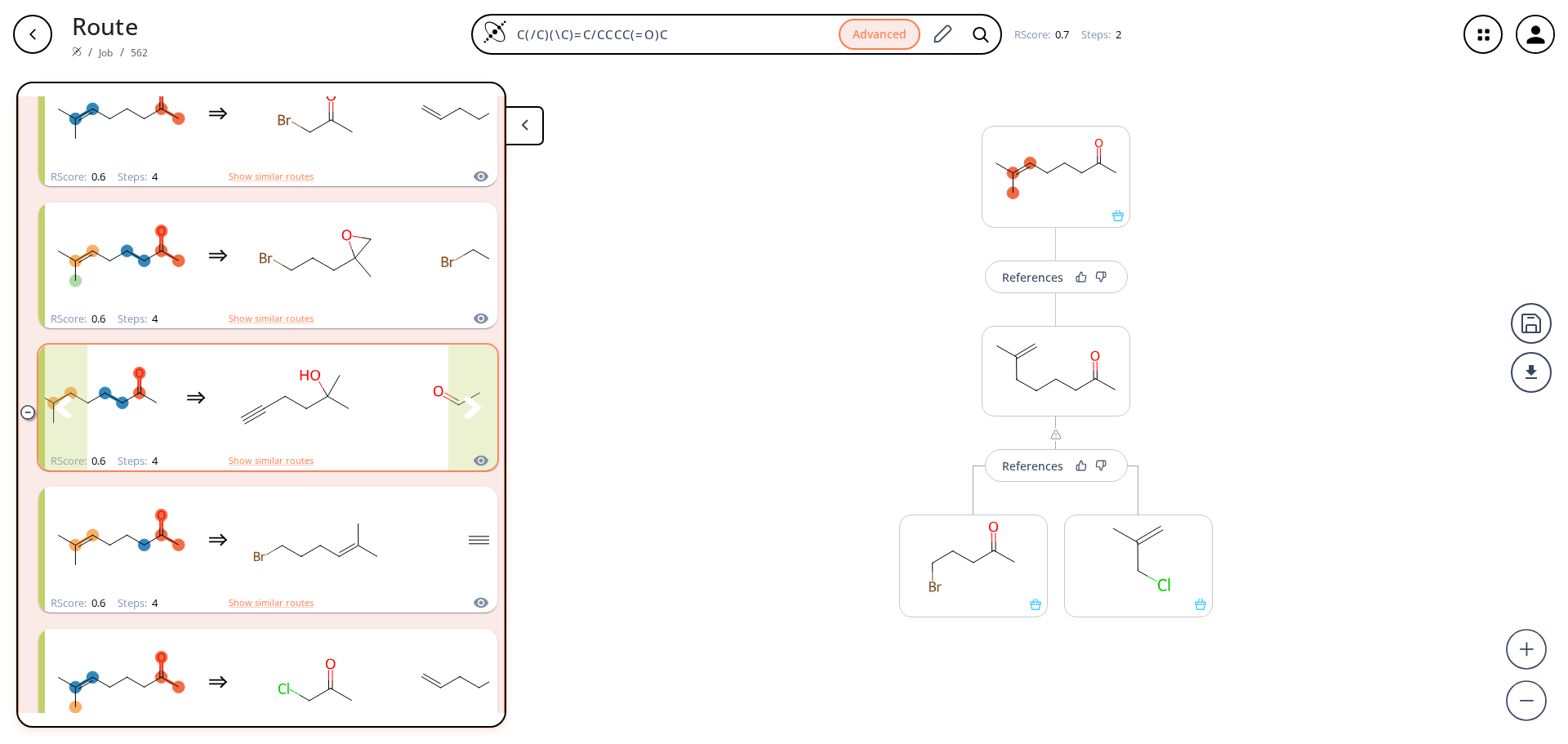
click at [463, 388] on button "clusters" at bounding box center [473, 407] width 49 height 126
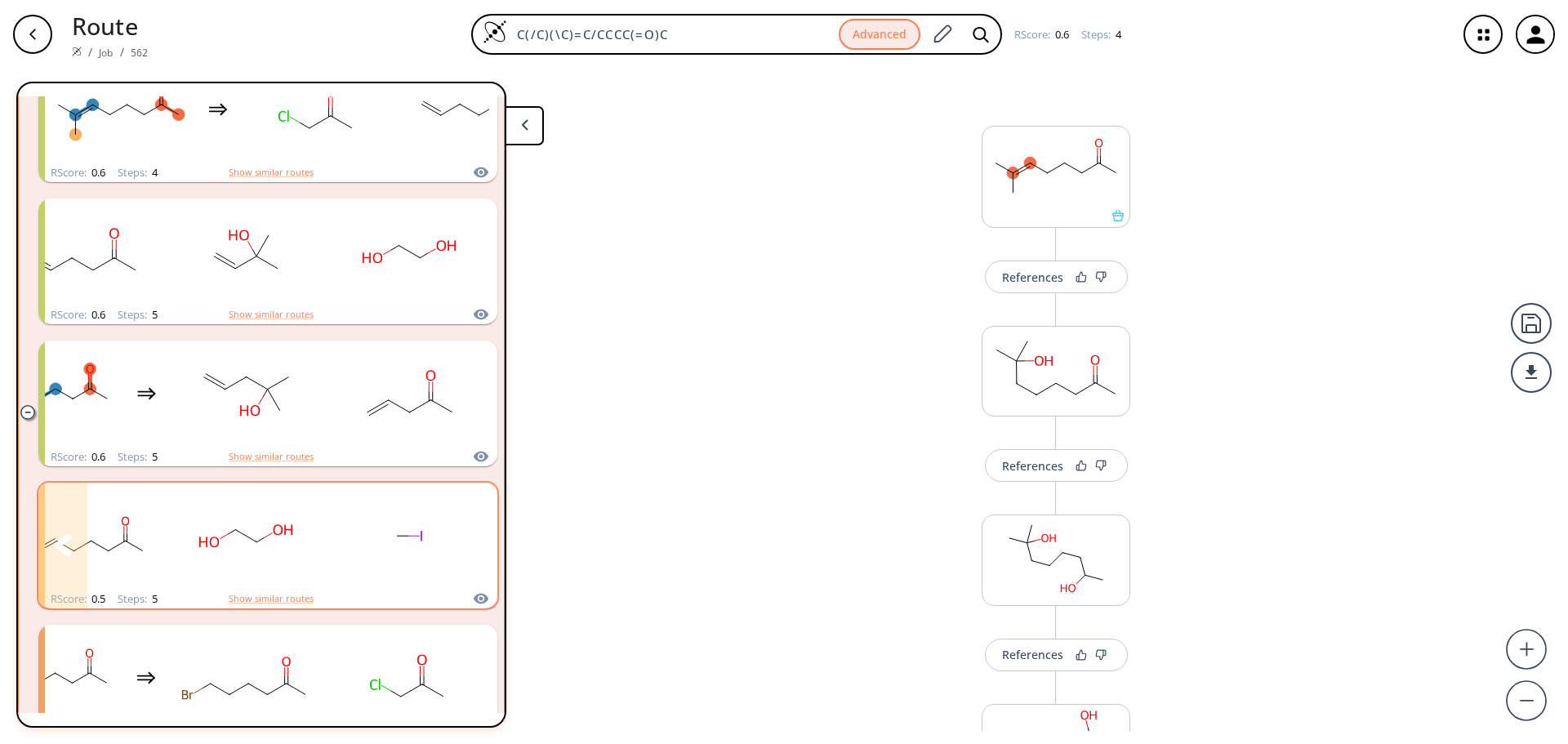
scroll to position [2531, 0]
click at [410, 401] on rect "clusters" at bounding box center [410, 395] width 147 height 102
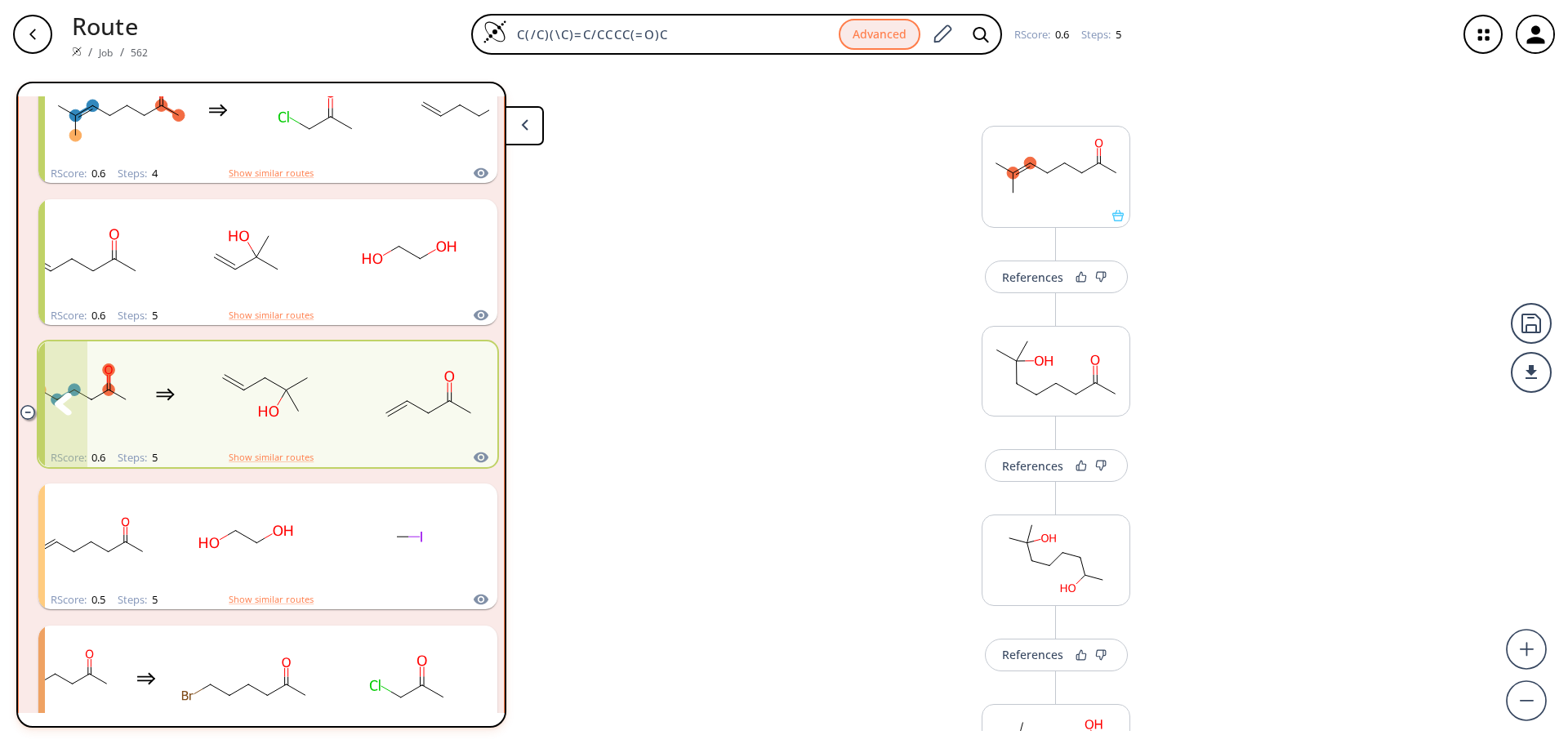
click at [142, 380] on div "clusters" at bounding box center [246, 394] width 509 height 107
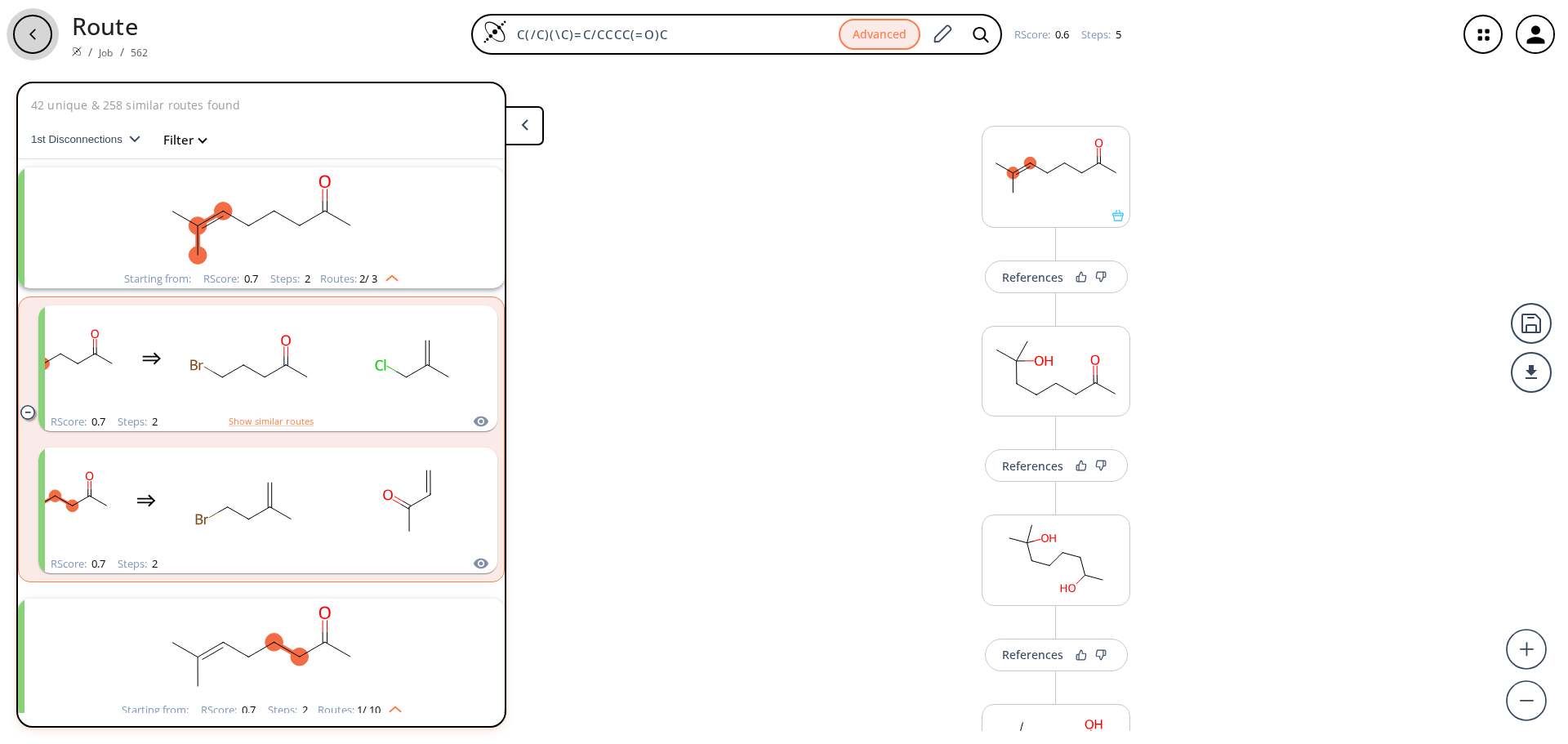
click at [44, 33] on div "button" at bounding box center [32, 34] width 39 height 39
click at [56, 33] on button "button" at bounding box center [32, 34] width 52 height 52
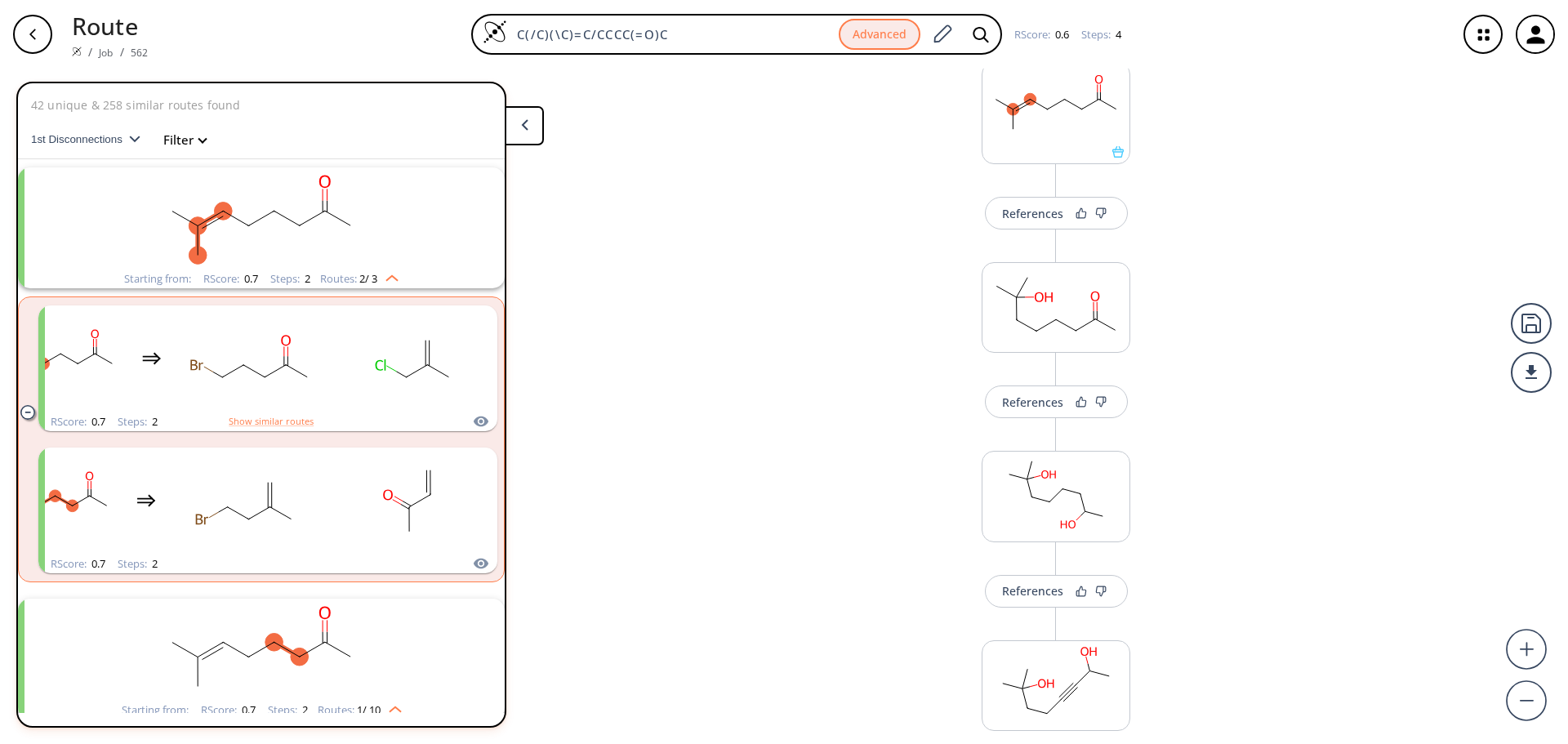
scroll to position [82, 0]
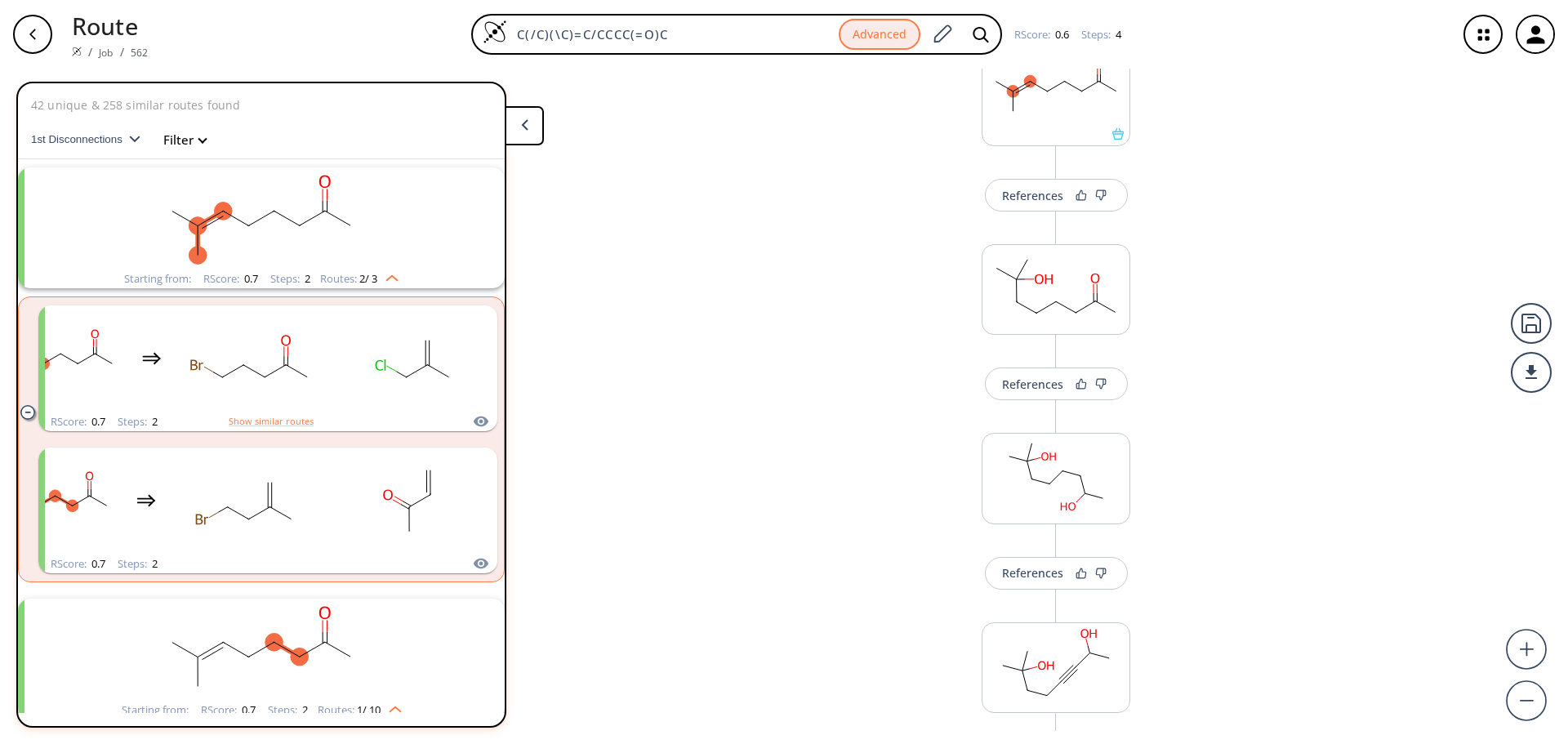
click at [27, 32] on icon "button" at bounding box center [33, 34] width 13 height 13
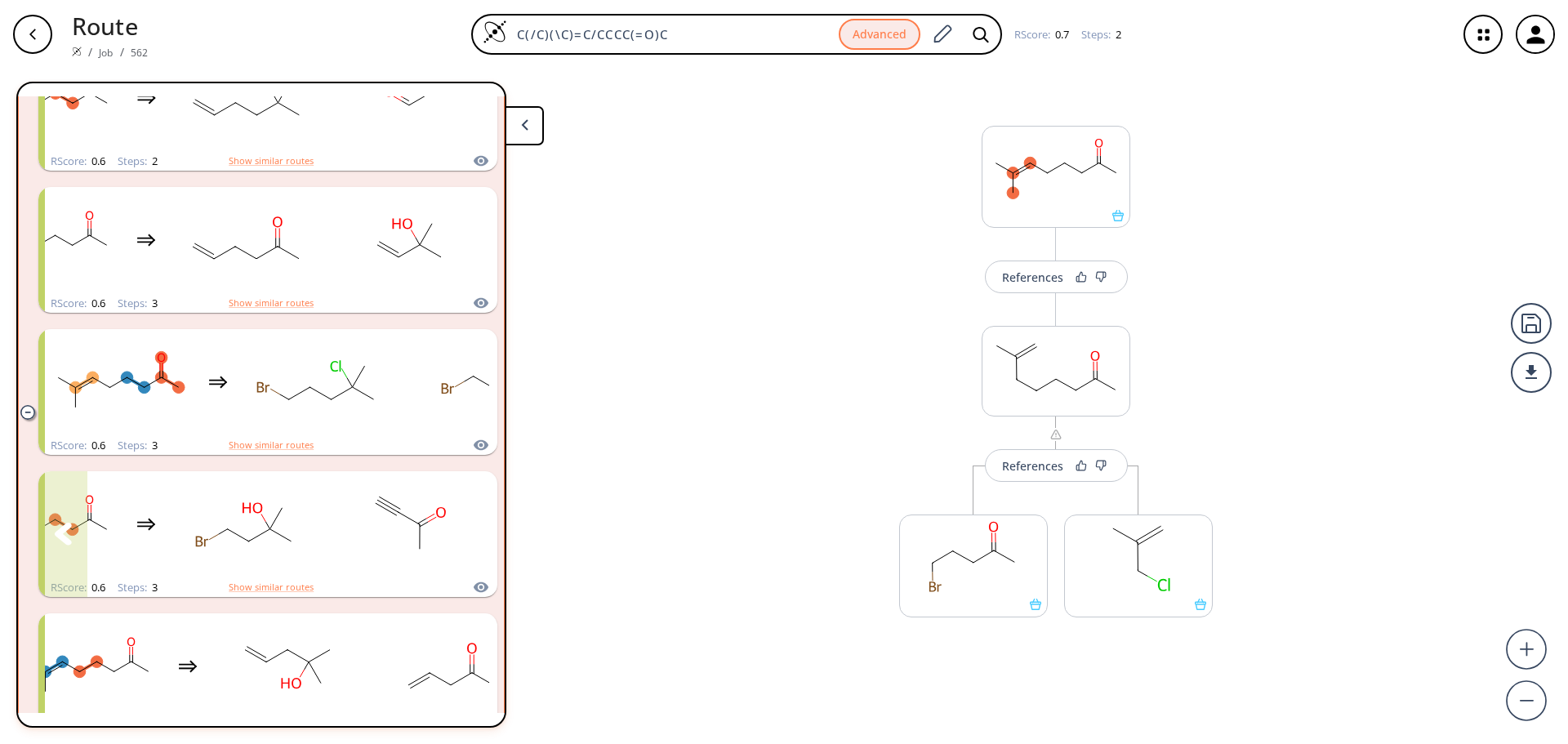
scroll to position [1143, 0]
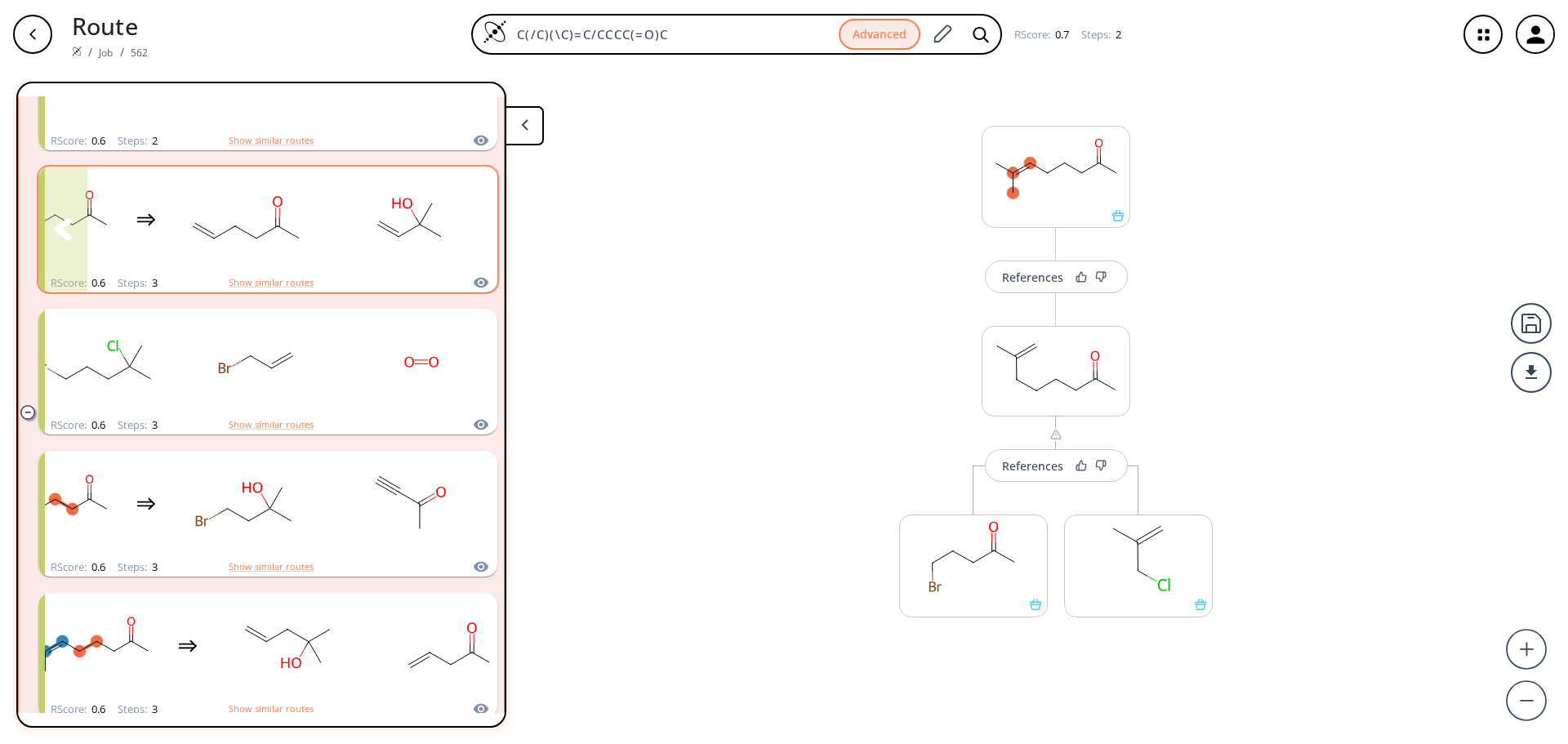
click at [325, 211] on div "clusters" at bounding box center [228, 220] width 509 height 107
